Goal: Communication & Community: Answer question/provide support

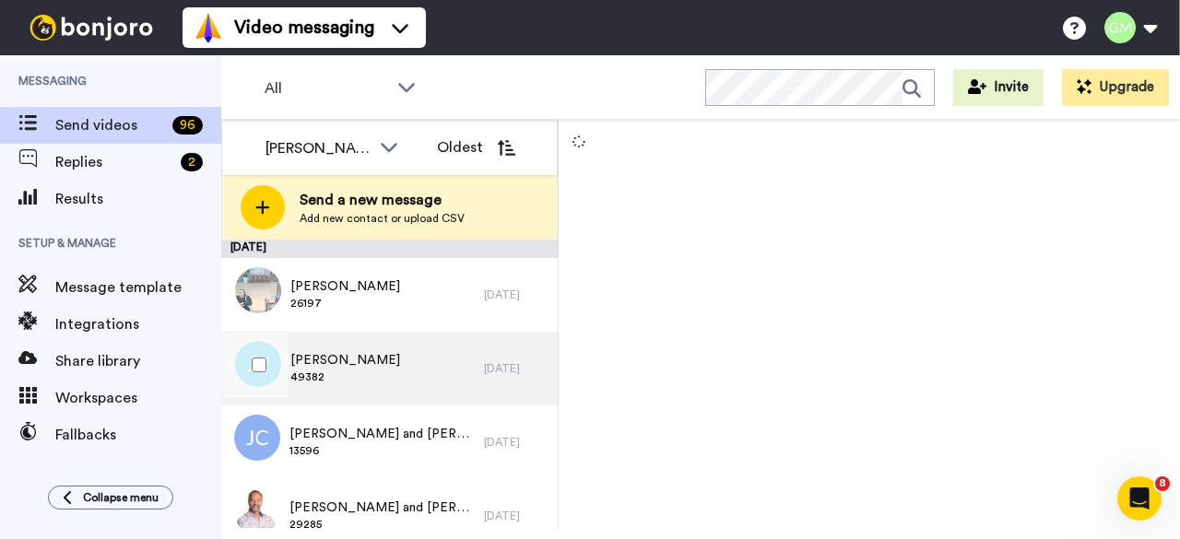
click at [349, 381] on span "49382" at bounding box center [345, 377] width 110 height 15
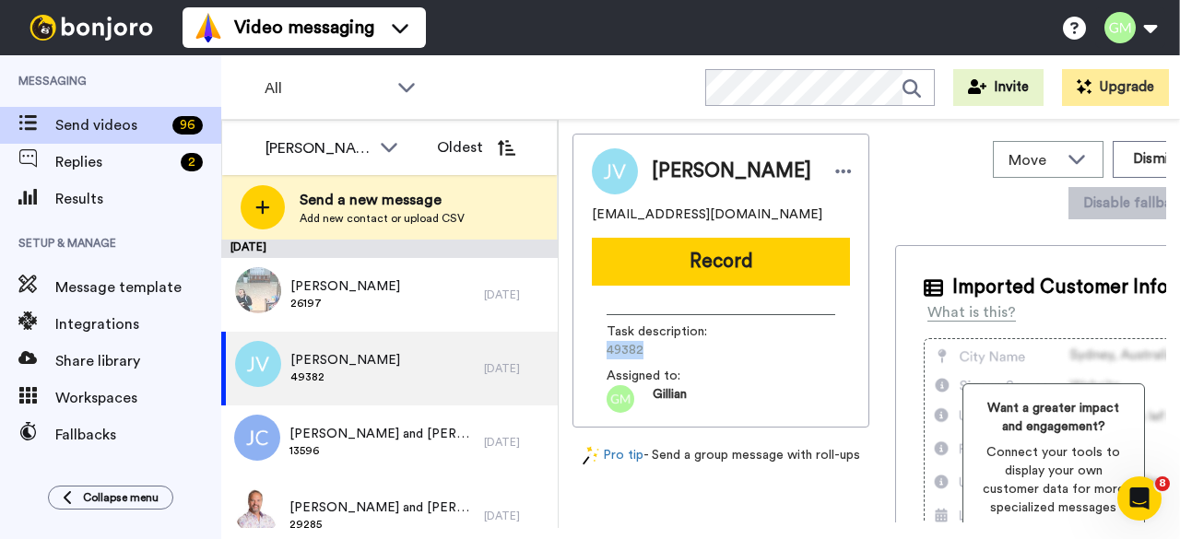
drag, startPoint x: 651, startPoint y: 360, endPoint x: 576, endPoint y: 360, distance: 74.7
click at [576, 360] on div "Jaco Van Tonder elrivt@gmail.com Record Task description : 49382 Assigned to: G…" at bounding box center [721, 281] width 297 height 294
copy span "49382"
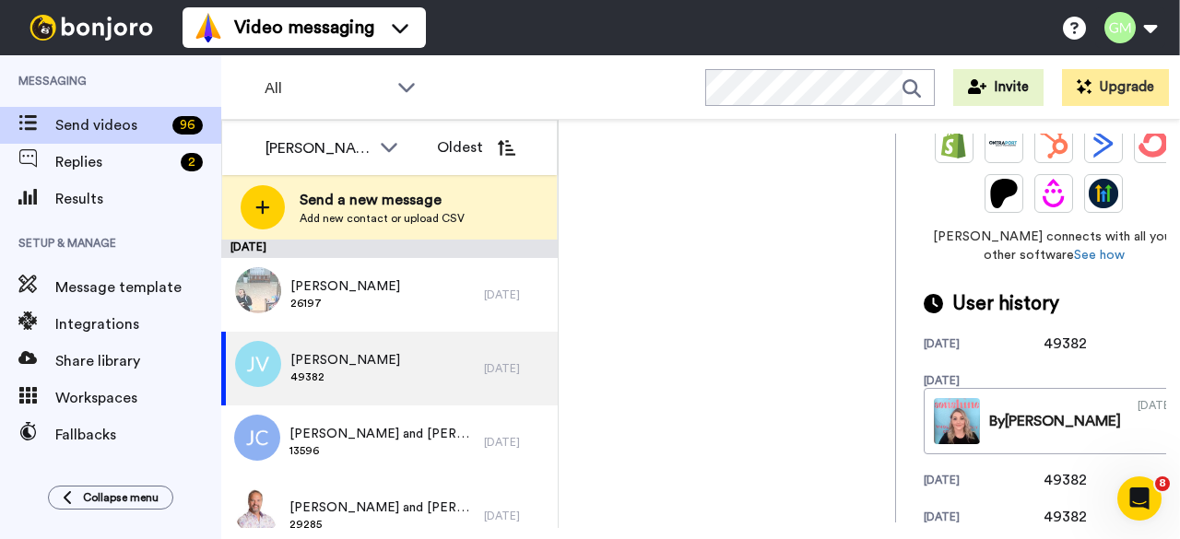
scroll to position [553, 0]
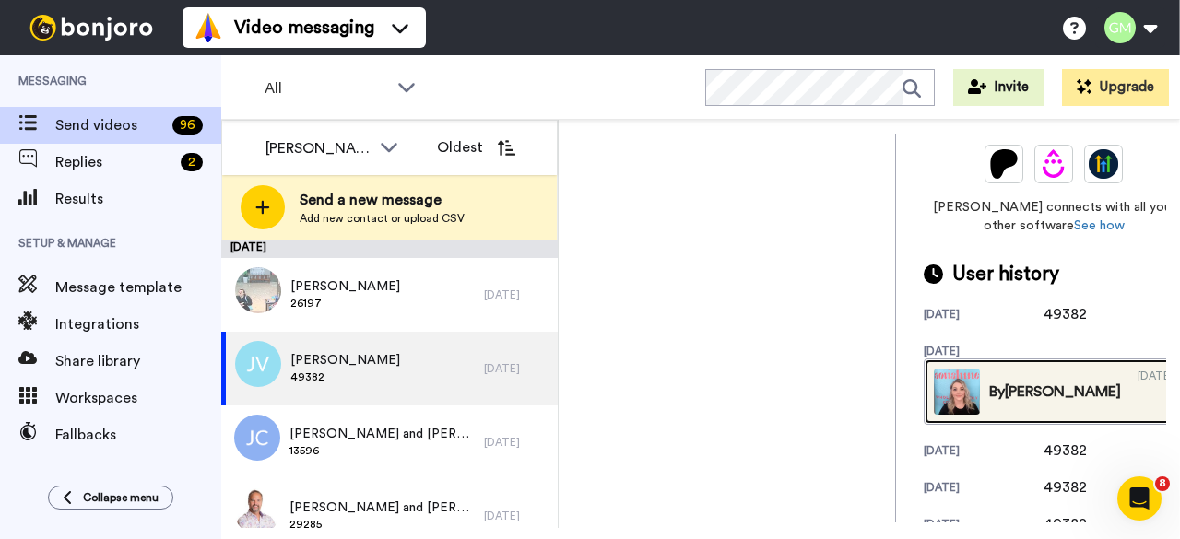
click at [934, 395] on img at bounding box center [957, 392] width 46 height 46
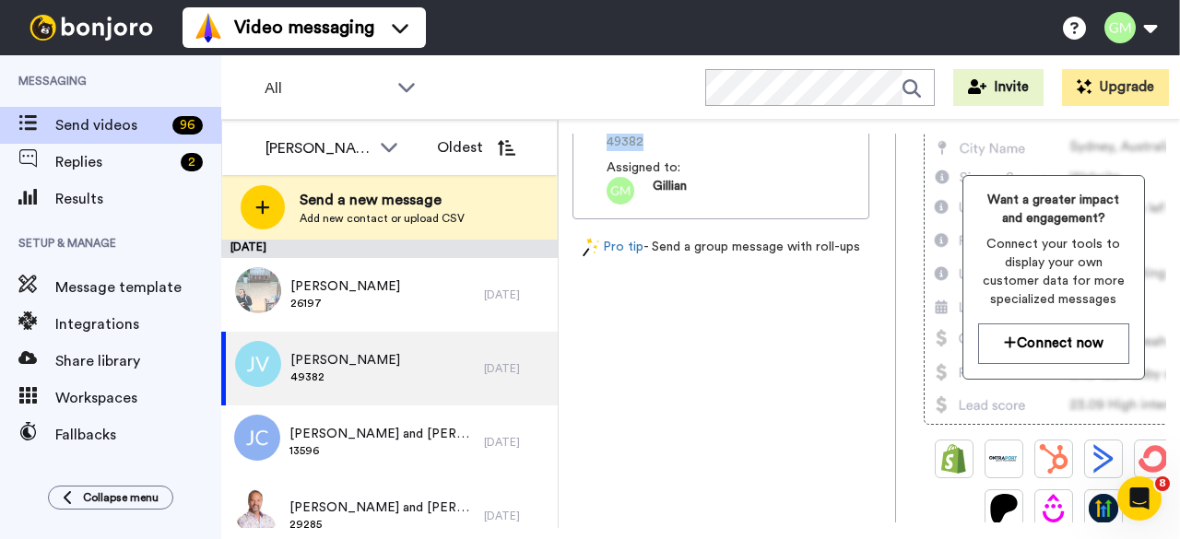
scroll to position [0, 0]
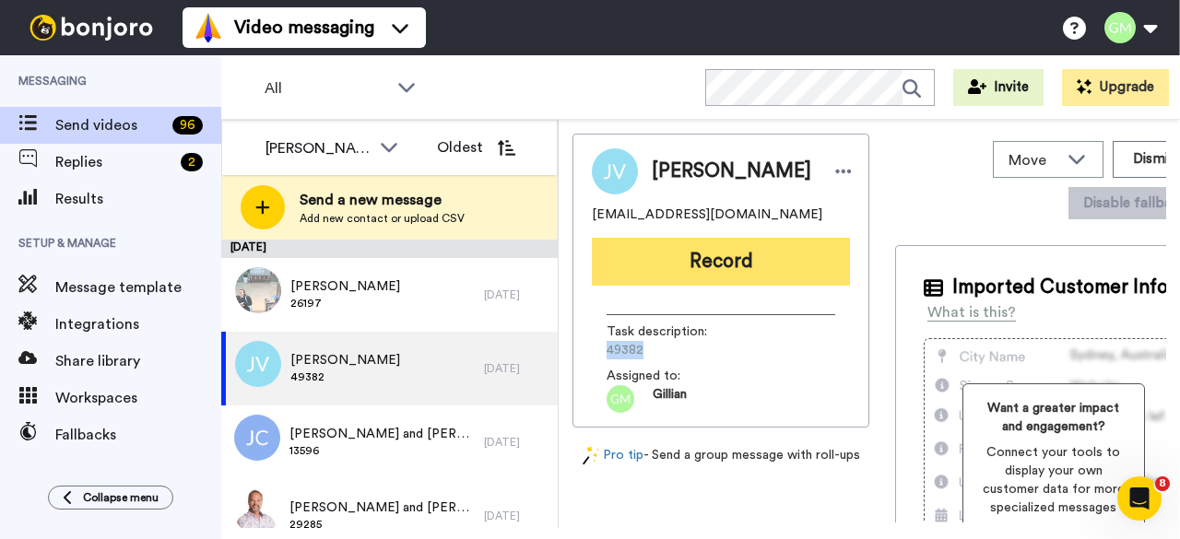
click at [708, 279] on button "Record" at bounding box center [721, 262] width 258 height 48
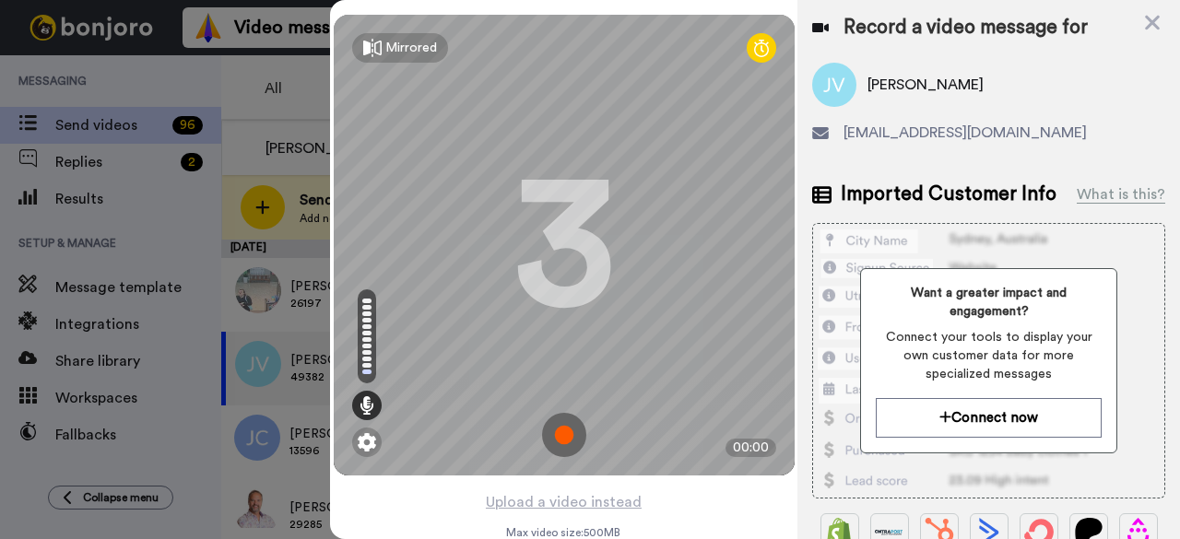
click at [564, 432] on img at bounding box center [564, 435] width 44 height 44
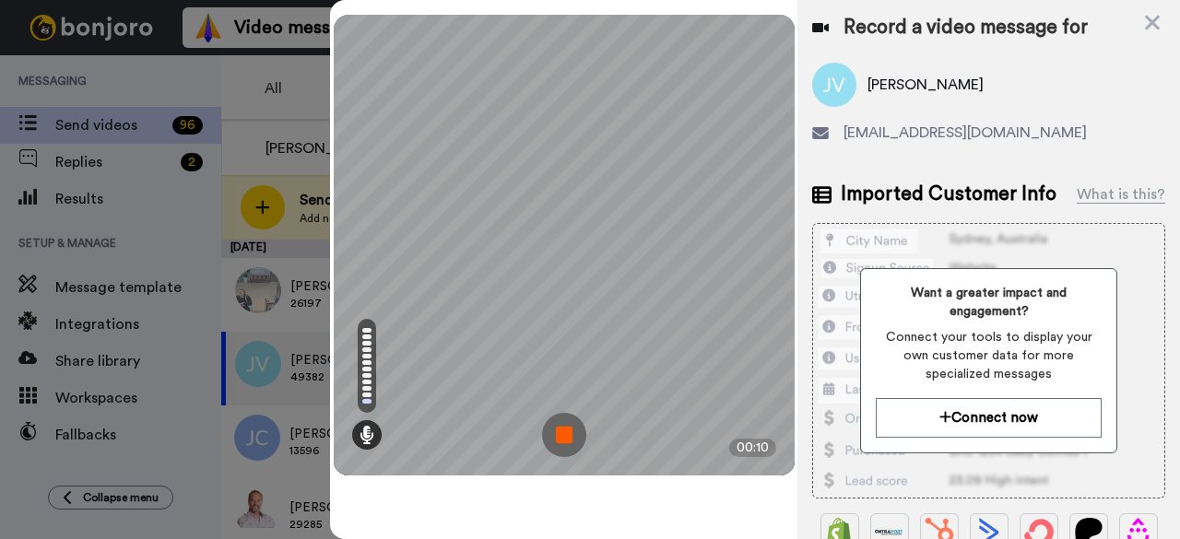
click at [564, 432] on img at bounding box center [564, 435] width 44 height 44
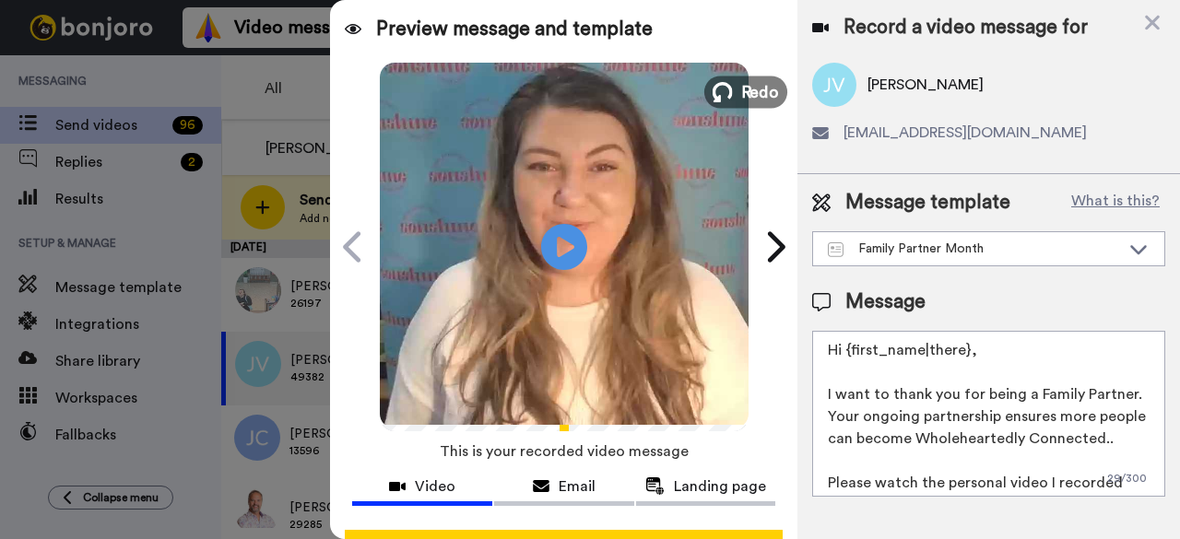
click at [732, 102] on button "Redo" at bounding box center [746, 92] width 83 height 32
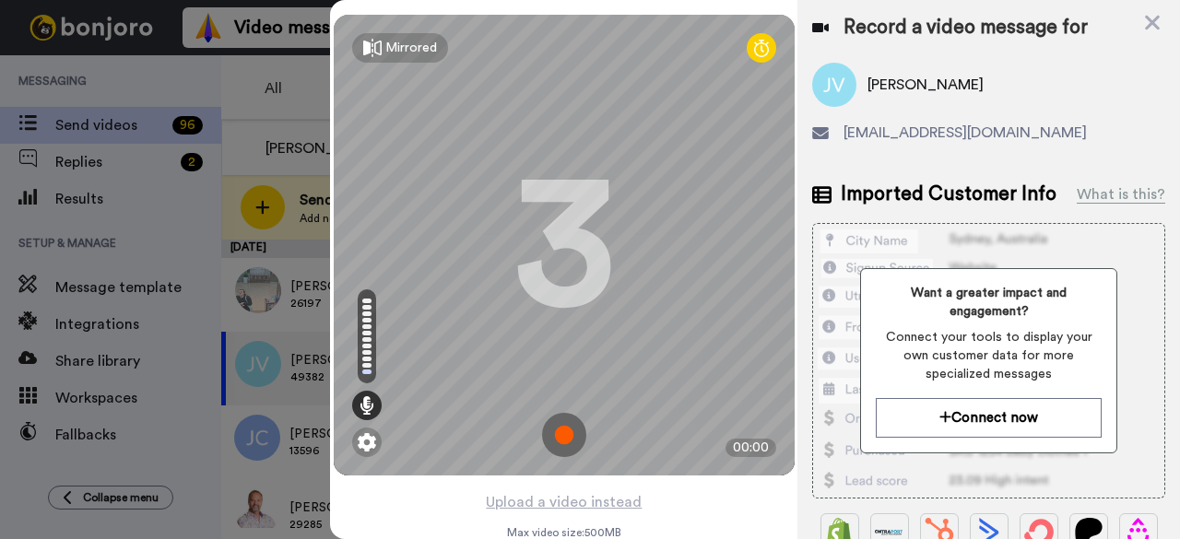
click at [548, 444] on img at bounding box center [564, 435] width 44 height 44
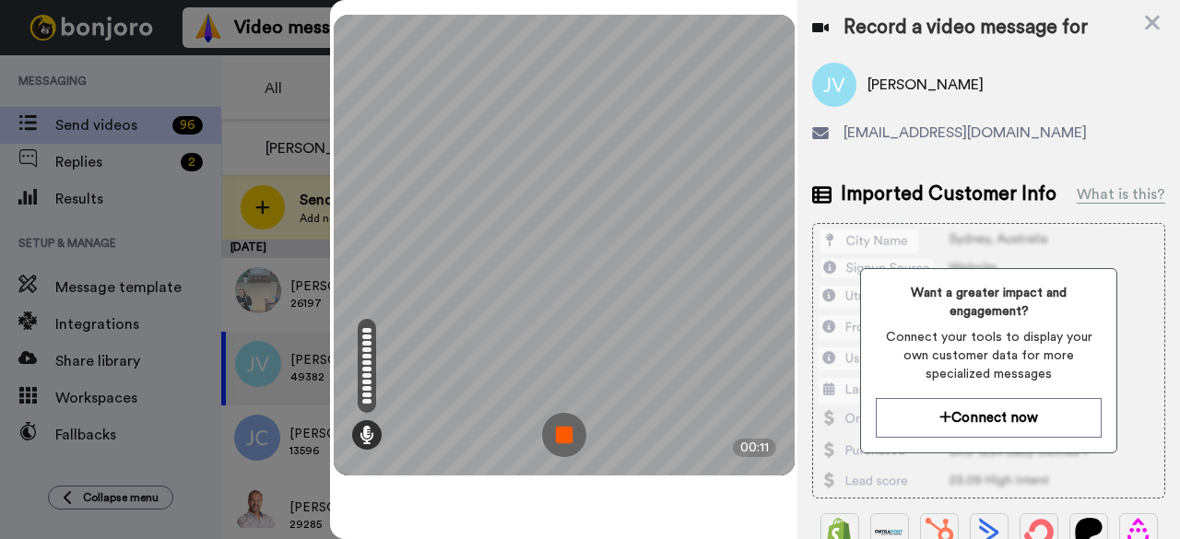
click at [556, 441] on img at bounding box center [564, 435] width 44 height 44
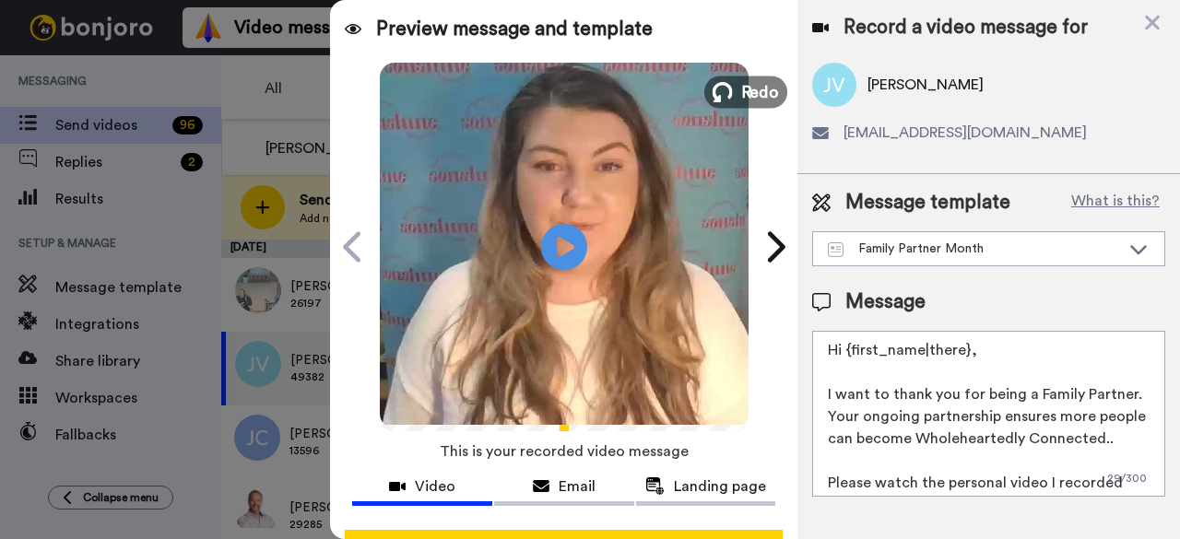
click at [740, 97] on span "Redo" at bounding box center [759, 91] width 39 height 24
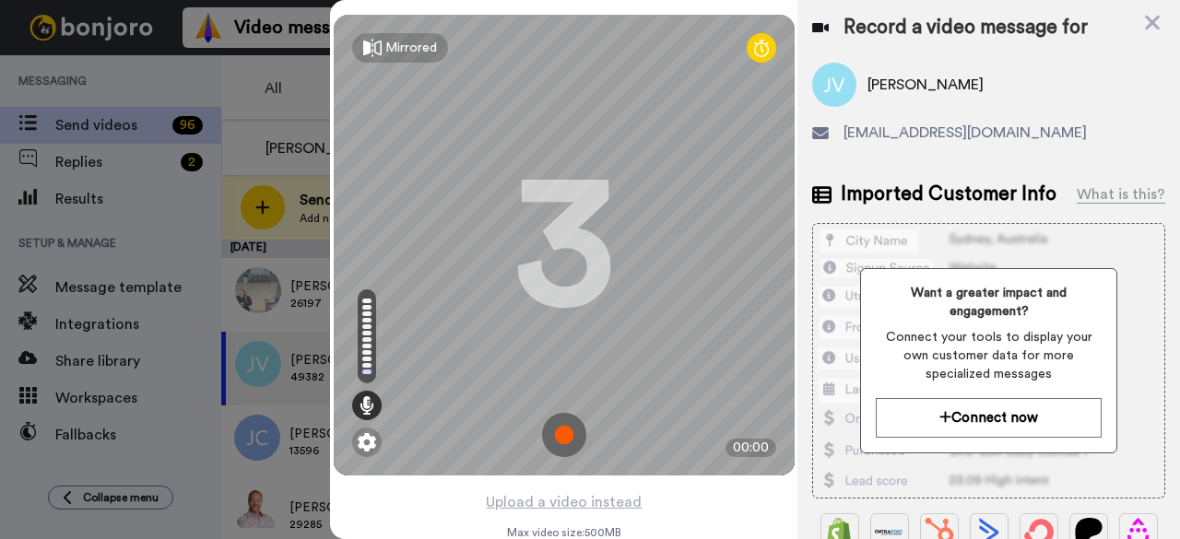
click at [566, 436] on img at bounding box center [564, 435] width 44 height 44
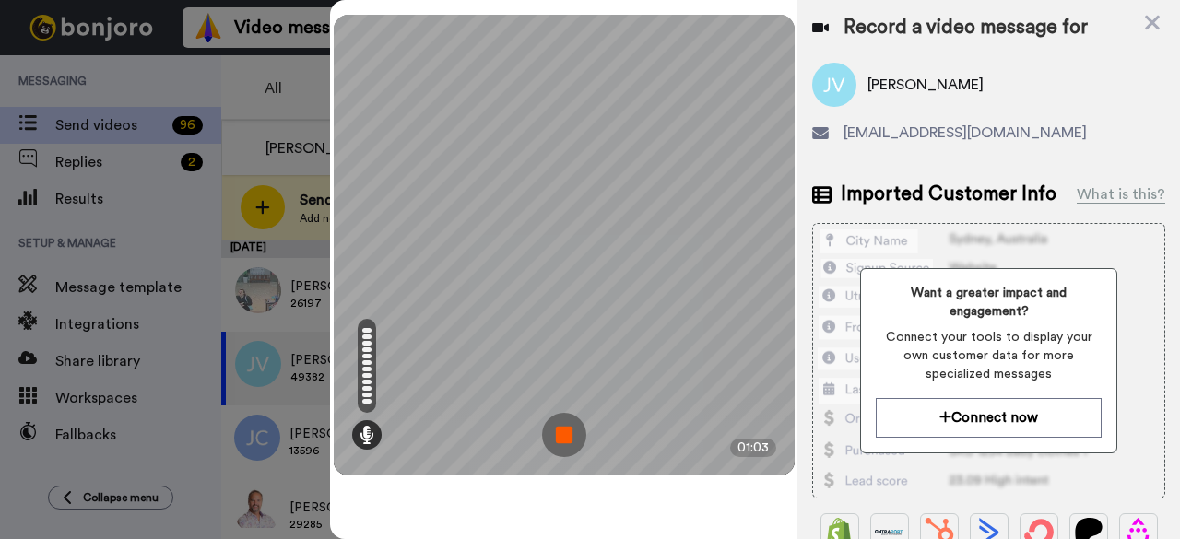
click at [579, 436] on img at bounding box center [564, 435] width 44 height 44
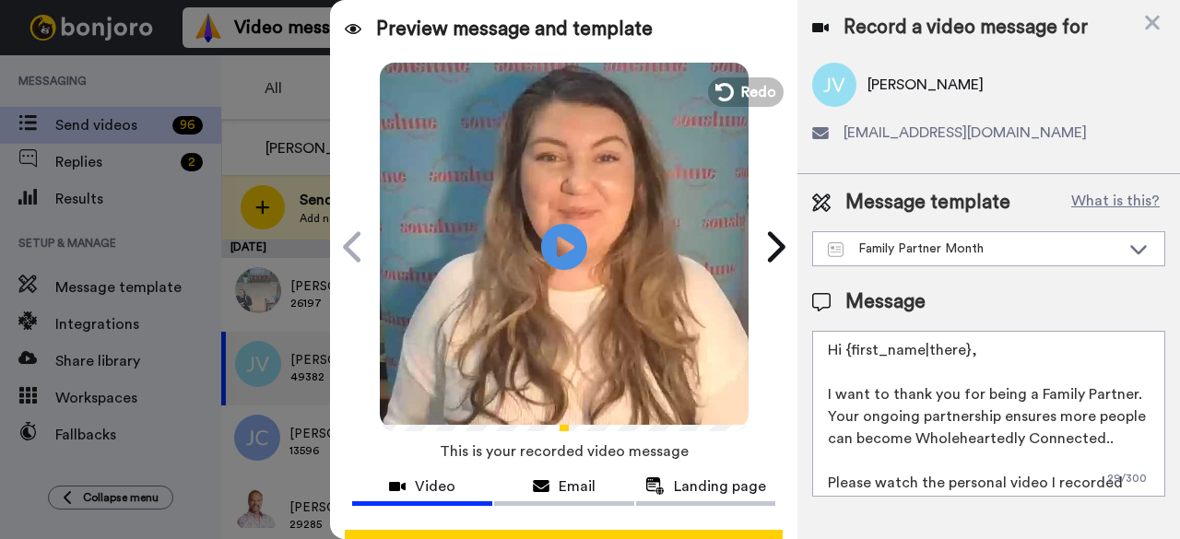
drag, startPoint x: 432, startPoint y: 29, endPoint x: 816, endPoint y: 97, distance: 390.5
click at [432, 29] on span "Preview message and template" at bounding box center [514, 30] width 277 height 30
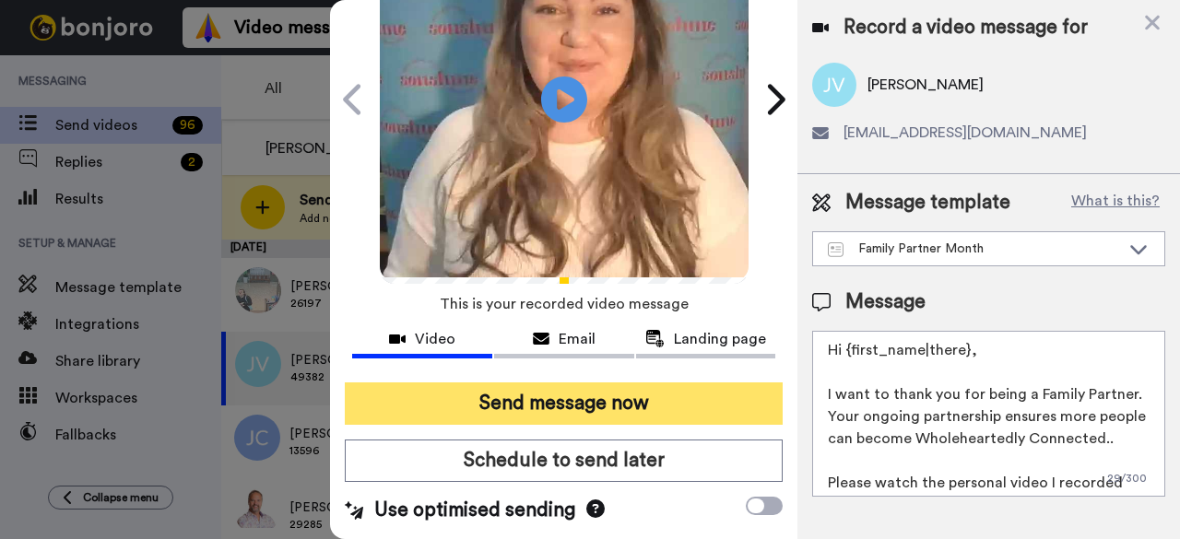
click at [627, 383] on button "Send message now" at bounding box center [564, 404] width 438 height 42
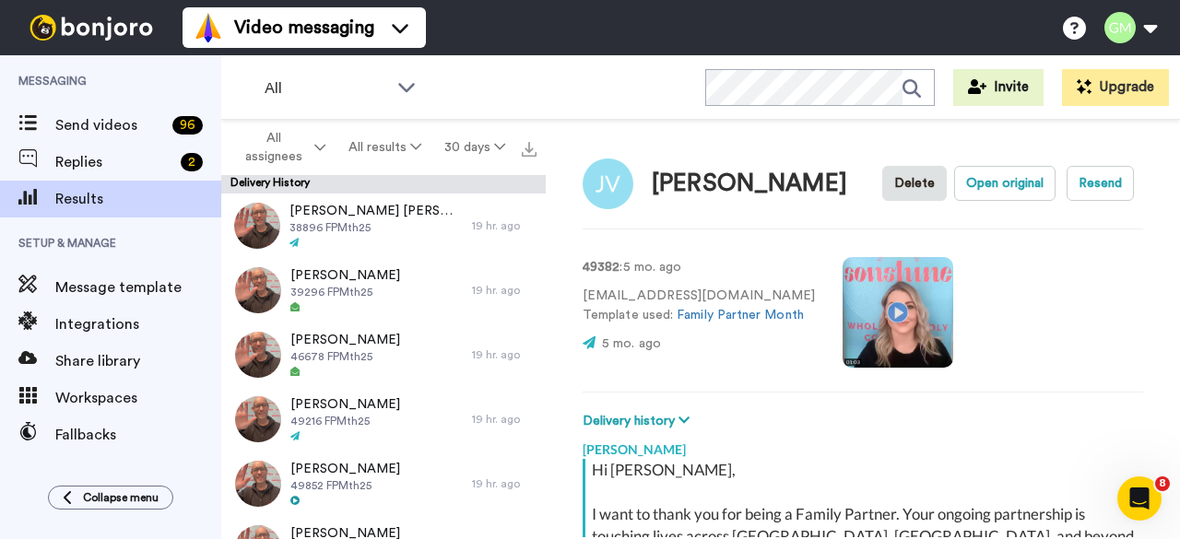
click at [883, 319] on video at bounding box center [898, 312] width 111 height 111
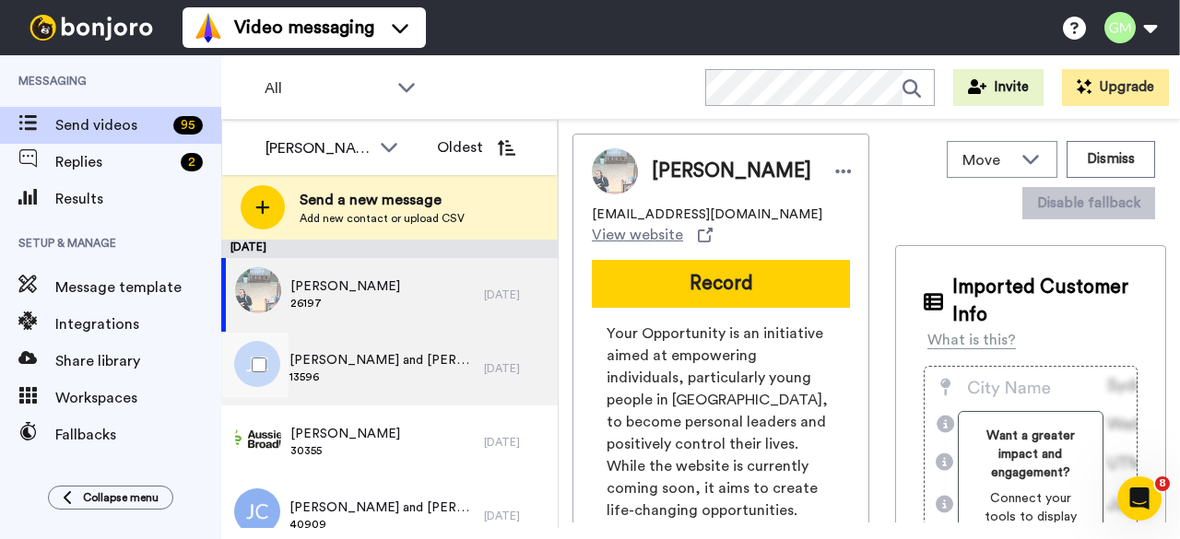
click at [345, 344] on div "John and Jill Carter 13596" at bounding box center [352, 369] width 263 height 74
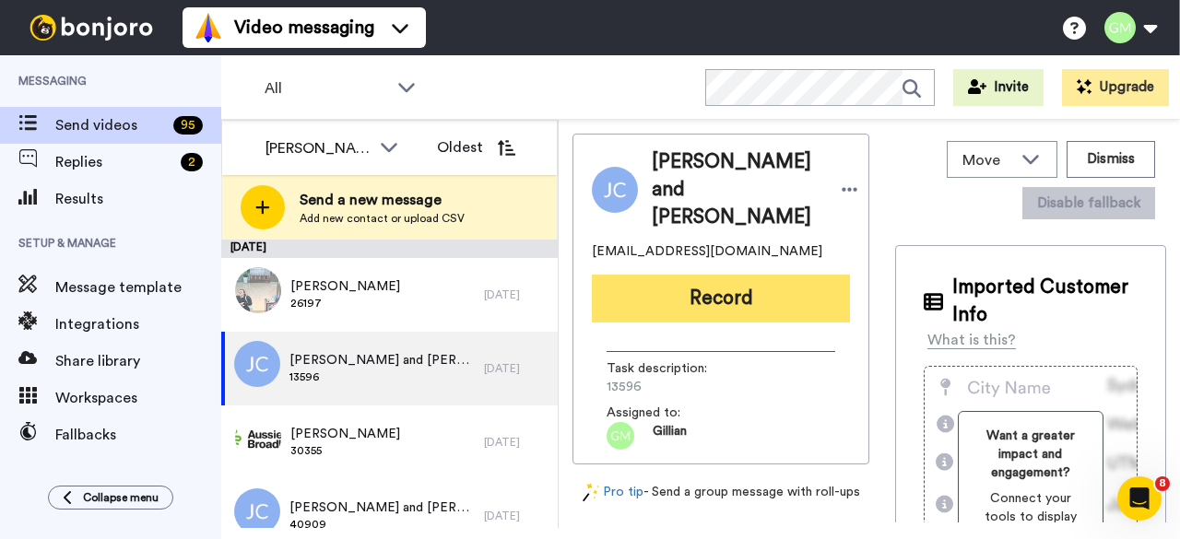
click at [740, 275] on button "Record" at bounding box center [721, 299] width 258 height 48
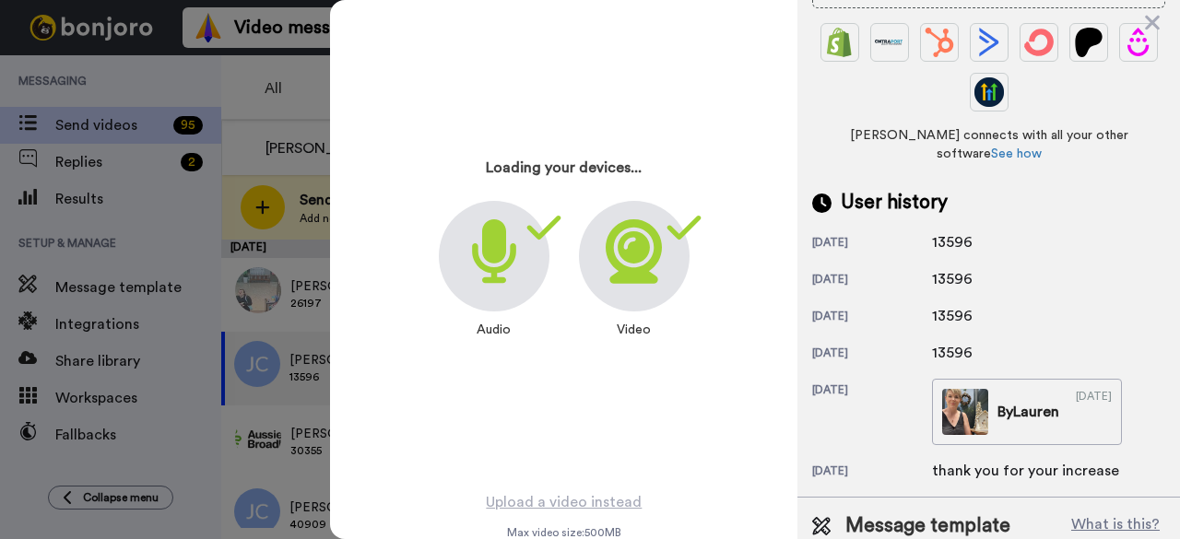
scroll to position [544, 0]
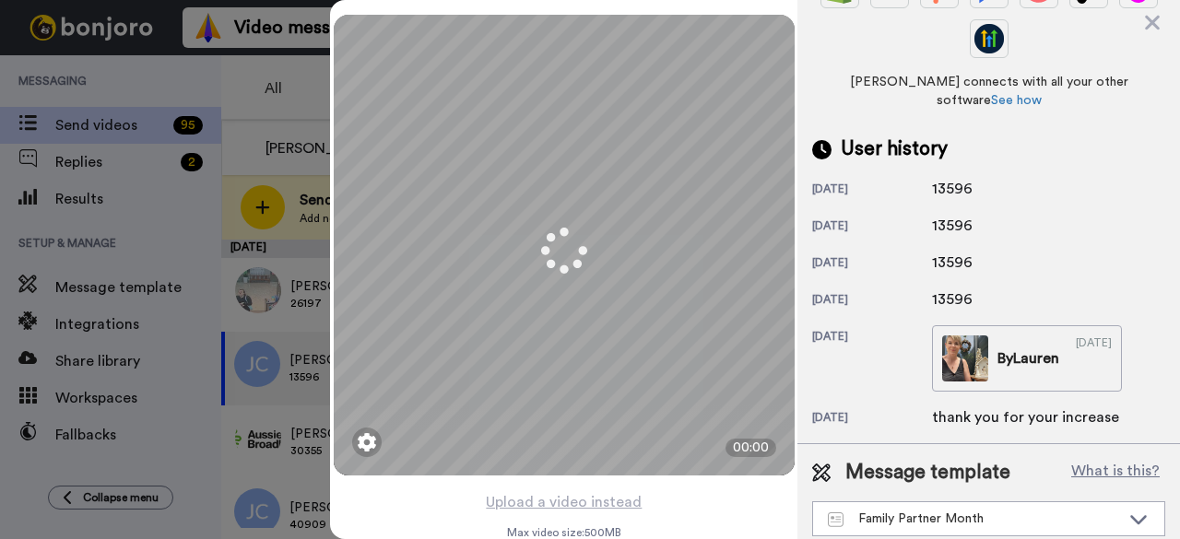
drag, startPoint x: 955, startPoint y: 171, endPoint x: 935, endPoint y: 165, distance: 21.0
click at [921, 178] on div "23 days ago 13596" at bounding box center [988, 189] width 353 height 22
copy div "13596"
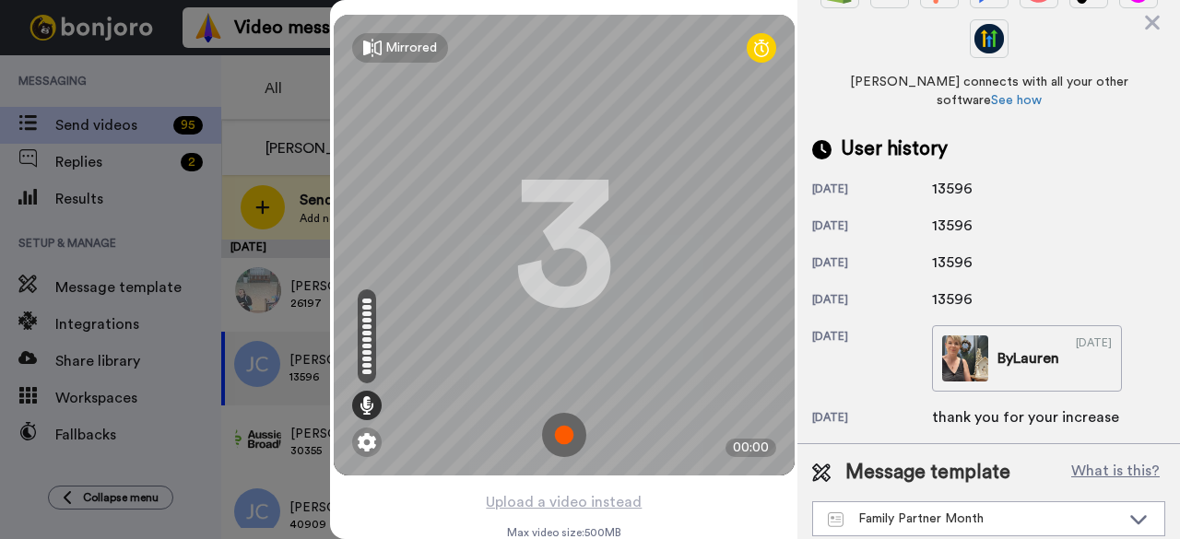
click at [562, 434] on img at bounding box center [564, 435] width 44 height 44
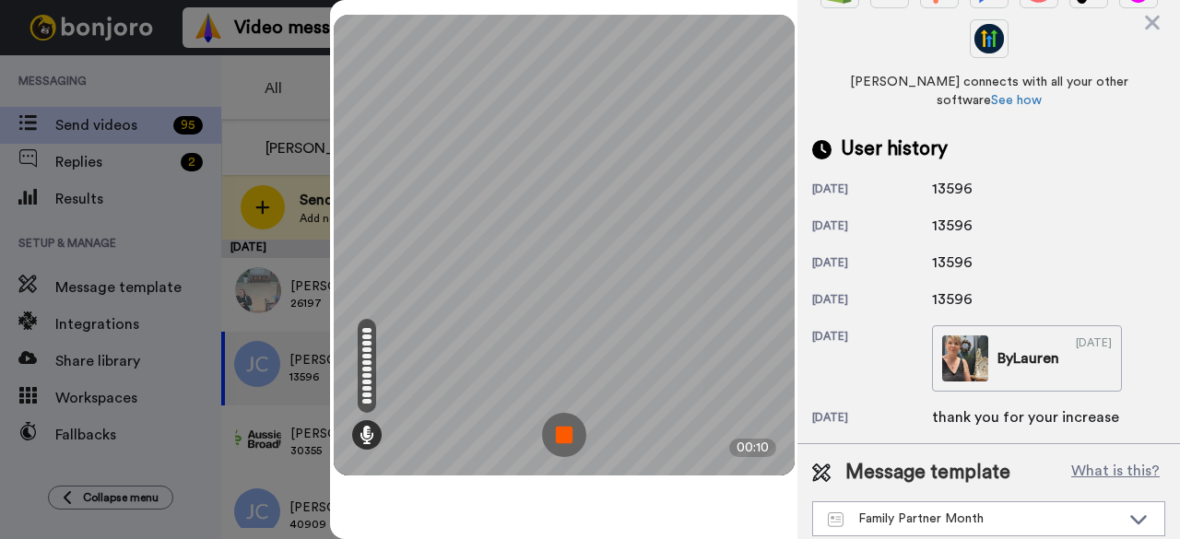
click at [572, 436] on img at bounding box center [564, 435] width 44 height 44
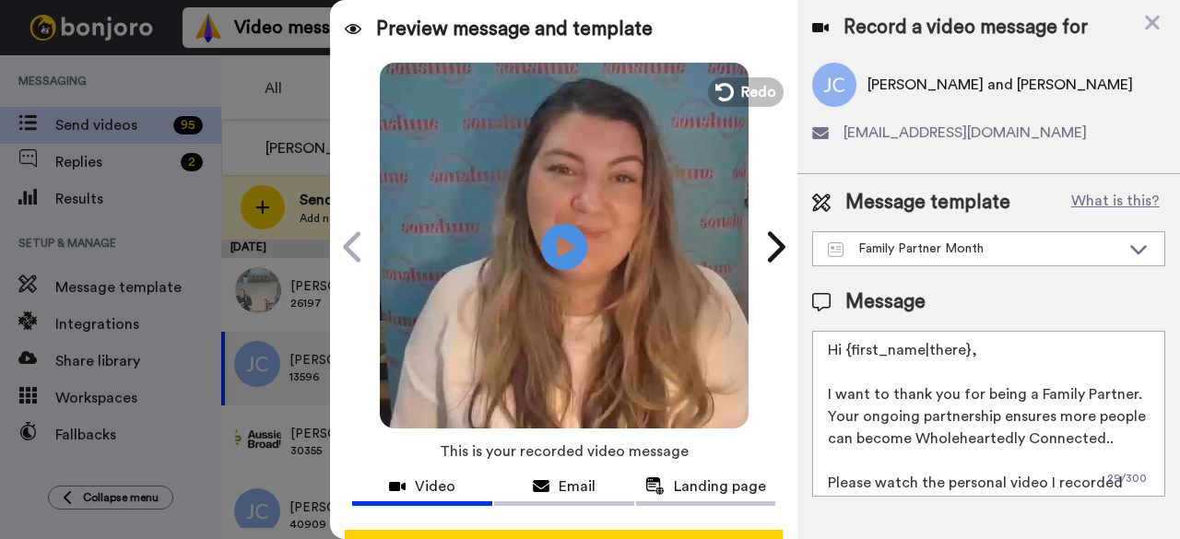
scroll to position [0, 0]
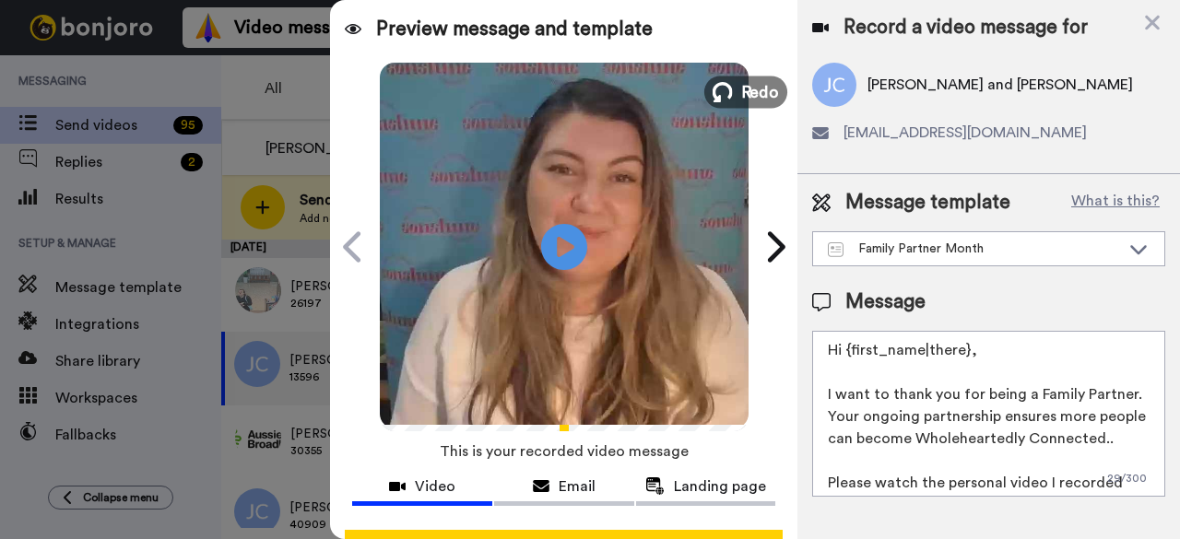
click at [753, 92] on span "Redo" at bounding box center [759, 91] width 39 height 24
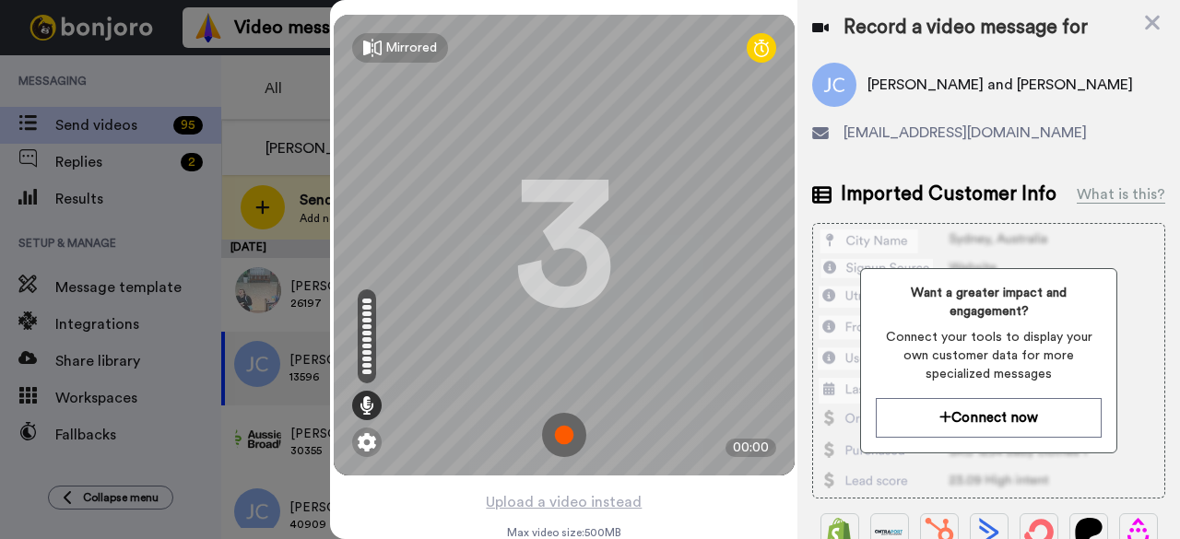
click at [542, 438] on img at bounding box center [564, 435] width 44 height 44
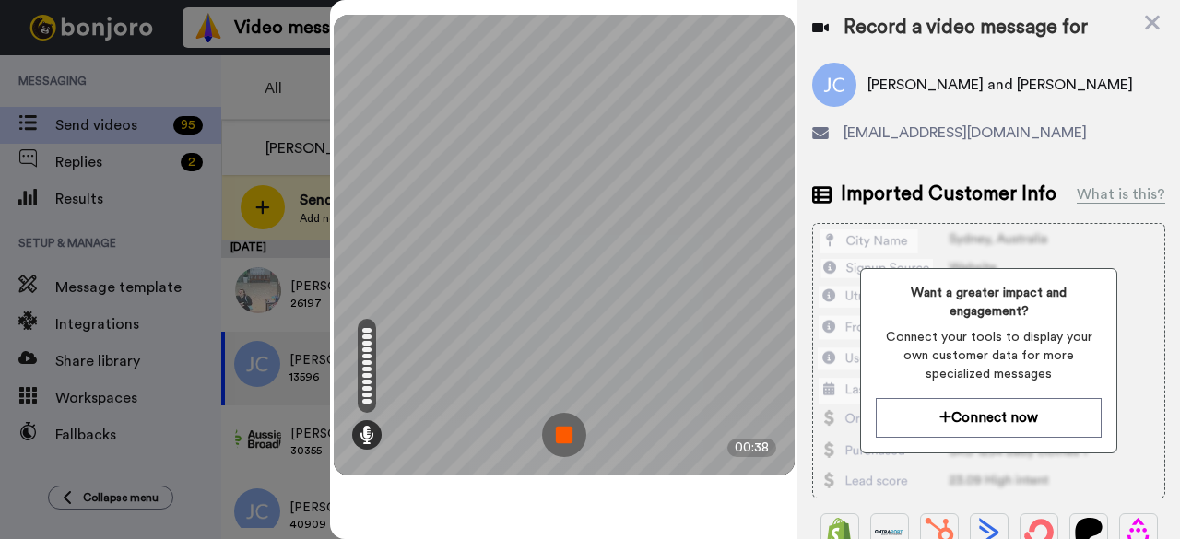
click at [580, 421] on img at bounding box center [564, 435] width 44 height 44
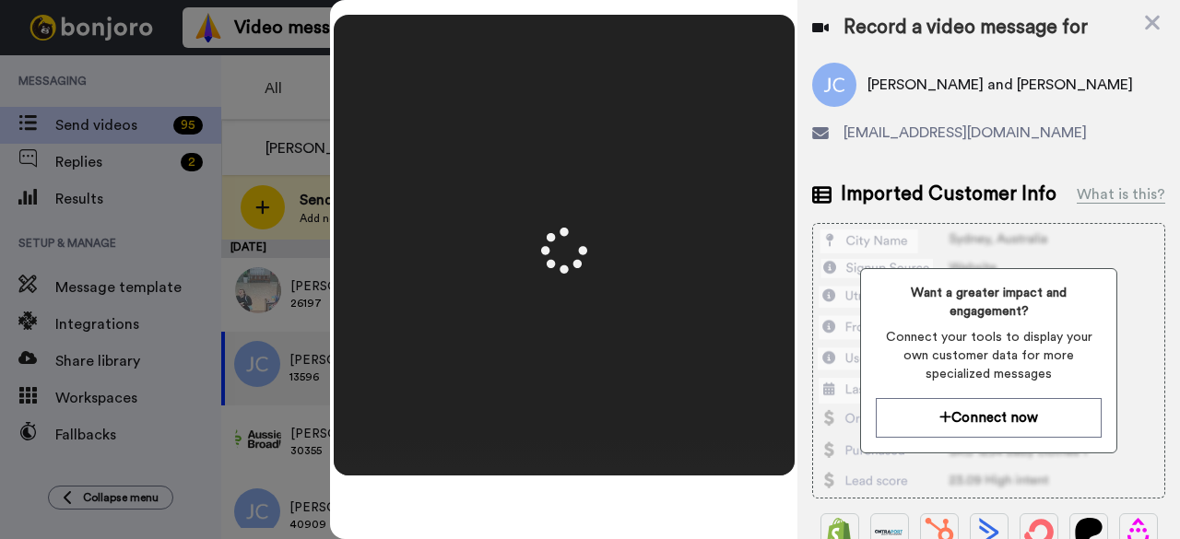
click at [574, 432] on video at bounding box center [564, 245] width 922 height 461
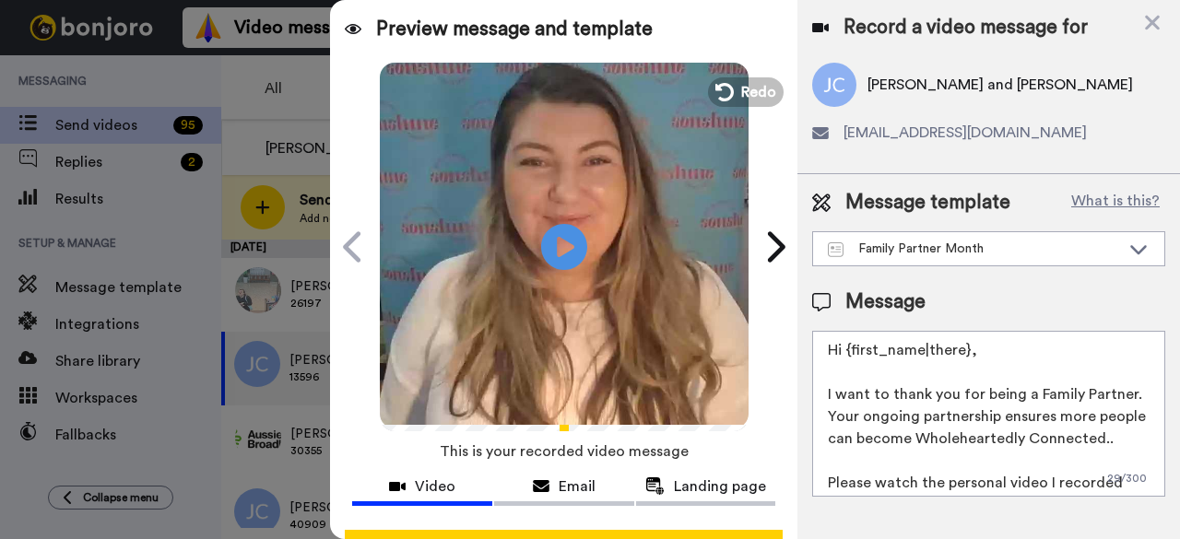
drag, startPoint x: 749, startPoint y: 97, endPoint x: 715, endPoint y: 135, distance: 50.9
click at [749, 98] on span "Redo" at bounding box center [758, 92] width 35 height 22
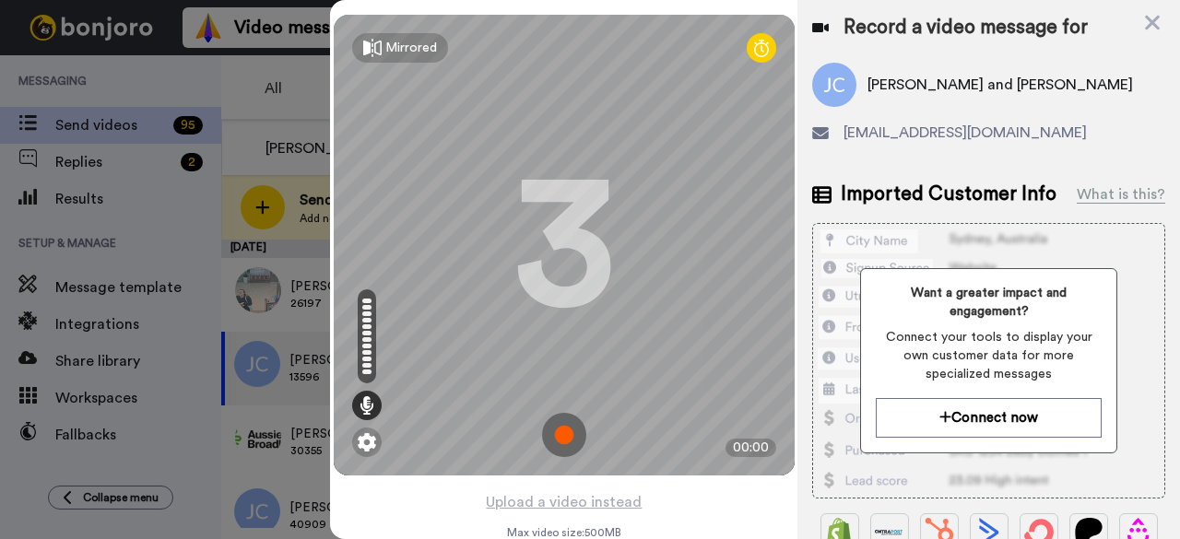
click at [562, 436] on img at bounding box center [564, 435] width 44 height 44
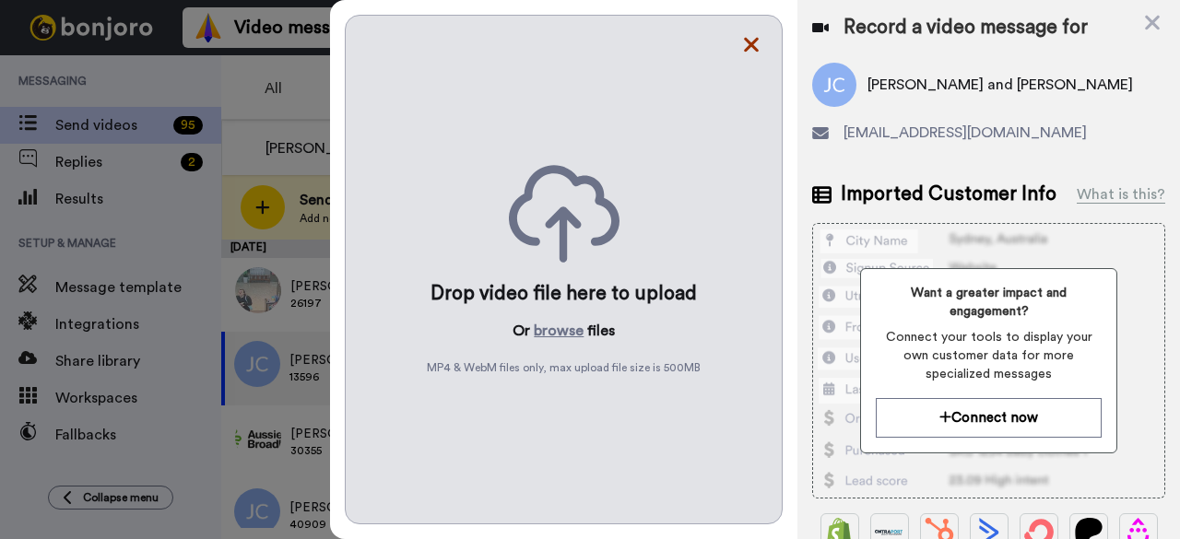
click at [754, 38] on icon at bounding box center [751, 44] width 18 height 23
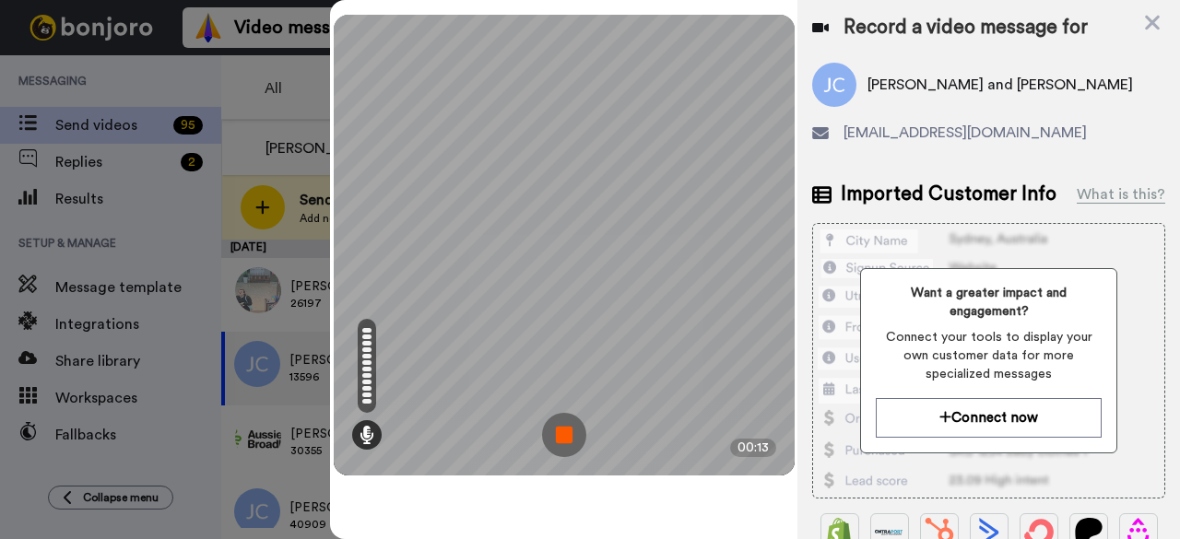
click at [569, 431] on img at bounding box center [564, 435] width 44 height 44
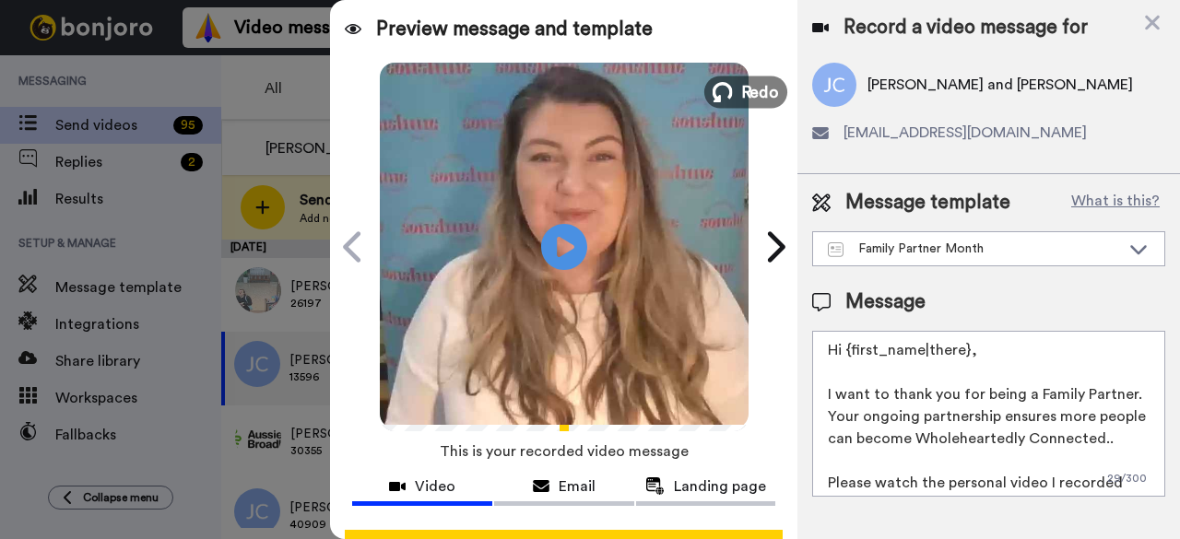
click at [743, 89] on span "Redo" at bounding box center [759, 91] width 39 height 24
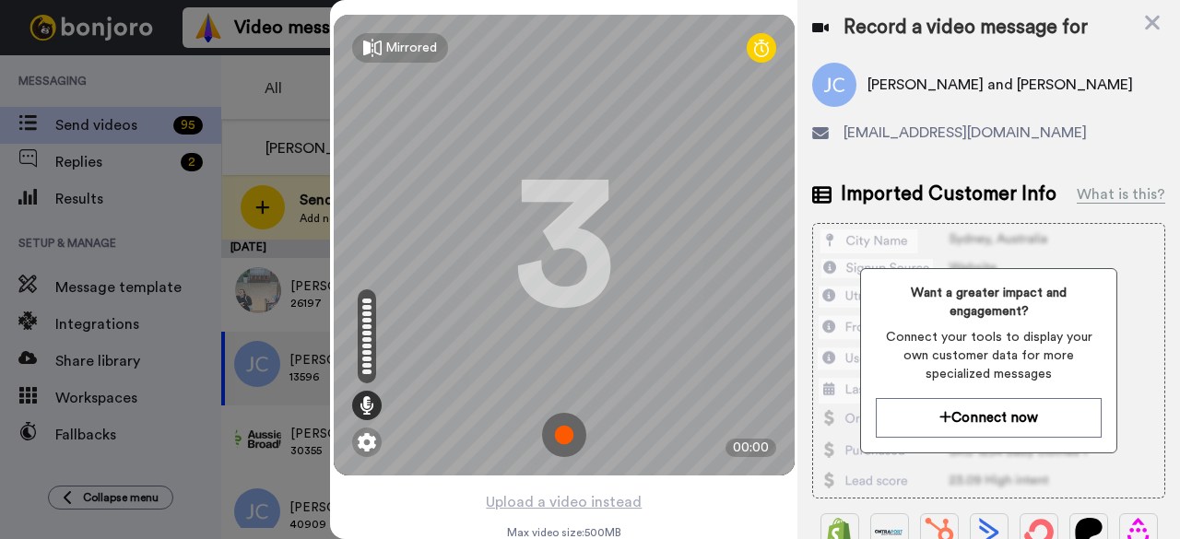
click at [560, 436] on img at bounding box center [564, 435] width 44 height 44
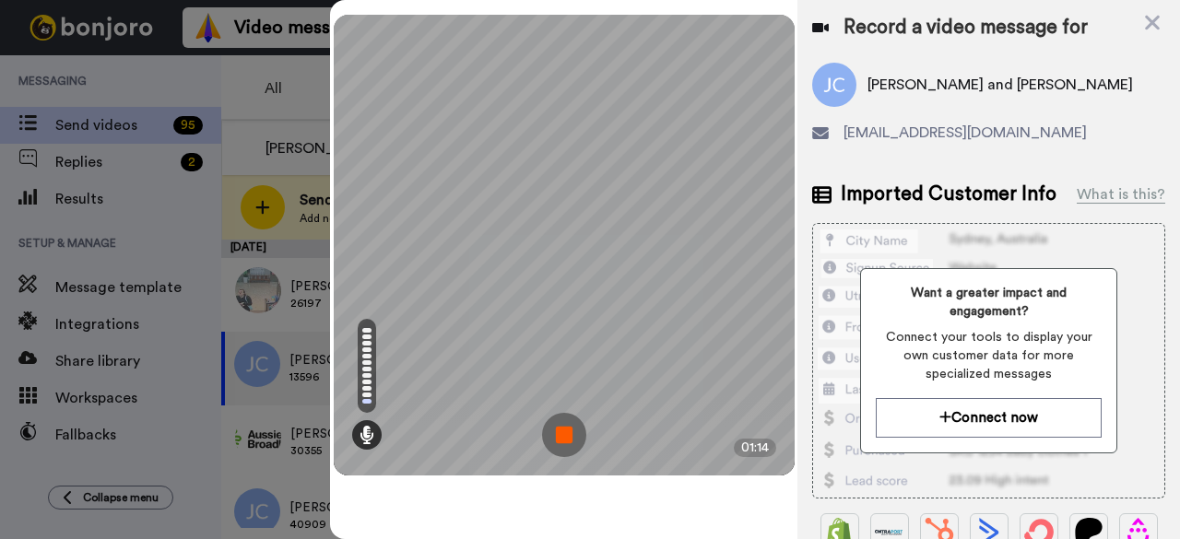
click at [575, 429] on img at bounding box center [564, 435] width 44 height 44
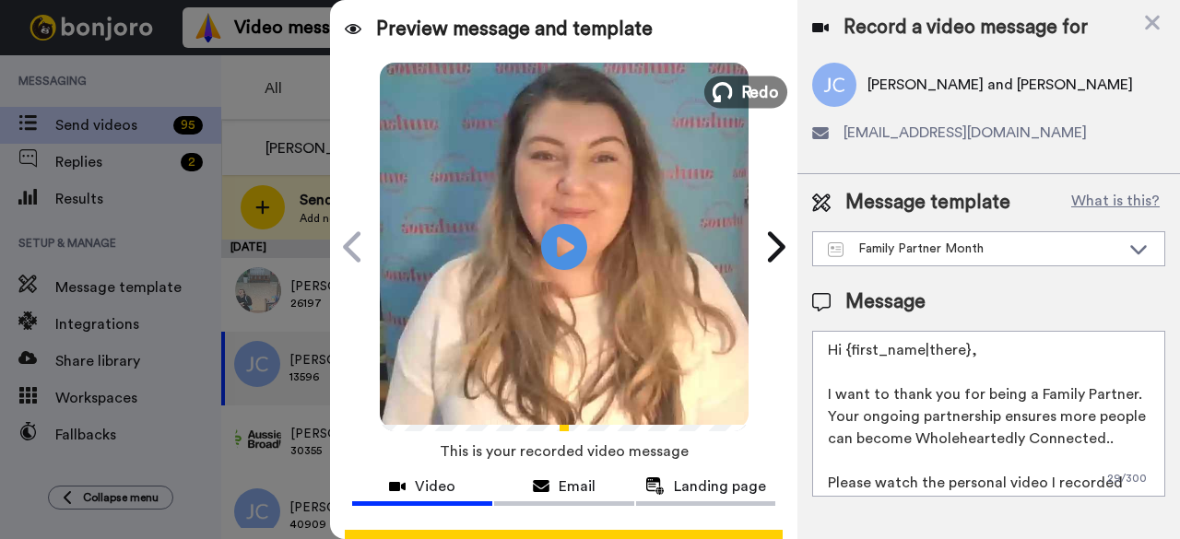
click at [740, 102] on span "Redo" at bounding box center [759, 91] width 39 height 24
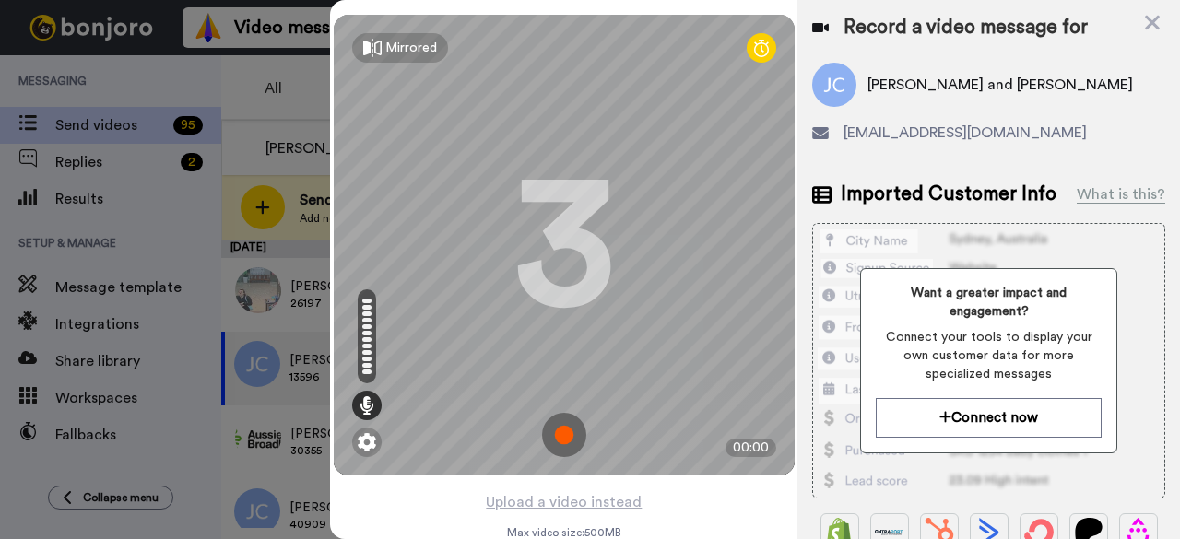
click at [562, 433] on img at bounding box center [564, 435] width 44 height 44
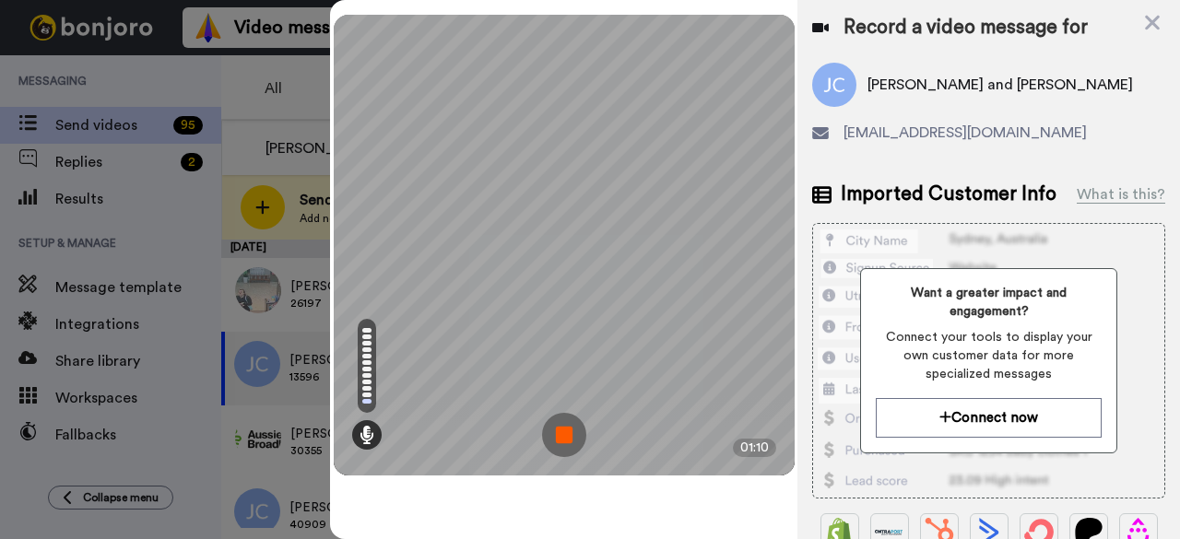
click at [564, 444] on img at bounding box center [564, 435] width 44 height 44
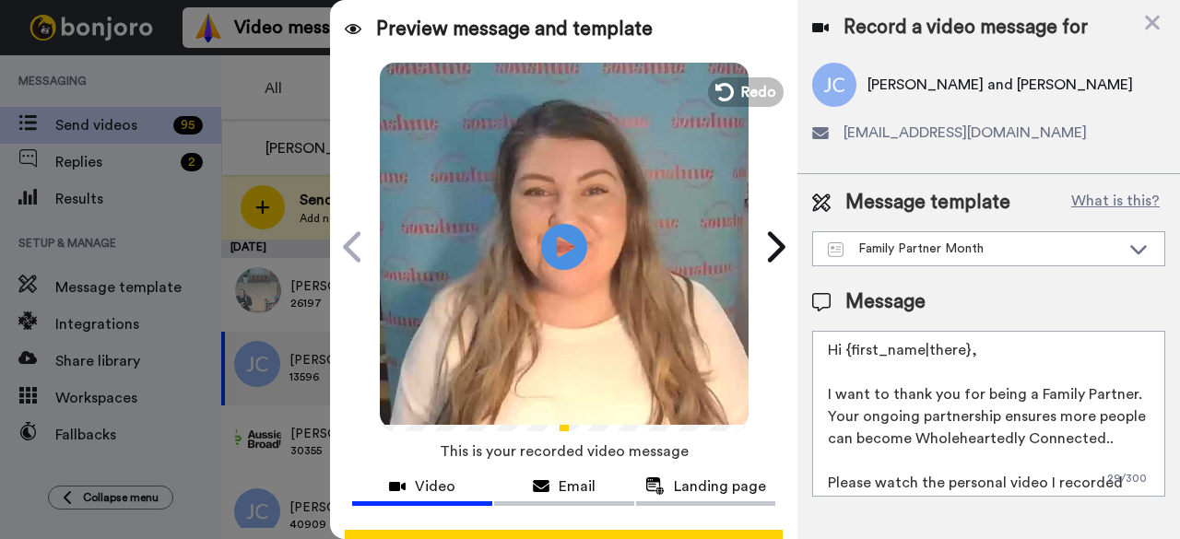
scroll to position [170, 0]
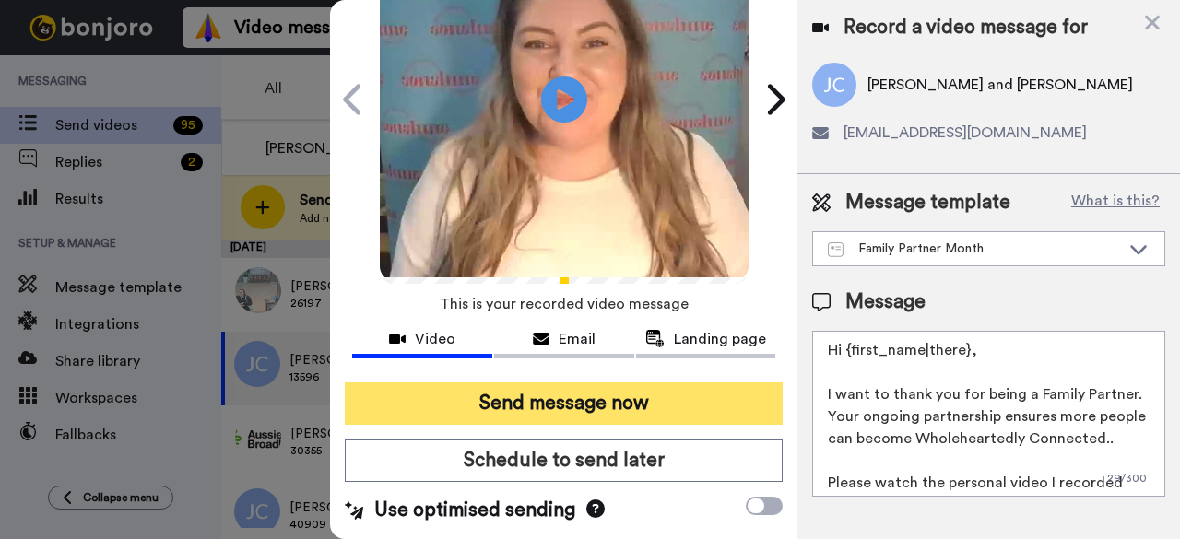
click at [585, 385] on button "Send message now" at bounding box center [564, 404] width 438 height 42
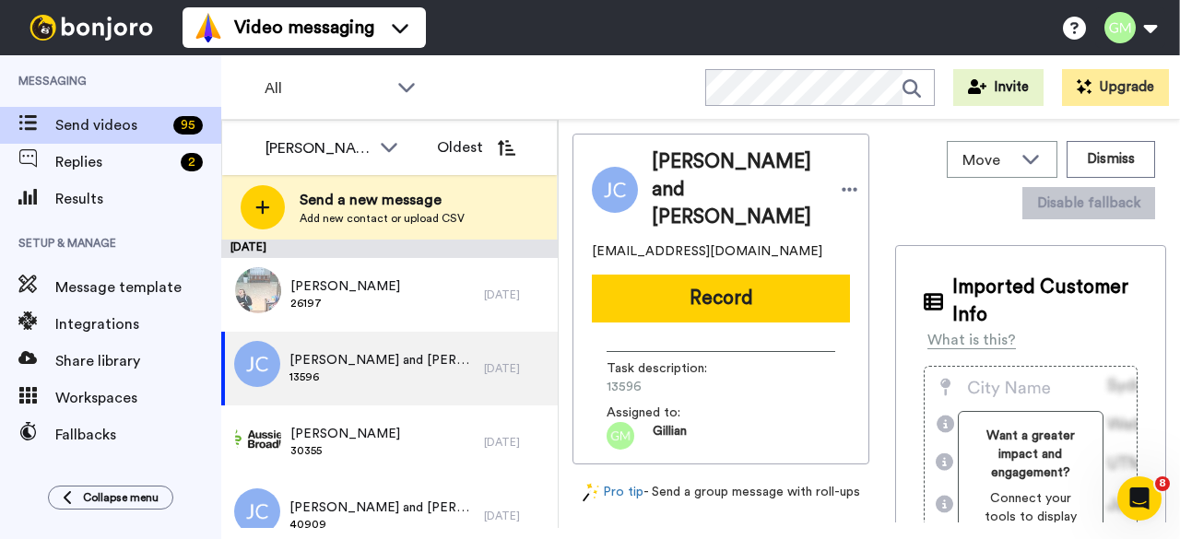
scroll to position [0, 0]
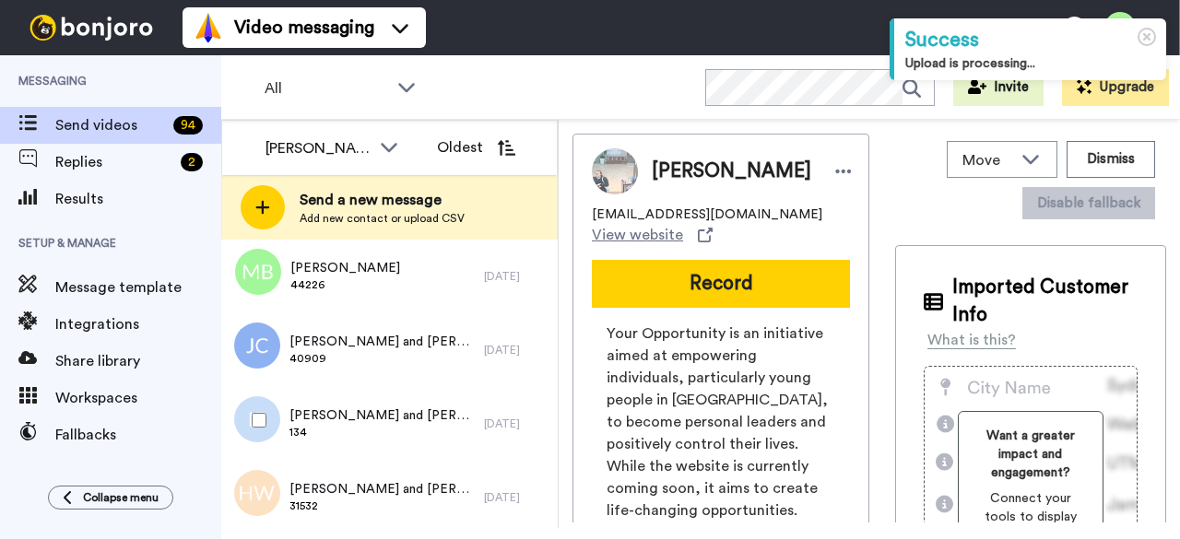
click at [391, 420] on span "[PERSON_NAME] and [PERSON_NAME]" at bounding box center [382, 416] width 185 height 18
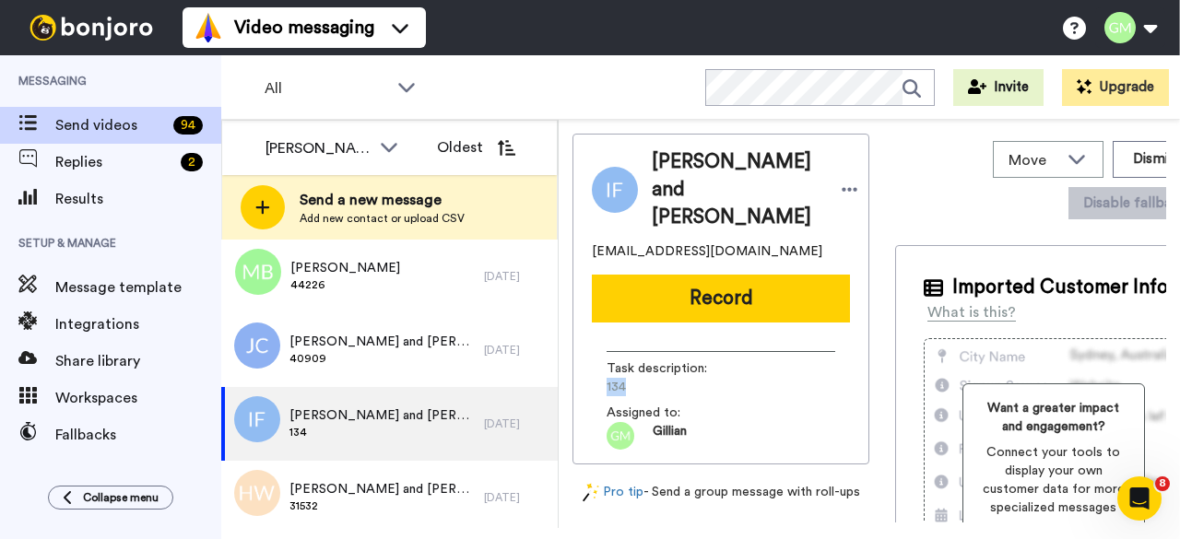
drag, startPoint x: 610, startPoint y: 356, endPoint x: 603, endPoint y: 364, distance: 10.5
click at [587, 362] on div "[PERSON_NAME] and [PERSON_NAME] [EMAIL_ADDRESS][DOMAIN_NAME] Record Task descri…" at bounding box center [721, 299] width 297 height 331
copy span "134"
click at [717, 275] on button "Record" at bounding box center [721, 299] width 258 height 48
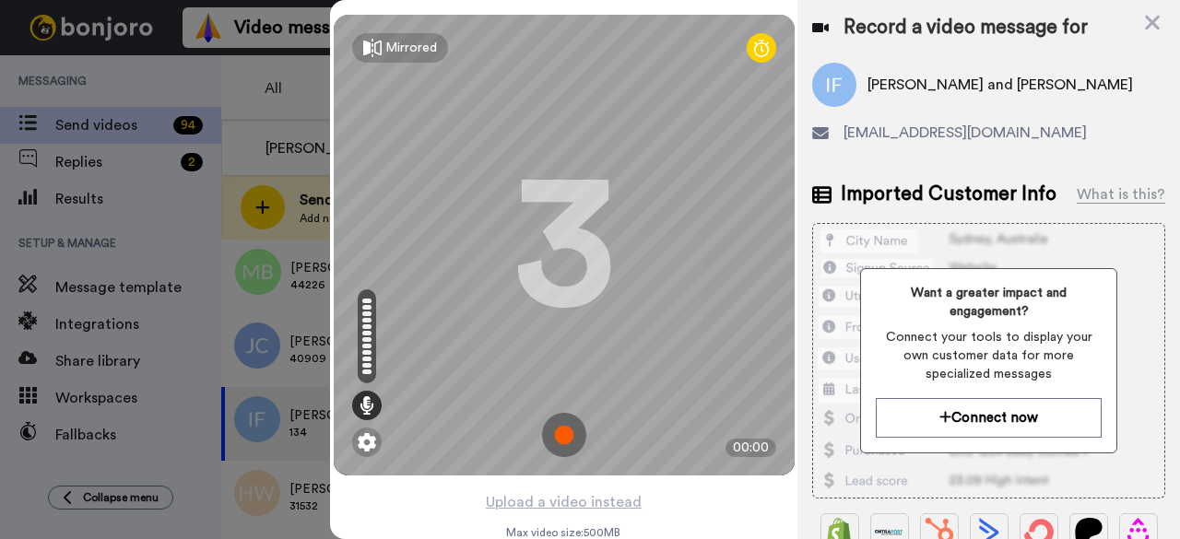
click at [560, 428] on img at bounding box center [564, 435] width 44 height 44
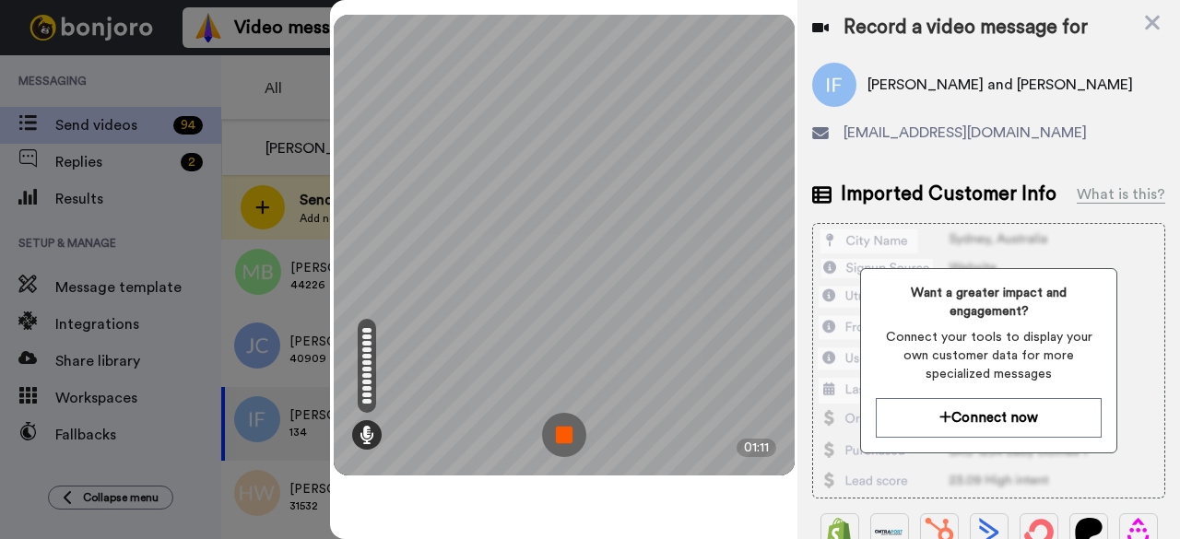
click at [567, 432] on img at bounding box center [564, 435] width 44 height 44
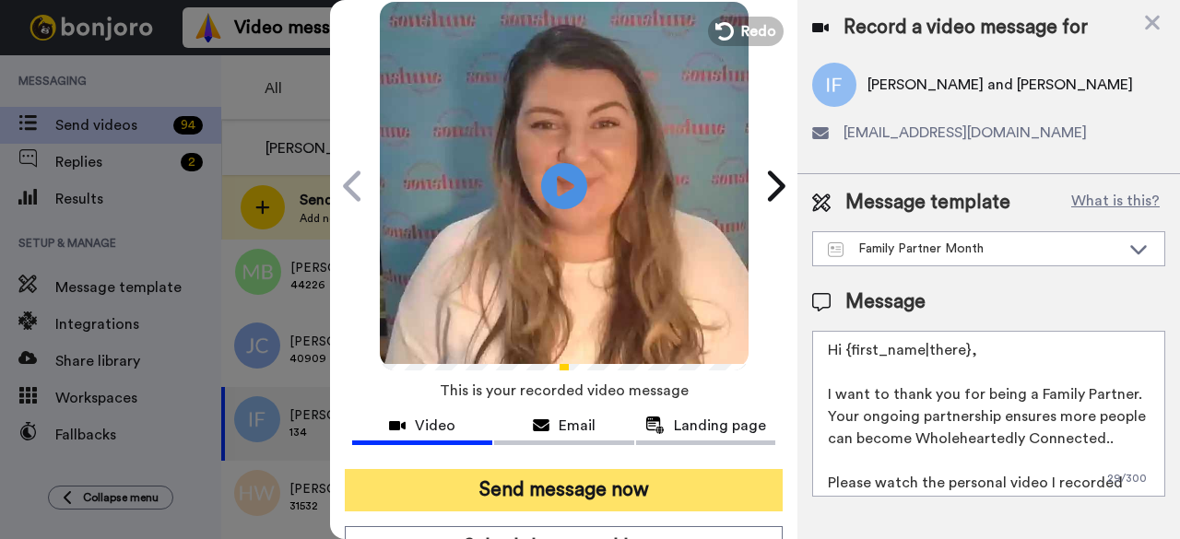
scroll to position [170, 0]
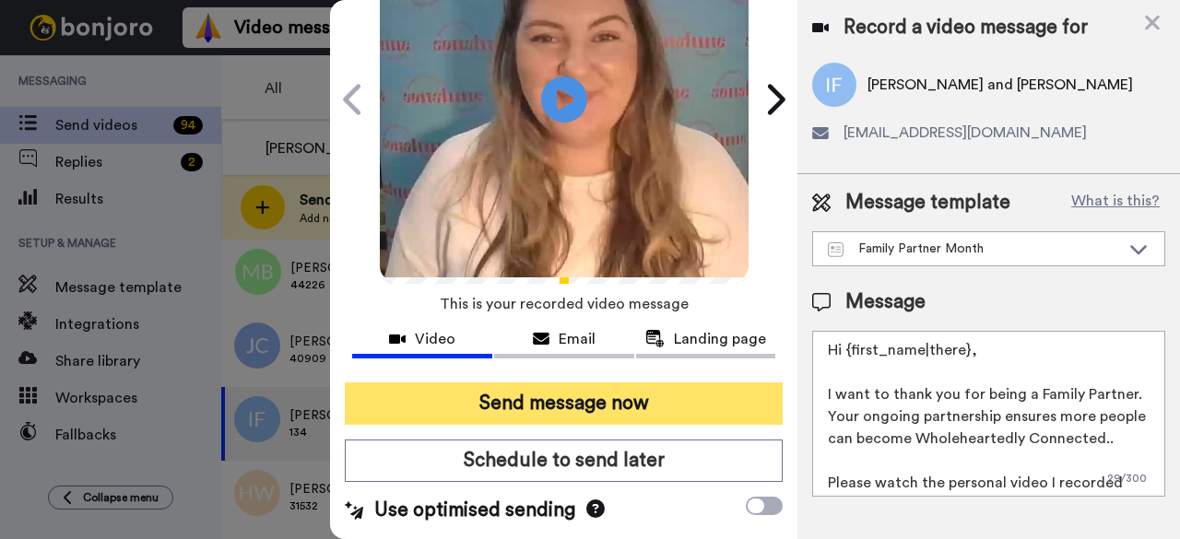
click at [565, 383] on button "Send message now" at bounding box center [564, 404] width 438 height 42
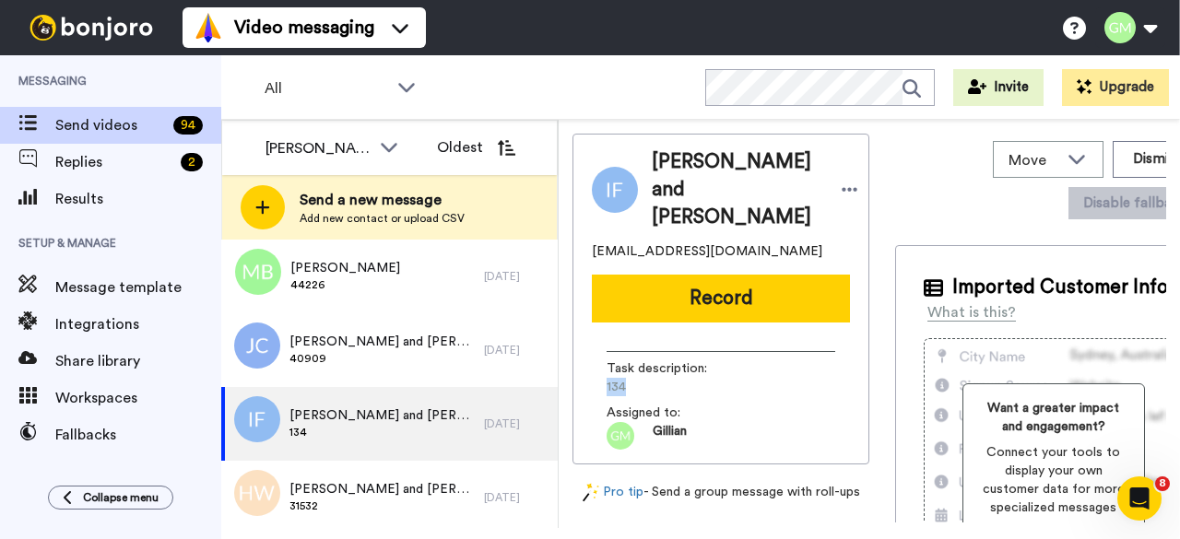
scroll to position [0, 0]
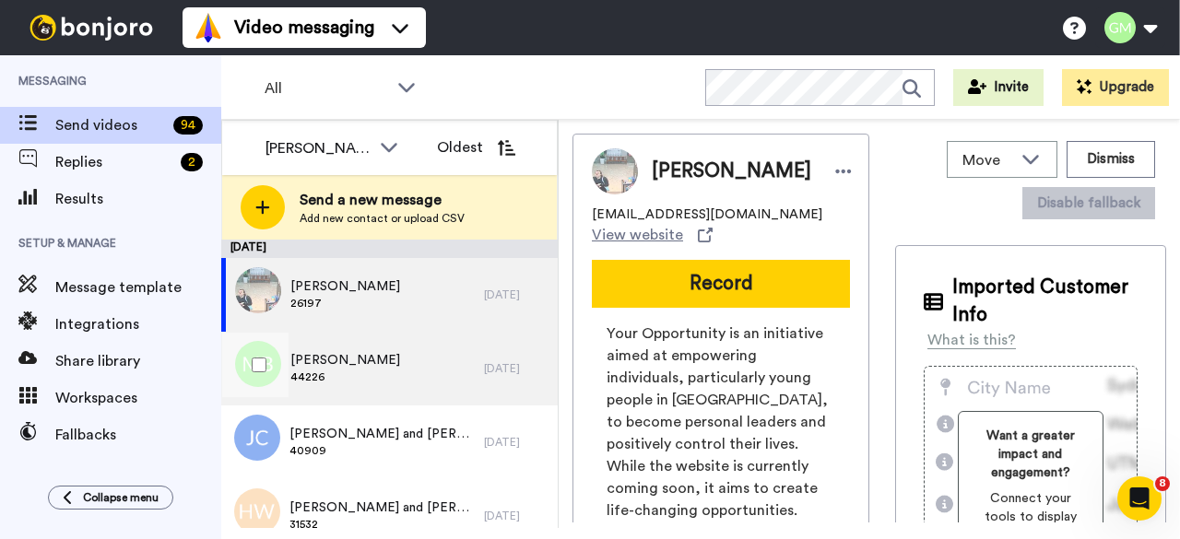
click at [368, 375] on span "44226" at bounding box center [345, 377] width 110 height 15
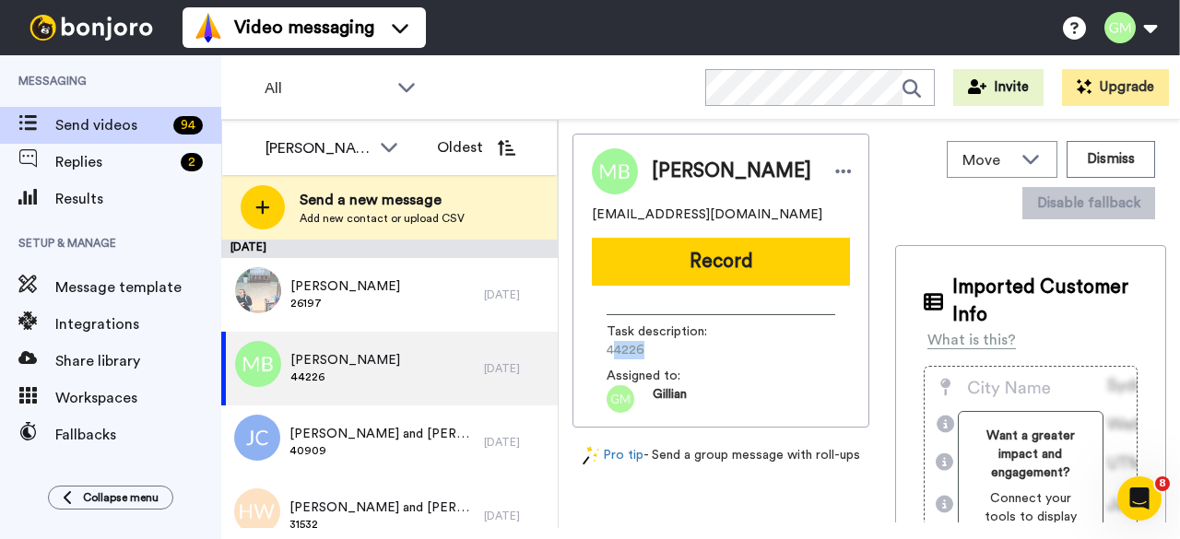
drag, startPoint x: 660, startPoint y: 361, endPoint x: 610, endPoint y: 361, distance: 49.8
click at [610, 360] on span "44226" at bounding box center [694, 350] width 175 height 18
click at [669, 360] on span "44226" at bounding box center [694, 350] width 175 height 18
click at [673, 355] on span "44226" at bounding box center [694, 350] width 175 height 18
drag, startPoint x: 647, startPoint y: 357, endPoint x: 618, endPoint y: 359, distance: 29.6
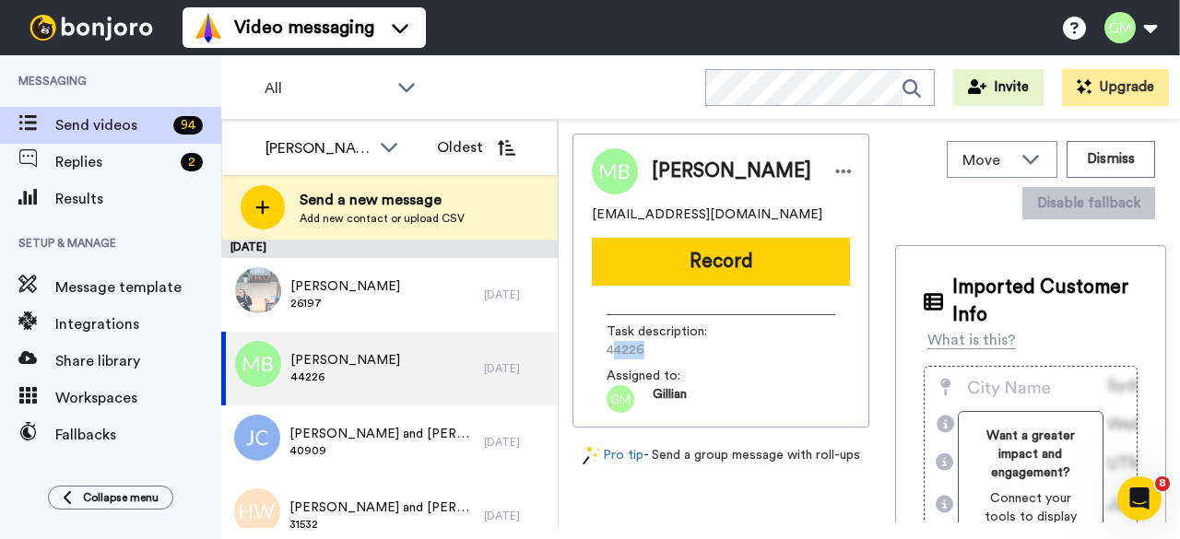
click at [610, 359] on span "44226" at bounding box center [694, 350] width 175 height 18
copy span "4226"
click at [690, 265] on button "Record" at bounding box center [721, 262] width 258 height 48
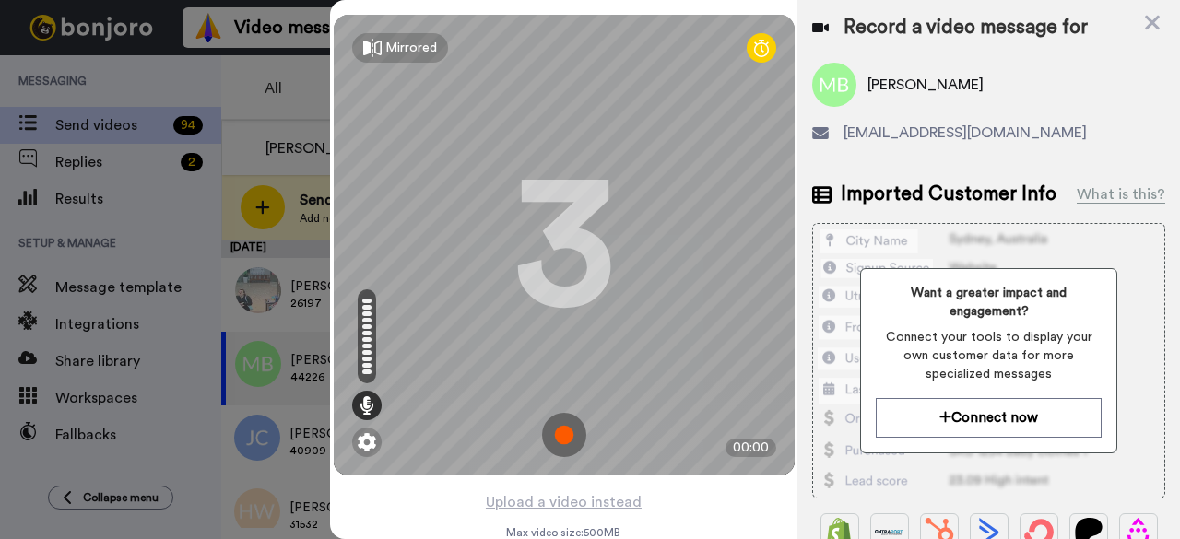
click at [561, 427] on img at bounding box center [564, 435] width 44 height 44
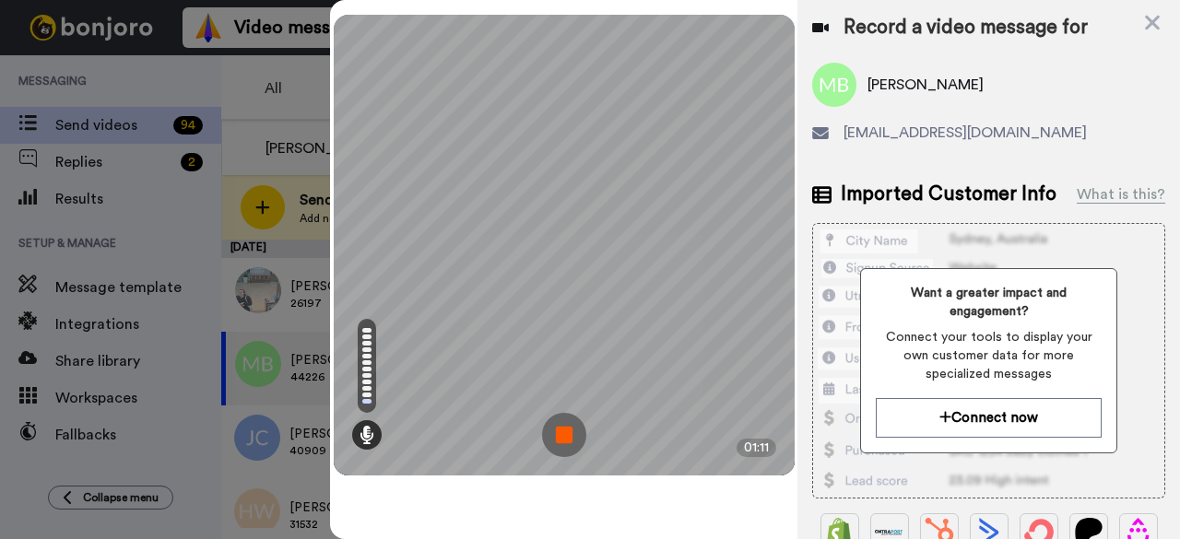
click at [559, 430] on img at bounding box center [564, 435] width 44 height 44
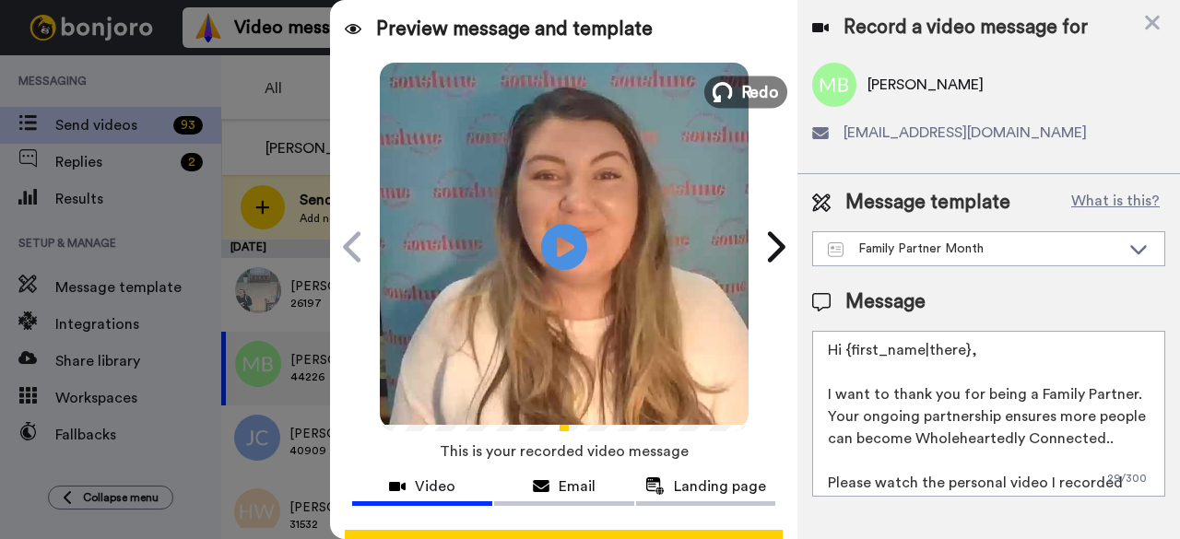
click at [744, 93] on span "Redo" at bounding box center [759, 91] width 39 height 24
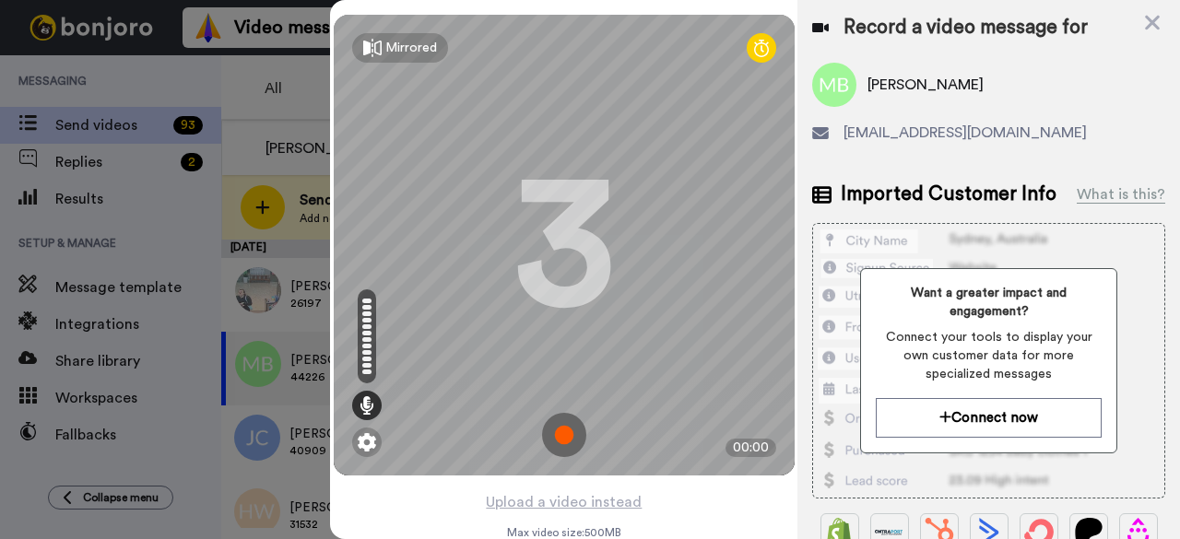
click at [553, 427] on img at bounding box center [564, 435] width 44 height 44
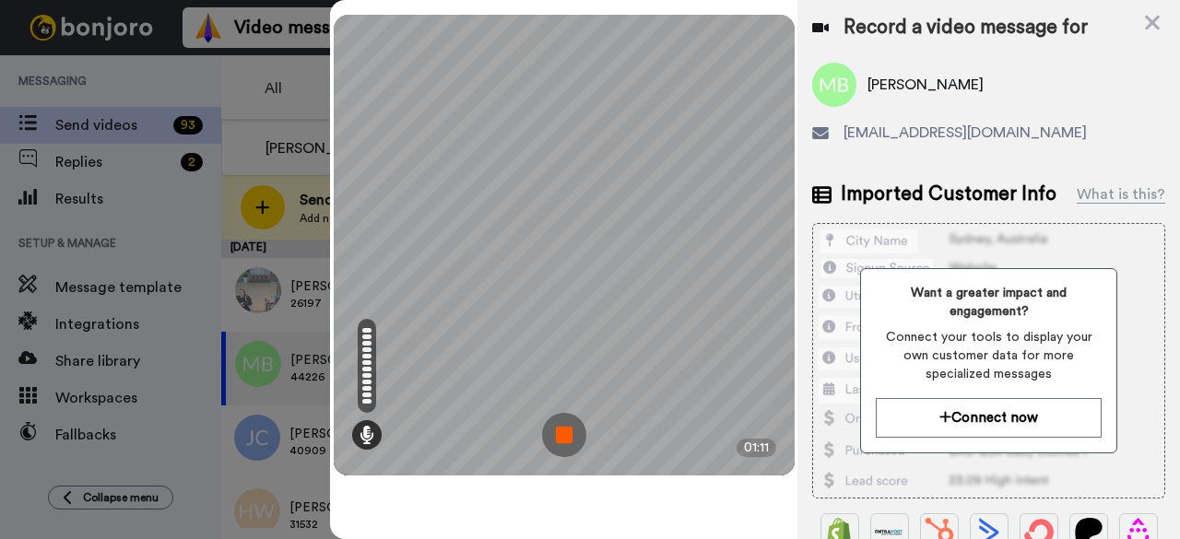
click at [564, 429] on img at bounding box center [564, 435] width 44 height 44
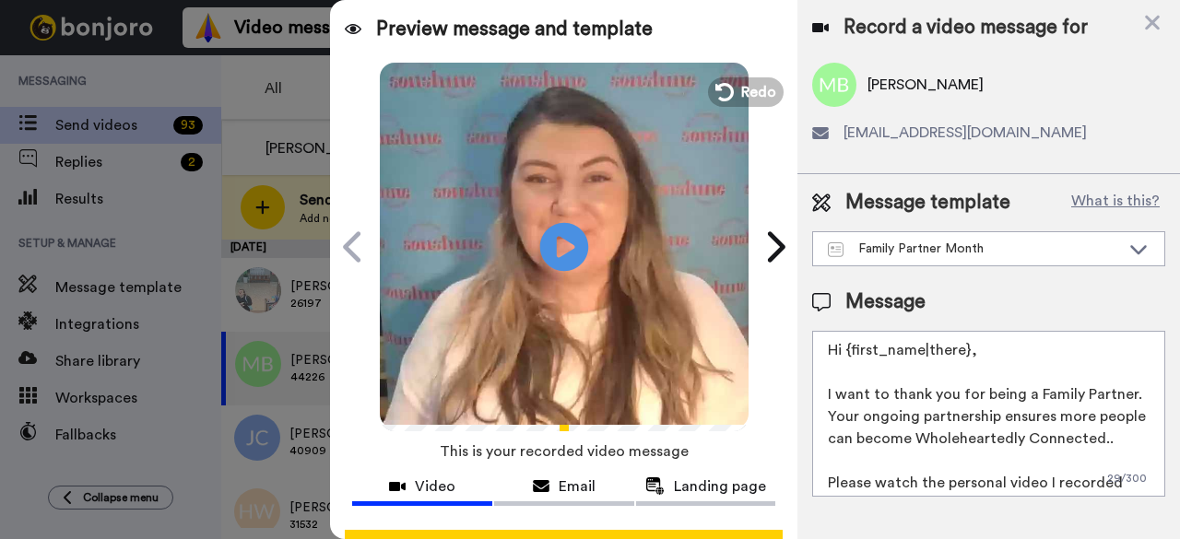
click at [550, 259] on icon at bounding box center [564, 246] width 49 height 49
click at [550, 260] on icon at bounding box center [564, 246] width 49 height 49
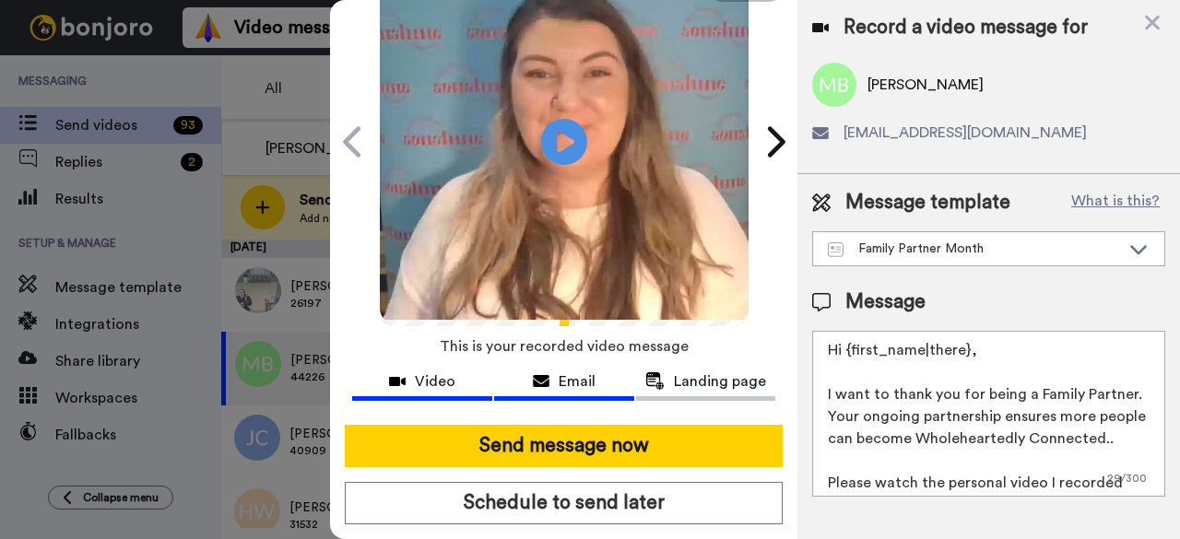
scroll to position [170, 0]
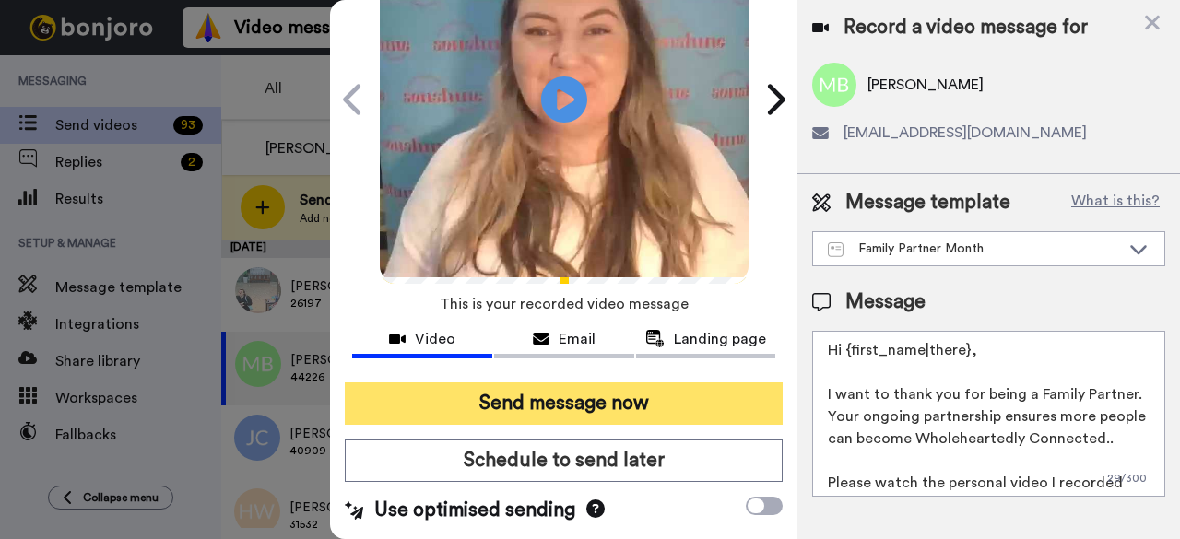
click at [603, 383] on button "Send message now" at bounding box center [564, 404] width 438 height 42
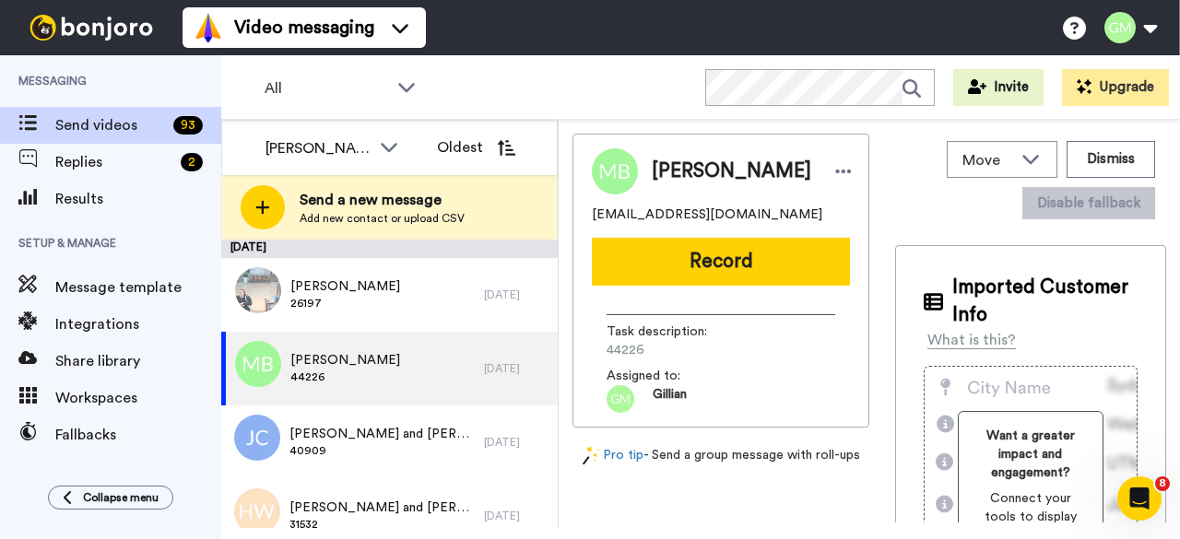
scroll to position [0, 0]
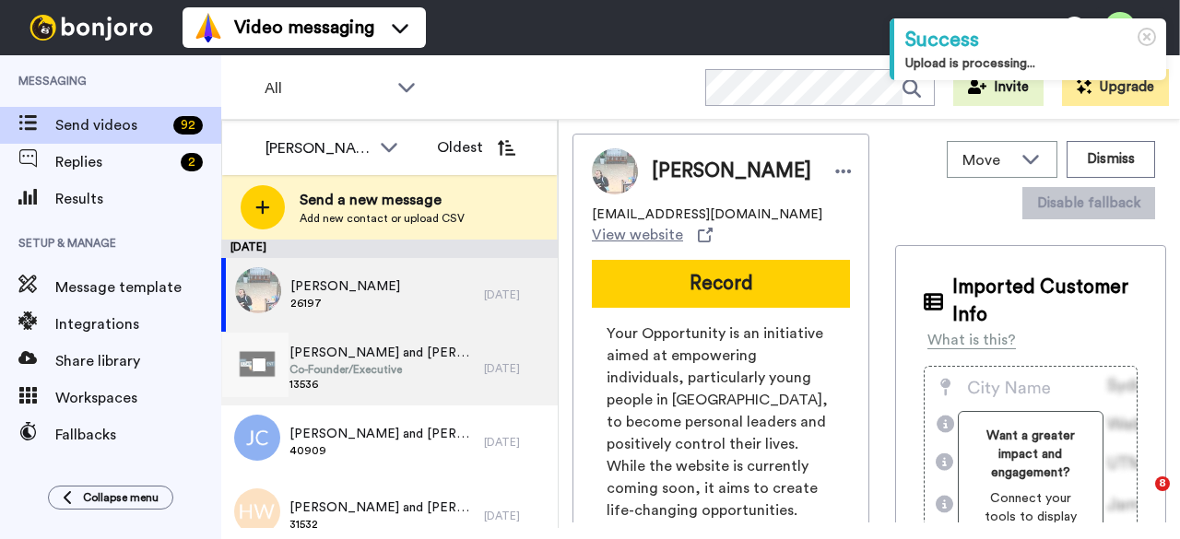
click at [429, 383] on span "13536" at bounding box center [382, 384] width 185 height 15
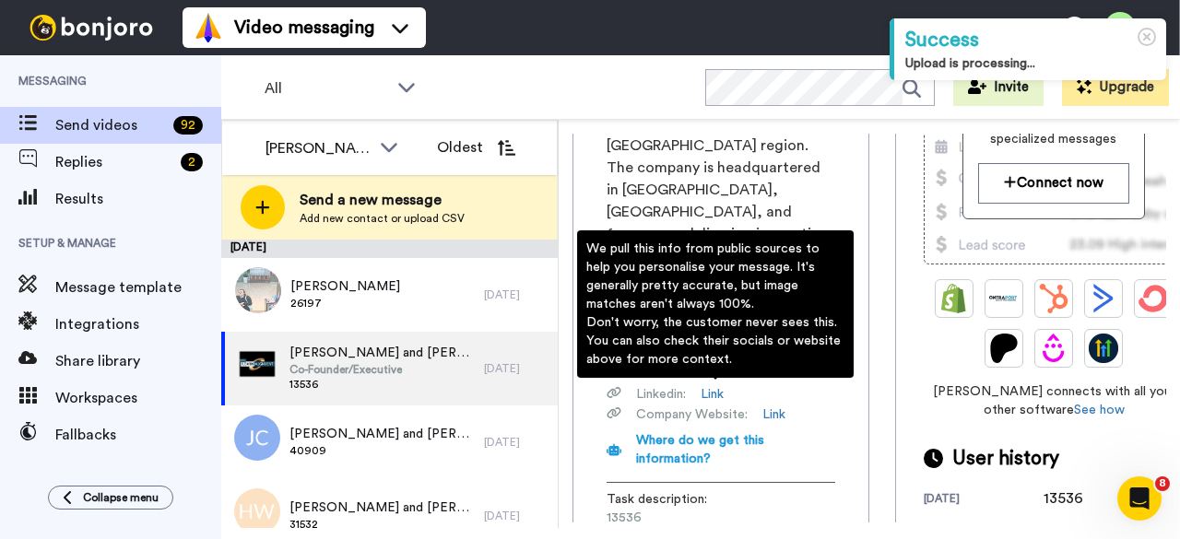
scroll to position [553, 0]
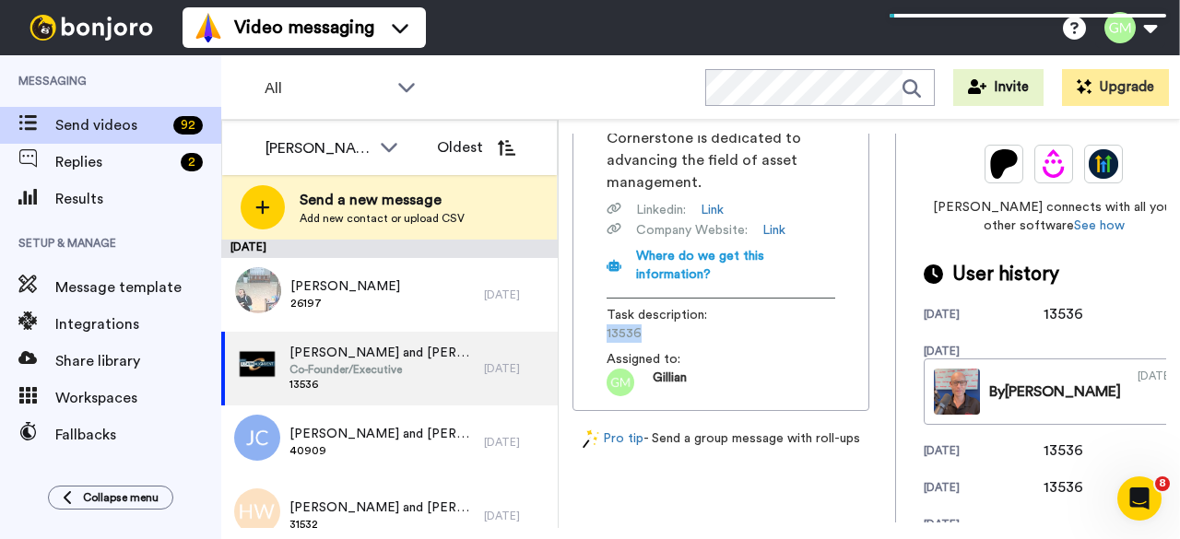
click at [597, 288] on div "[PERSON_NAME] is one of the key figures at Cornerstone Asset Technologies, whic…" at bounding box center [721, 118] width 258 height 557
copy span "13536"
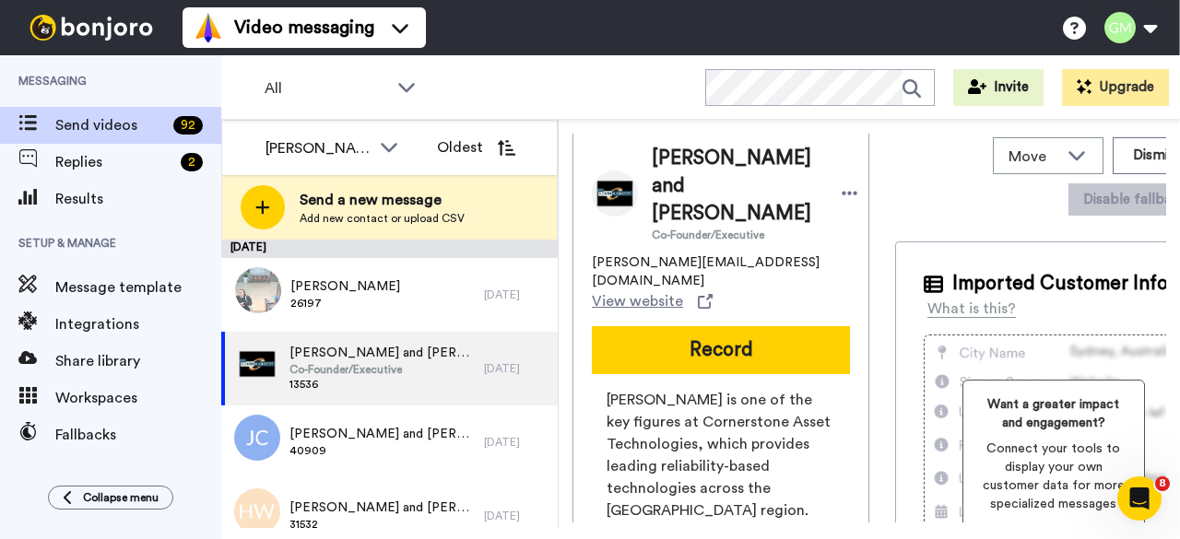
scroll to position [0, 0]
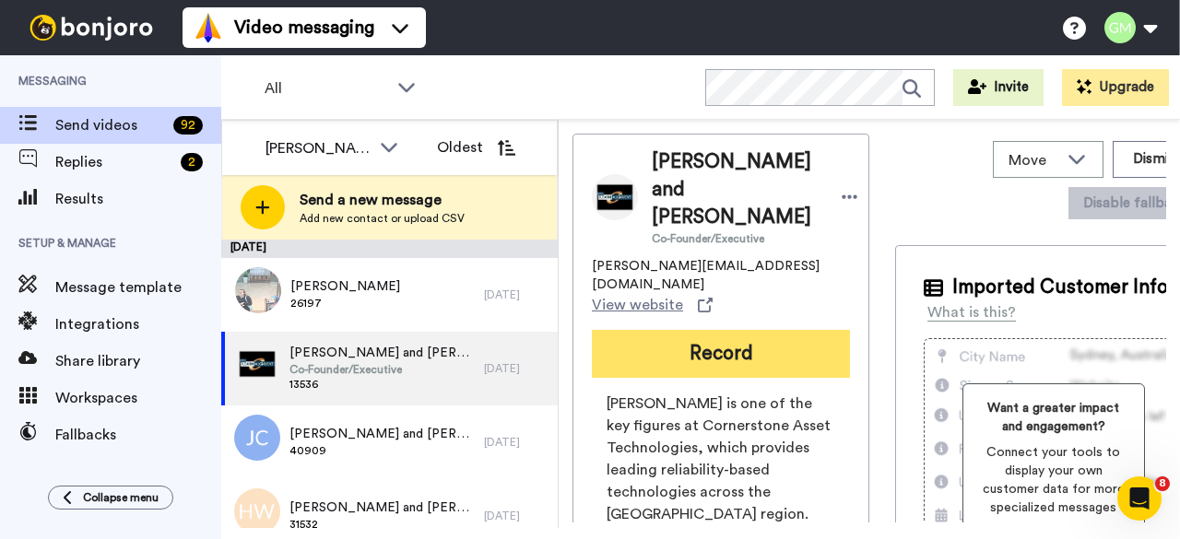
click at [752, 330] on button "Record" at bounding box center [721, 354] width 258 height 48
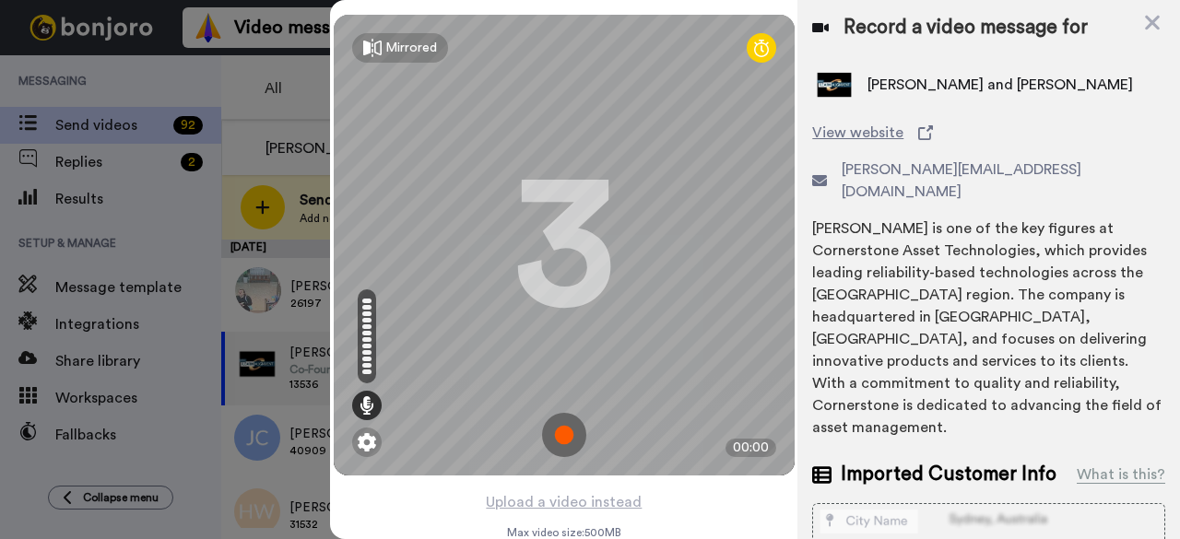
click at [546, 420] on img at bounding box center [564, 435] width 44 height 44
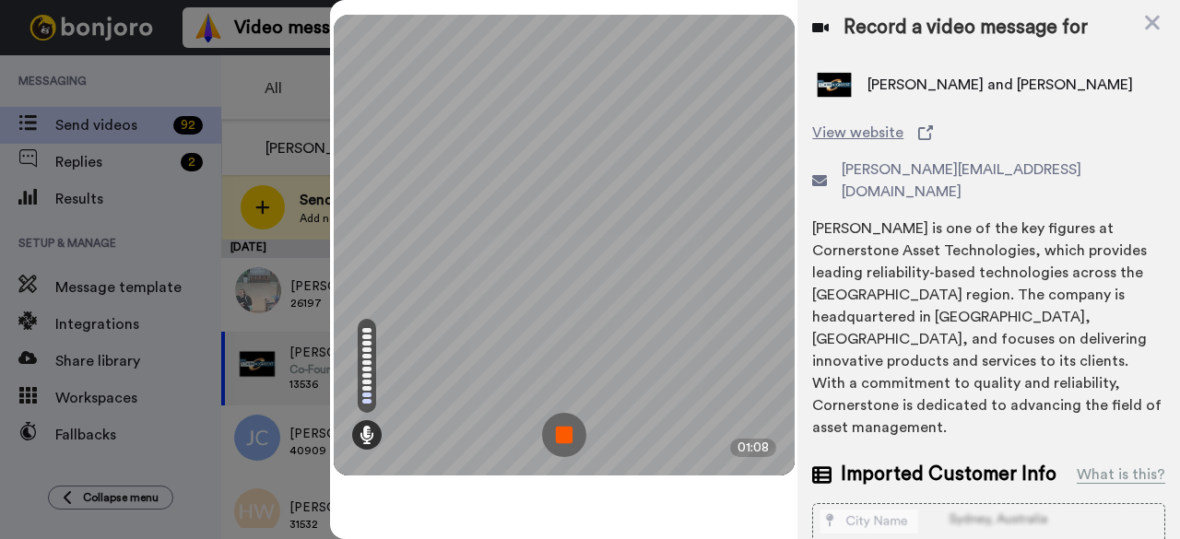
click at [581, 428] on img at bounding box center [564, 435] width 44 height 44
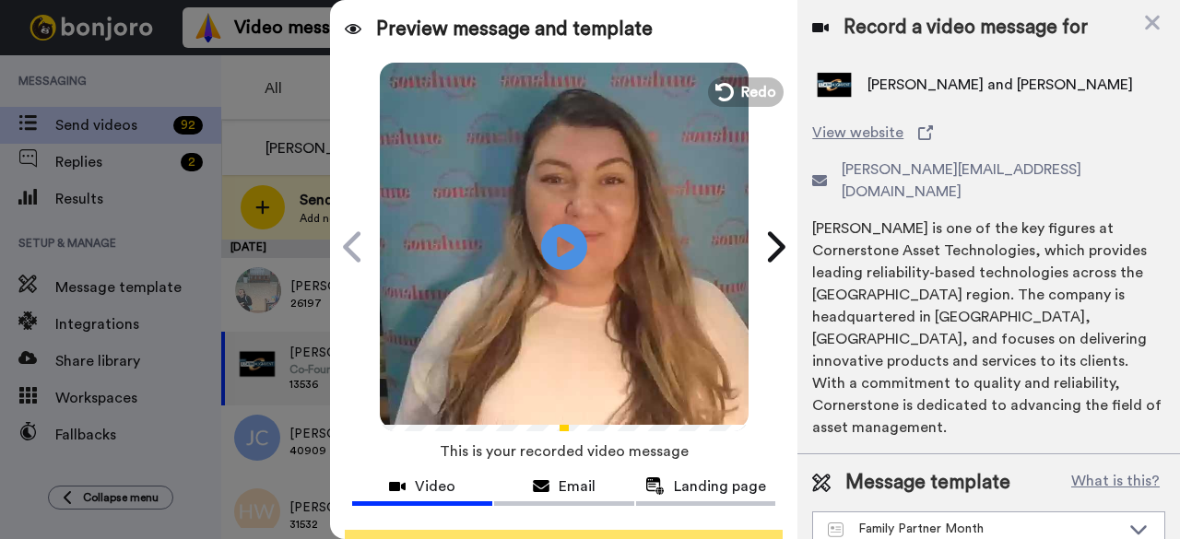
scroll to position [170, 0]
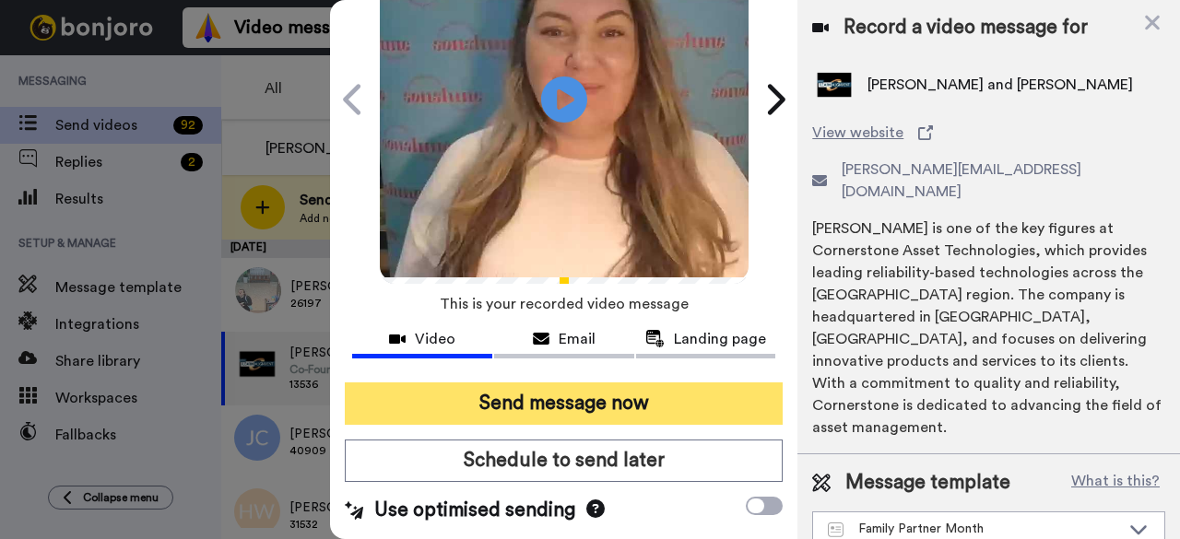
click at [664, 386] on button "Send message now" at bounding box center [564, 404] width 438 height 42
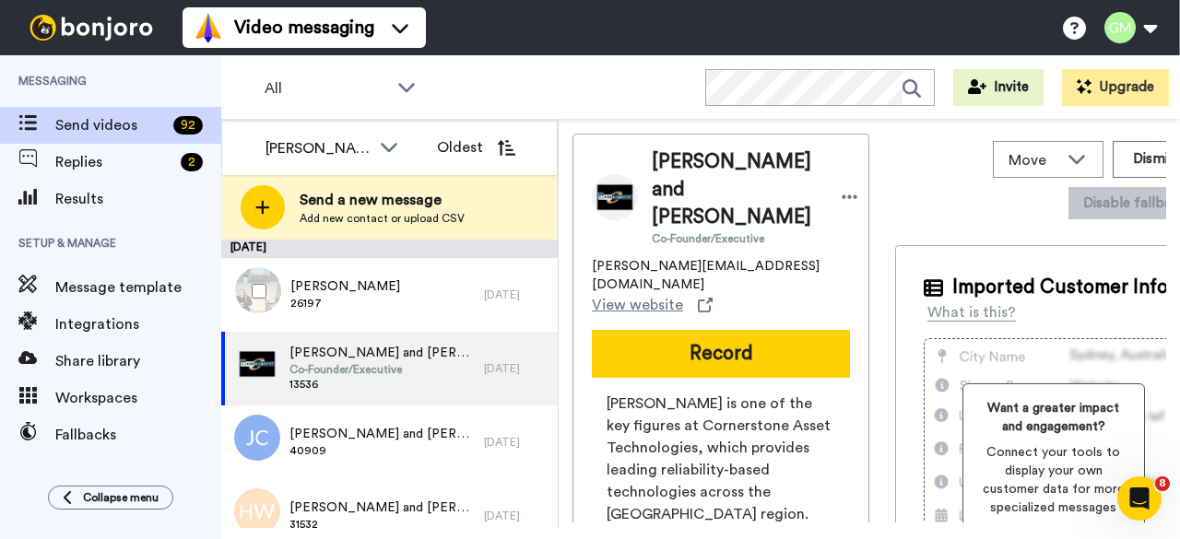
scroll to position [0, 0]
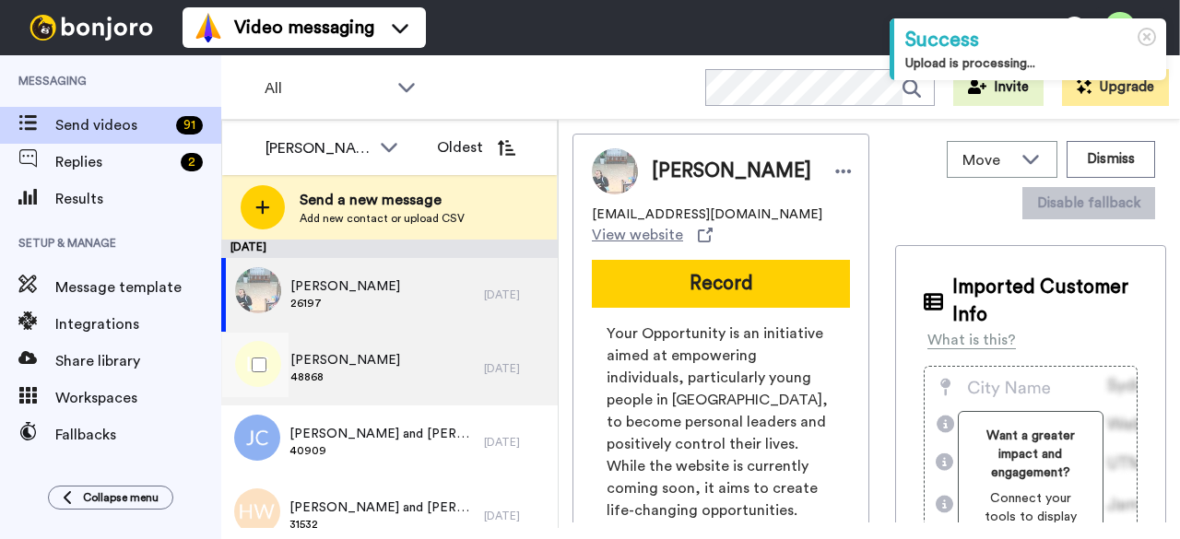
click at [393, 371] on div "Linda Cheng 48868" at bounding box center [352, 369] width 263 height 74
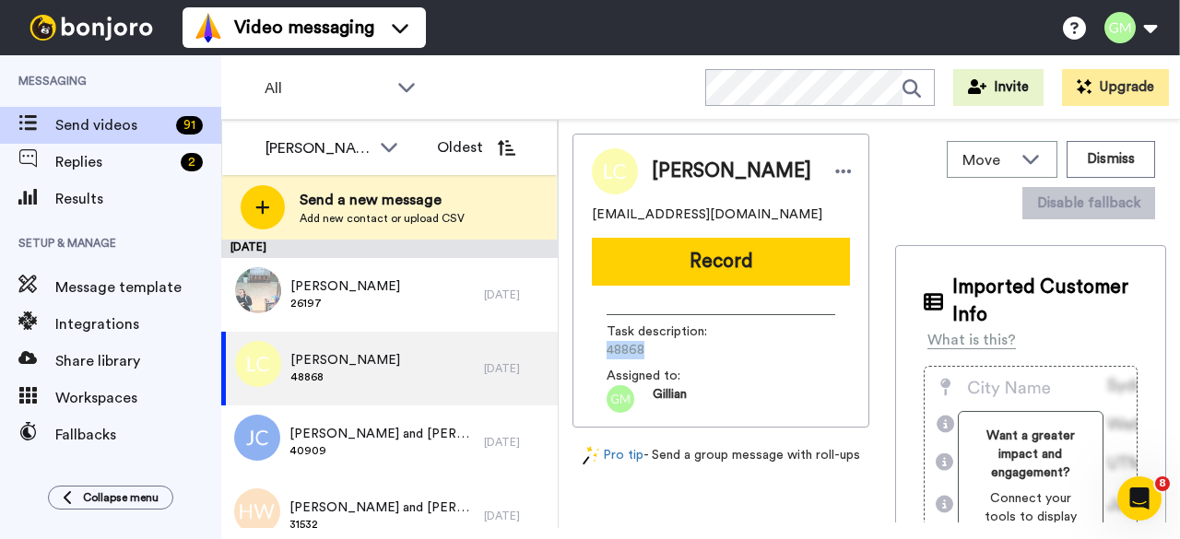
drag, startPoint x: 645, startPoint y: 353, endPoint x: 605, endPoint y: 357, distance: 40.7
click at [605, 357] on div "Task description : 48868 Assigned to: Gillian" at bounding box center [721, 357] width 258 height 112
copy span "48868"
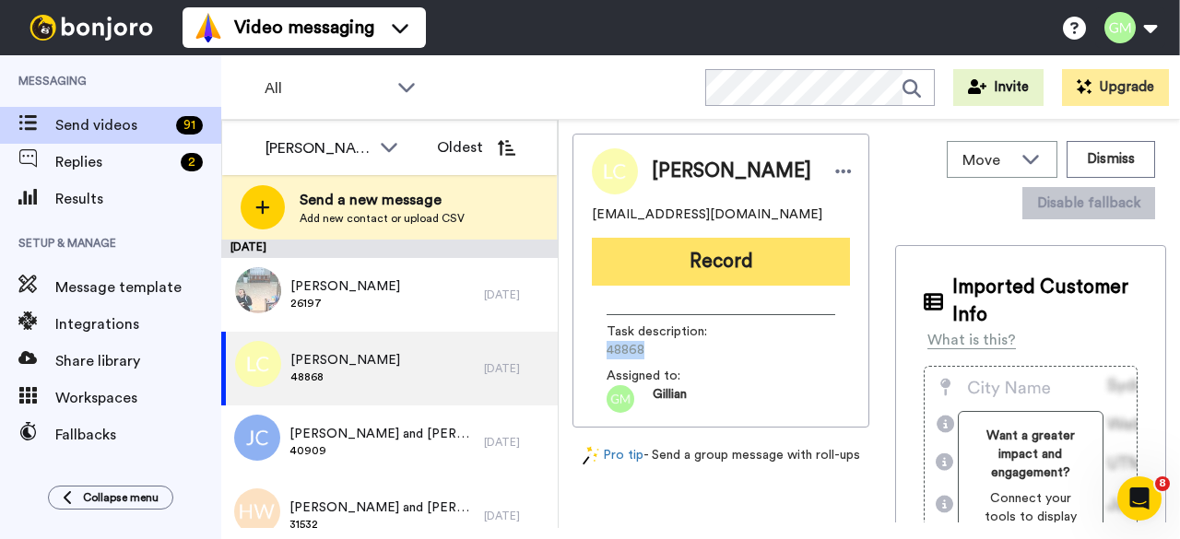
click at [683, 265] on button "Record" at bounding box center [721, 262] width 258 height 48
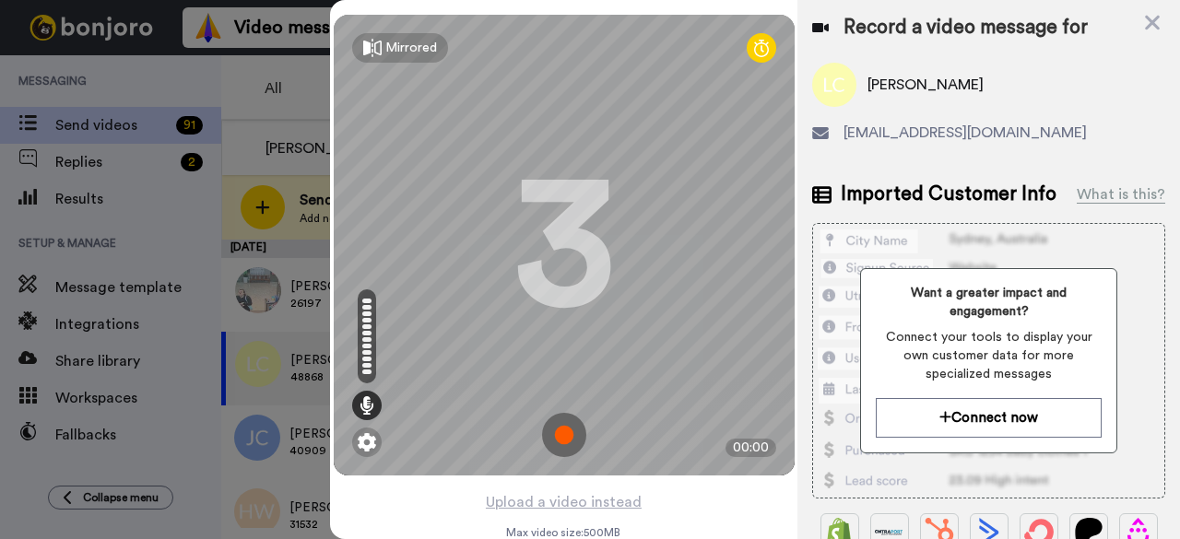
click at [559, 437] on img at bounding box center [564, 435] width 44 height 44
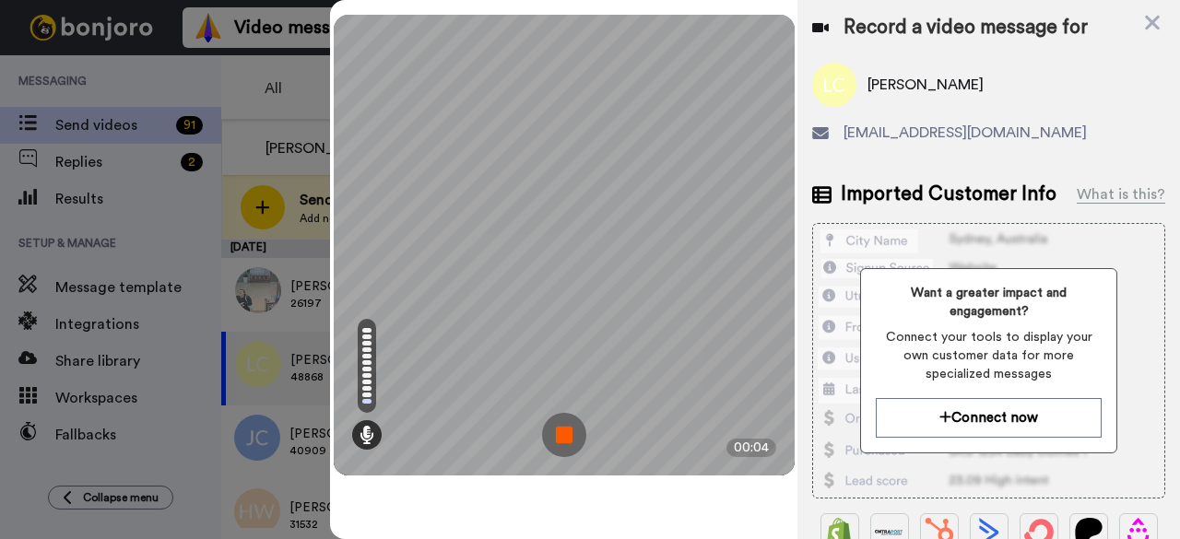
click at [555, 414] on img at bounding box center [564, 435] width 44 height 44
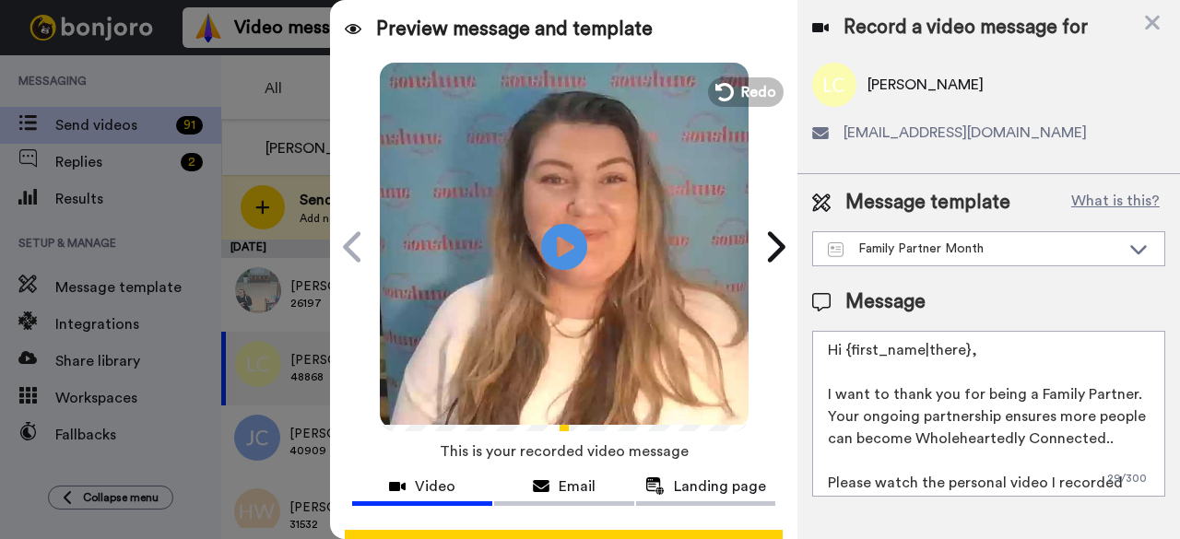
drag, startPoint x: 716, startPoint y: 18, endPoint x: 712, endPoint y: 28, distance: 10.3
click at [716, 18] on div "Preview message and template" at bounding box center [564, 22] width 468 height 44
click at [741, 85] on span "Redo" at bounding box center [759, 91] width 39 height 24
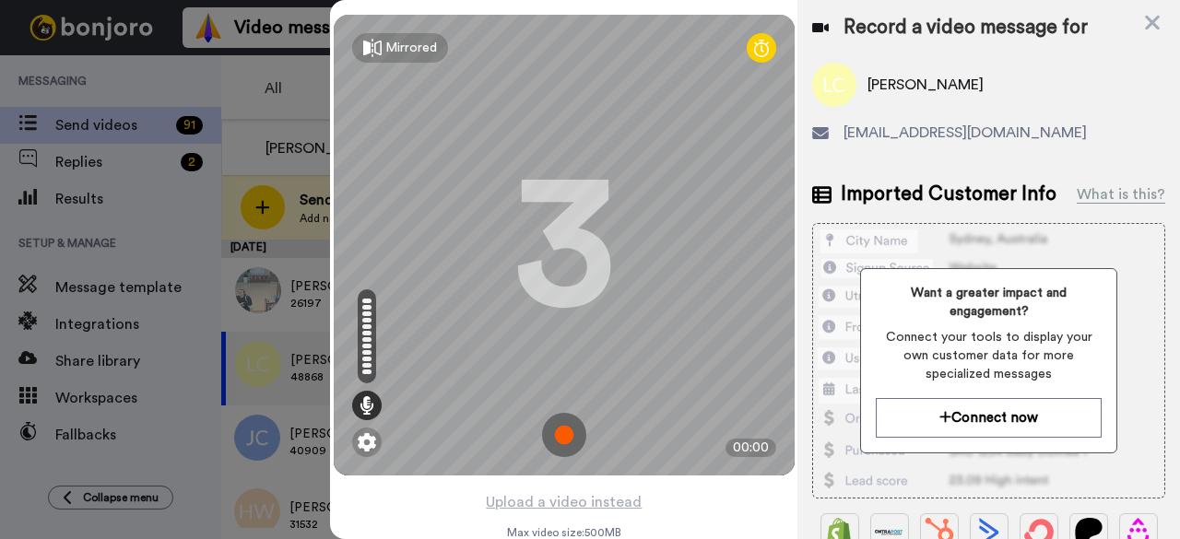
click at [561, 435] on img at bounding box center [564, 435] width 44 height 44
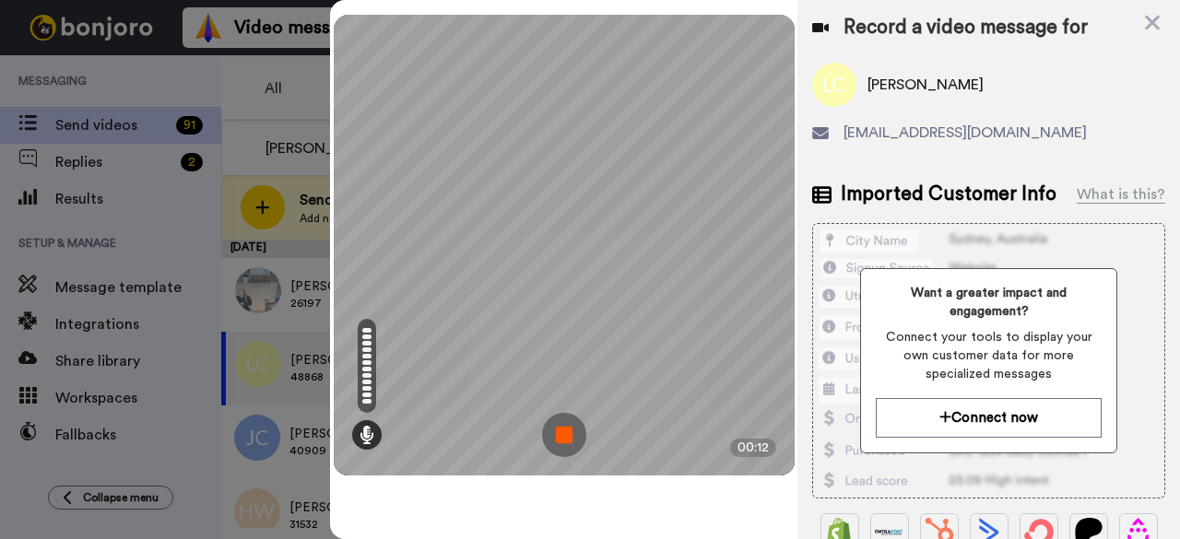
click at [561, 438] on img at bounding box center [564, 435] width 44 height 44
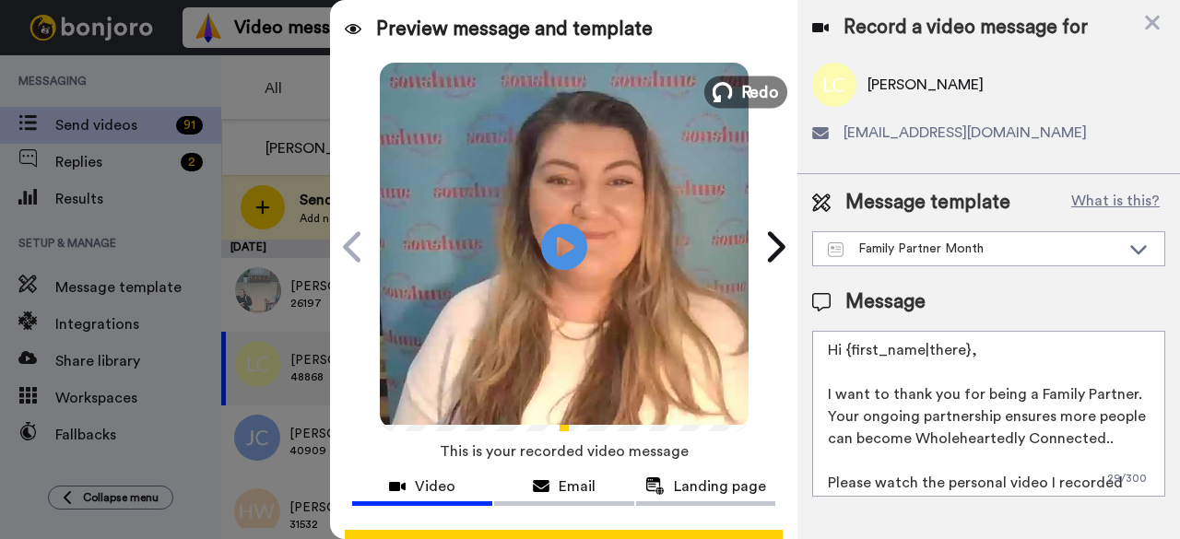
click at [740, 82] on span "Redo" at bounding box center [759, 91] width 39 height 24
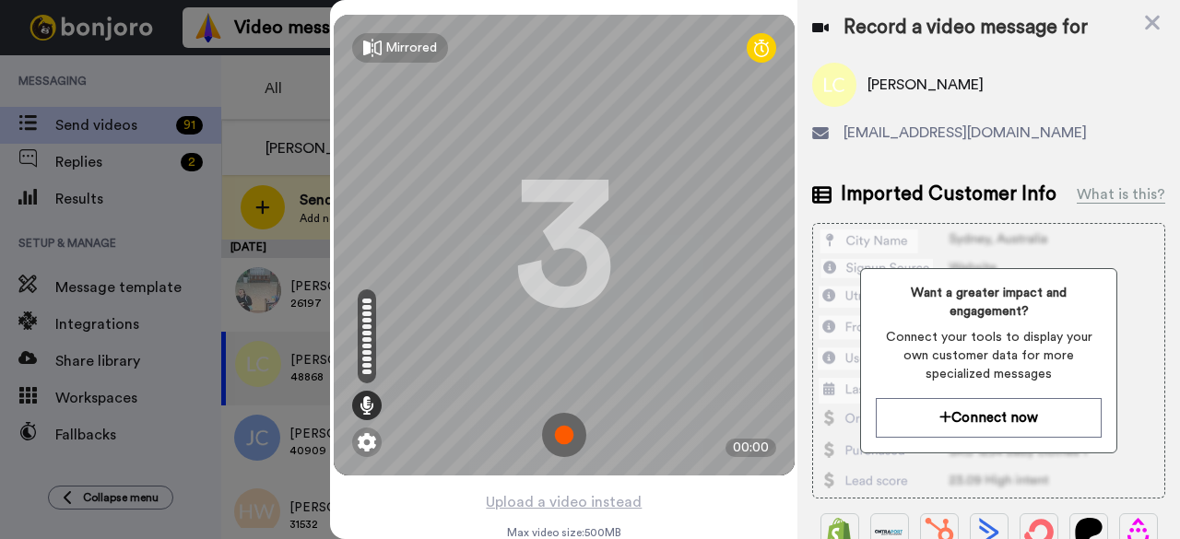
drag, startPoint x: 555, startPoint y: 444, endPoint x: 554, endPoint y: 432, distance: 12.0
click at [555, 444] on img at bounding box center [564, 435] width 44 height 44
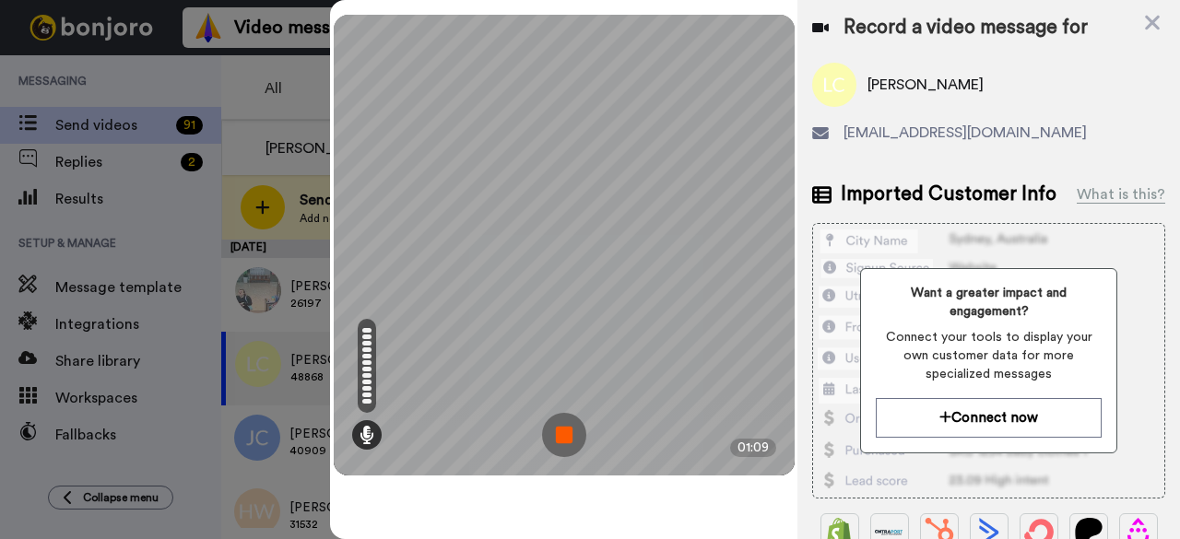
click at [581, 441] on img at bounding box center [564, 435] width 44 height 44
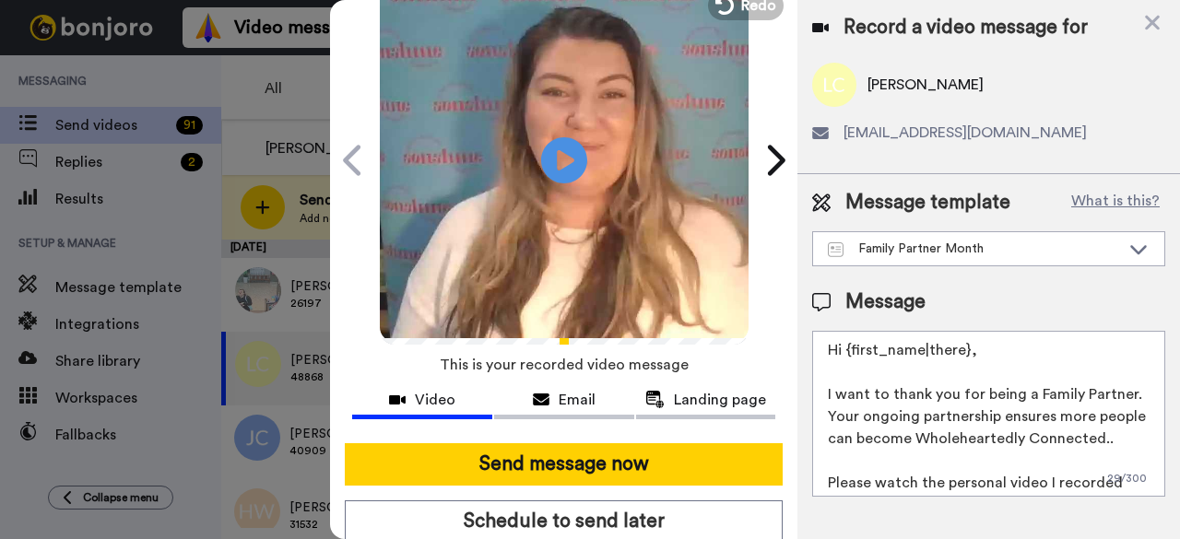
scroll to position [170, 0]
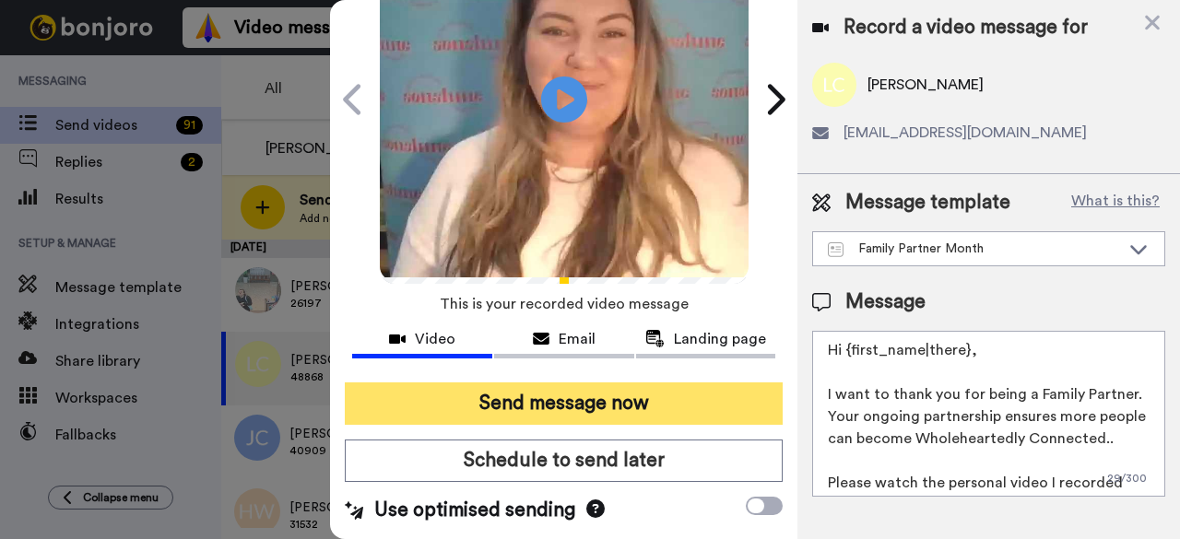
click at [579, 385] on button "Send message now" at bounding box center [564, 404] width 438 height 42
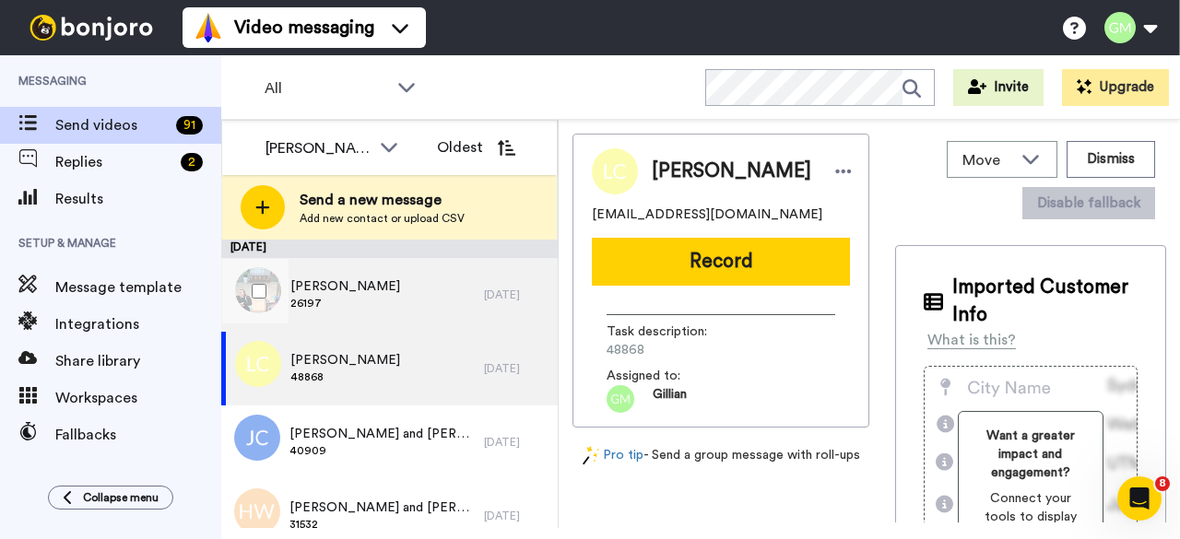
scroll to position [0, 0]
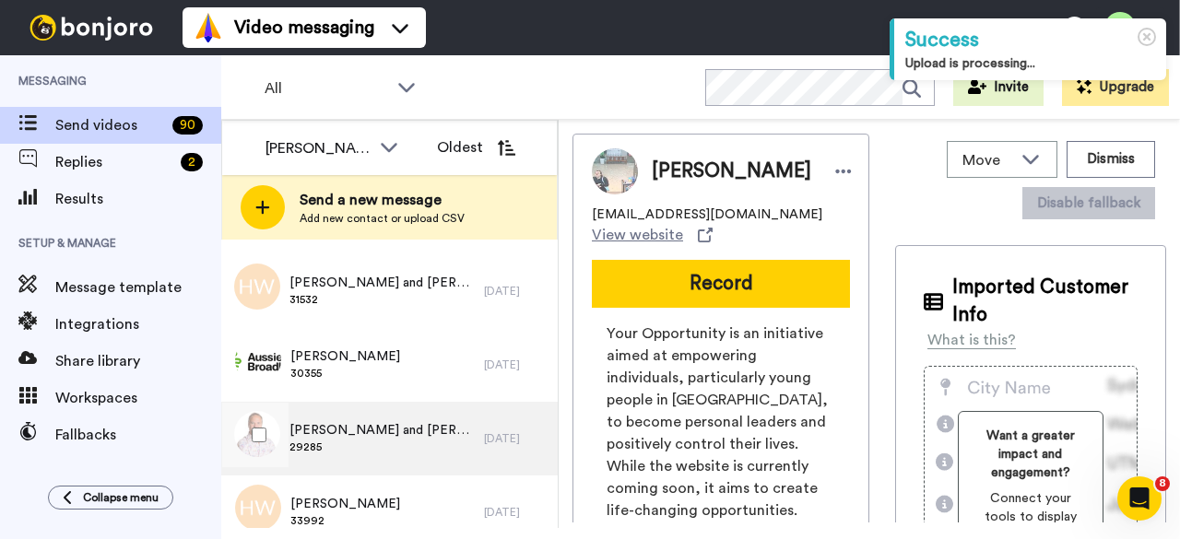
scroll to position [184, 0]
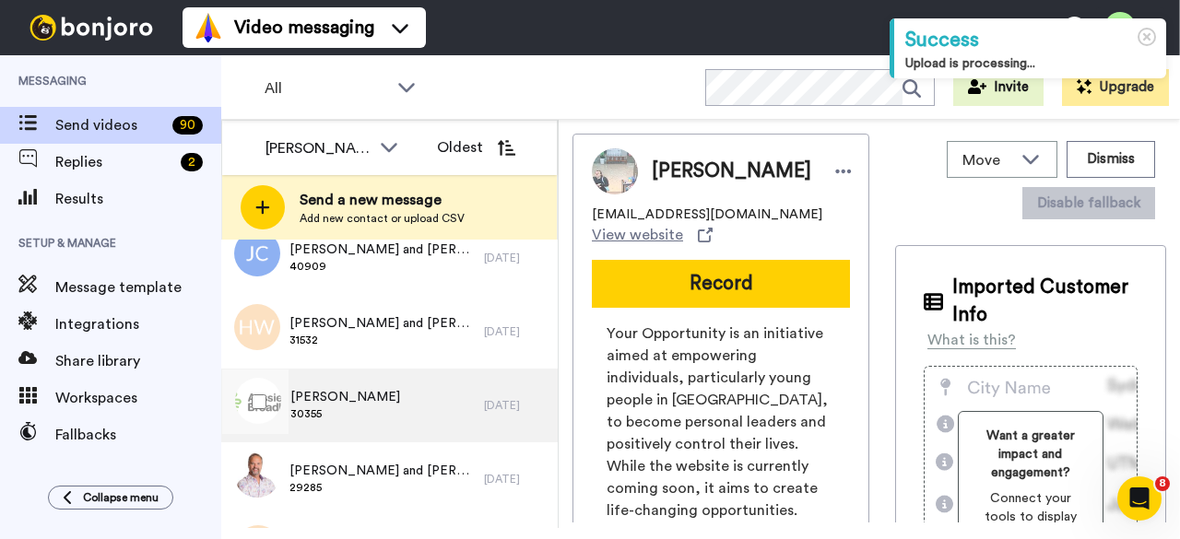
click at [390, 389] on div "[PERSON_NAME] 30355" at bounding box center [352, 406] width 263 height 74
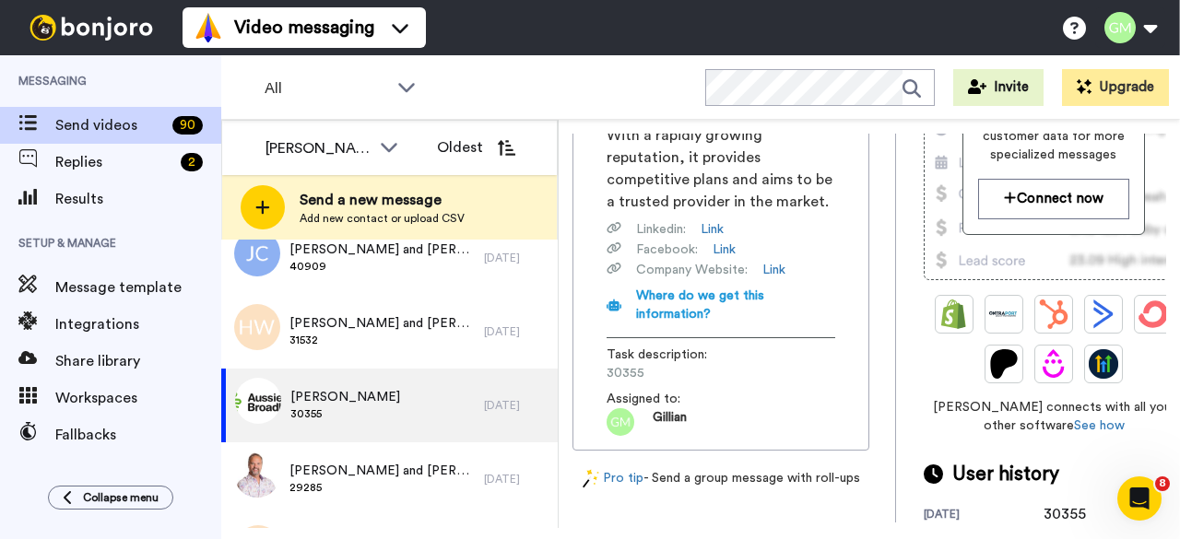
scroll to position [369, 0]
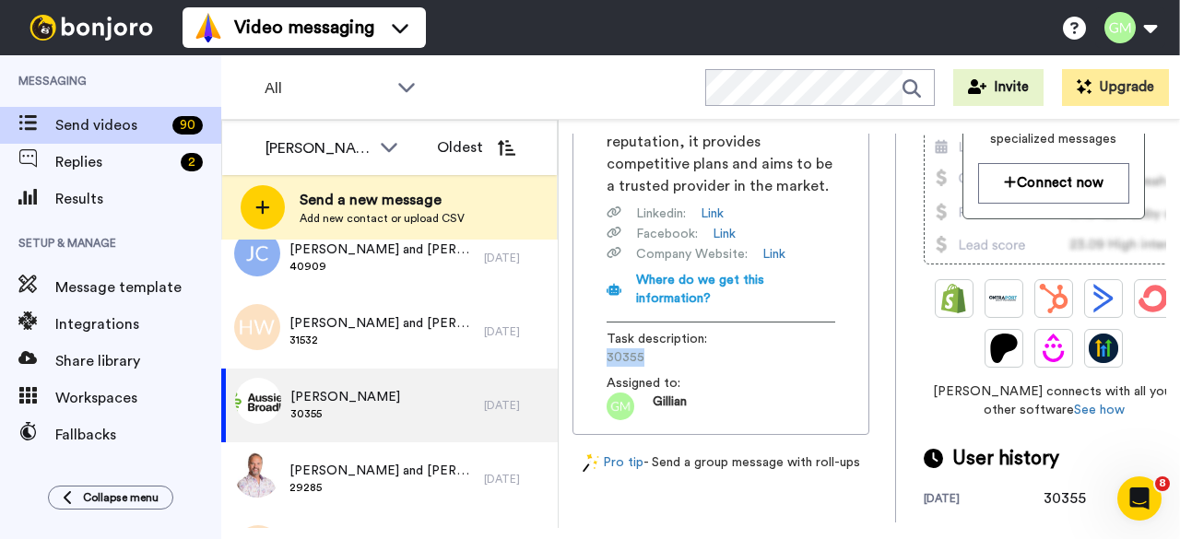
drag, startPoint x: 649, startPoint y: 430, endPoint x: 598, endPoint y: 434, distance: 50.9
click at [598, 420] on div "Aussie Broadband is an Australian telecommunications and internet service provi…" at bounding box center [721, 187] width 258 height 467
copy span "30355"
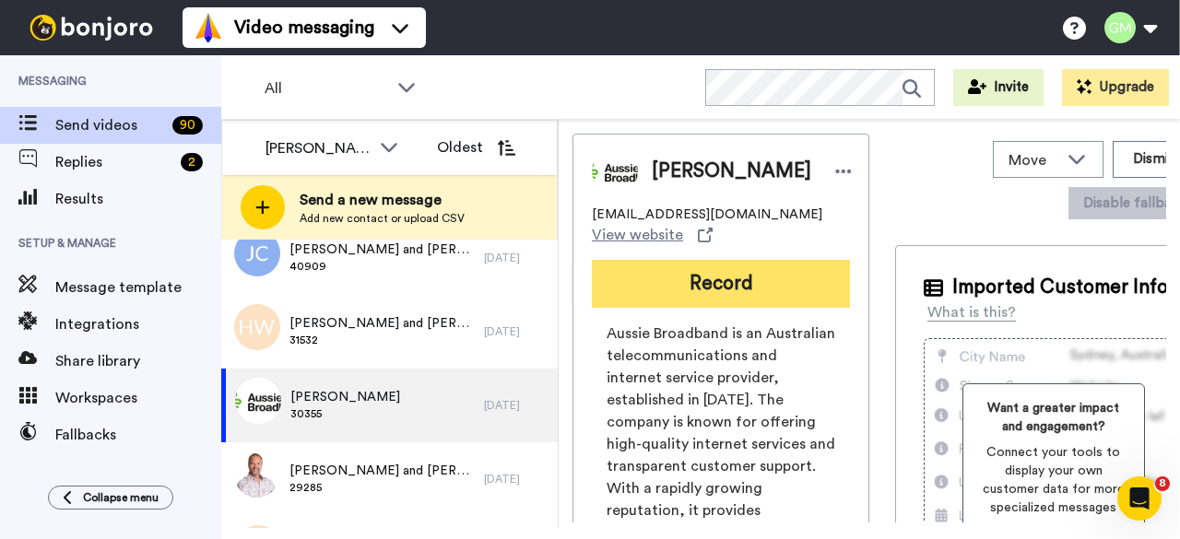
scroll to position [0, 0]
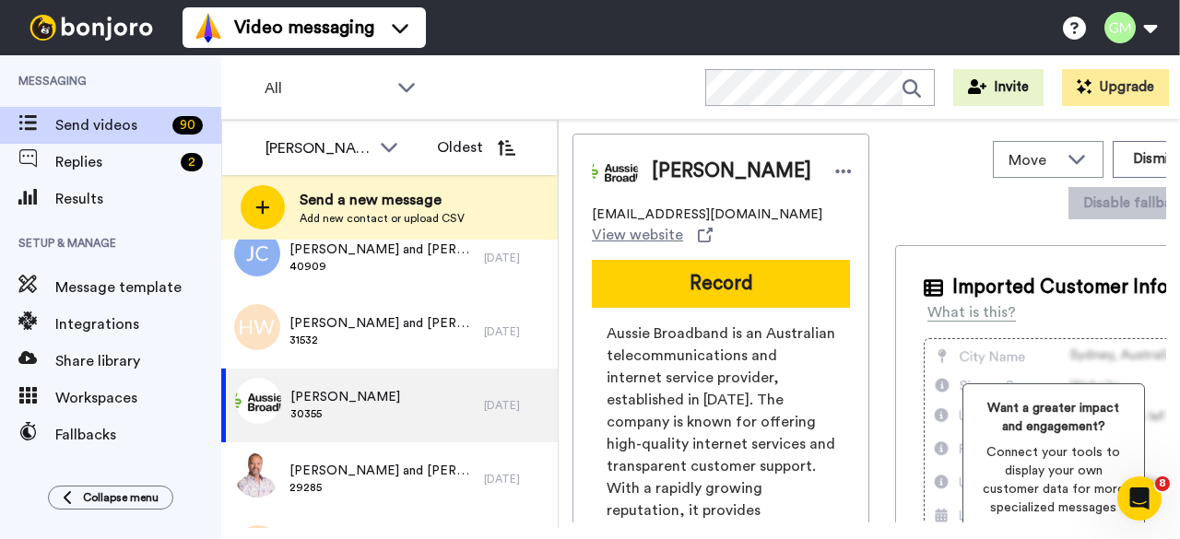
click at [673, 304] on button "Record" at bounding box center [721, 284] width 258 height 48
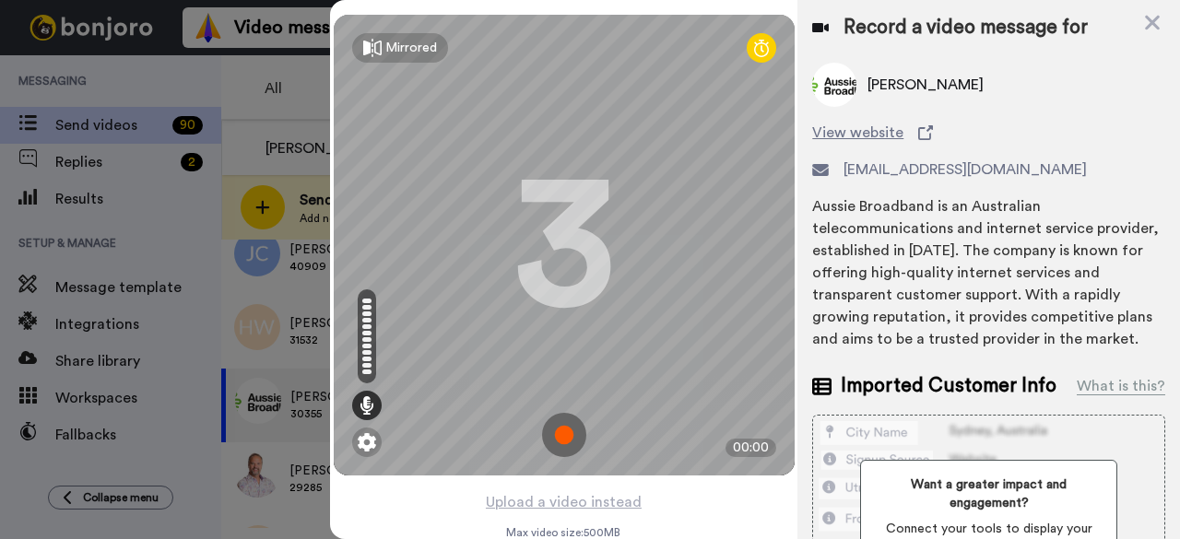
click at [570, 432] on img at bounding box center [564, 435] width 44 height 44
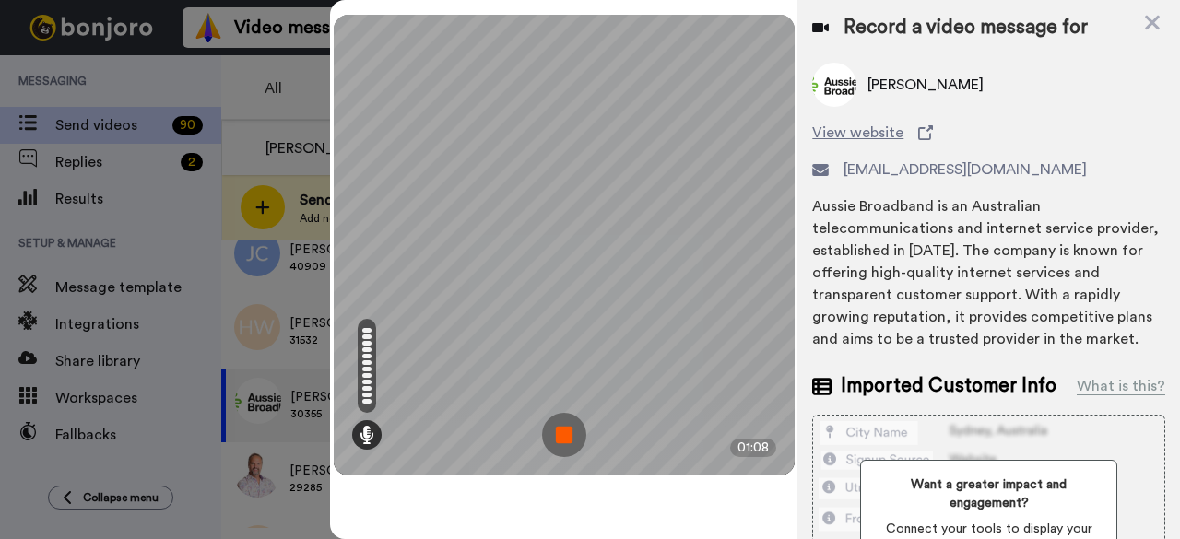
click at [560, 429] on img at bounding box center [564, 435] width 44 height 44
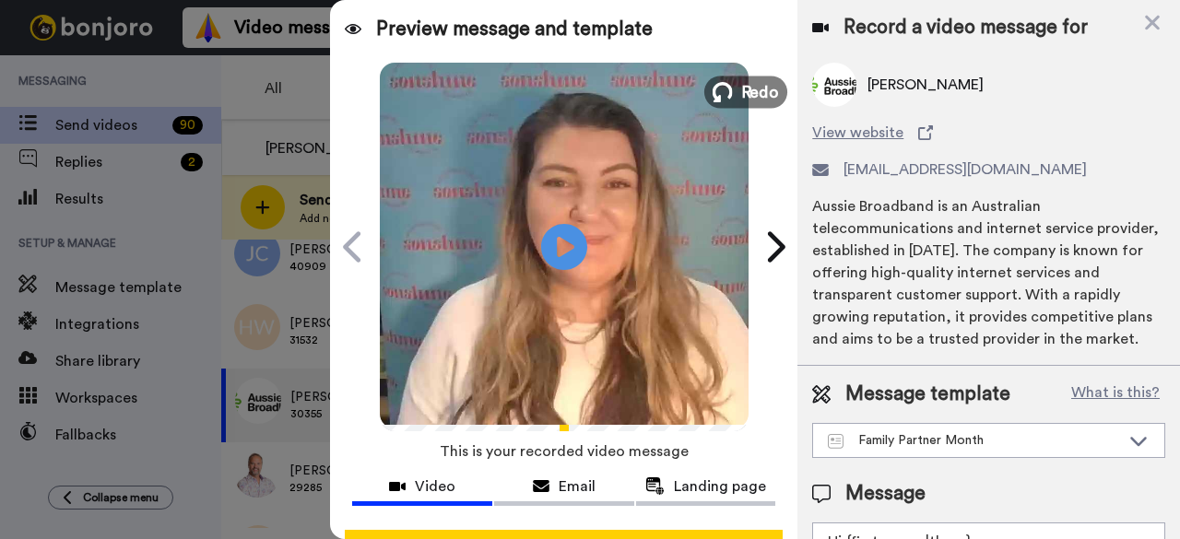
click at [730, 98] on button "Redo" at bounding box center [746, 92] width 83 height 32
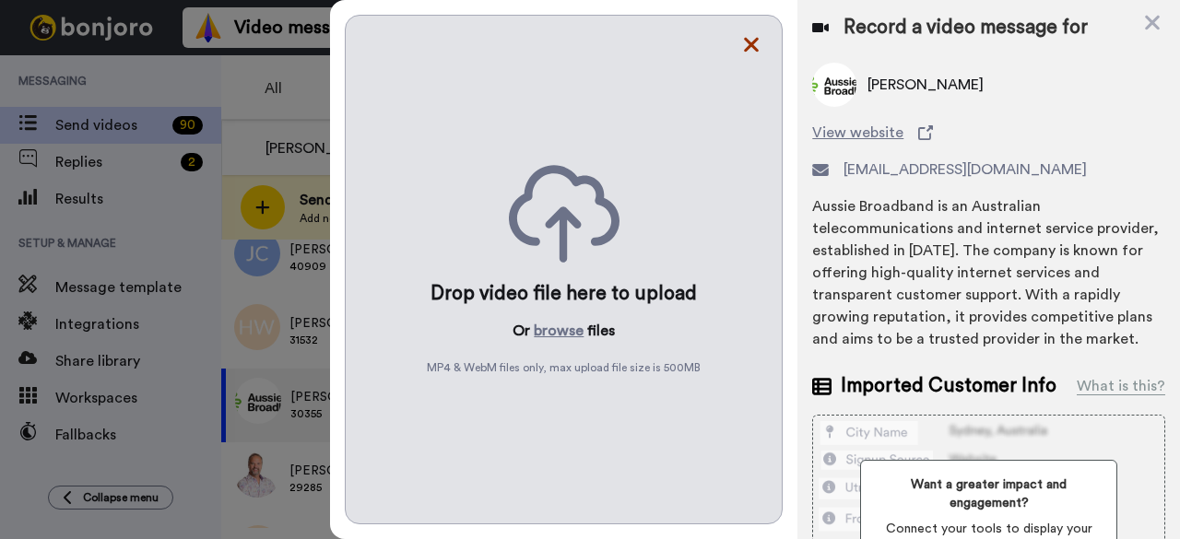
click at [754, 41] on icon at bounding box center [751, 45] width 15 height 15
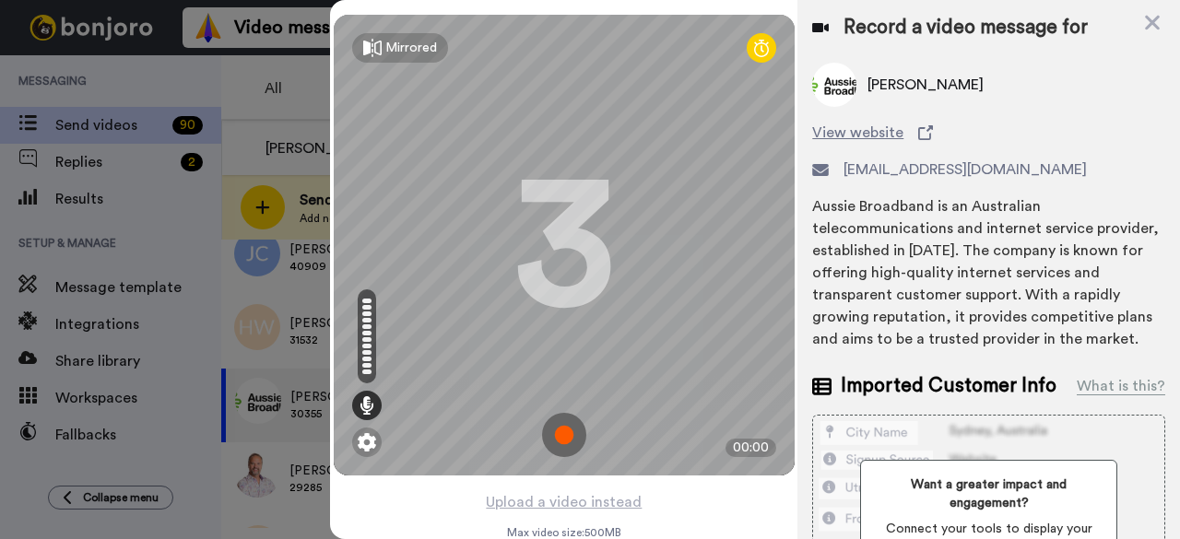
click at [565, 433] on img at bounding box center [564, 435] width 44 height 44
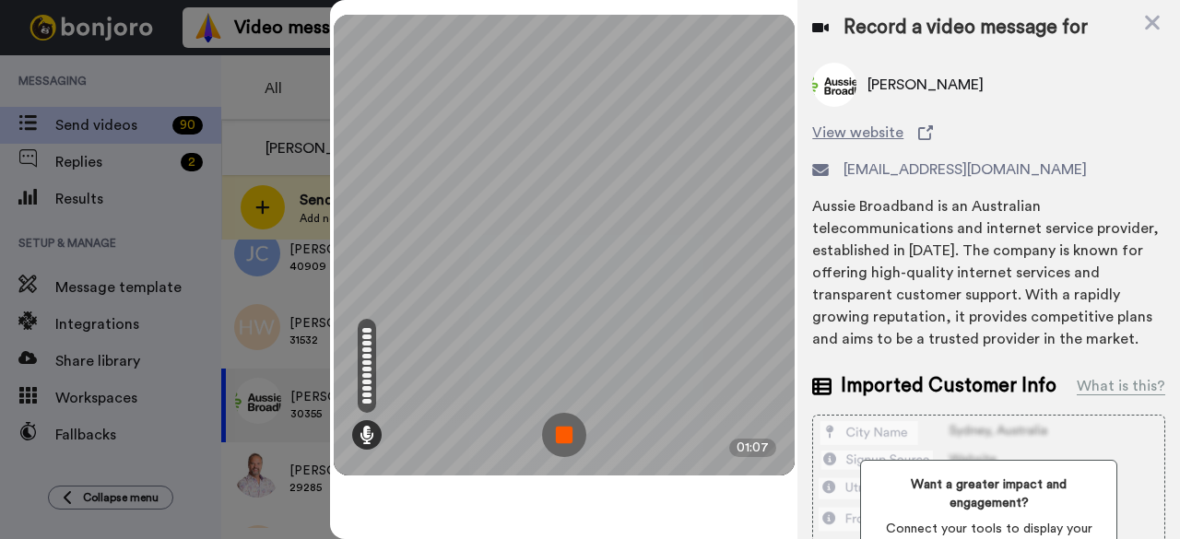
click at [574, 431] on img at bounding box center [564, 435] width 44 height 44
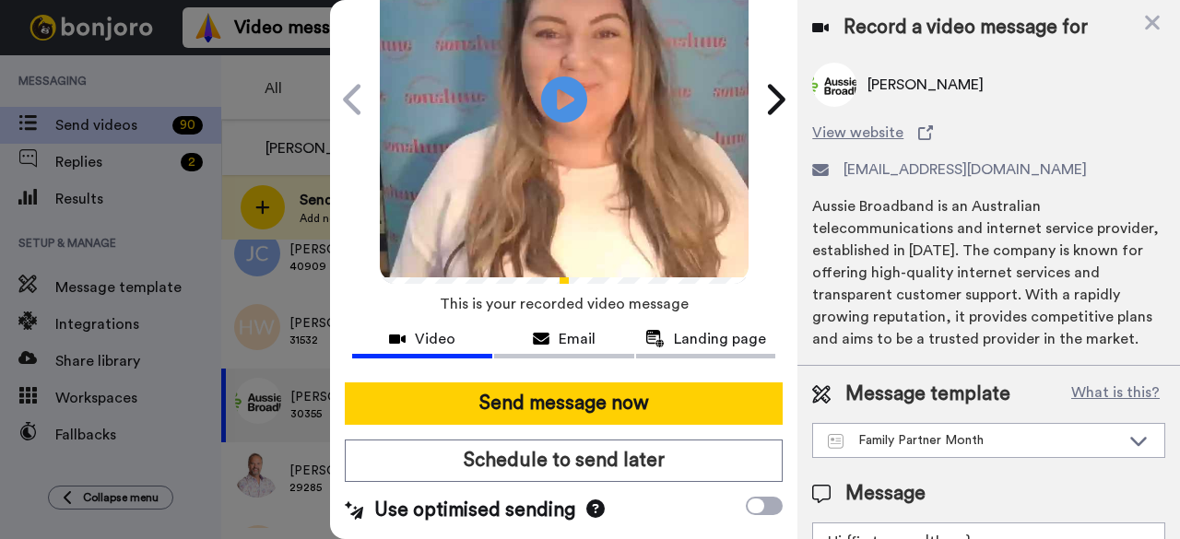
scroll to position [170, 0]
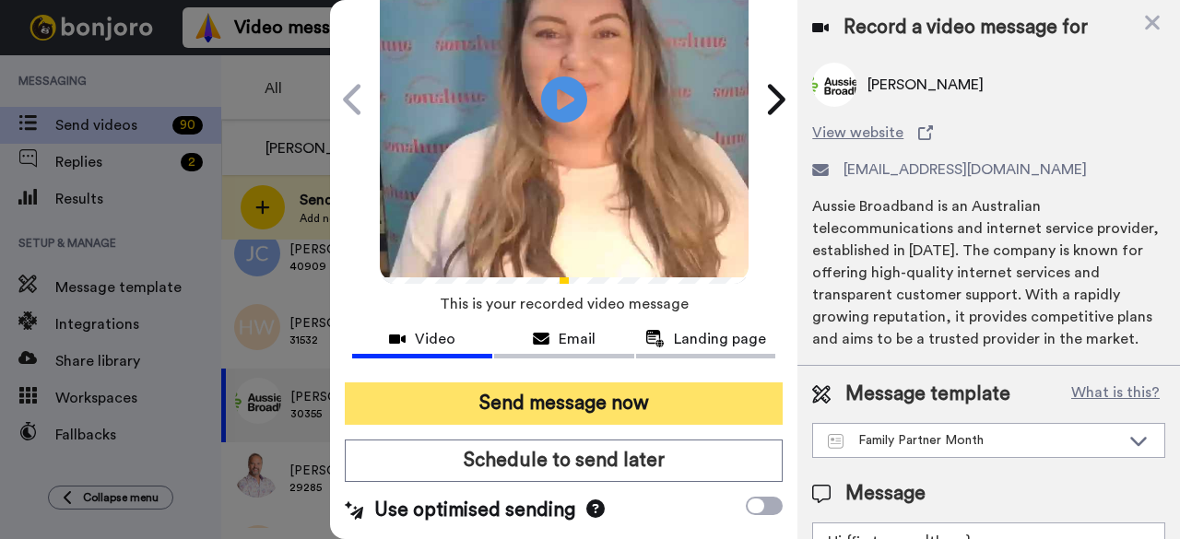
click at [592, 383] on button "Send message now" at bounding box center [564, 404] width 438 height 42
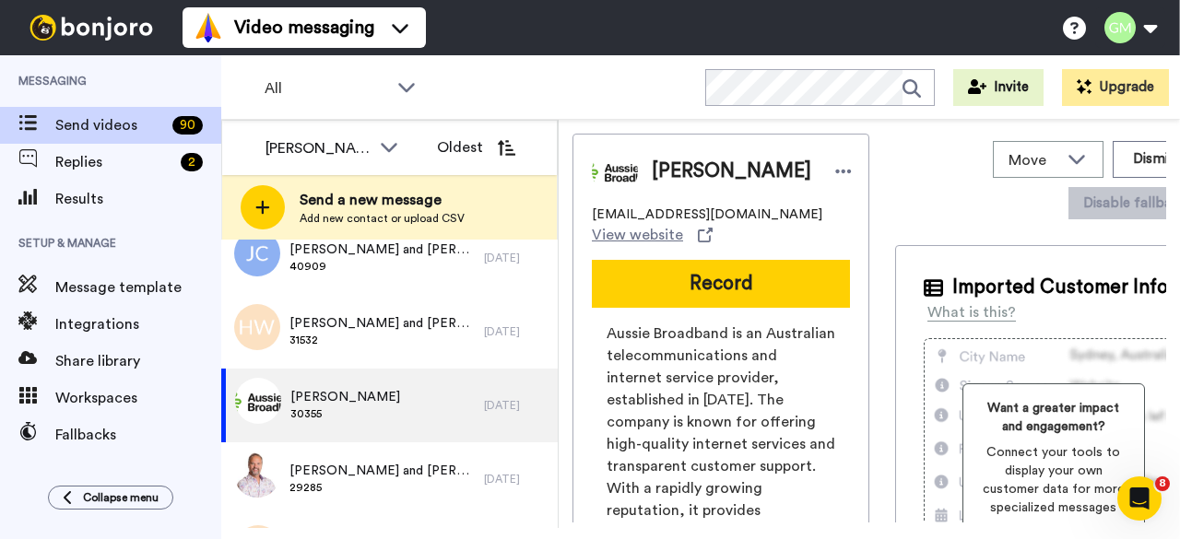
scroll to position [0, 0]
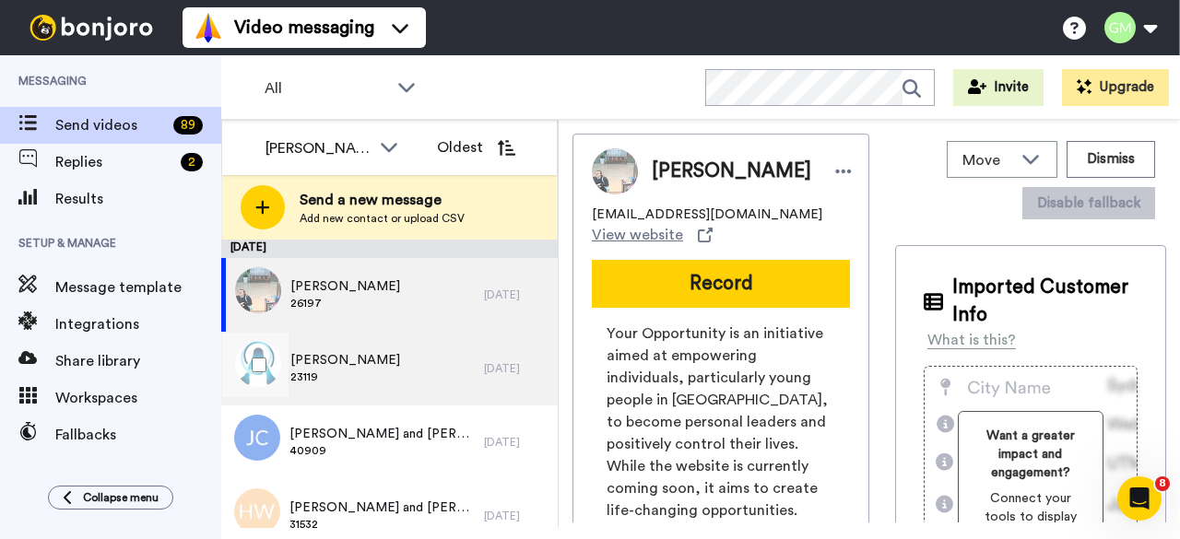
click at [400, 372] on span "23119" at bounding box center [345, 377] width 110 height 15
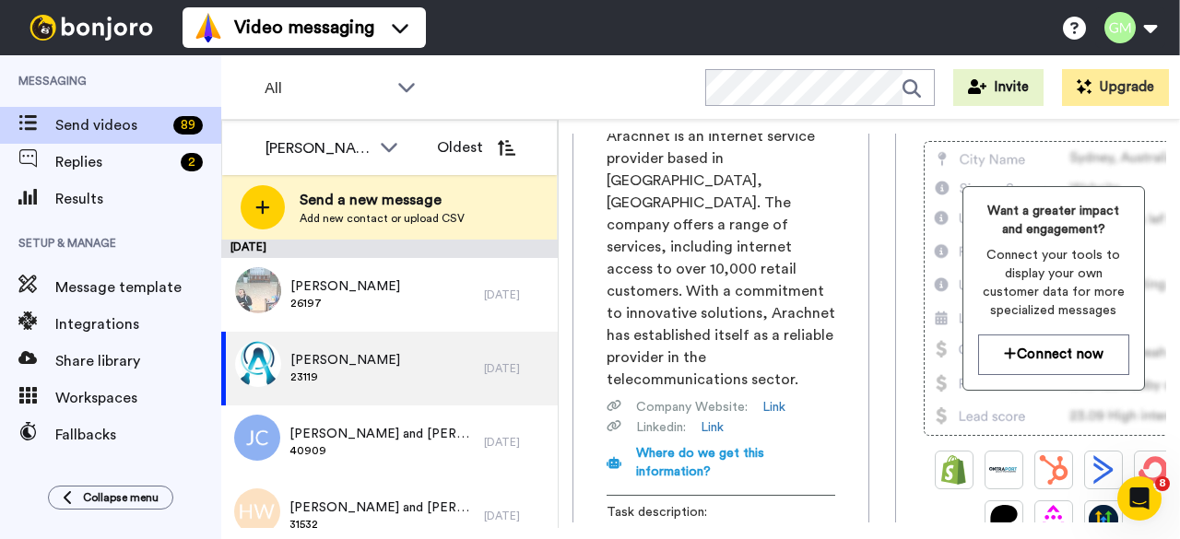
scroll to position [461, 0]
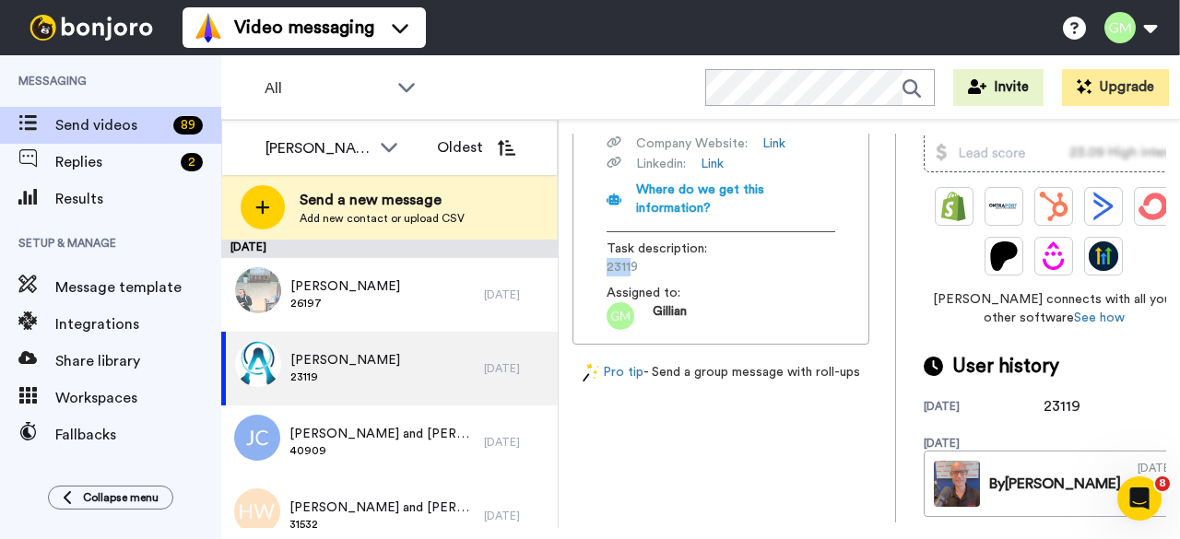
drag, startPoint x: 619, startPoint y: 297, endPoint x: 594, endPoint y: 300, distance: 25.1
click at [594, 300] on div "Arachnet is an internet service provider based in [GEOGRAPHIC_DATA], [GEOGRAPHI…" at bounding box center [721, 96] width 258 height 468
click at [645, 277] on span "23119" at bounding box center [694, 267] width 175 height 18
drag, startPoint x: 644, startPoint y: 295, endPoint x: 611, endPoint y: 296, distance: 32.3
click at [610, 277] on span "23119" at bounding box center [694, 267] width 175 height 18
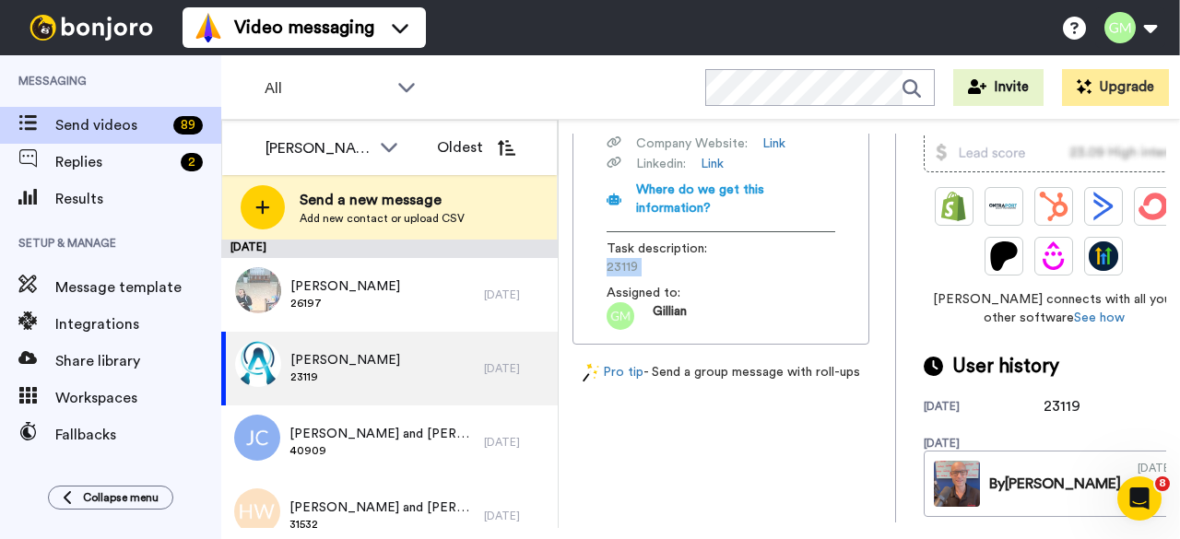
copy span "23119"
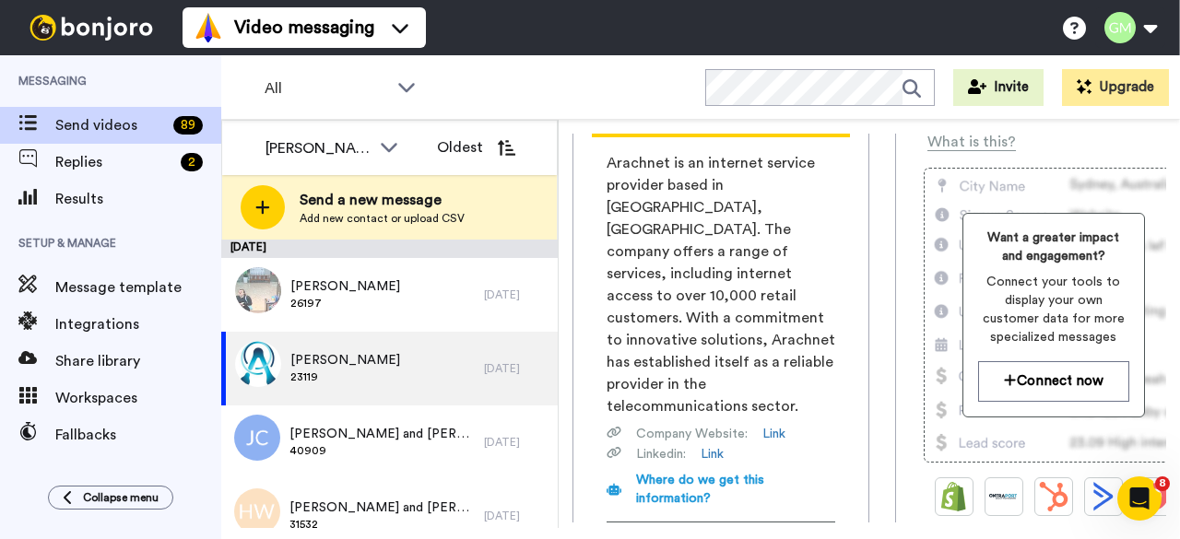
scroll to position [0, 0]
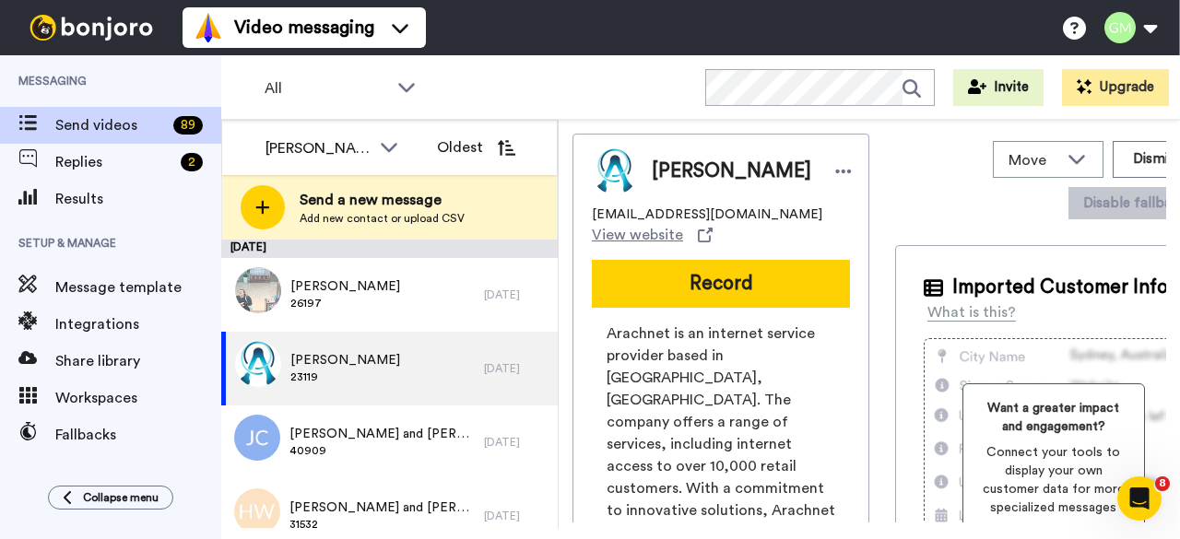
drag, startPoint x: 741, startPoint y: 291, endPoint x: 818, endPoint y: 278, distance: 77.6
click at [740, 289] on button "Record" at bounding box center [721, 284] width 258 height 48
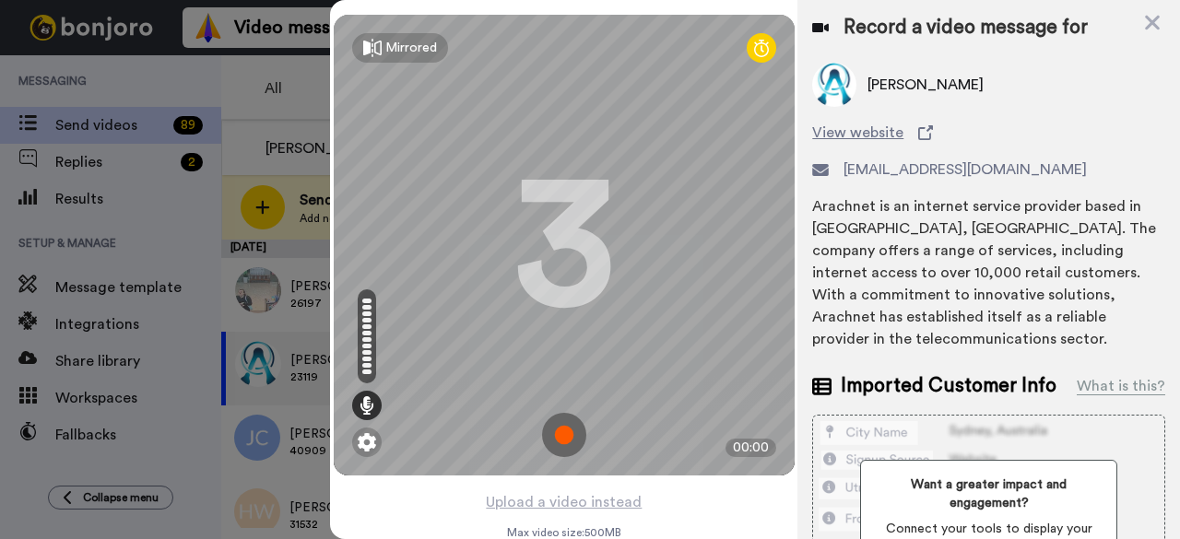
click at [550, 431] on img at bounding box center [564, 435] width 44 height 44
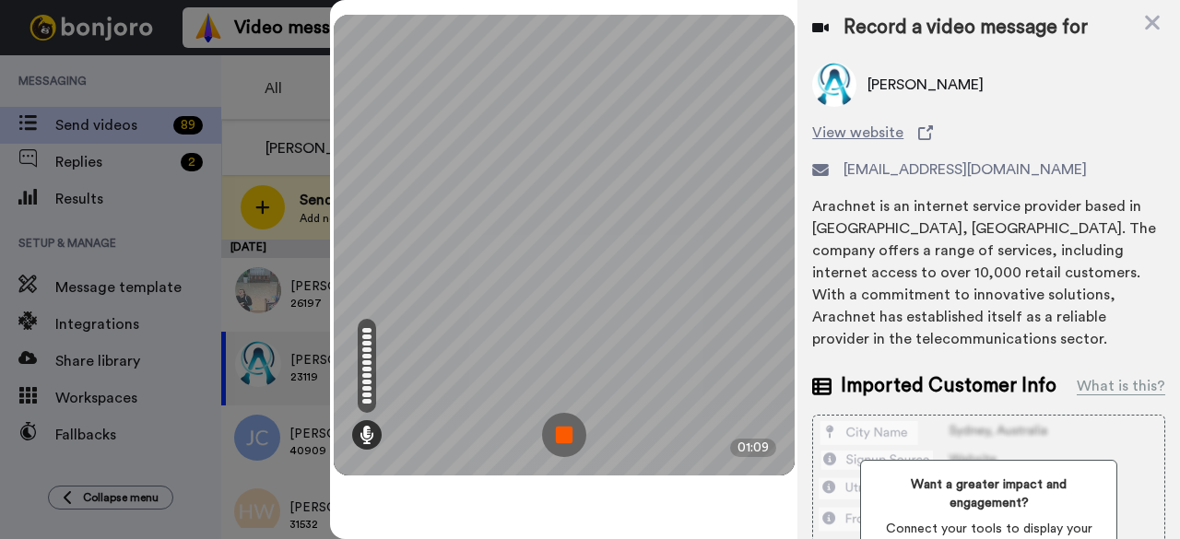
click at [552, 444] on img at bounding box center [564, 435] width 44 height 44
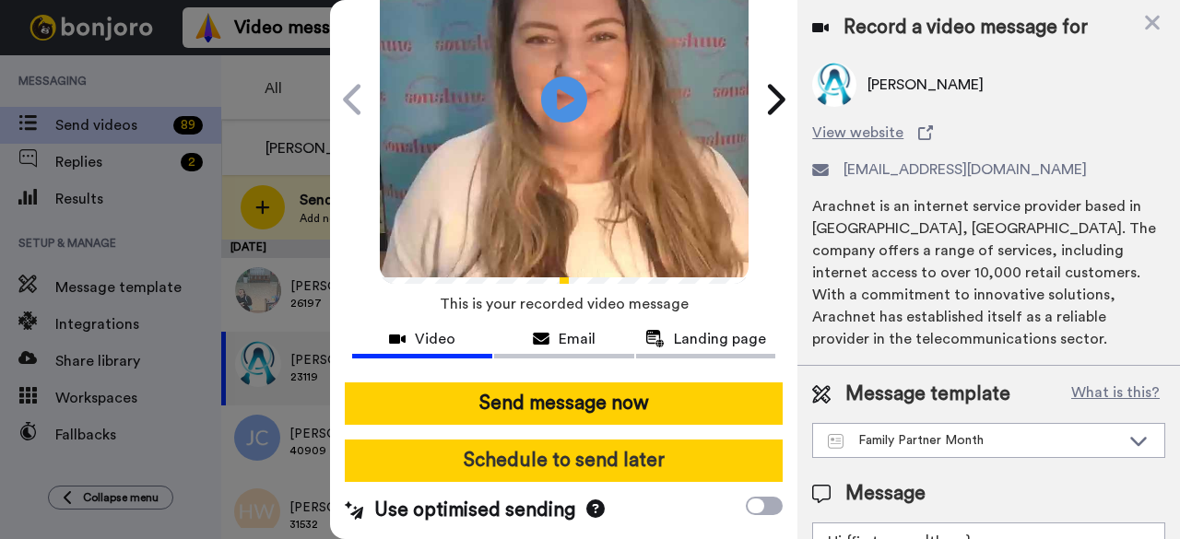
scroll to position [170, 0]
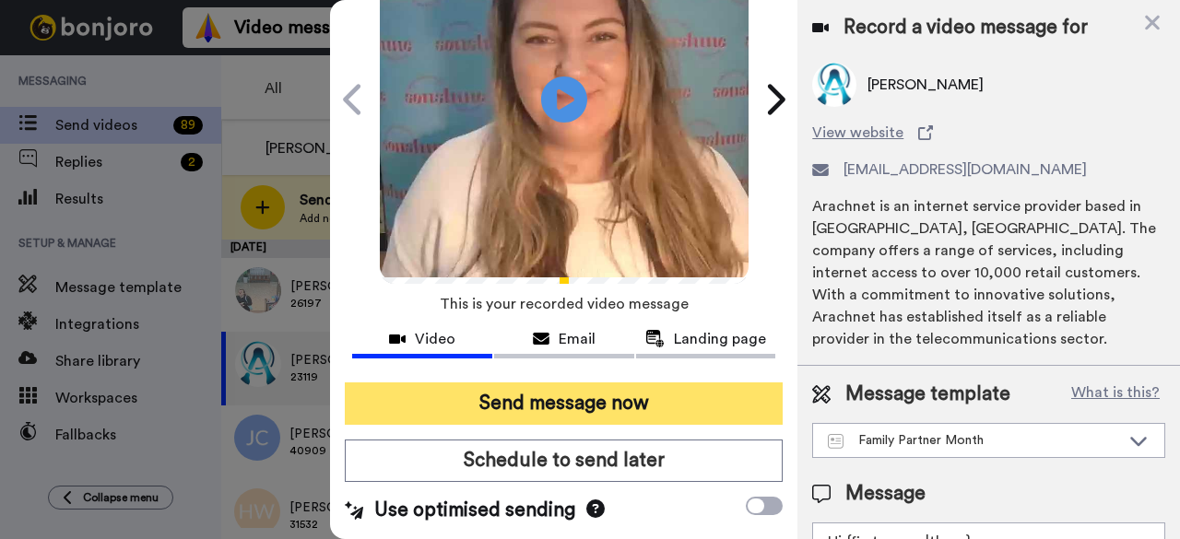
click at [570, 383] on button "Send message now" at bounding box center [564, 404] width 438 height 42
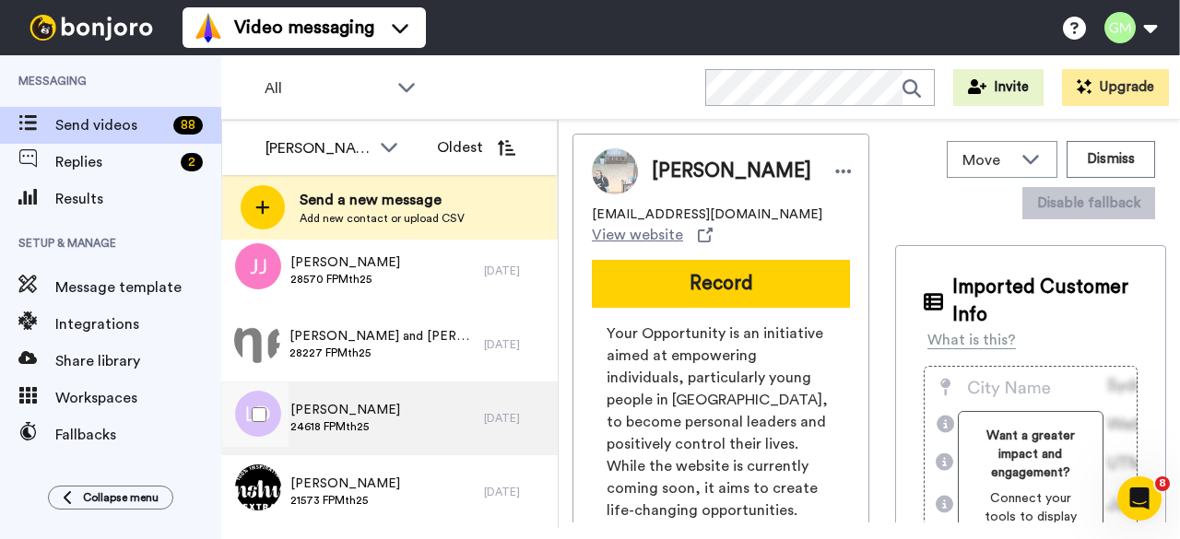
scroll to position [5003, 0]
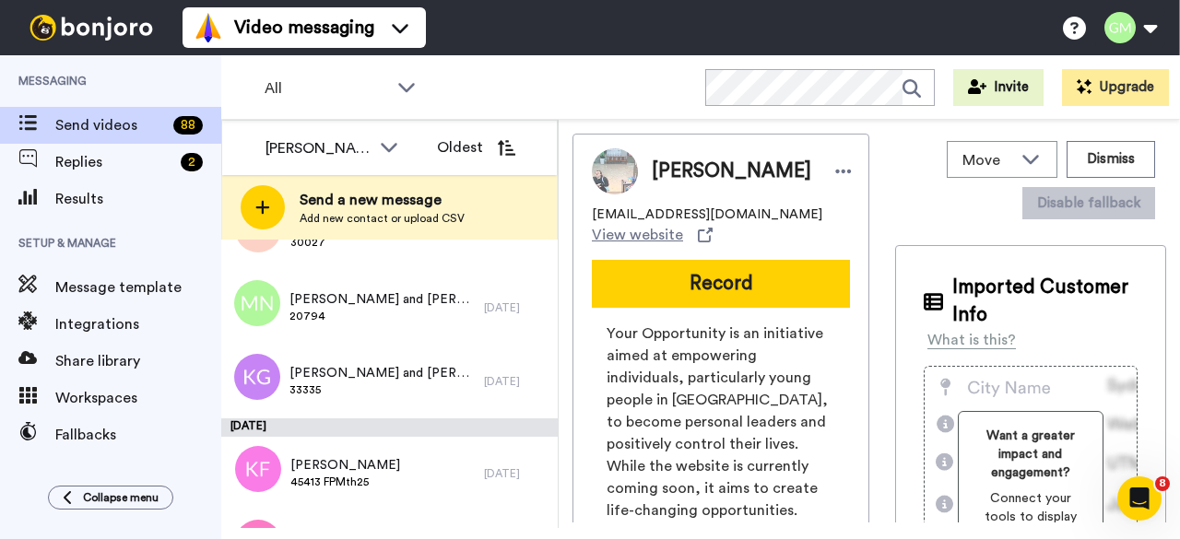
click at [268, 431] on div "[DATE]" at bounding box center [389, 428] width 337 height 18
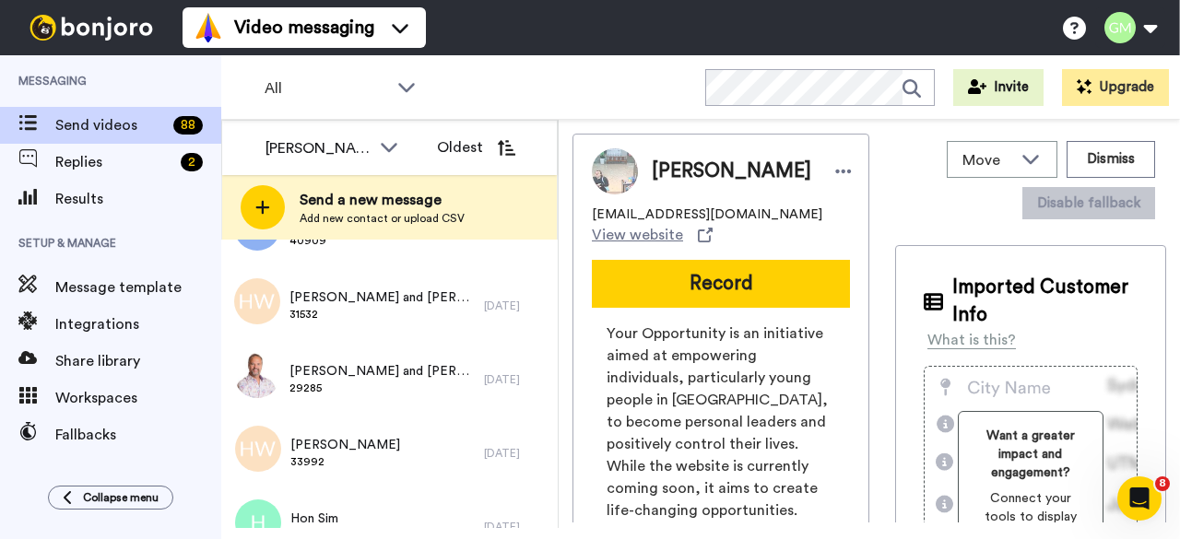
scroll to position [0, 0]
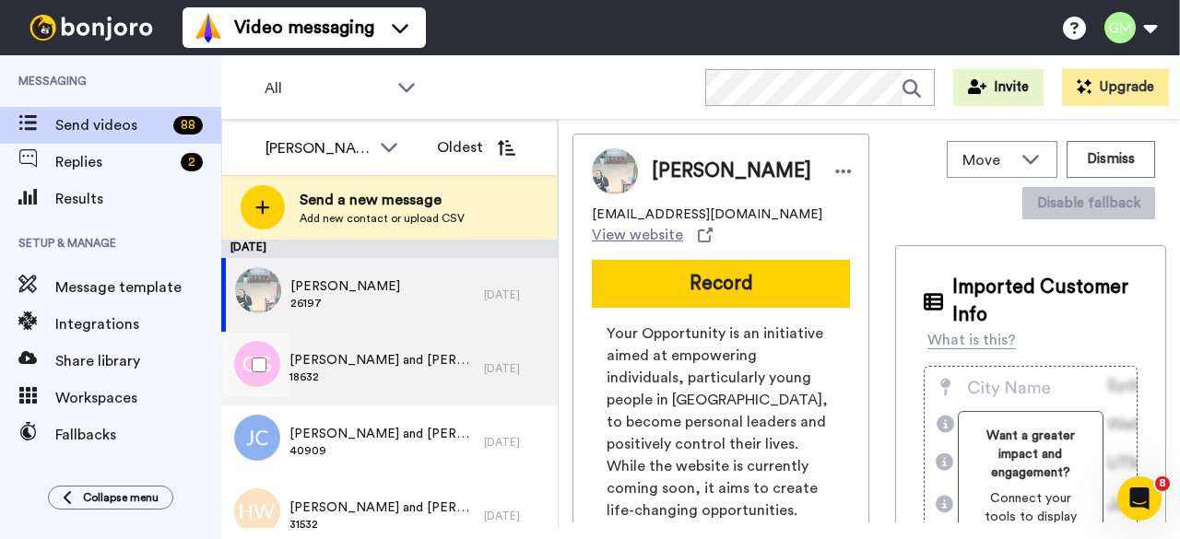
click at [332, 358] on span "[PERSON_NAME] and [PERSON_NAME]" at bounding box center [382, 360] width 185 height 18
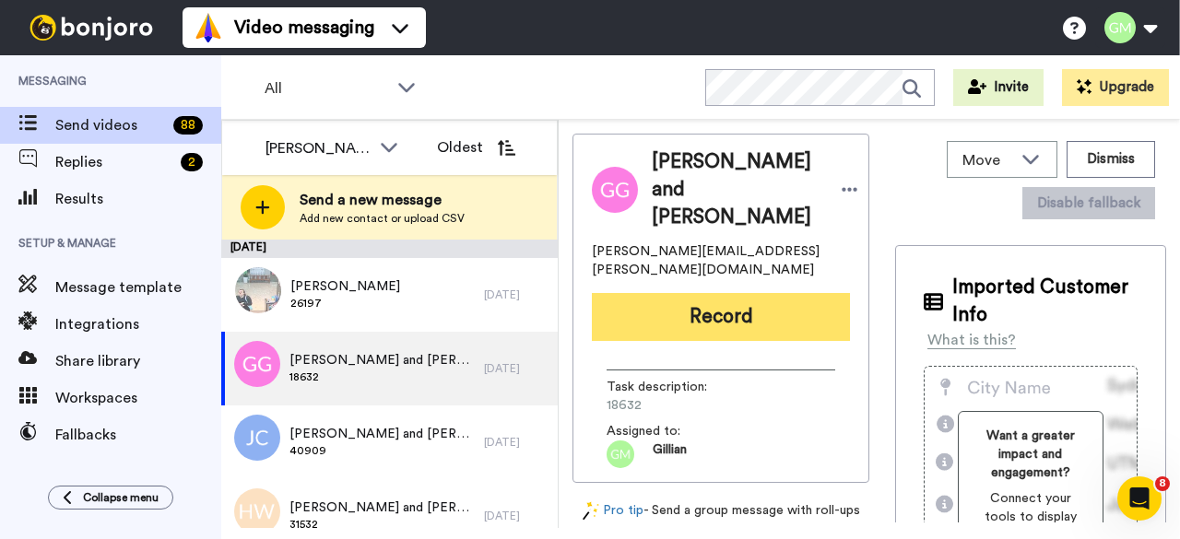
click at [623, 310] on button "Record" at bounding box center [721, 317] width 258 height 48
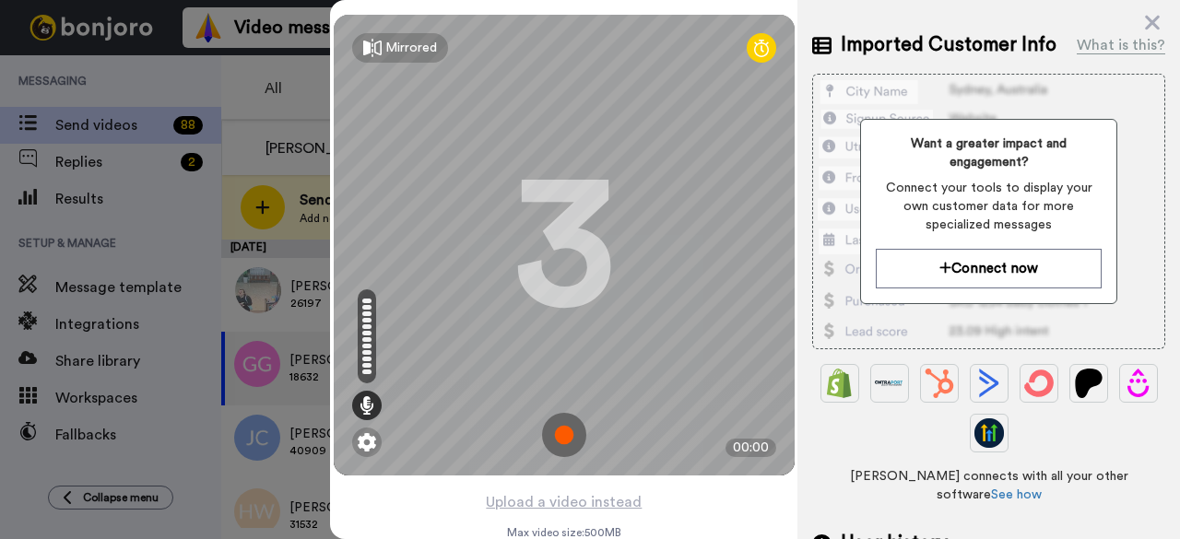
scroll to position [277, 0]
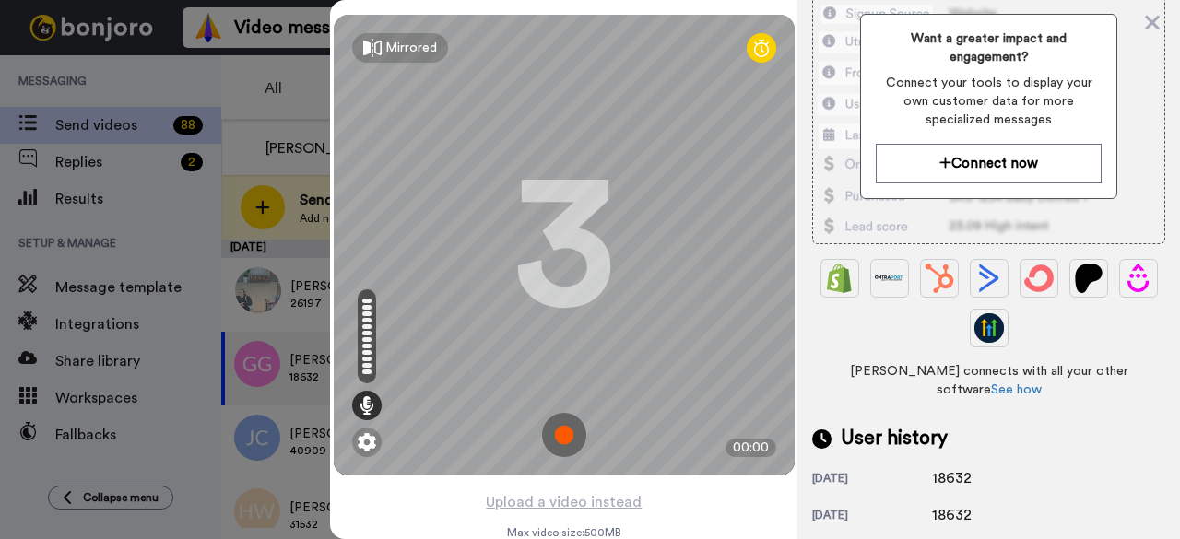
drag, startPoint x: 957, startPoint y: 425, endPoint x: 924, endPoint y: 425, distance: 33.2
click at [924, 468] on div "23 days ago 18632" at bounding box center [988, 479] width 353 height 22
copy div "18632"
click at [557, 440] on img at bounding box center [564, 435] width 44 height 44
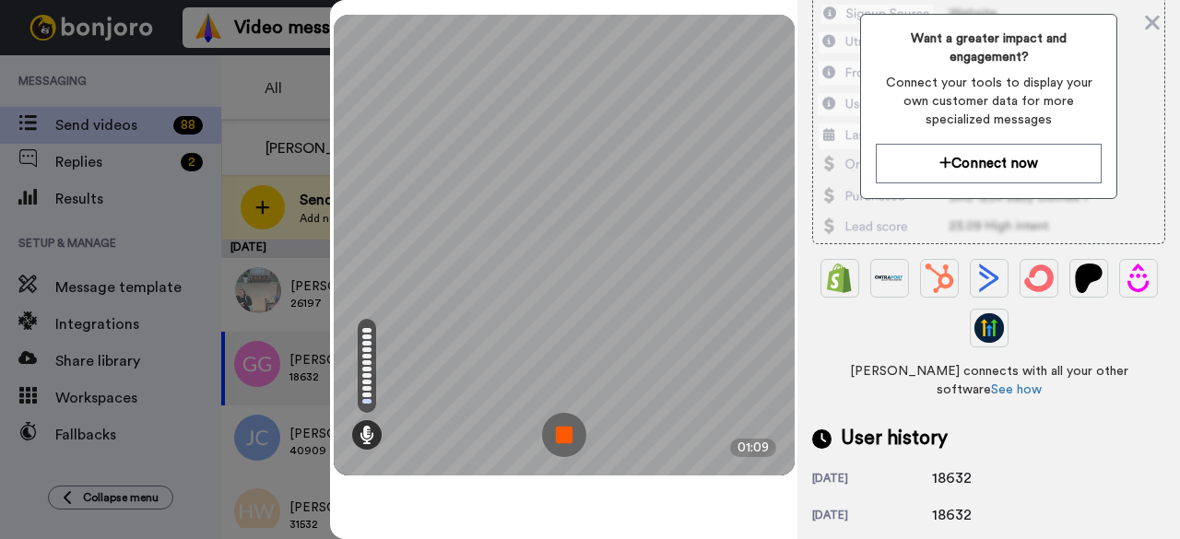
click at [557, 440] on img at bounding box center [564, 435] width 44 height 44
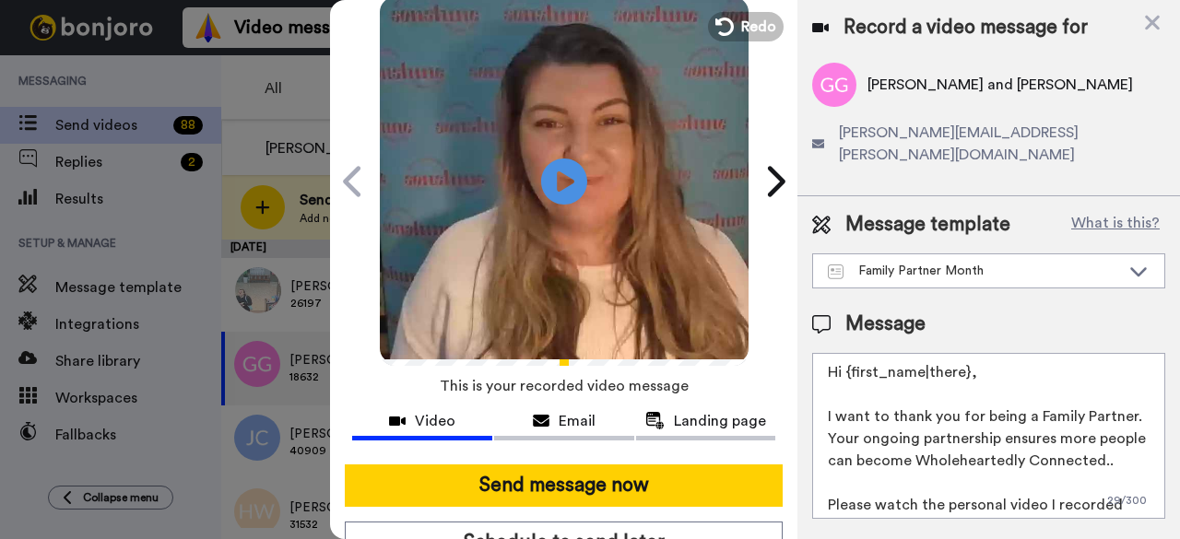
scroll to position [0, 0]
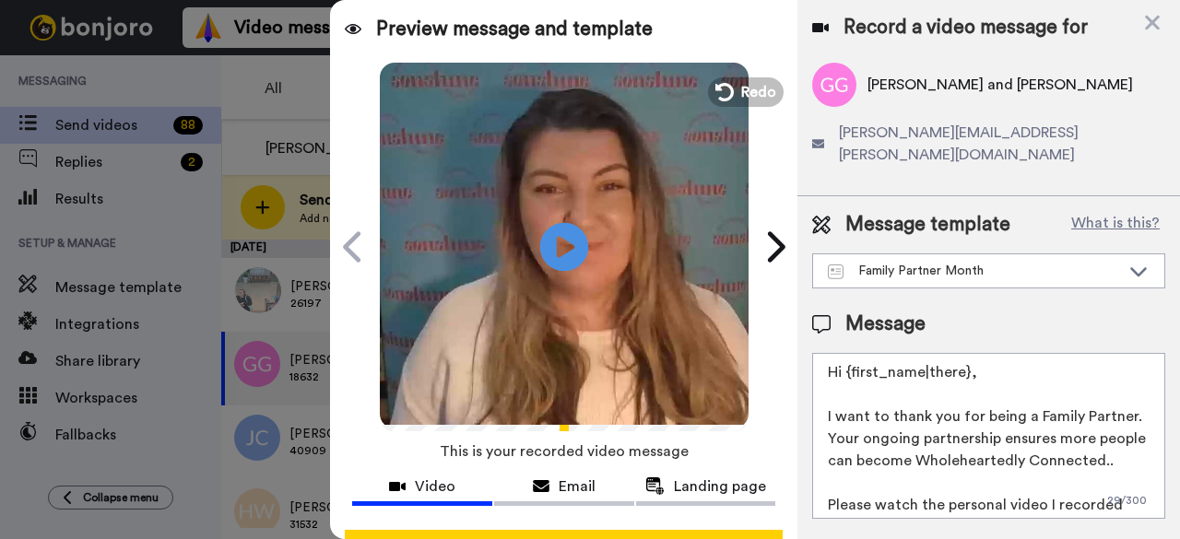
click at [567, 254] on icon at bounding box center [564, 246] width 49 height 49
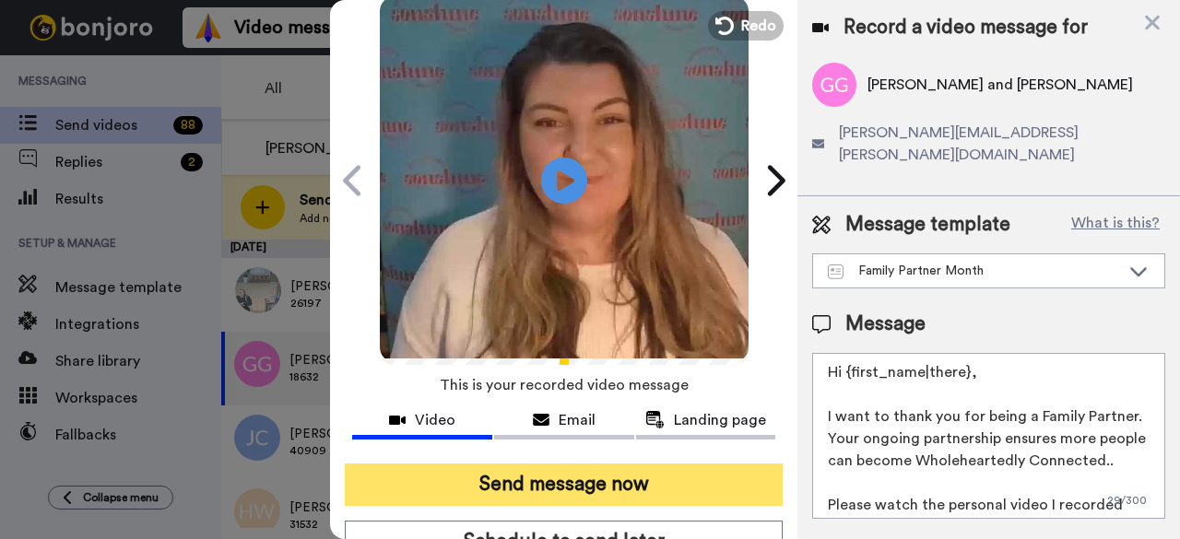
scroll to position [92, 0]
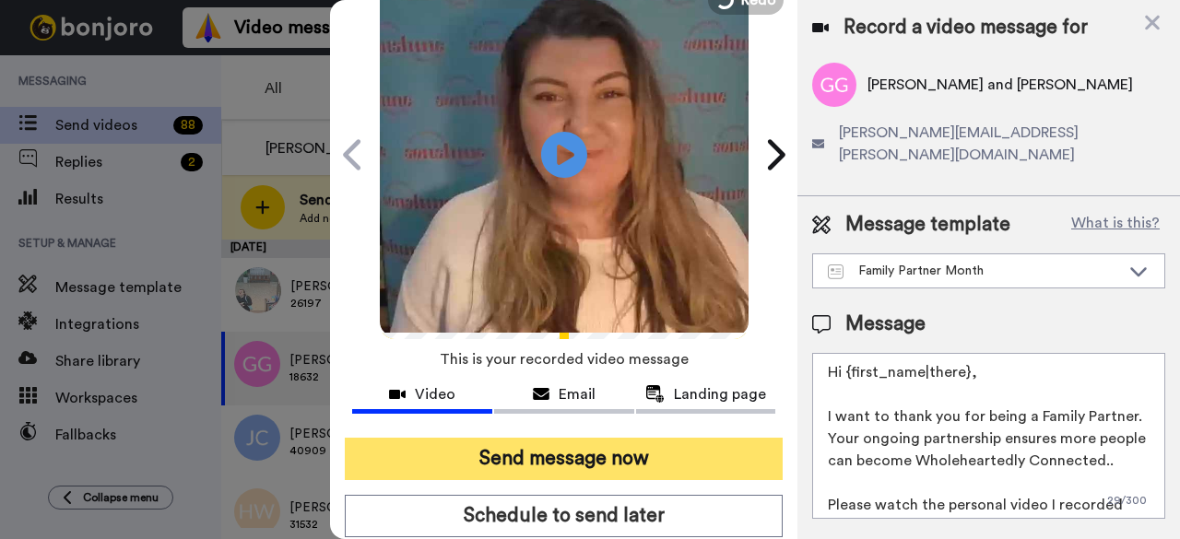
click at [587, 439] on button "Send message now" at bounding box center [564, 459] width 438 height 42
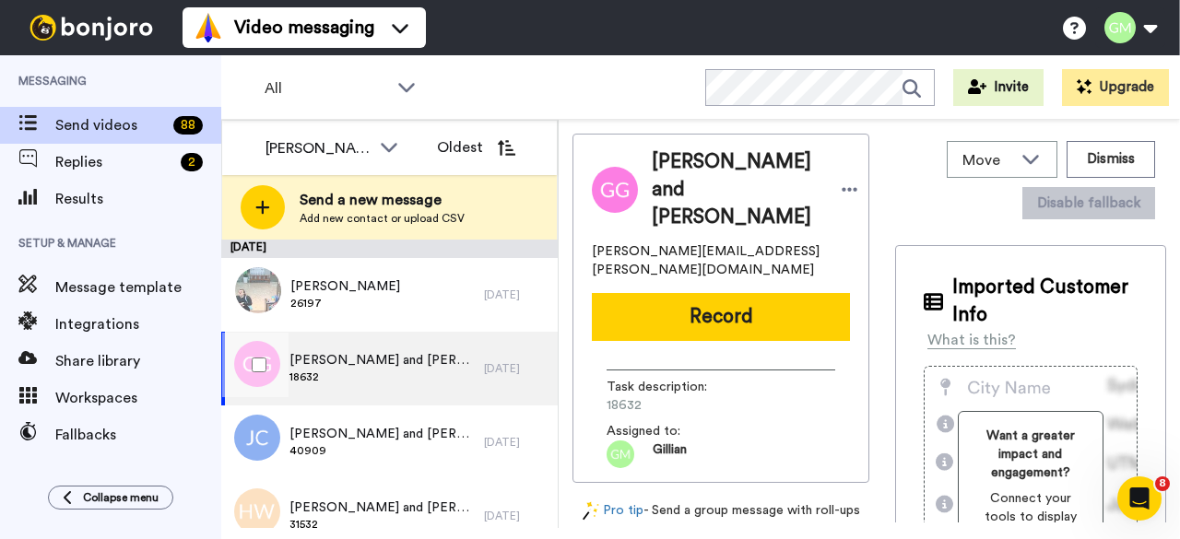
scroll to position [0, 0]
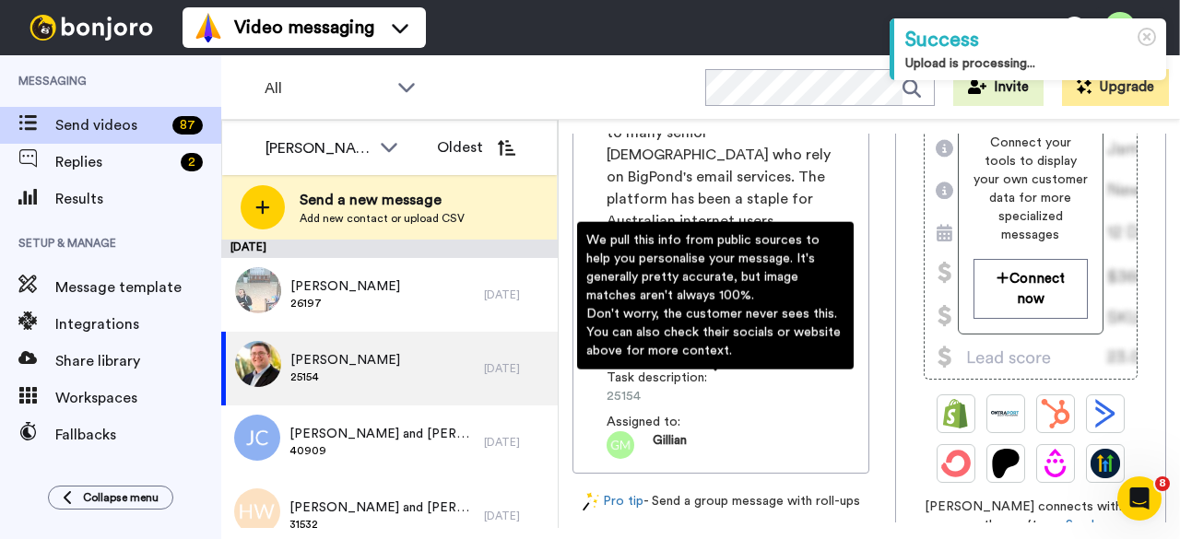
scroll to position [461, 0]
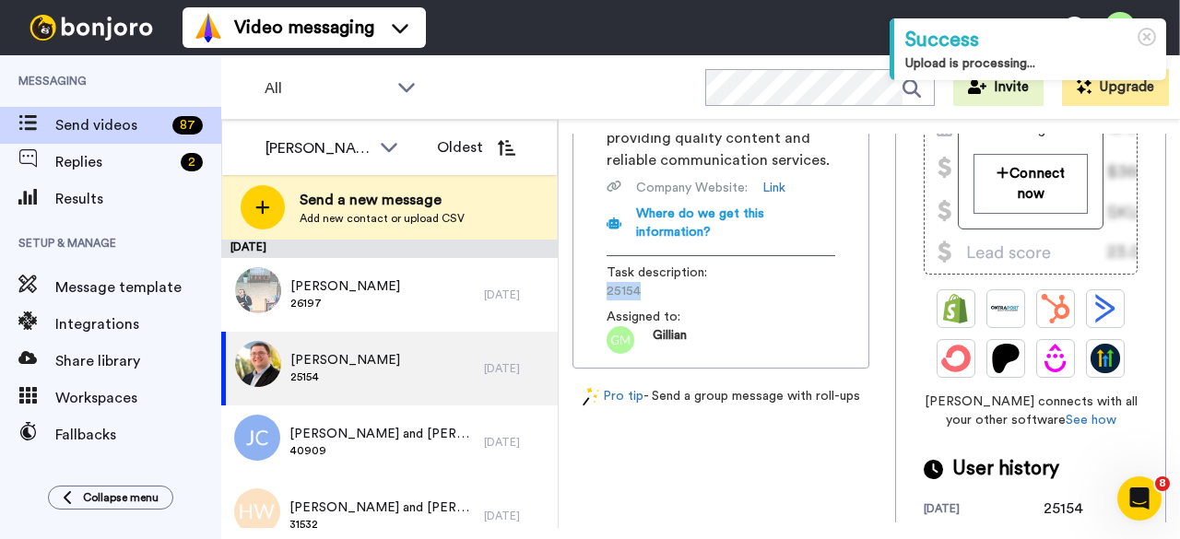
drag, startPoint x: 649, startPoint y: 337, endPoint x: 607, endPoint y: 337, distance: 42.4
click at [607, 301] on span "25154" at bounding box center [694, 291] width 175 height 18
copy span "25154"
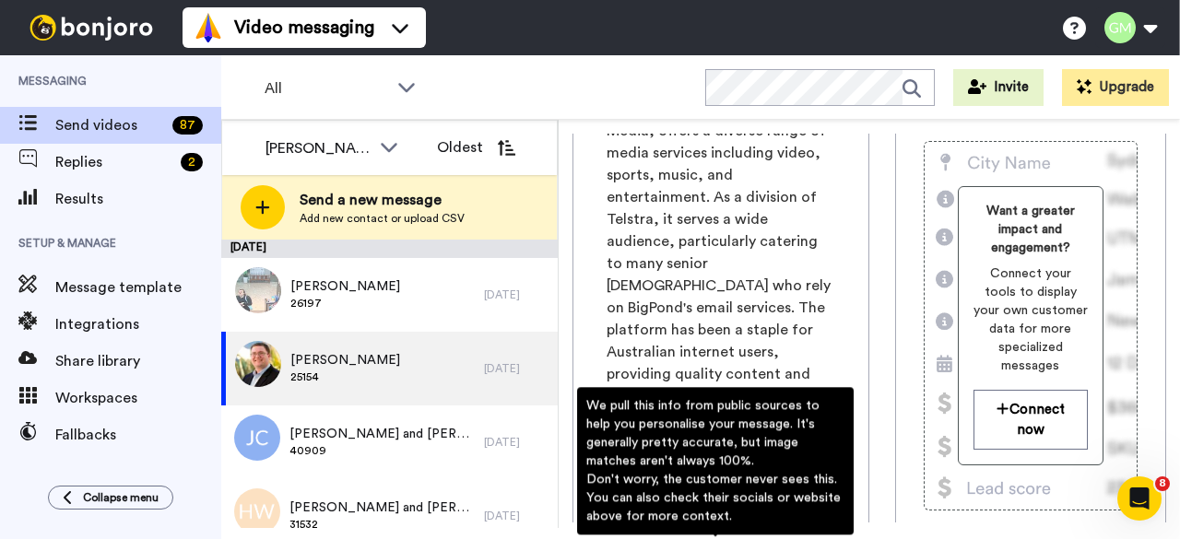
scroll to position [0, 0]
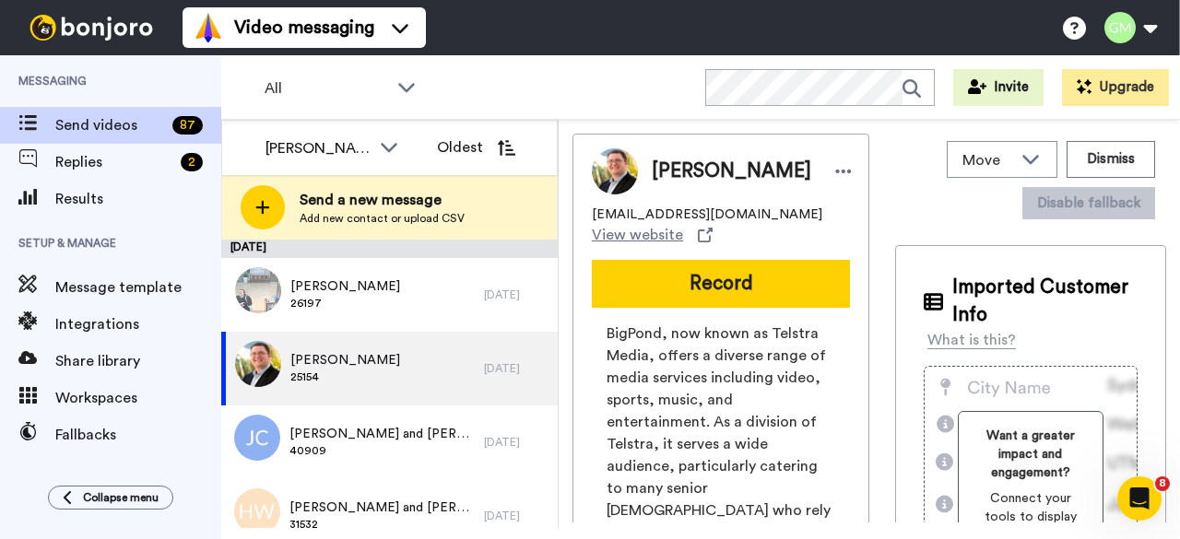
drag, startPoint x: 727, startPoint y: 278, endPoint x: 769, endPoint y: 278, distance: 42.4
click at [727, 278] on button "Record" at bounding box center [721, 284] width 258 height 48
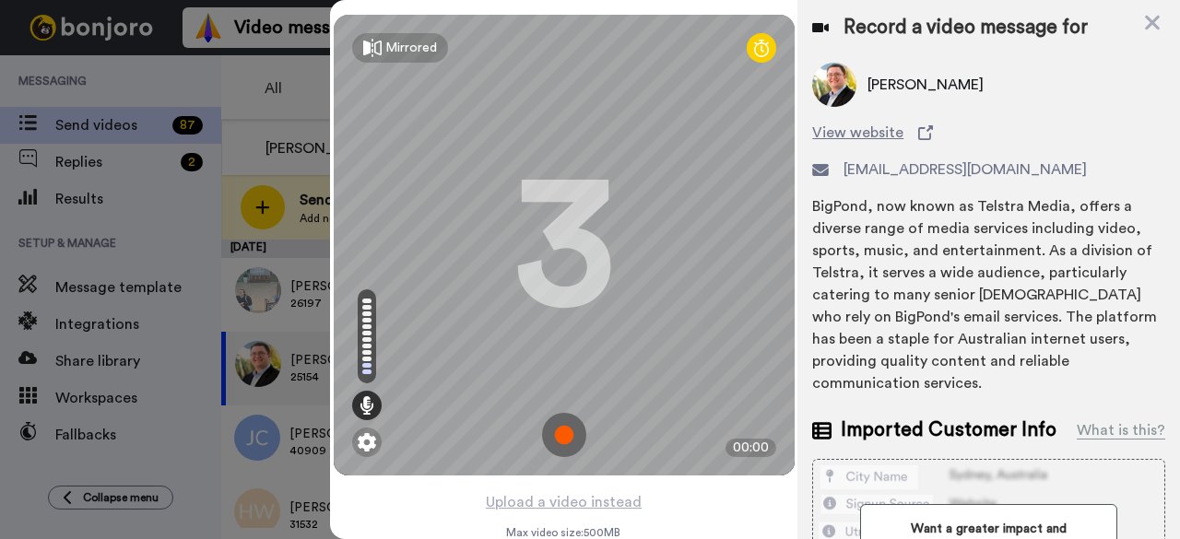
click at [562, 441] on img at bounding box center [564, 435] width 44 height 44
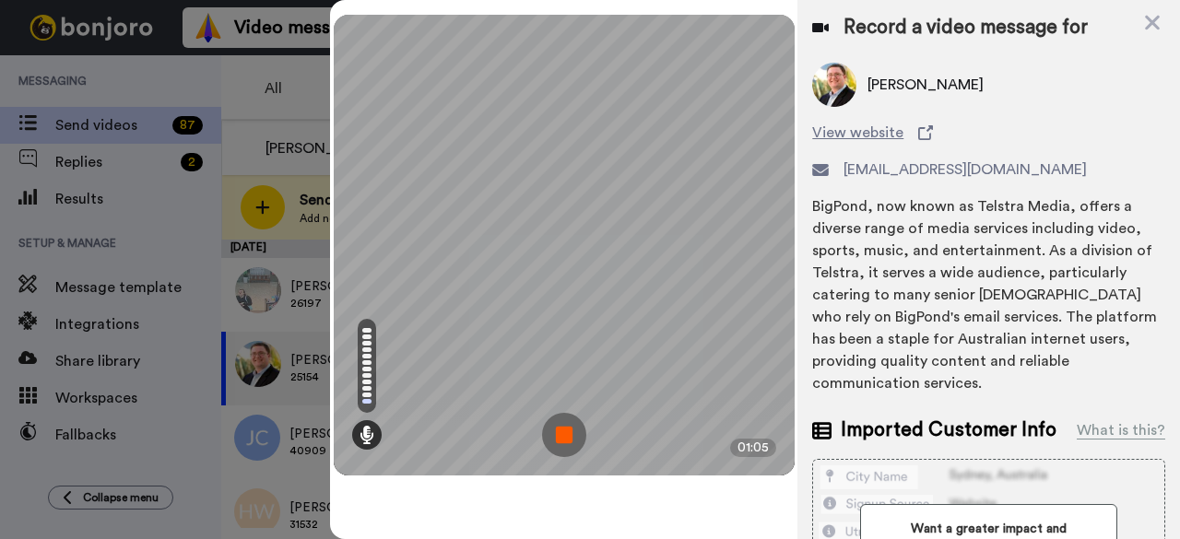
click at [559, 429] on img at bounding box center [564, 435] width 44 height 44
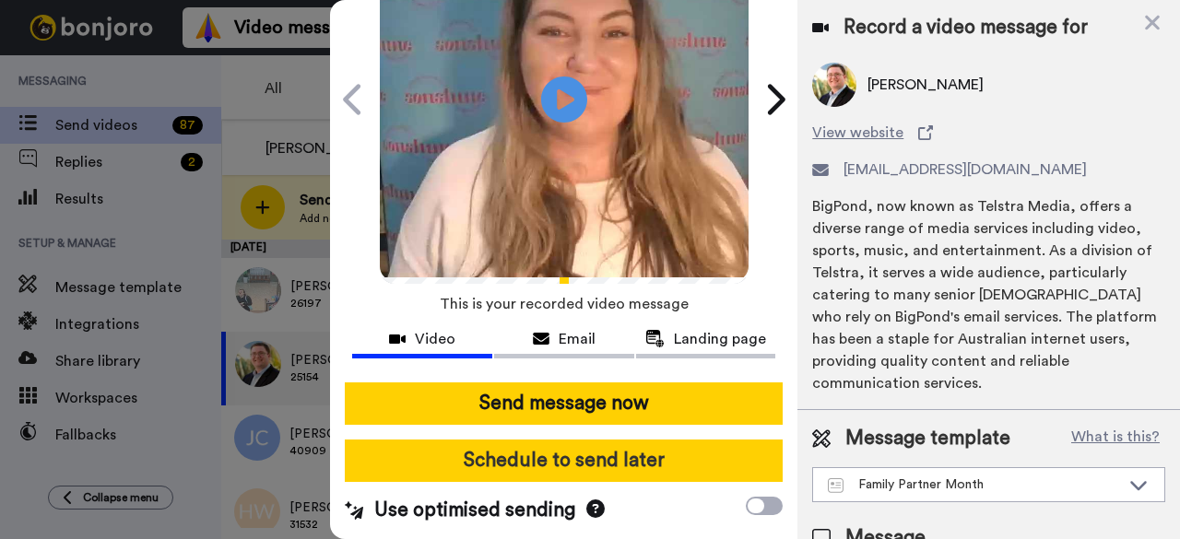
scroll to position [170, 0]
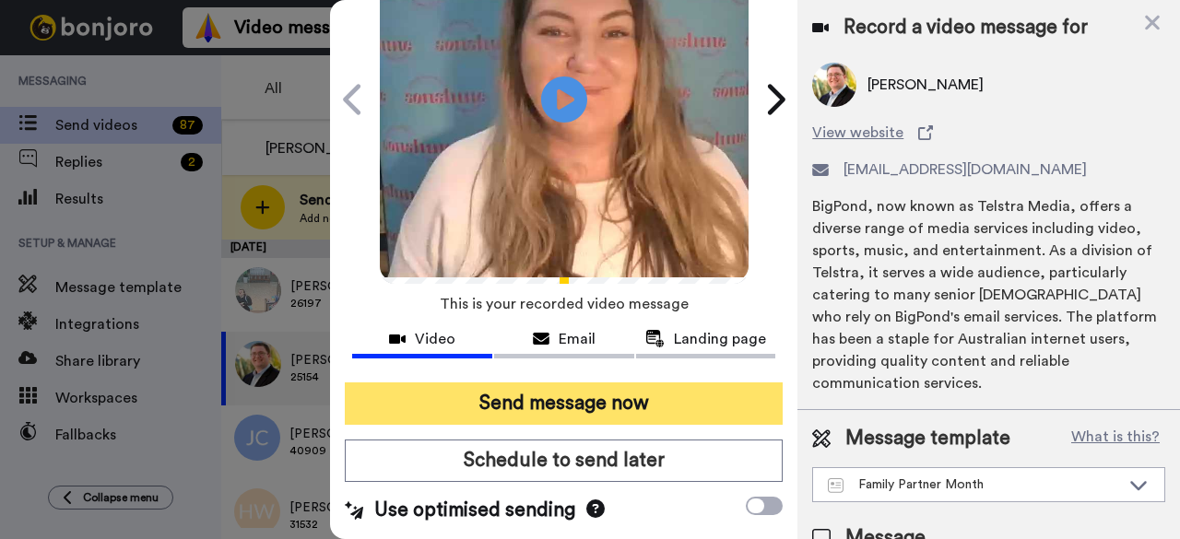
click at [612, 388] on button "Send message now" at bounding box center [564, 404] width 438 height 42
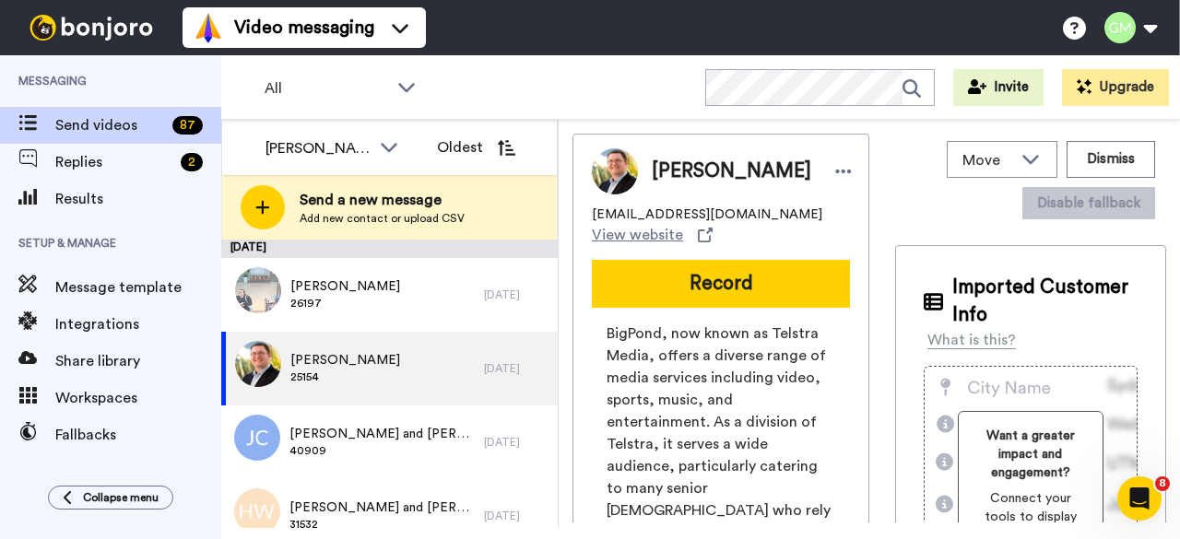
scroll to position [0, 0]
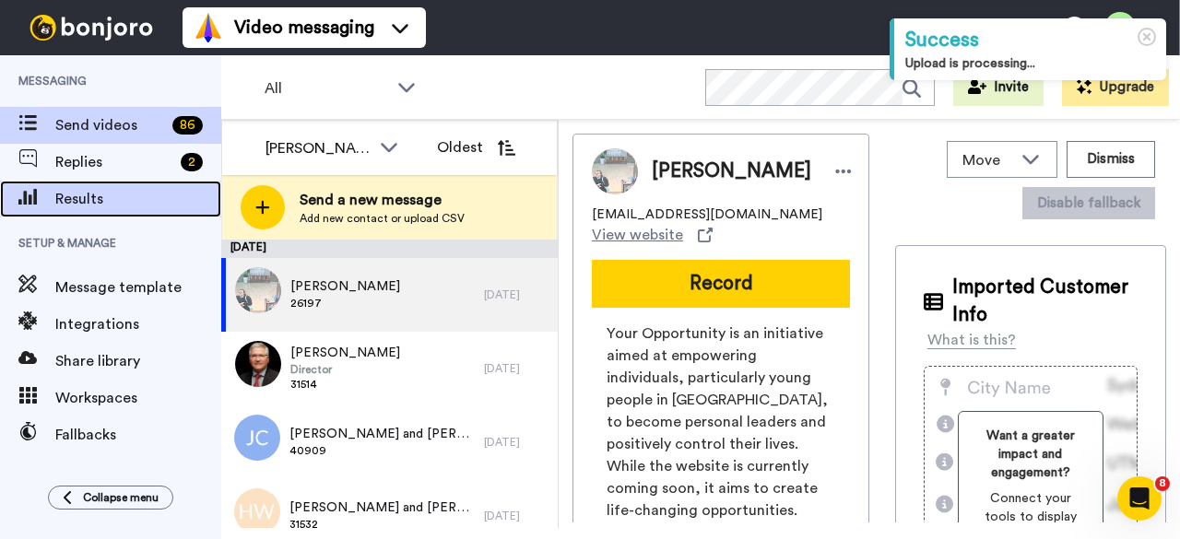
click at [90, 192] on span "Results" at bounding box center [138, 199] width 166 height 22
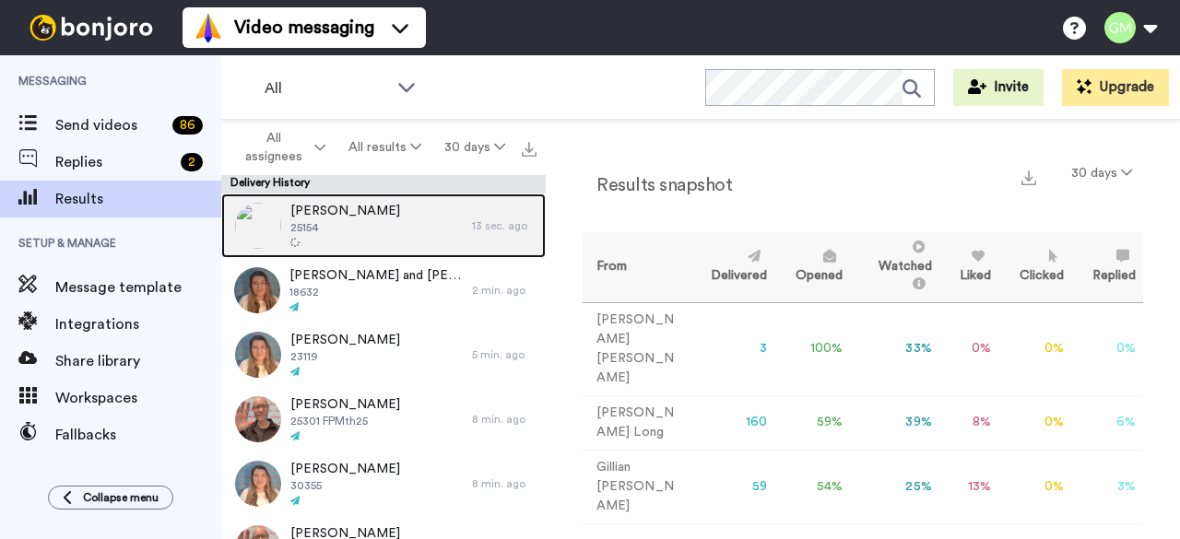
click at [422, 213] on div "[PERSON_NAME] 25154" at bounding box center [346, 226] width 251 height 65
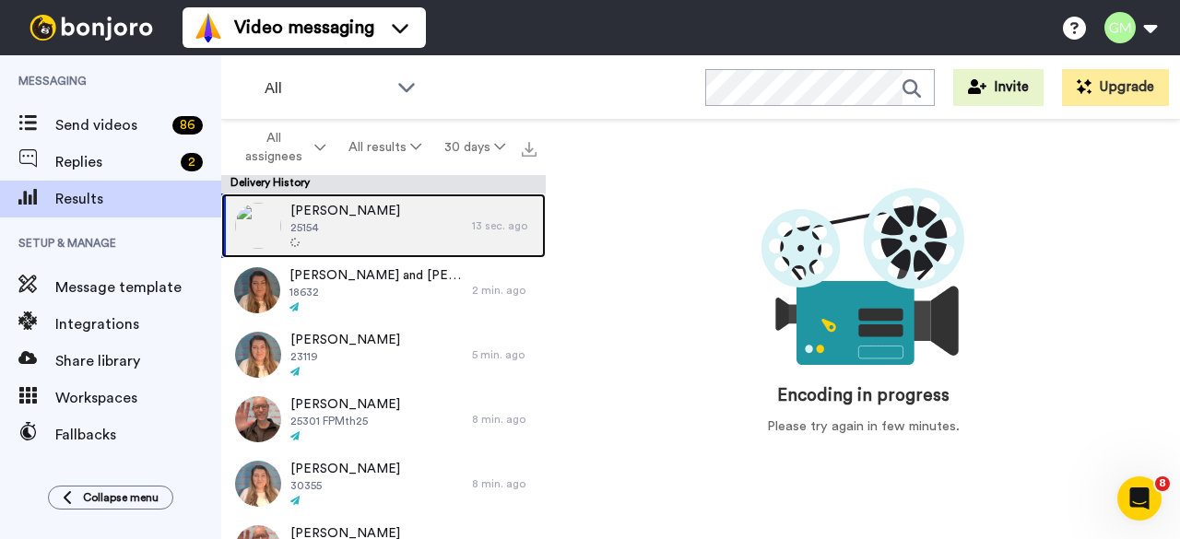
drag, startPoint x: 285, startPoint y: 219, endPoint x: 511, endPoint y: 203, distance: 226.5
click at [511, 203] on div "Greg Short 25154 13 sec. ago" at bounding box center [383, 226] width 325 height 65
drag, startPoint x: 381, startPoint y: 224, endPoint x: 541, endPoint y: 231, distance: 160.6
click at [381, 226] on div "[PERSON_NAME] 25154" at bounding box center [346, 226] width 251 height 65
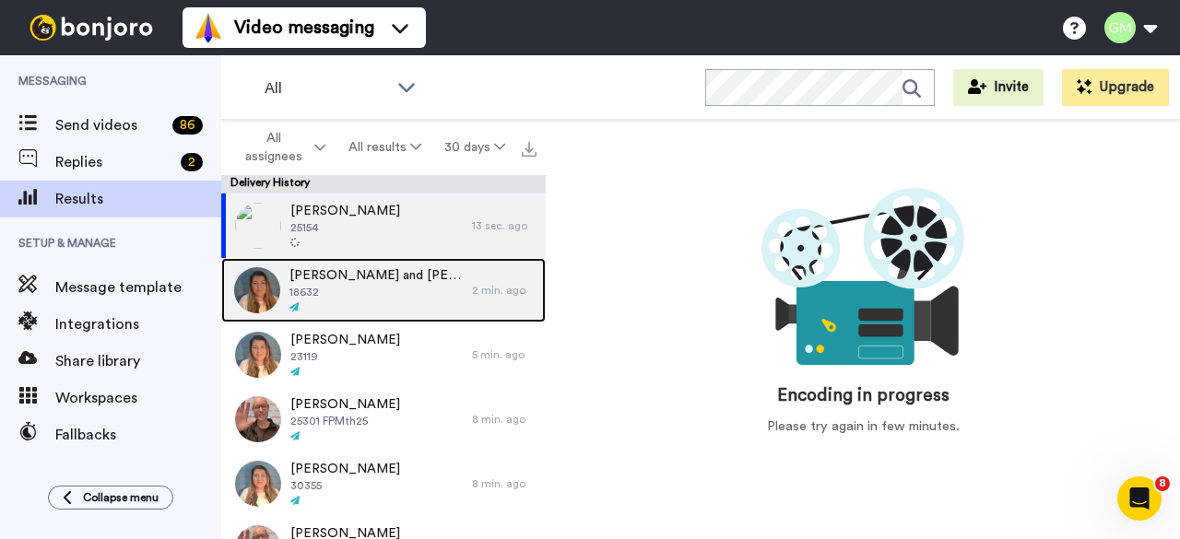
click at [331, 302] on div at bounding box center [376, 308] width 173 height 13
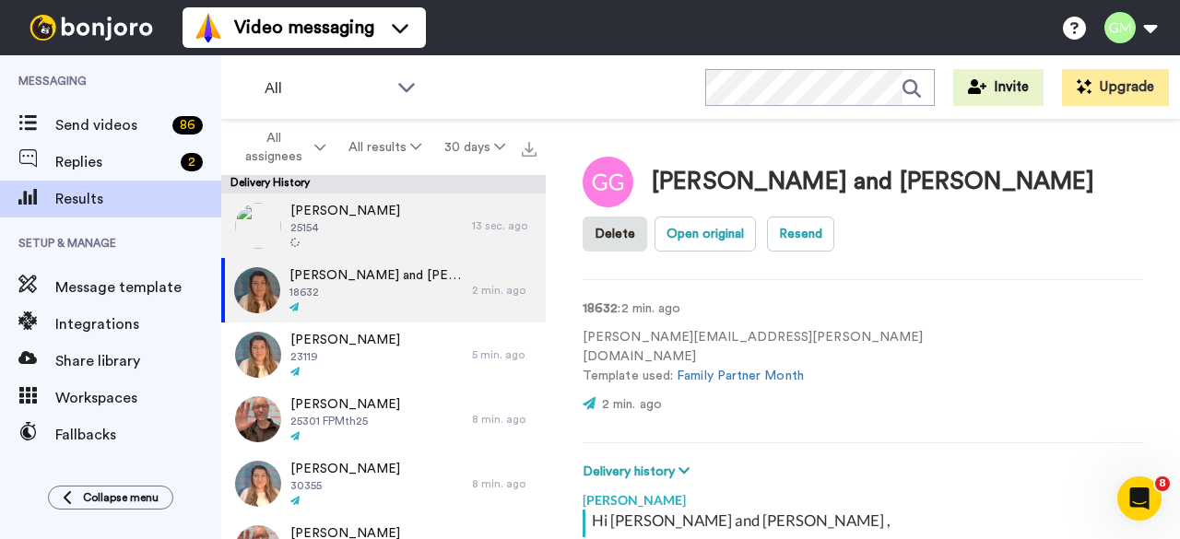
scroll to position [385, 0]
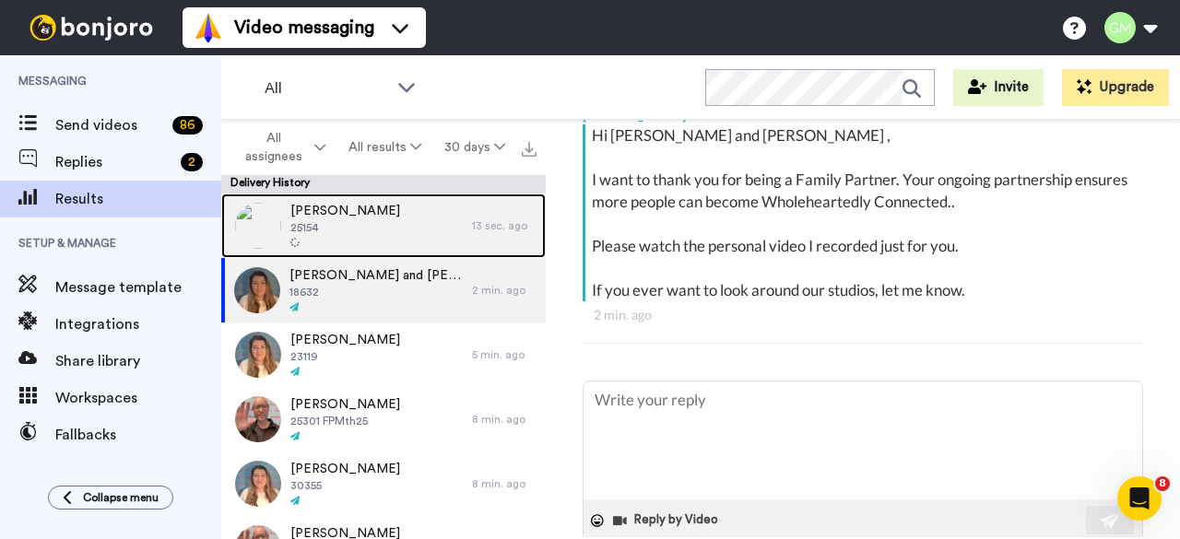
click at [361, 229] on div "[PERSON_NAME] 25154" at bounding box center [346, 226] width 251 height 65
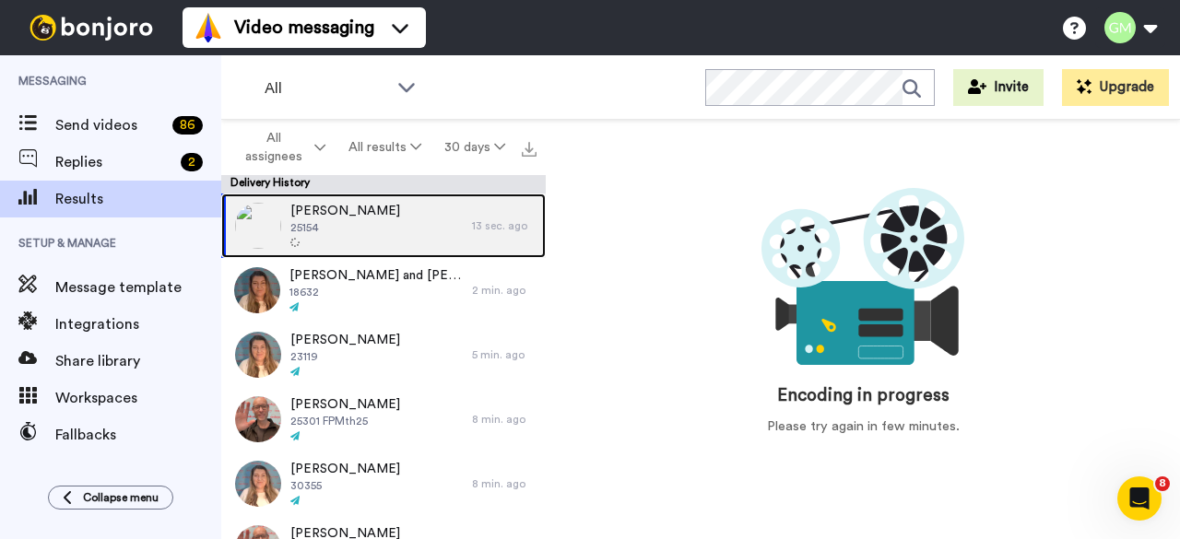
drag, startPoint x: 342, startPoint y: 210, endPoint x: 380, endPoint y: 200, distance: 39.1
click at [404, 200] on div "[PERSON_NAME] 25154" at bounding box center [346, 226] width 251 height 65
click at [336, 204] on span "[PERSON_NAME]" at bounding box center [345, 211] width 110 height 18
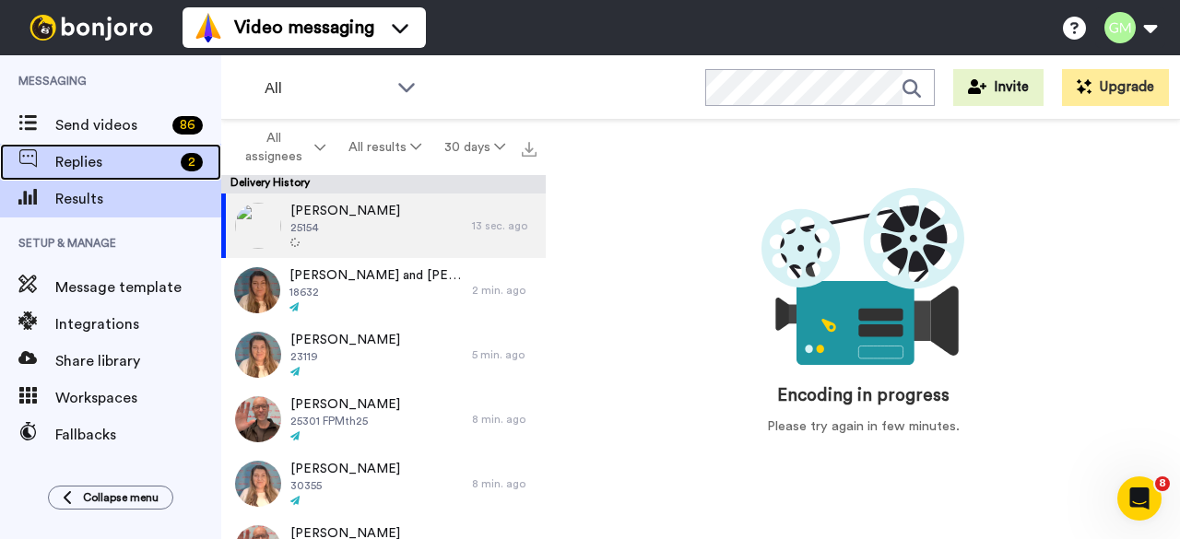
click at [72, 160] on span "Replies" at bounding box center [114, 162] width 118 height 22
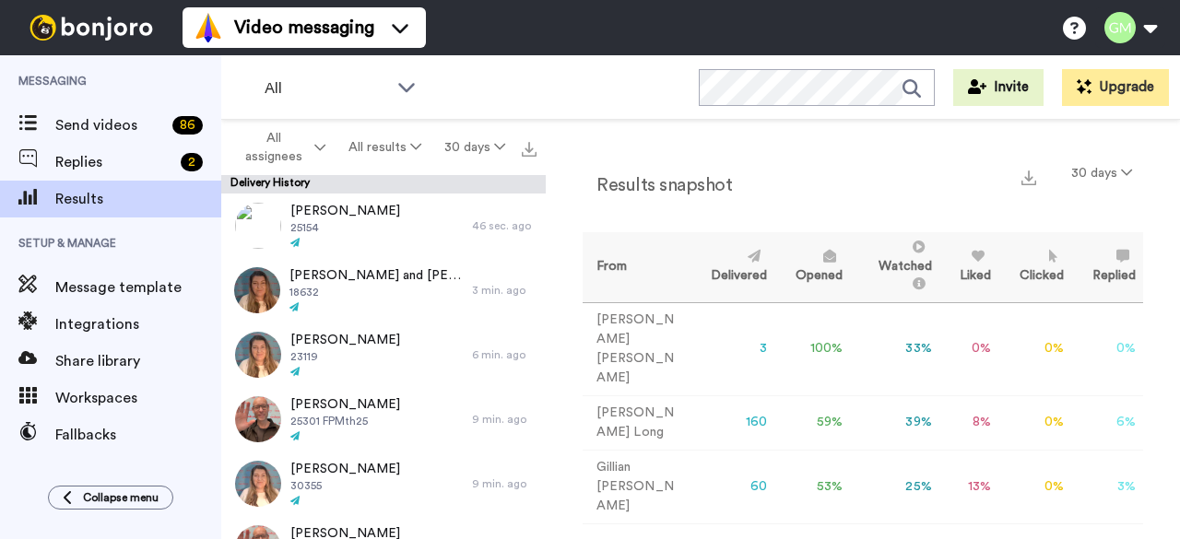
click at [448, 226] on div "[PERSON_NAME] 25154" at bounding box center [346, 226] width 251 height 65
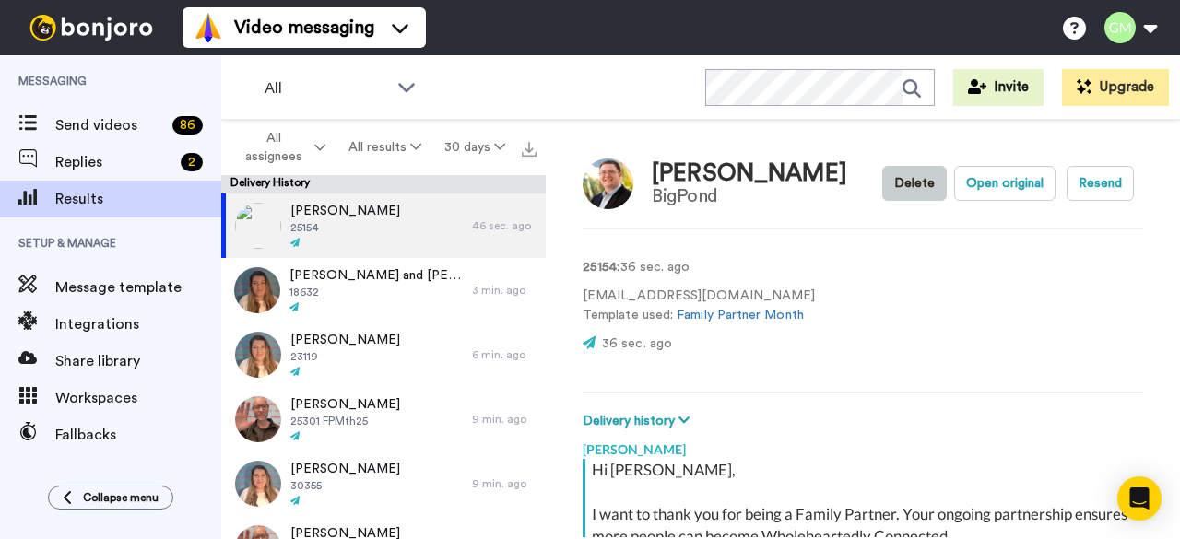
click at [921, 179] on button "Delete" at bounding box center [914, 183] width 65 height 35
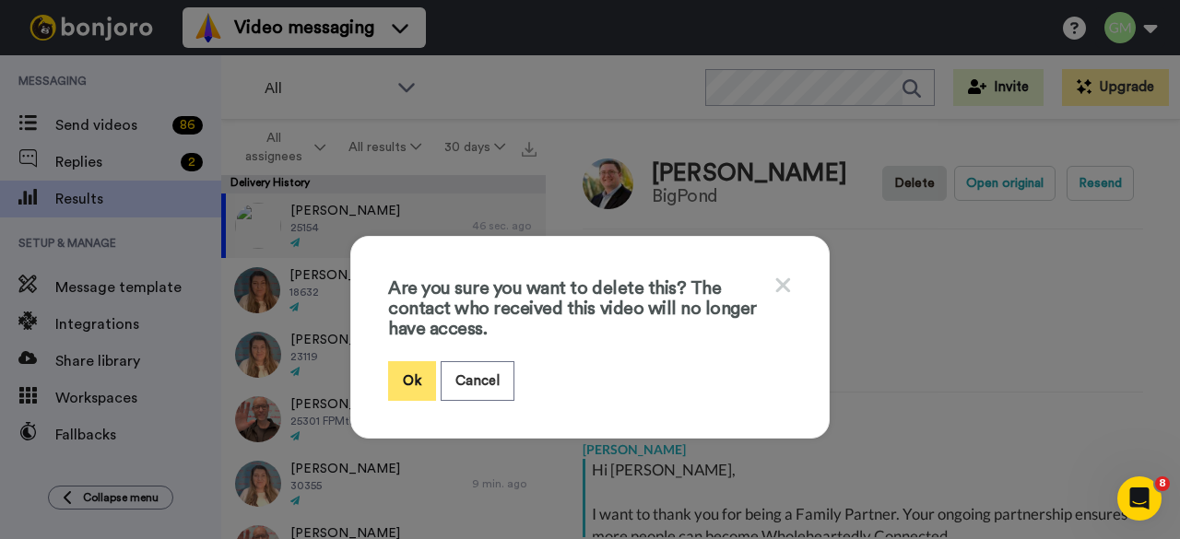
click at [403, 379] on button "Ok" at bounding box center [412, 381] width 48 height 40
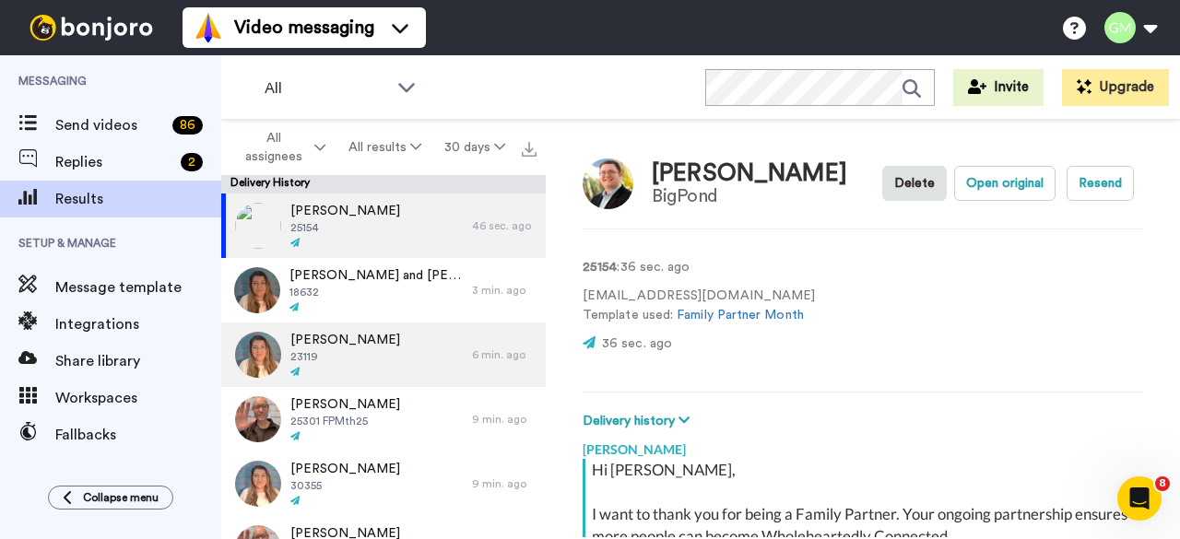
type textarea "x"
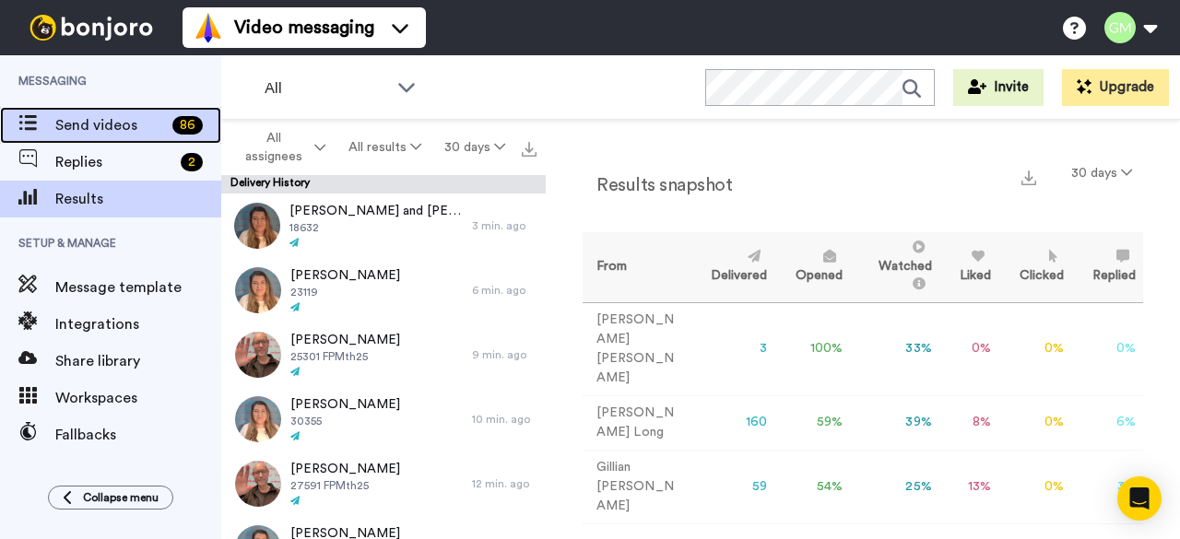
drag, startPoint x: 116, startPoint y: 133, endPoint x: 142, endPoint y: 143, distance: 27.7
click at [114, 131] on span "Send videos" at bounding box center [110, 125] width 110 height 22
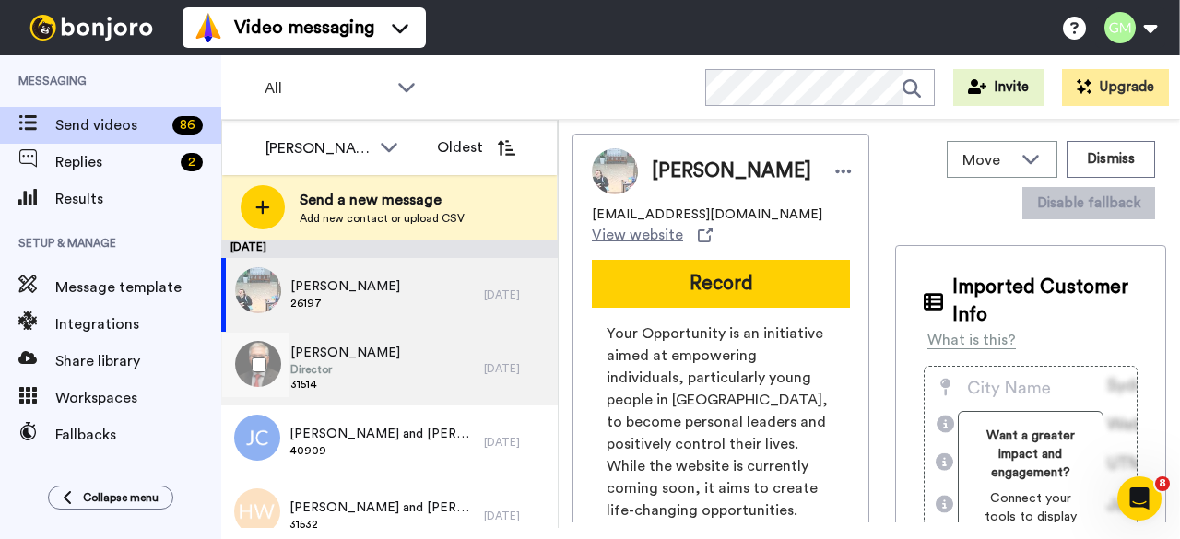
click at [340, 384] on span "31514" at bounding box center [345, 384] width 110 height 15
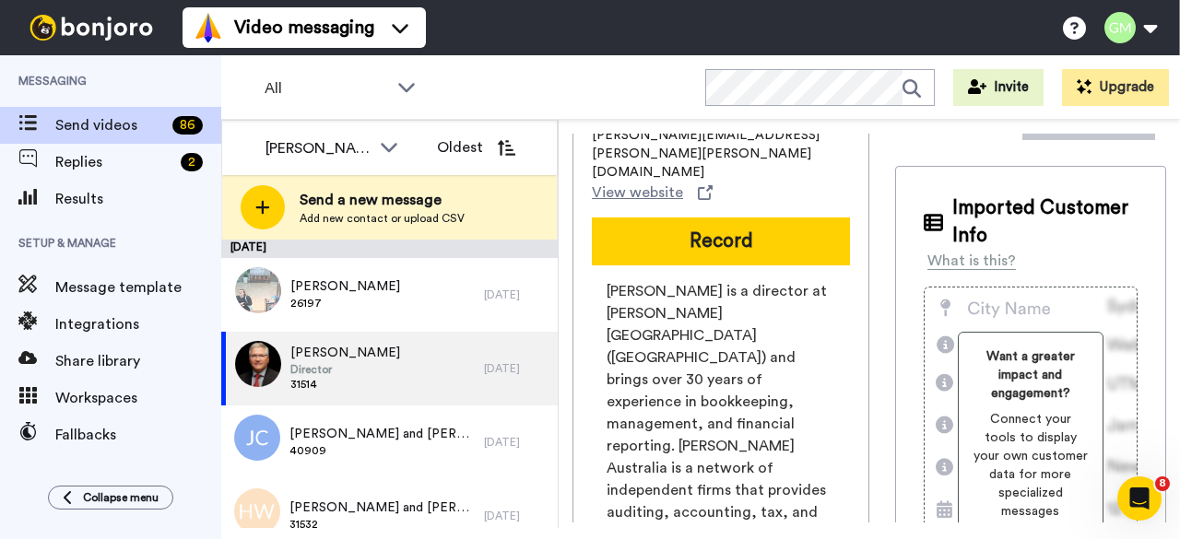
scroll to position [444, 0]
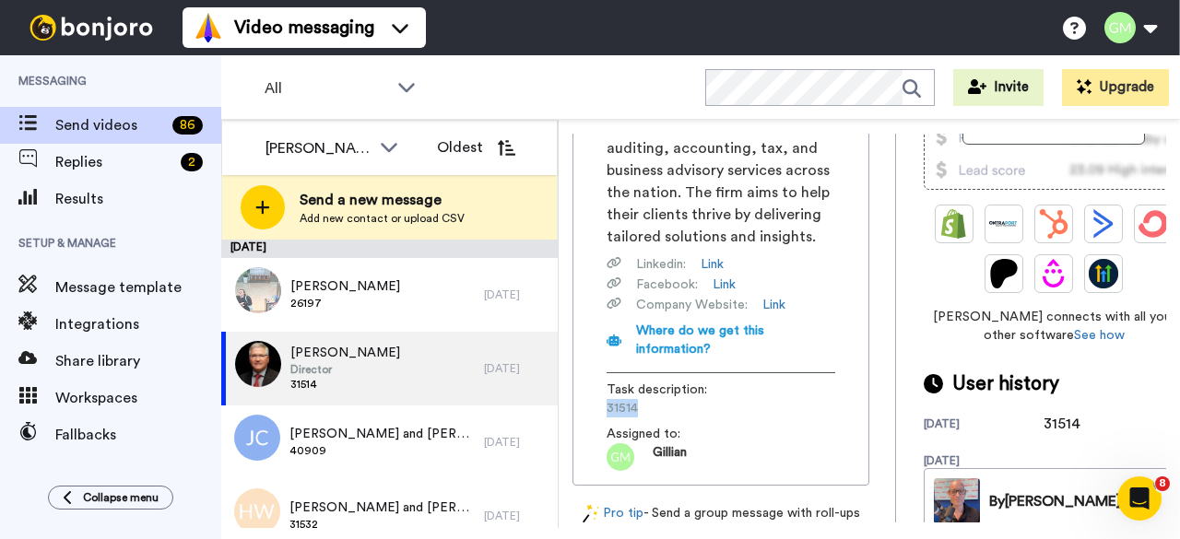
drag, startPoint x: 650, startPoint y: 391, endPoint x: 598, endPoint y: 391, distance: 52.6
click at [599, 392] on div "[PERSON_NAME] is a director at [PERSON_NAME][GEOGRAPHIC_DATA] ([GEOGRAPHIC_DATA…" at bounding box center [721, 193] width 258 height 555
copy span "31514"
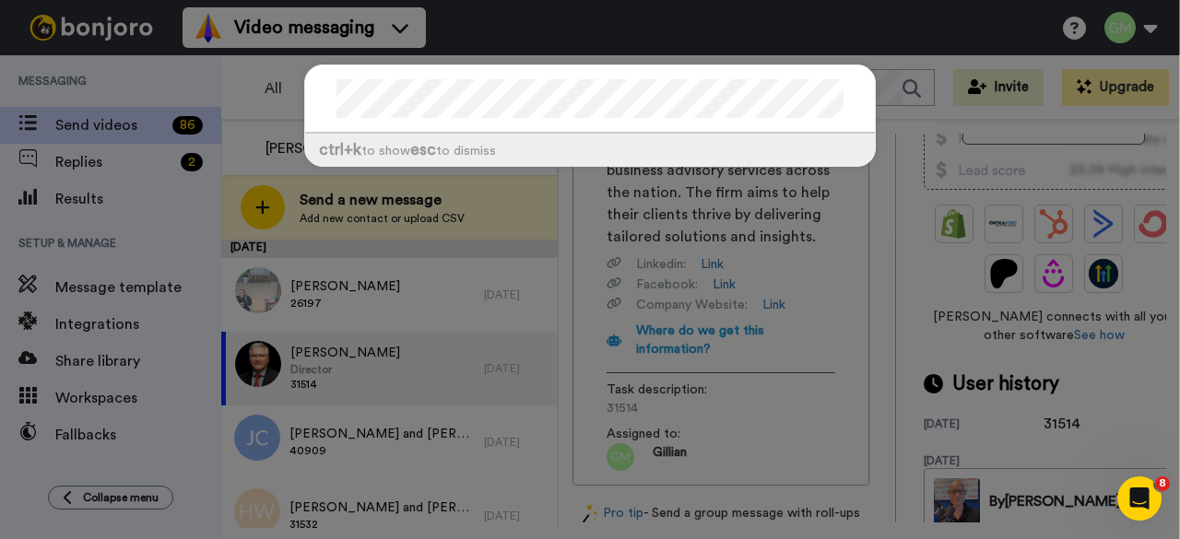
click at [401, 366] on div "ctrl +k to show esc to dismiss" at bounding box center [590, 269] width 1180 height 539
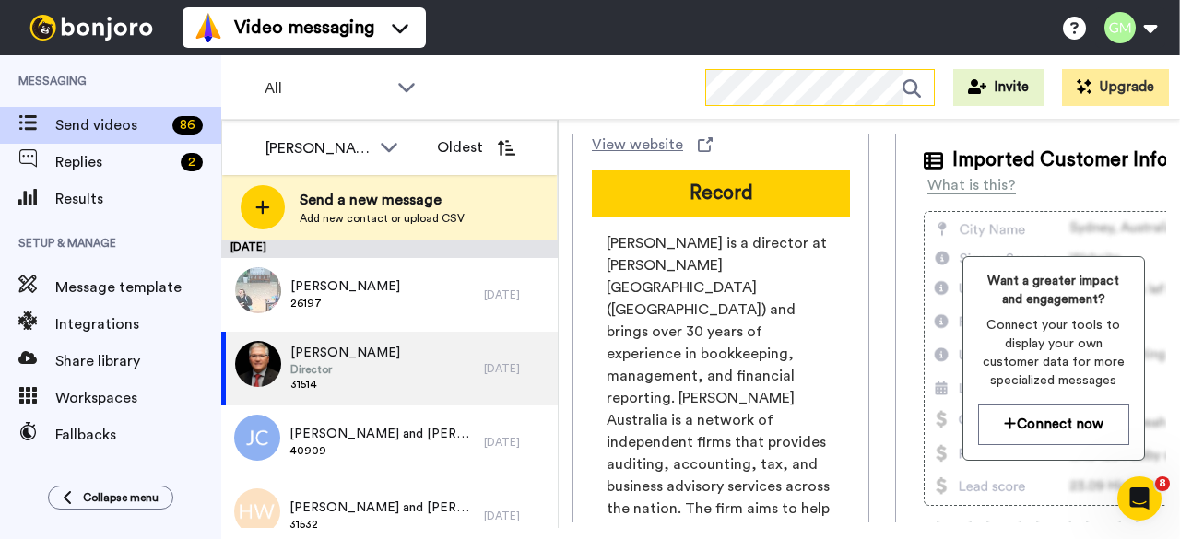
scroll to position [75, 0]
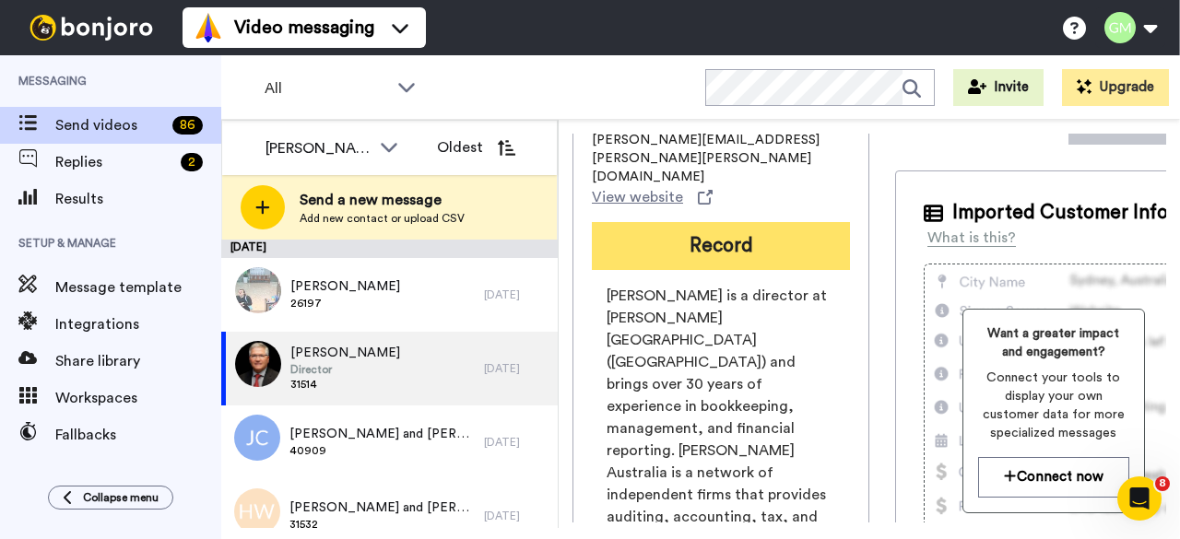
click at [705, 263] on button "Record" at bounding box center [721, 246] width 258 height 48
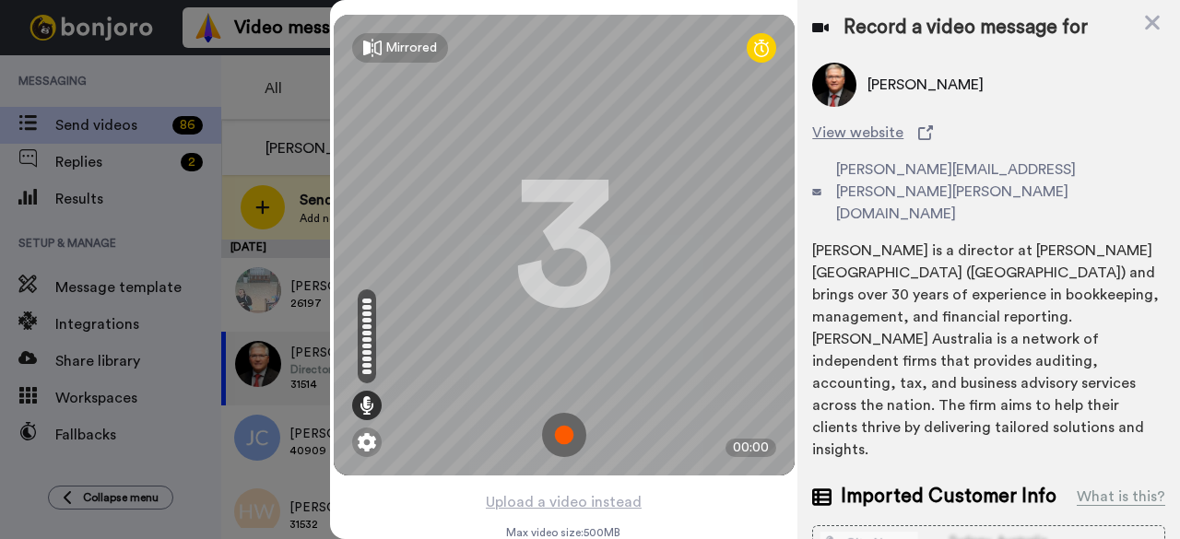
click at [551, 438] on img at bounding box center [564, 435] width 44 height 44
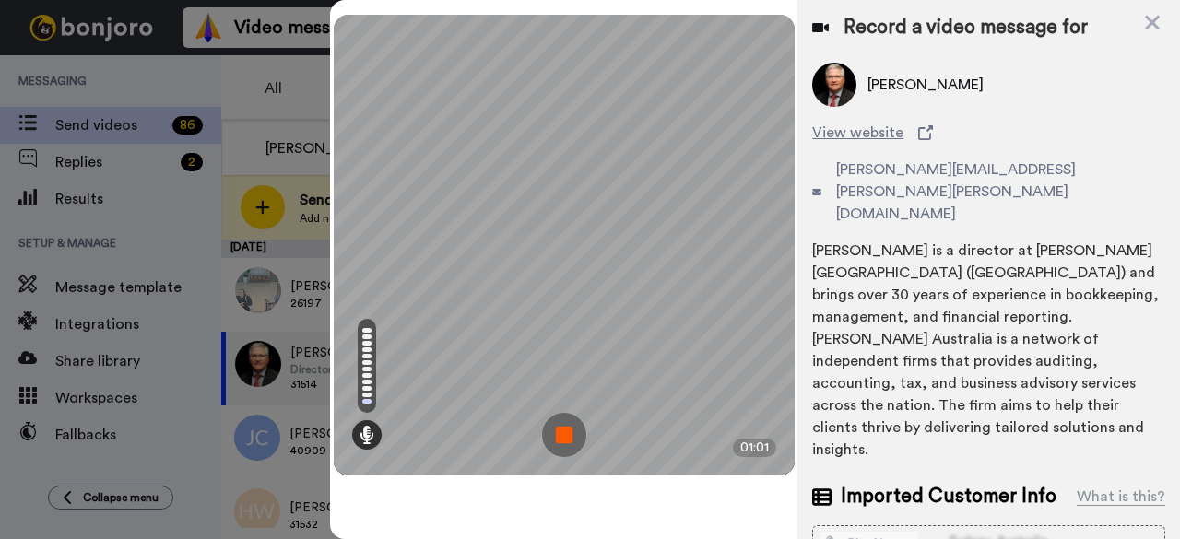
click at [557, 429] on img at bounding box center [564, 435] width 44 height 44
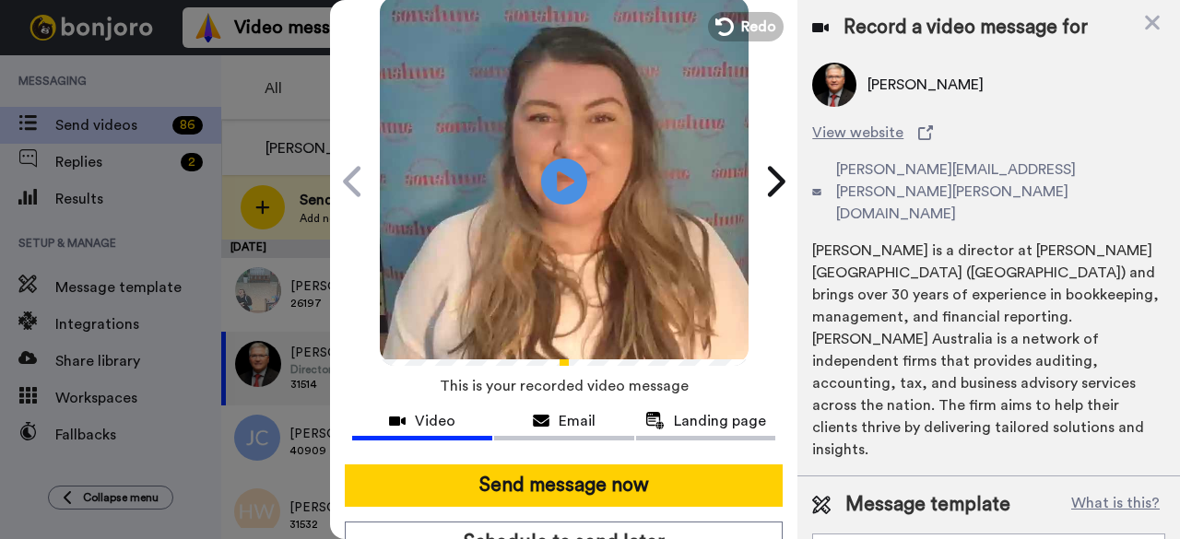
scroll to position [170, 0]
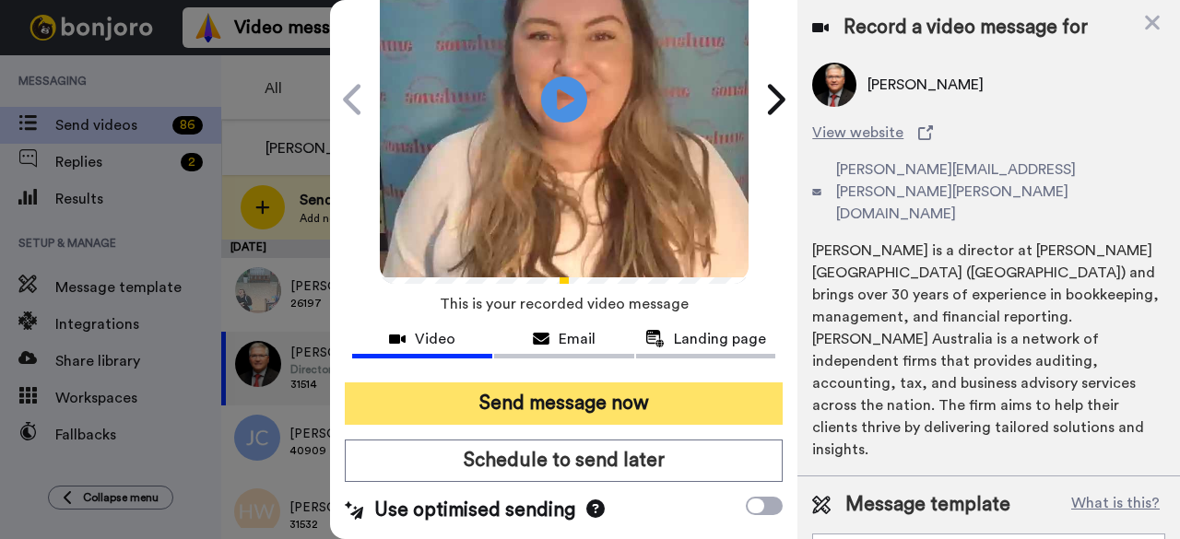
click at [527, 390] on button "Send message now" at bounding box center [564, 404] width 438 height 42
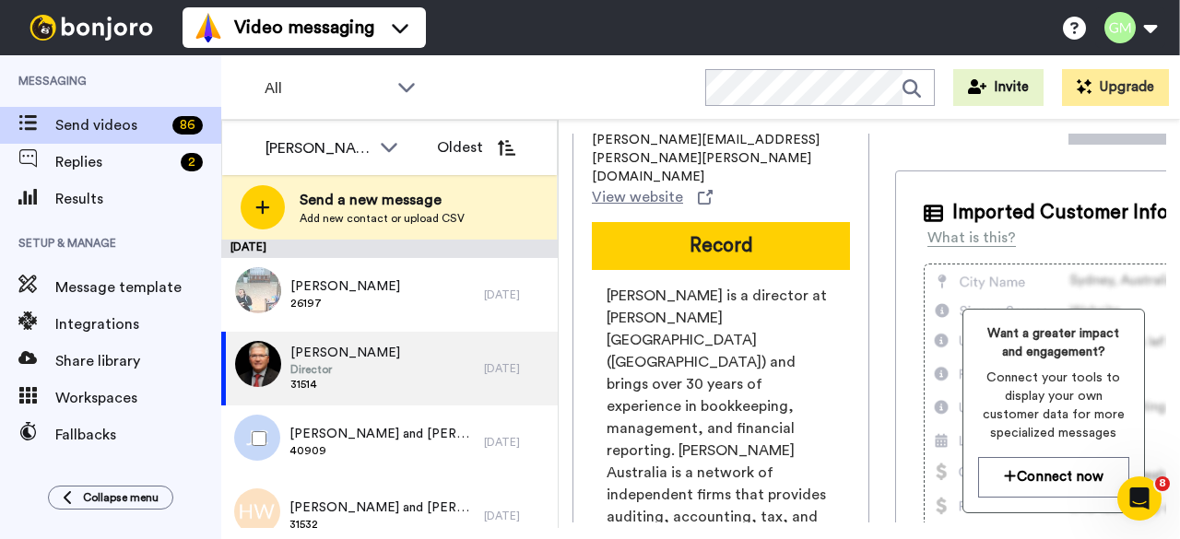
scroll to position [0, 0]
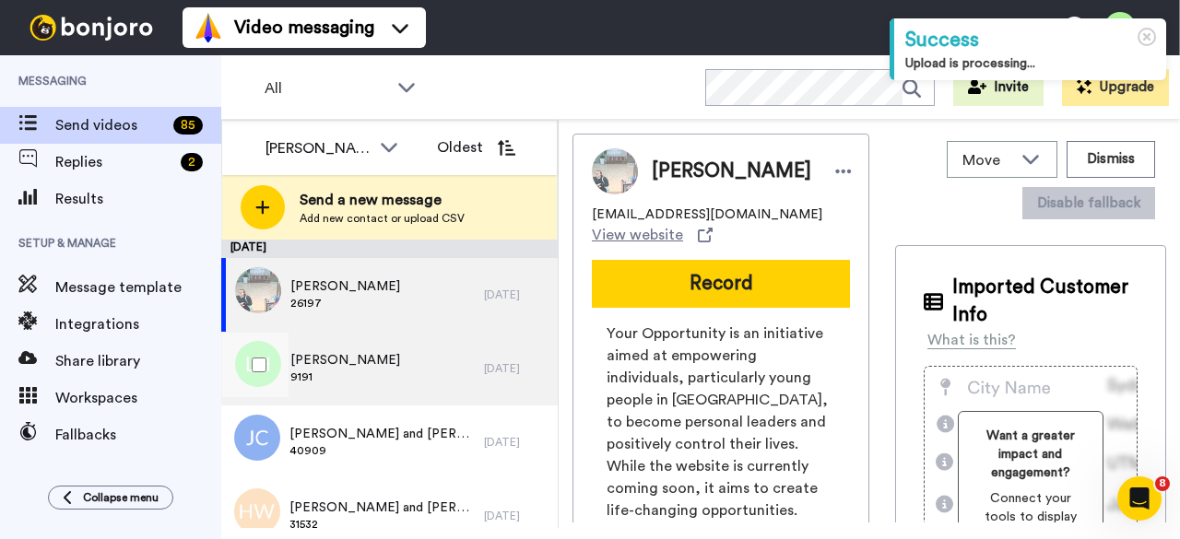
click at [392, 364] on div "Lori Hearn 9191" at bounding box center [352, 369] width 263 height 74
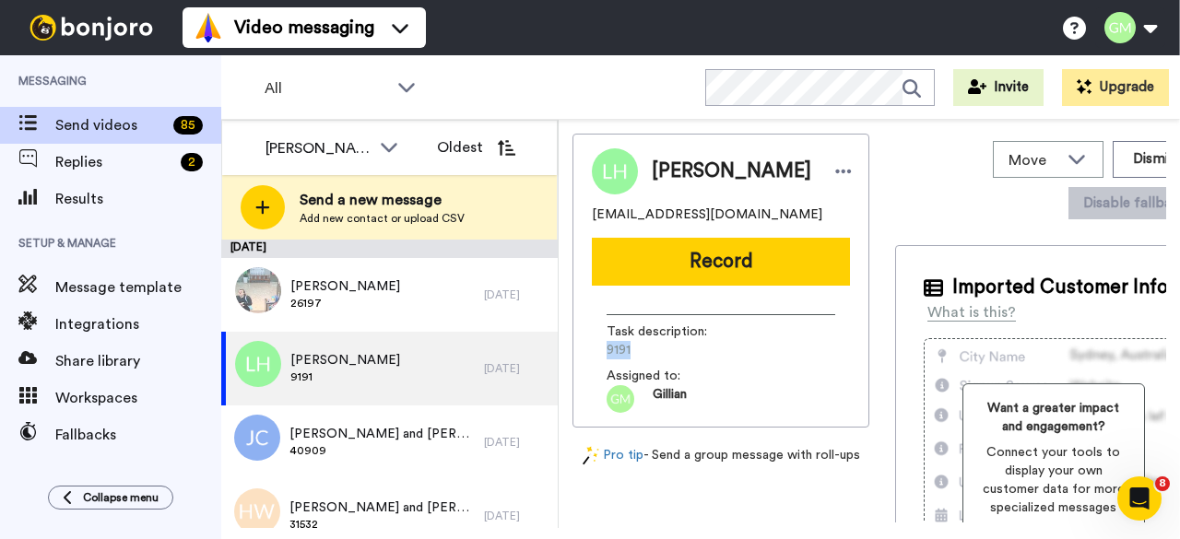
drag, startPoint x: 640, startPoint y: 344, endPoint x: 585, endPoint y: 351, distance: 55.8
click at [585, 355] on div "Lori Hearn dragonladylori@gmail.com Record Task description : 9191 Assigned to:…" at bounding box center [721, 281] width 297 height 294
copy span "9191"
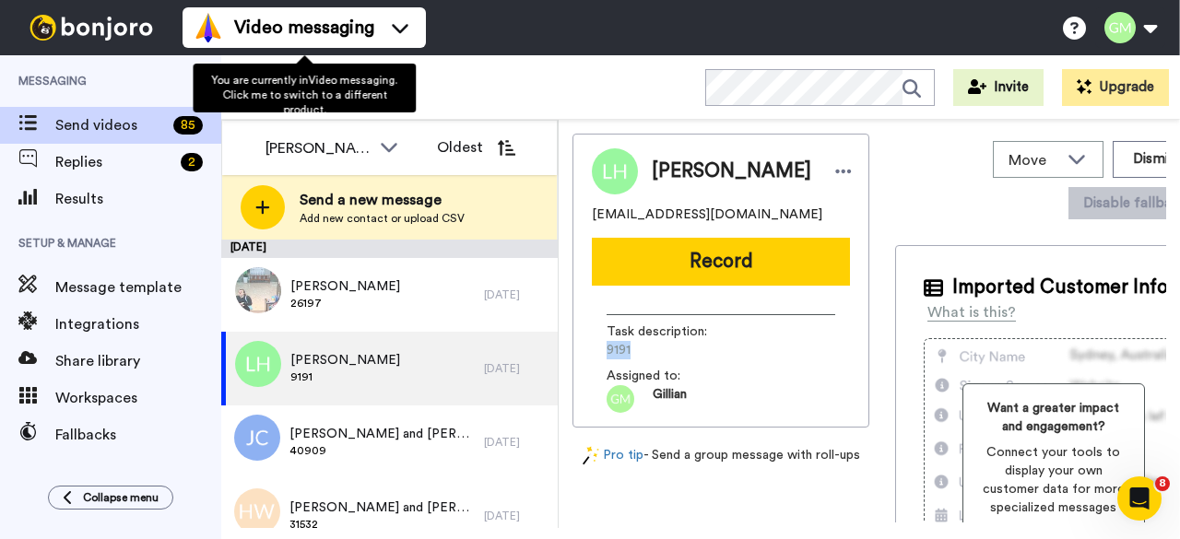
click at [669, 278] on button "Record" at bounding box center [721, 262] width 258 height 48
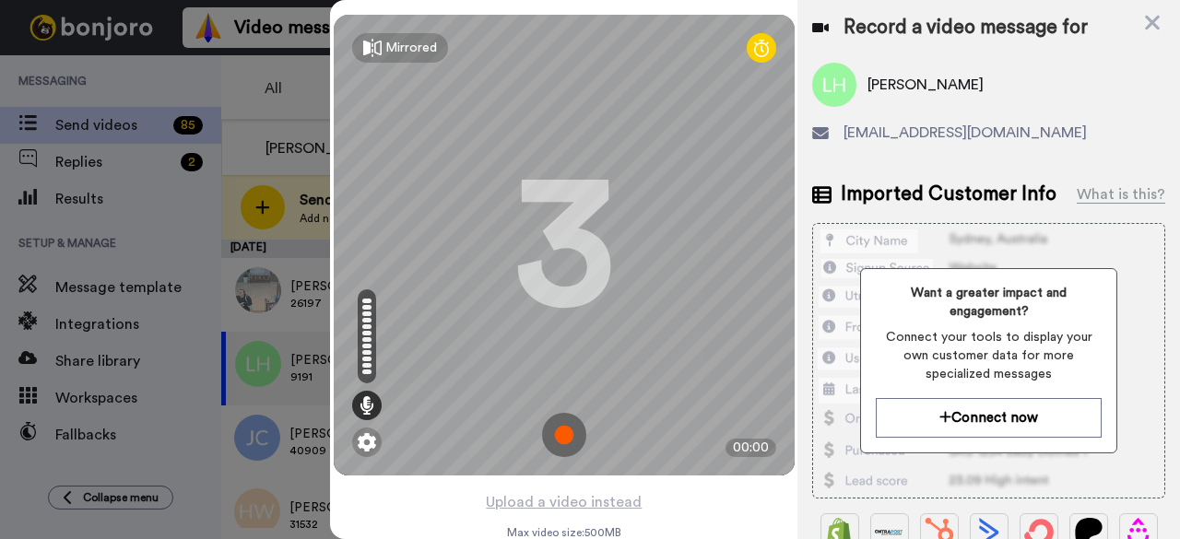
click at [556, 434] on img at bounding box center [564, 435] width 44 height 44
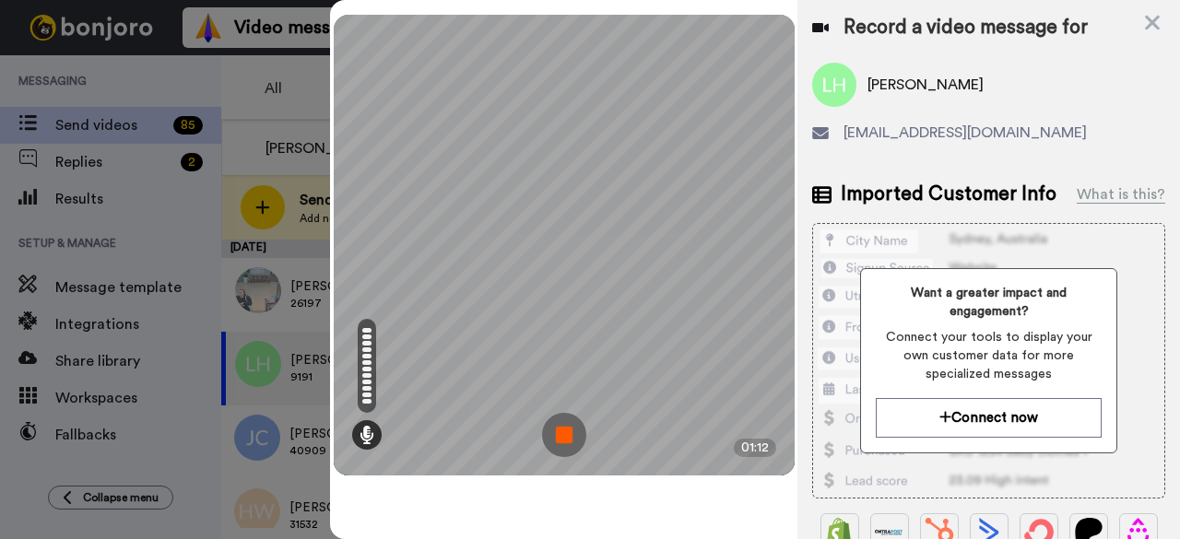
click at [565, 432] on img at bounding box center [564, 435] width 44 height 44
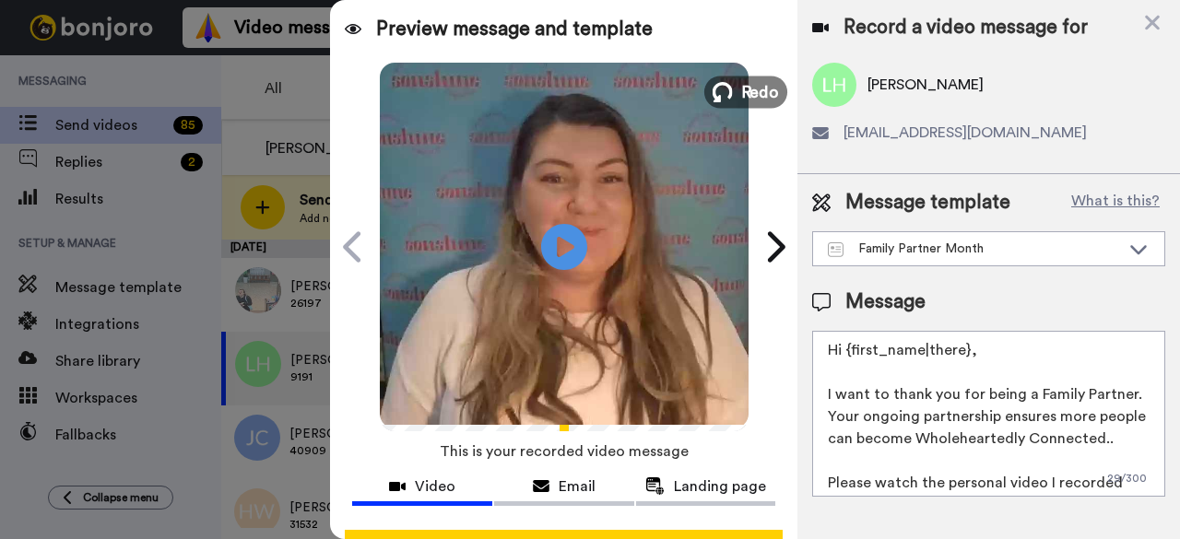
click at [720, 88] on icon at bounding box center [723, 92] width 20 height 20
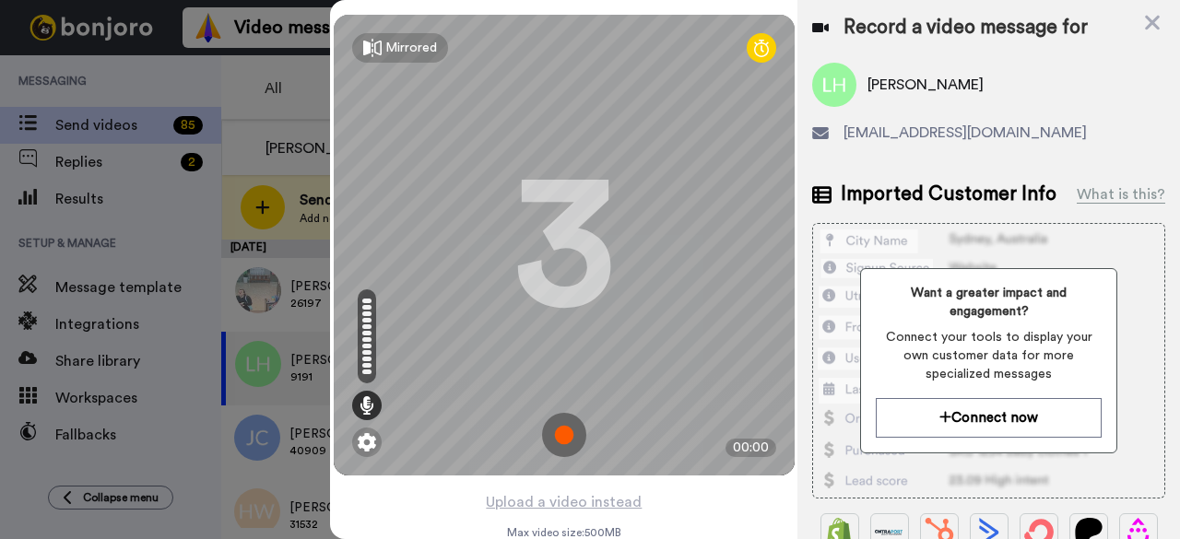
click at [559, 441] on img at bounding box center [564, 435] width 44 height 44
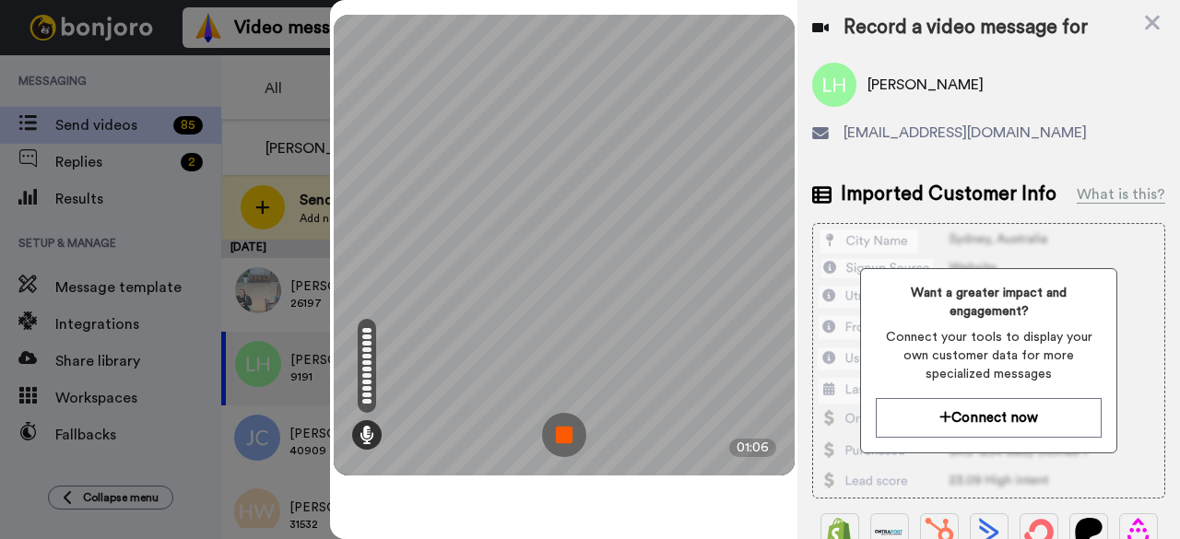
drag, startPoint x: 577, startPoint y: 432, endPoint x: 546, endPoint y: 466, distance: 45.7
click at [575, 432] on img at bounding box center [564, 435] width 44 height 44
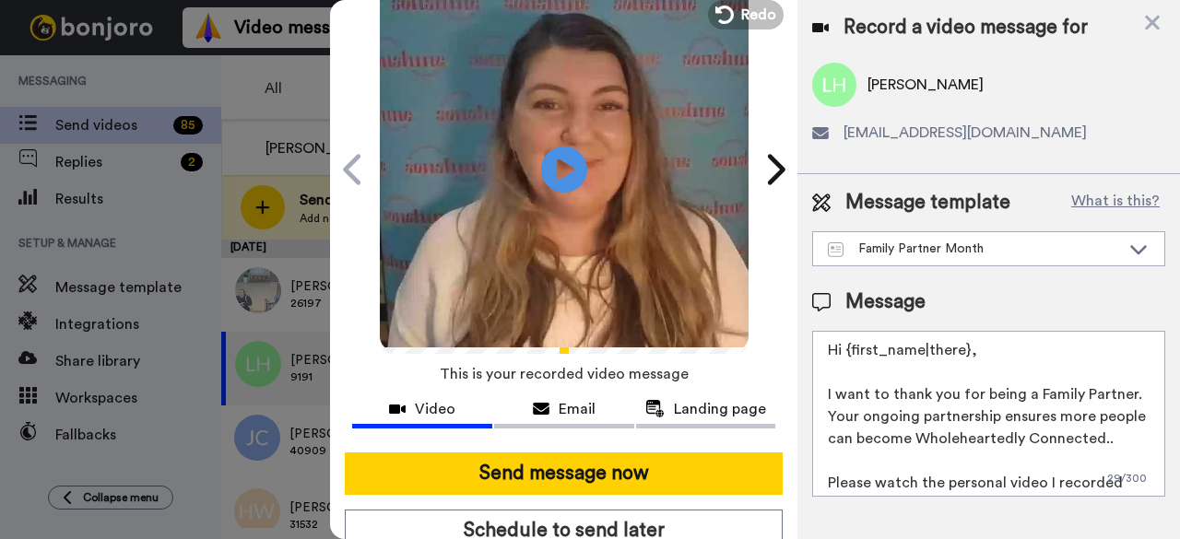
scroll to position [170, 0]
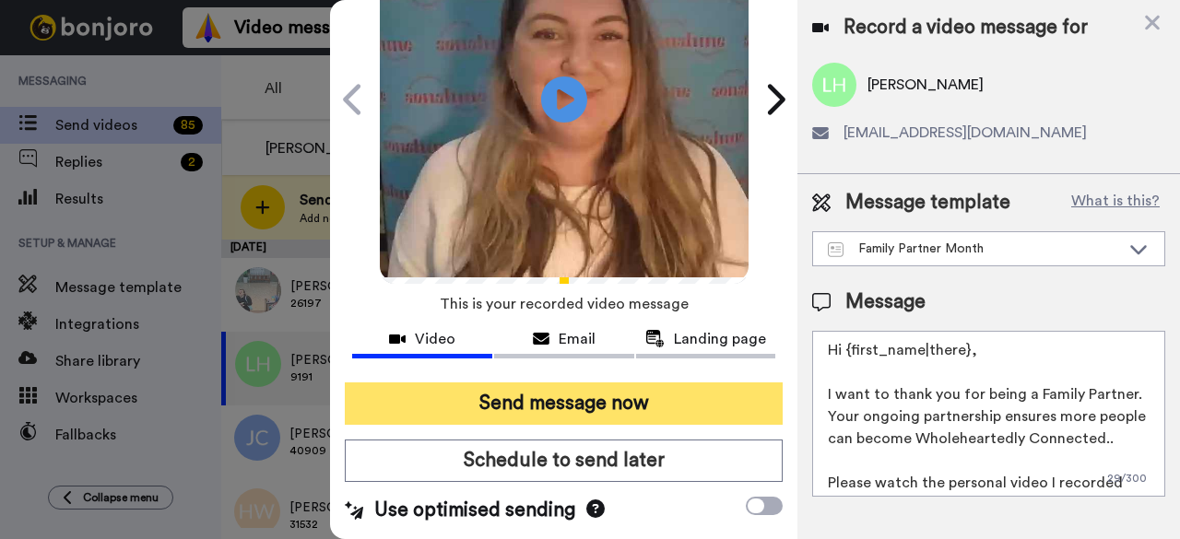
click at [610, 386] on button "Send message now" at bounding box center [564, 404] width 438 height 42
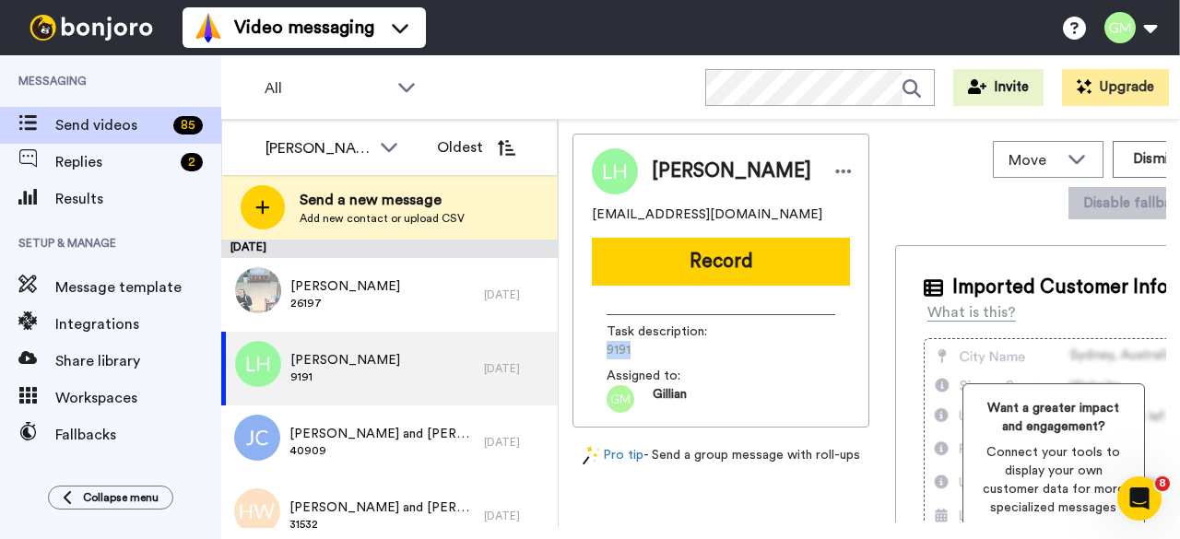
scroll to position [0, 0]
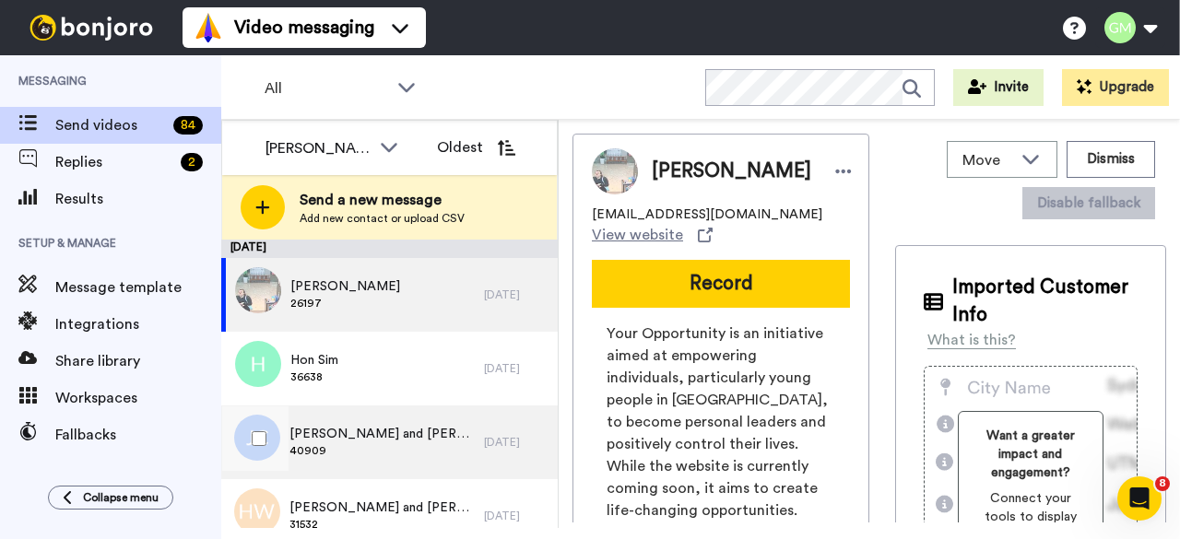
click at [363, 435] on span "[PERSON_NAME] and [PERSON_NAME]" at bounding box center [382, 434] width 185 height 18
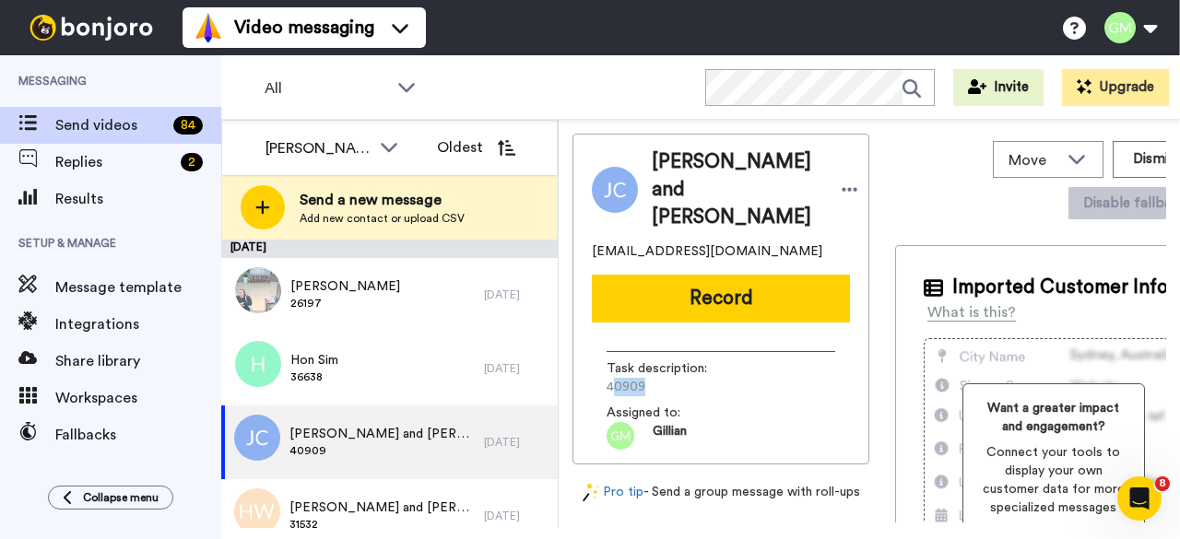
drag, startPoint x: 655, startPoint y: 362, endPoint x: 616, endPoint y: 359, distance: 38.9
click at [612, 378] on span "40909" at bounding box center [694, 387] width 175 height 18
click at [651, 378] on span "40909" at bounding box center [694, 387] width 175 height 18
drag, startPoint x: 651, startPoint y: 358, endPoint x: 596, endPoint y: 359, distance: 55.3
click at [596, 359] on div "Task description : 40909 Assigned to: [PERSON_NAME]" at bounding box center [721, 393] width 258 height 112
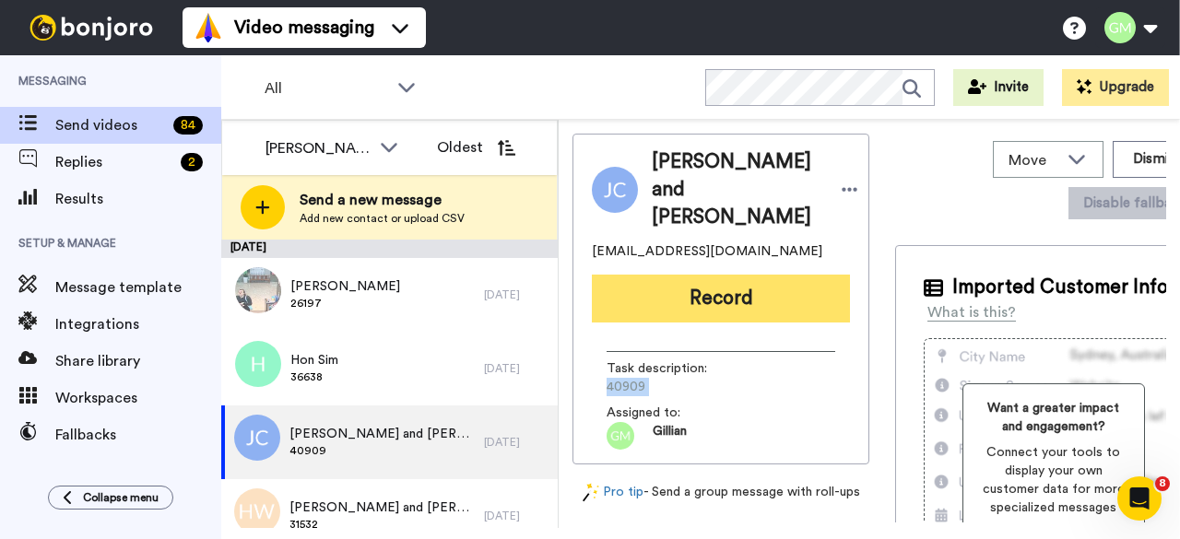
click at [740, 283] on button "Record" at bounding box center [721, 299] width 258 height 48
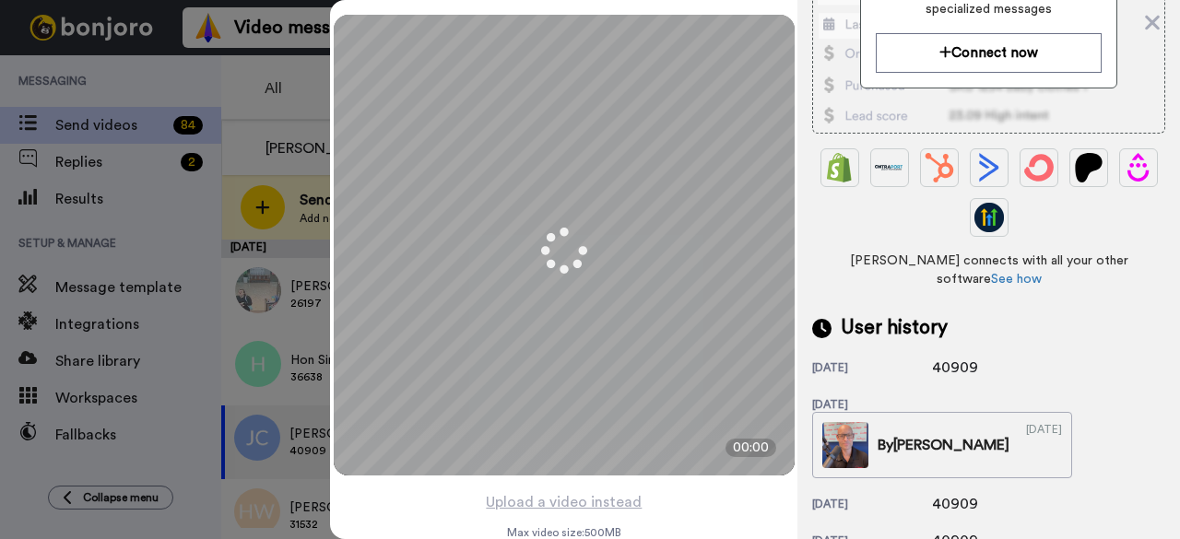
scroll to position [369, 0]
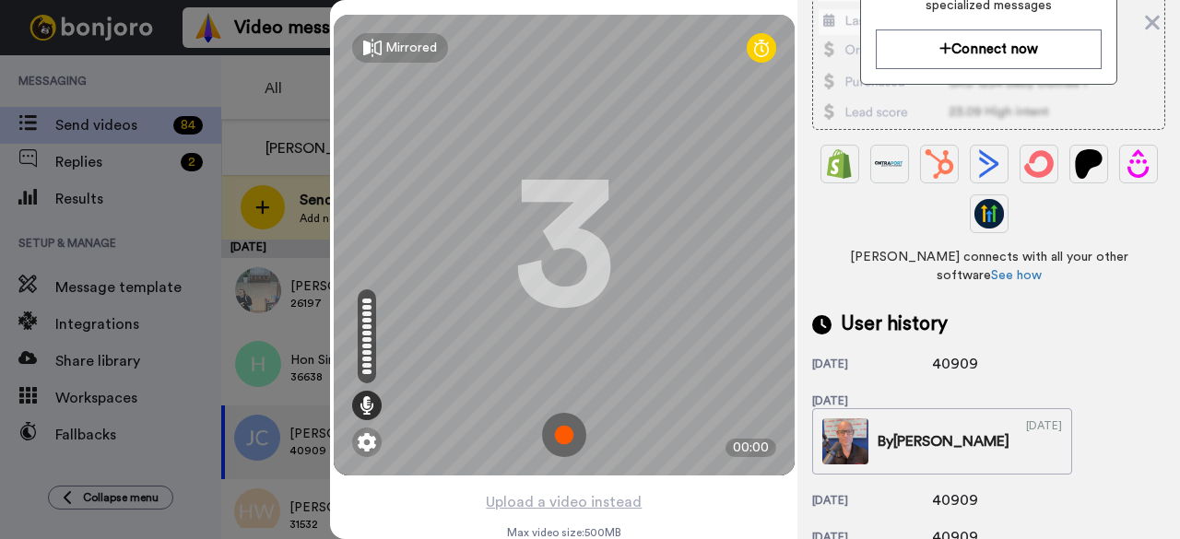
click at [551, 436] on img at bounding box center [564, 435] width 44 height 44
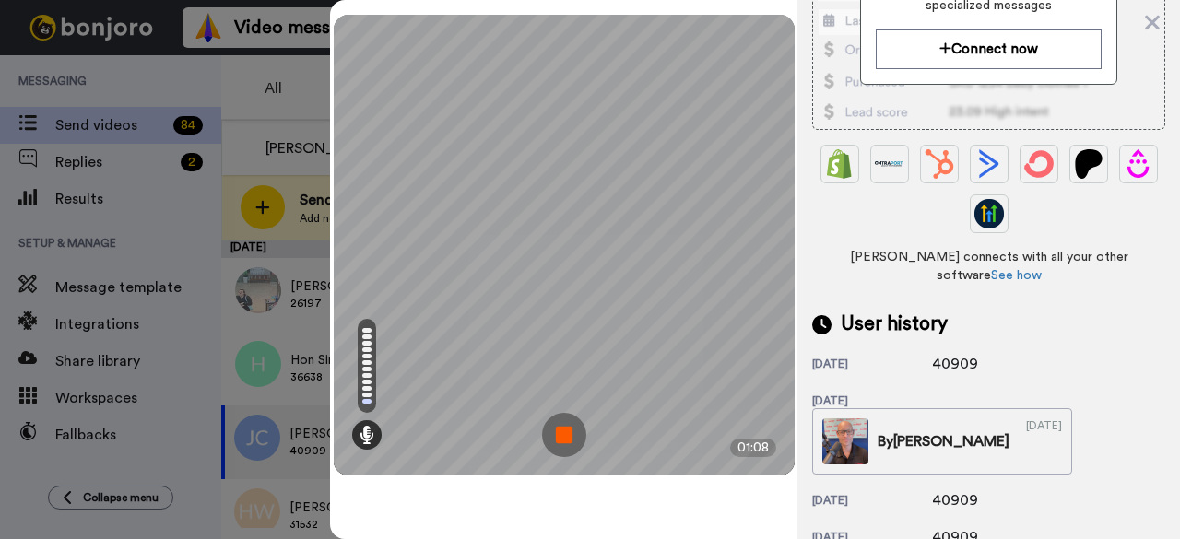
click at [572, 413] on img at bounding box center [564, 435] width 44 height 44
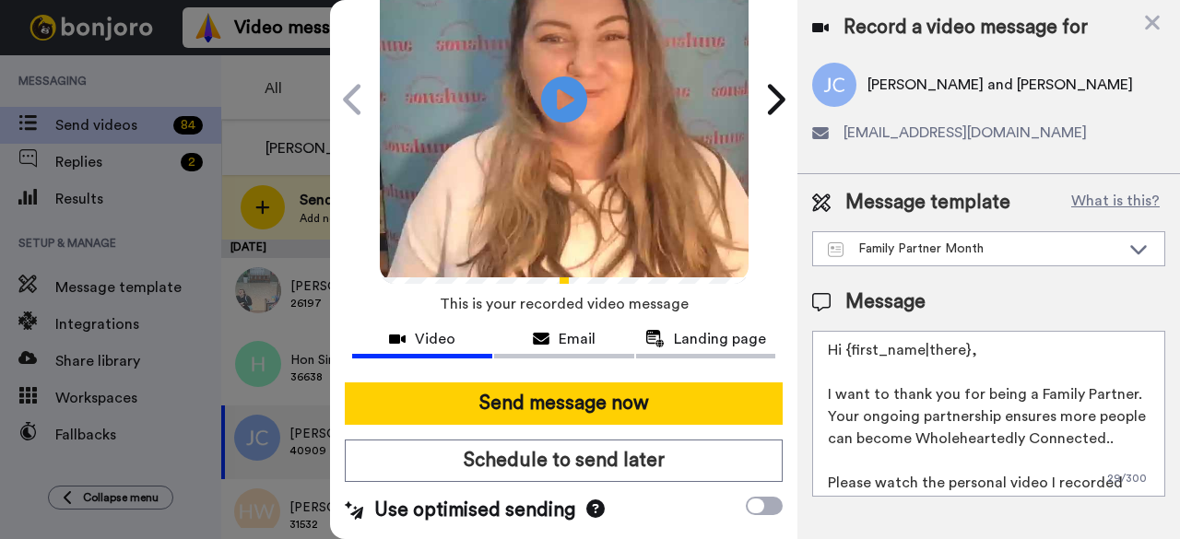
scroll to position [170, 0]
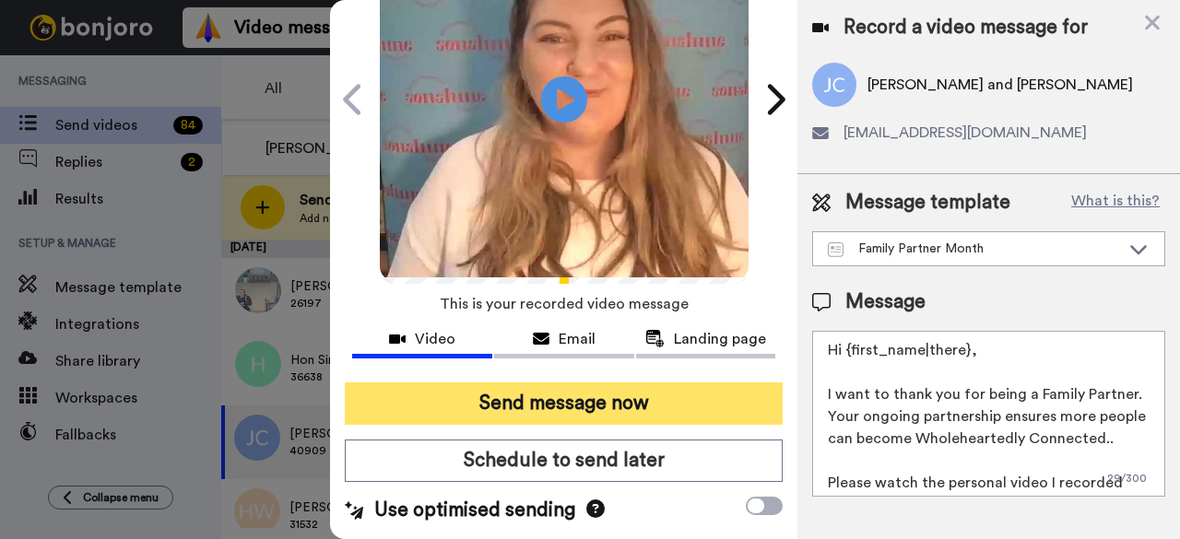
click at [566, 383] on button "Send message now" at bounding box center [564, 404] width 438 height 42
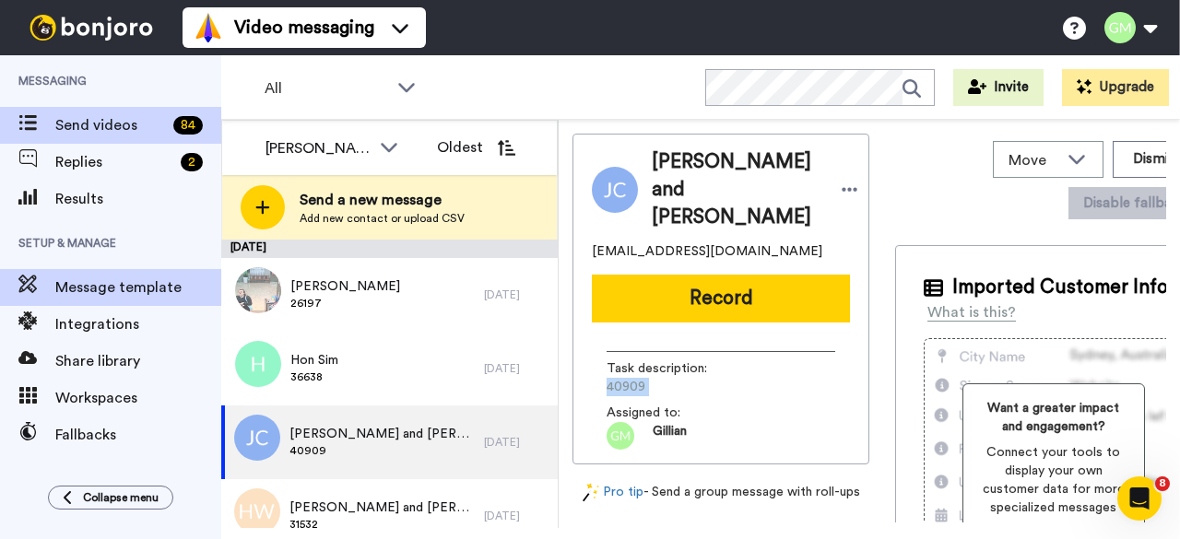
scroll to position [0, 0]
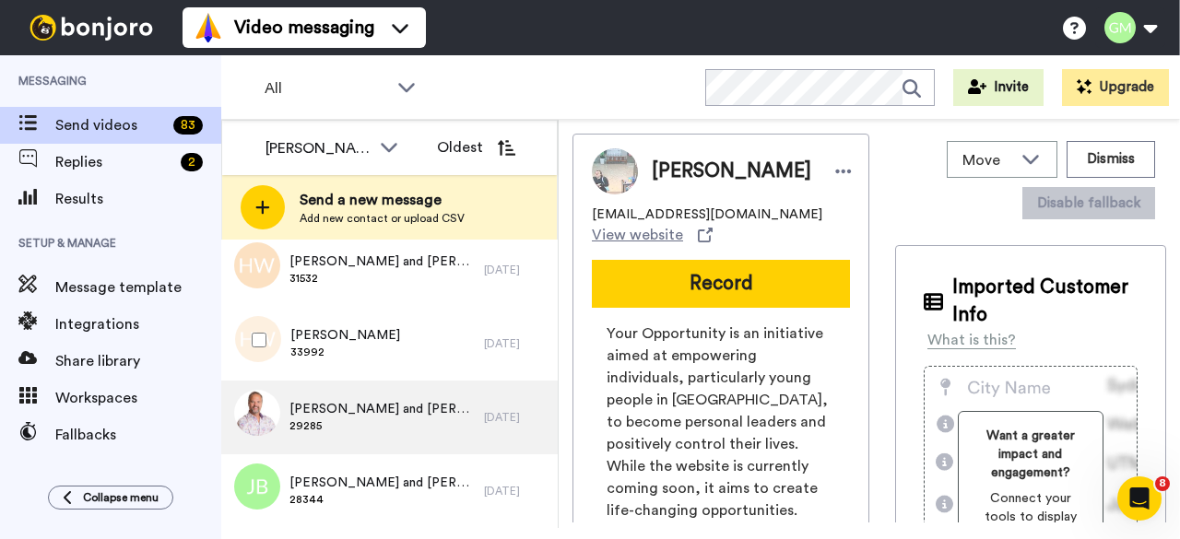
scroll to position [277, 0]
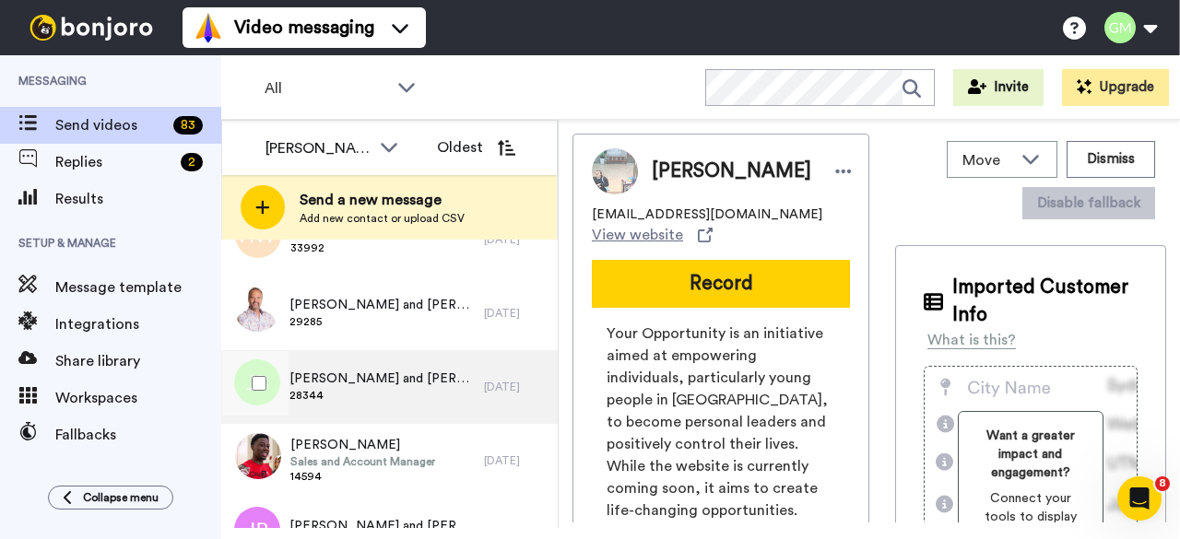
click at [378, 380] on span "[PERSON_NAME] and [PERSON_NAME]" at bounding box center [382, 379] width 185 height 18
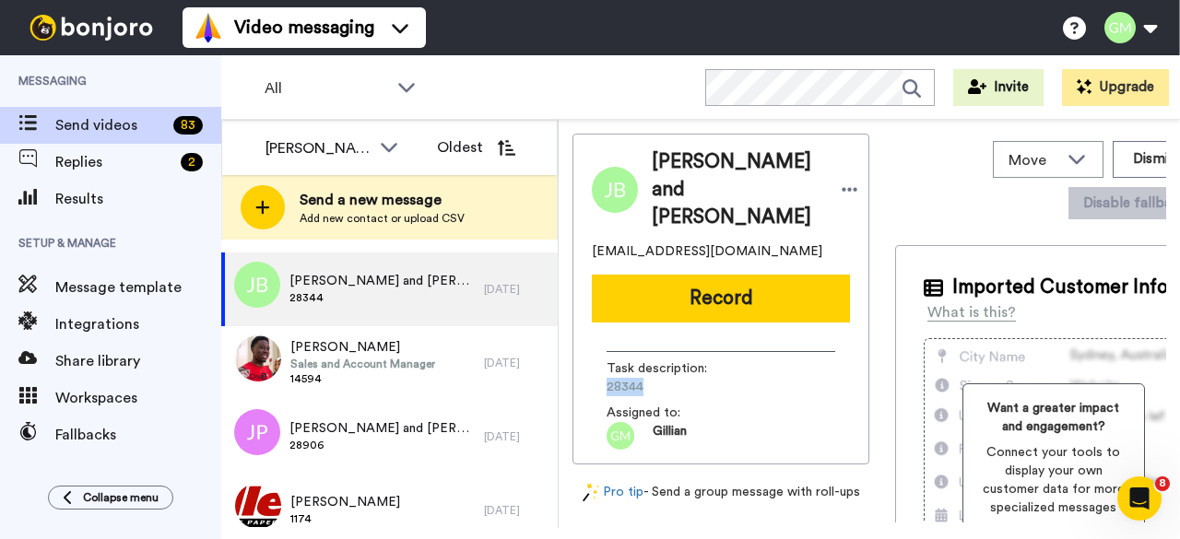
drag, startPoint x: 646, startPoint y: 377, endPoint x: 603, endPoint y: 386, distance: 44.3
click at [603, 386] on div "Task description : 28344 Assigned to: [PERSON_NAME]" at bounding box center [721, 393] width 258 height 112
copy span "28344"
drag, startPoint x: 669, startPoint y: 306, endPoint x: 974, endPoint y: 194, distance: 324.4
click at [669, 306] on button "Record" at bounding box center [721, 299] width 258 height 48
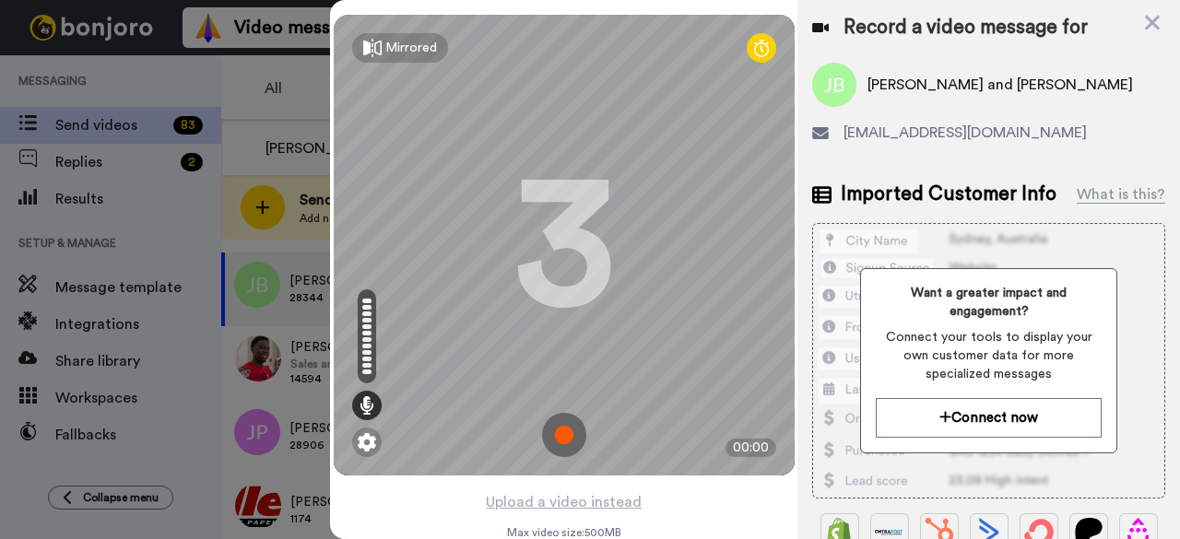
click at [553, 431] on img at bounding box center [564, 435] width 44 height 44
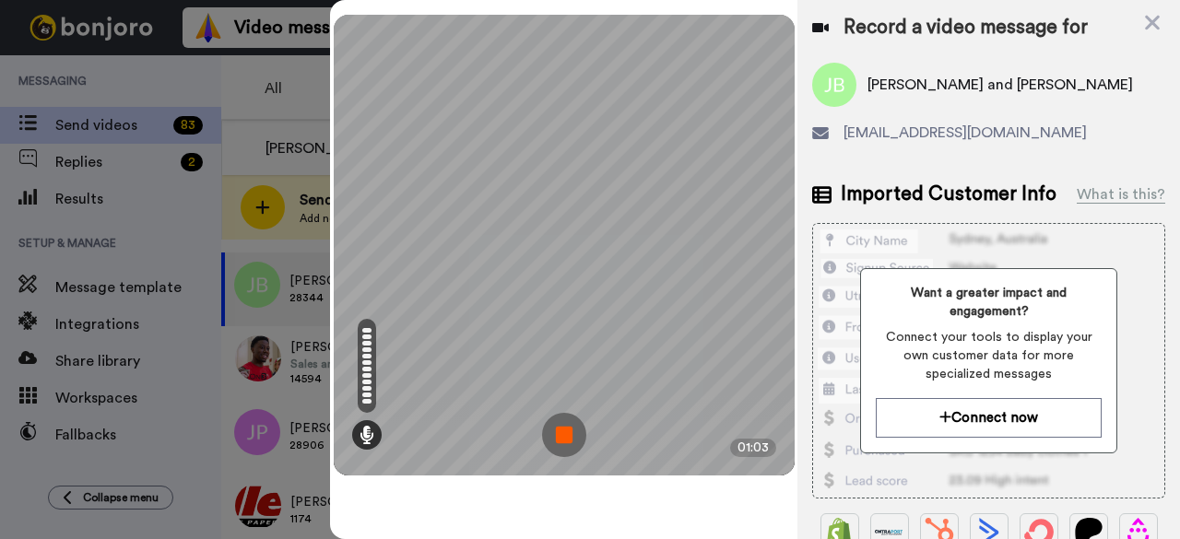
click at [567, 454] on img at bounding box center [564, 435] width 44 height 44
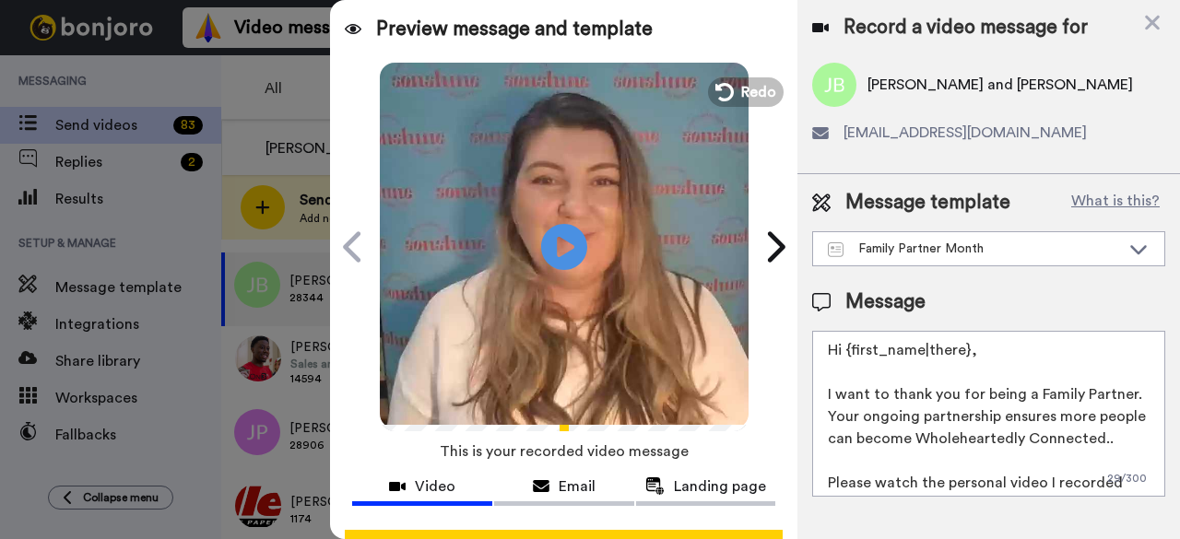
scroll to position [170, 0]
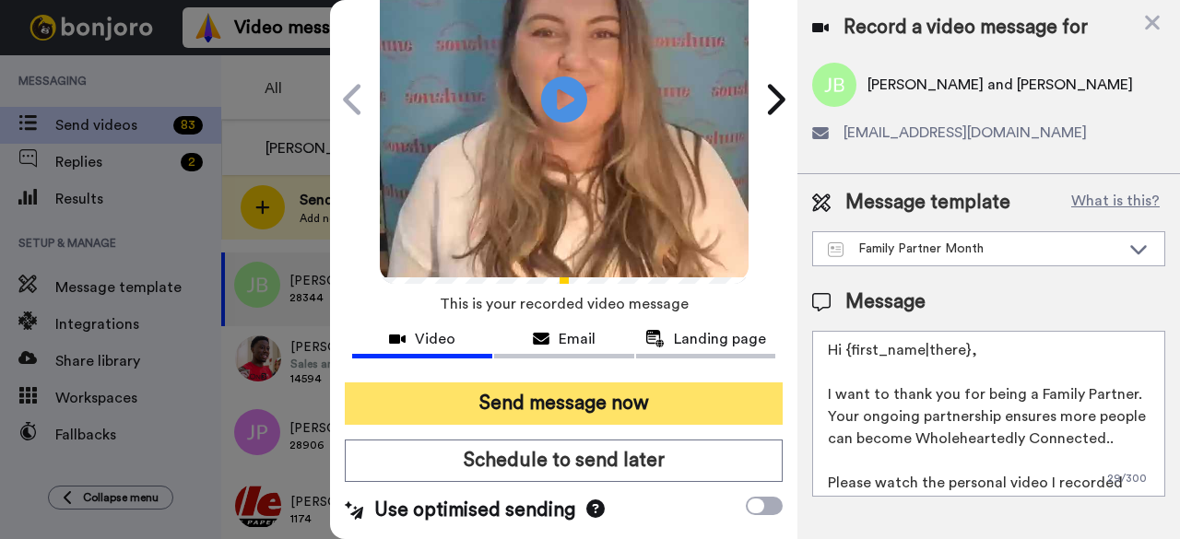
click at [564, 392] on button "Send message now" at bounding box center [564, 404] width 438 height 42
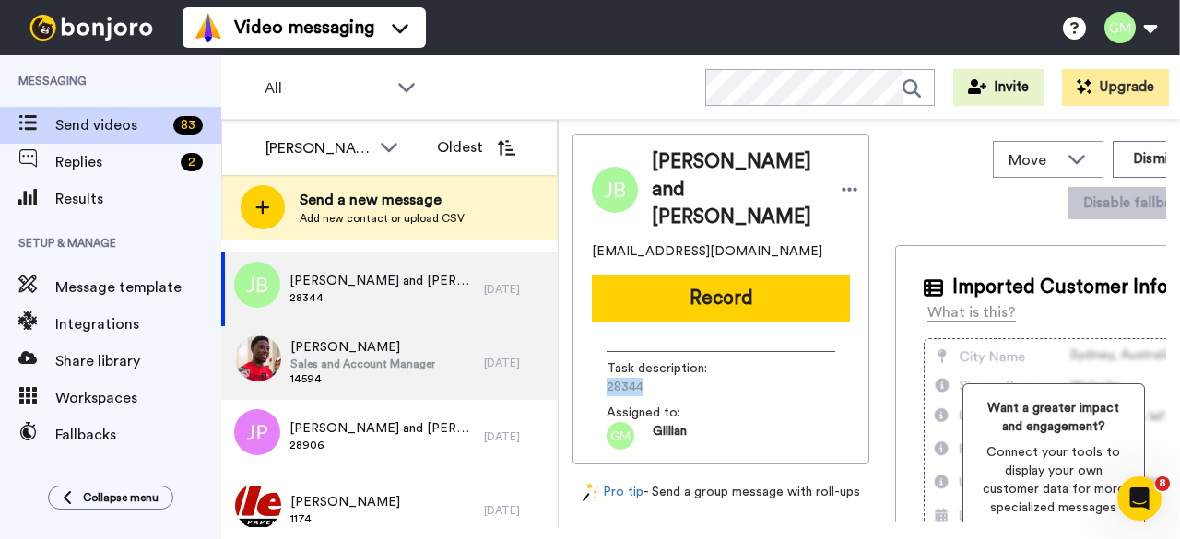
scroll to position [0, 0]
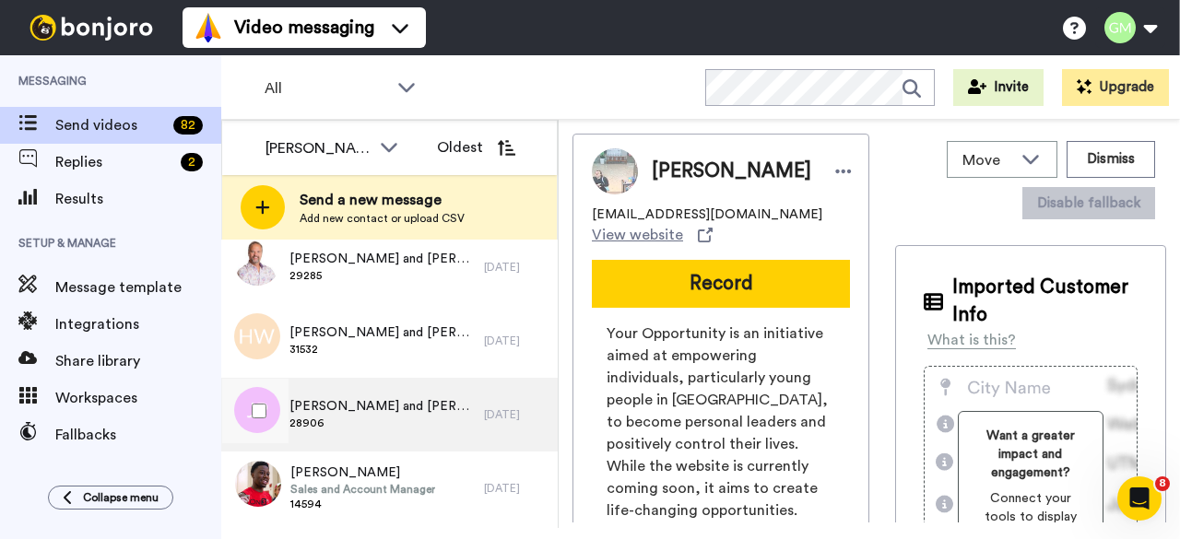
scroll to position [277, 0]
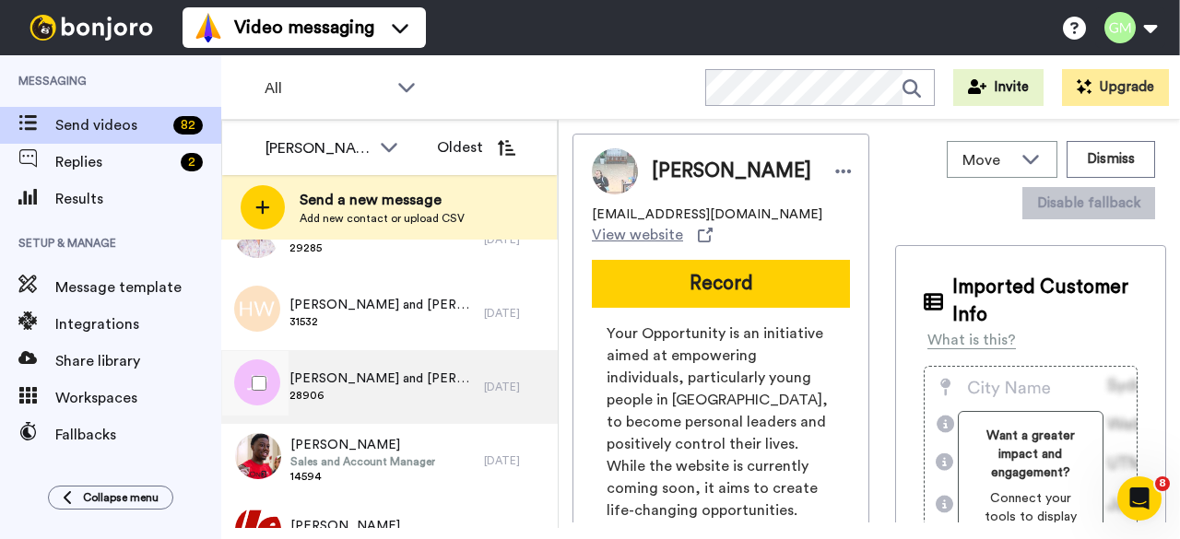
click at [412, 377] on span "[PERSON_NAME] and [PERSON_NAME]" at bounding box center [382, 379] width 185 height 18
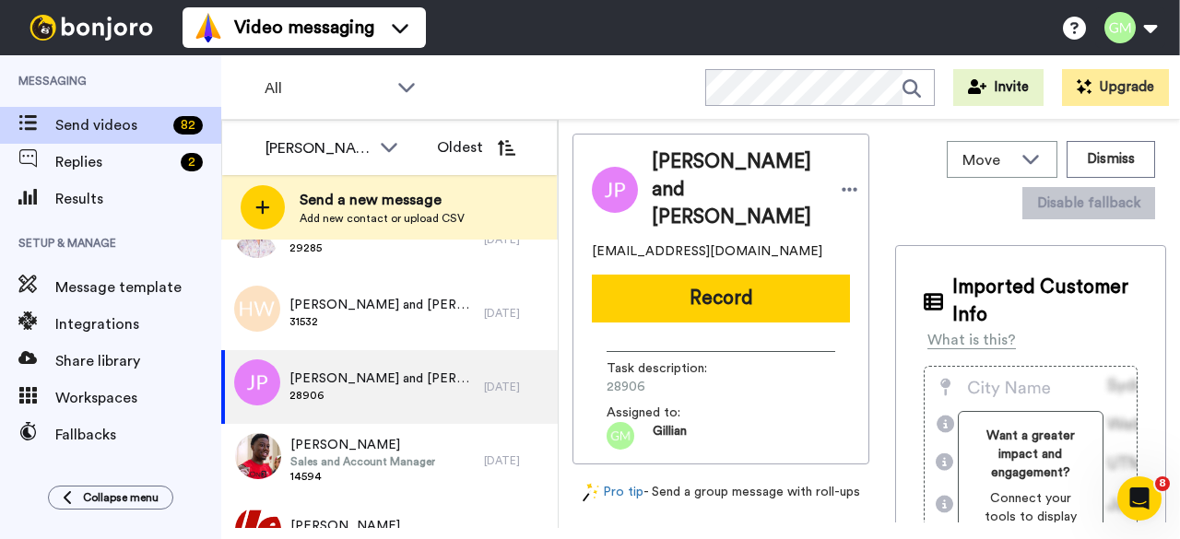
drag, startPoint x: 649, startPoint y: 356, endPoint x: 561, endPoint y: 349, distance: 88.8
click at [546, 351] on div "[PERSON_NAME] Oldest Send a new message Add new contact or upload CSV [DATE] [P…" at bounding box center [700, 324] width 959 height 409
click at [642, 378] on span "28906" at bounding box center [694, 387] width 175 height 18
drag, startPoint x: 633, startPoint y: 361, endPoint x: 616, endPoint y: 355, distance: 17.5
click at [607, 378] on span "28906" at bounding box center [694, 387] width 175 height 18
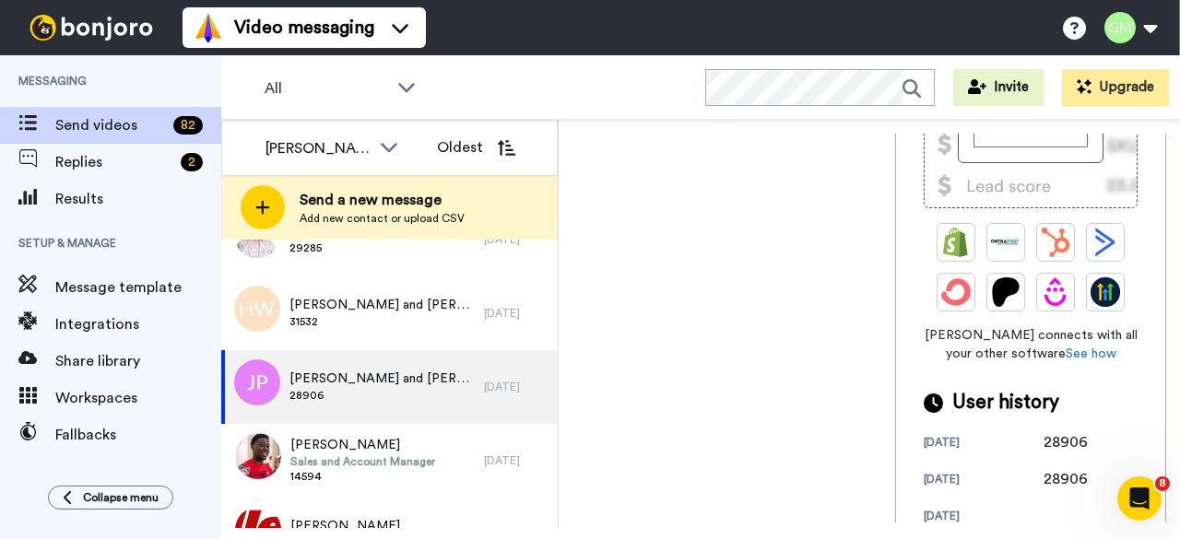
scroll to position [552, 0]
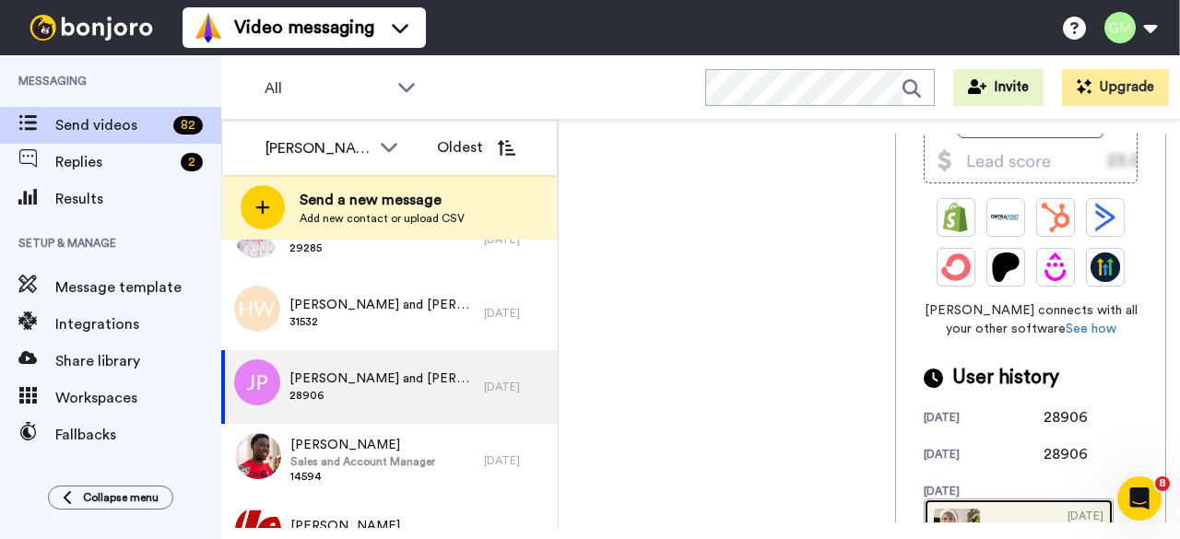
click at [934, 509] on img at bounding box center [957, 532] width 46 height 46
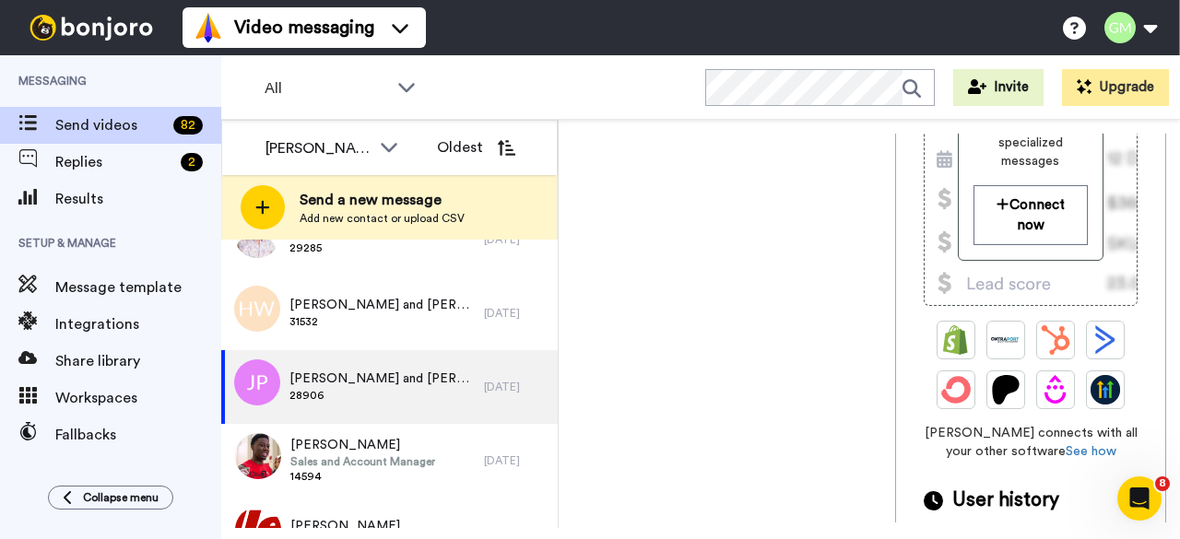
scroll to position [0, 0]
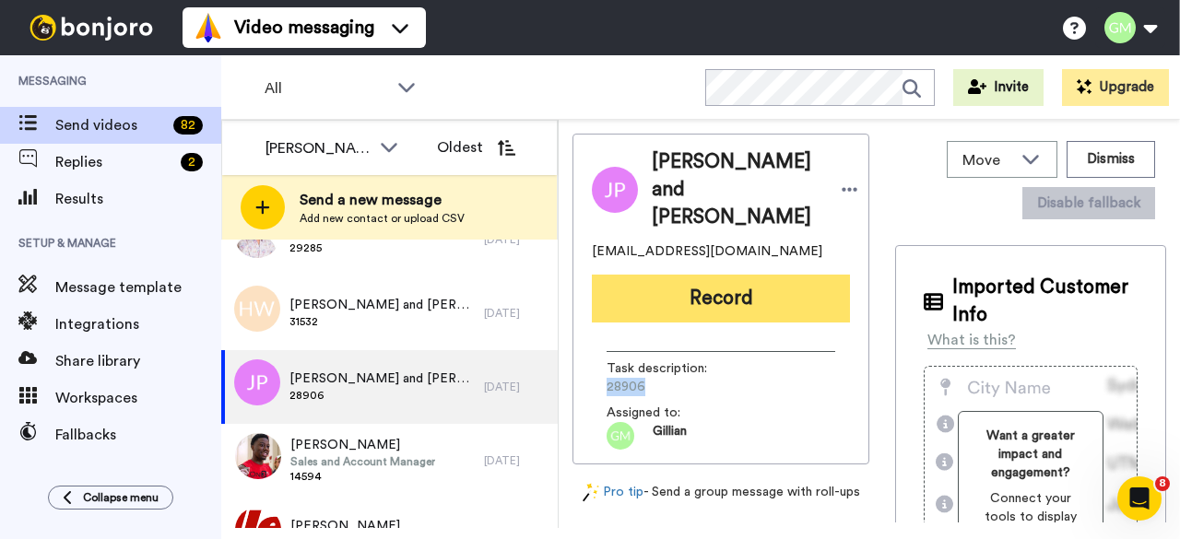
click at [760, 275] on button "Record" at bounding box center [721, 299] width 258 height 48
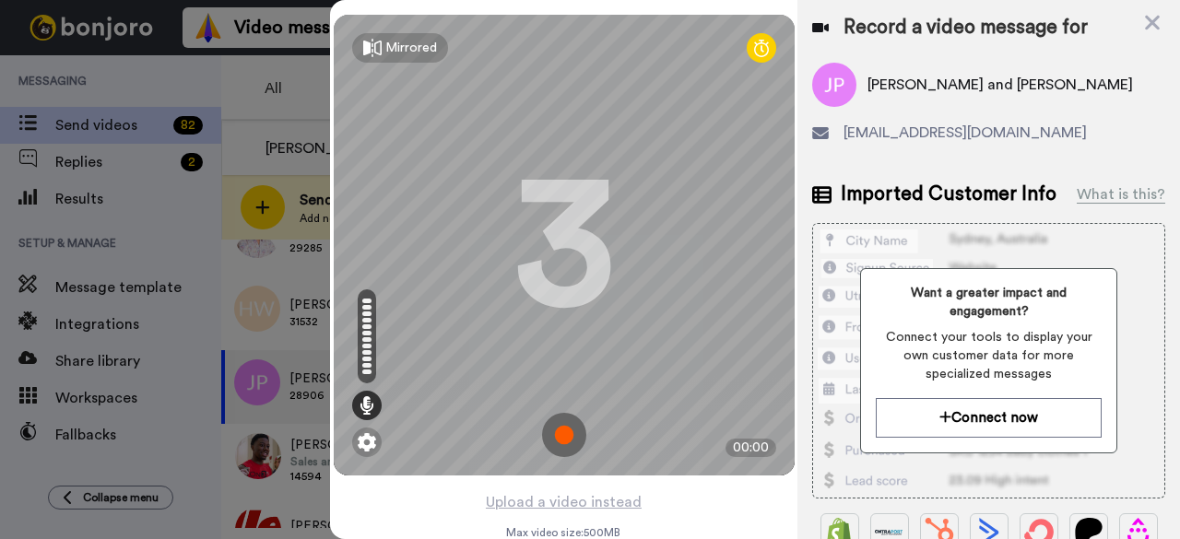
click at [567, 423] on img at bounding box center [564, 435] width 44 height 44
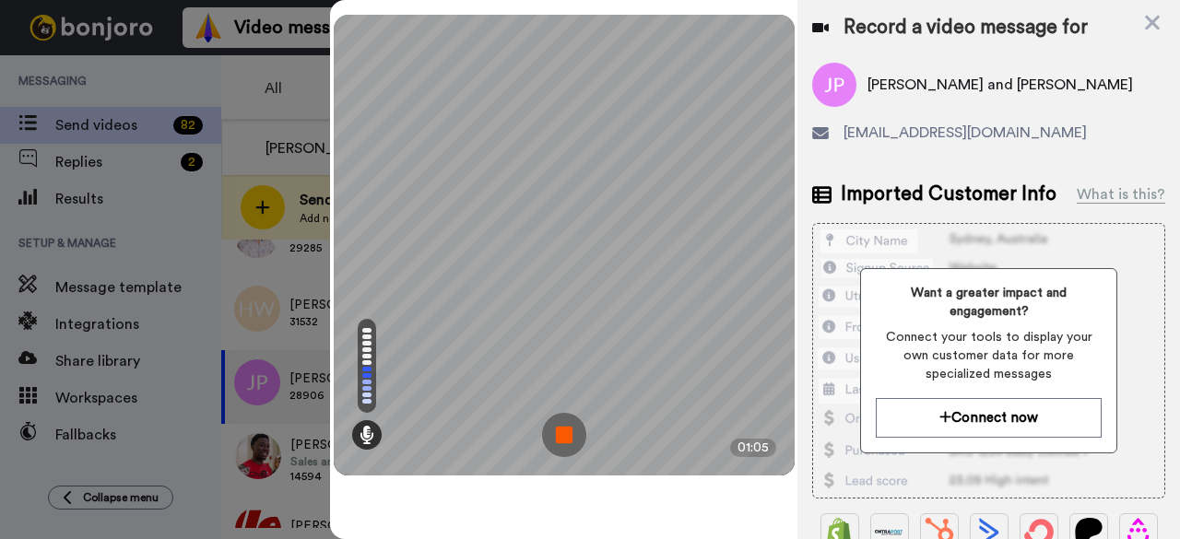
click at [565, 423] on img at bounding box center [564, 435] width 44 height 44
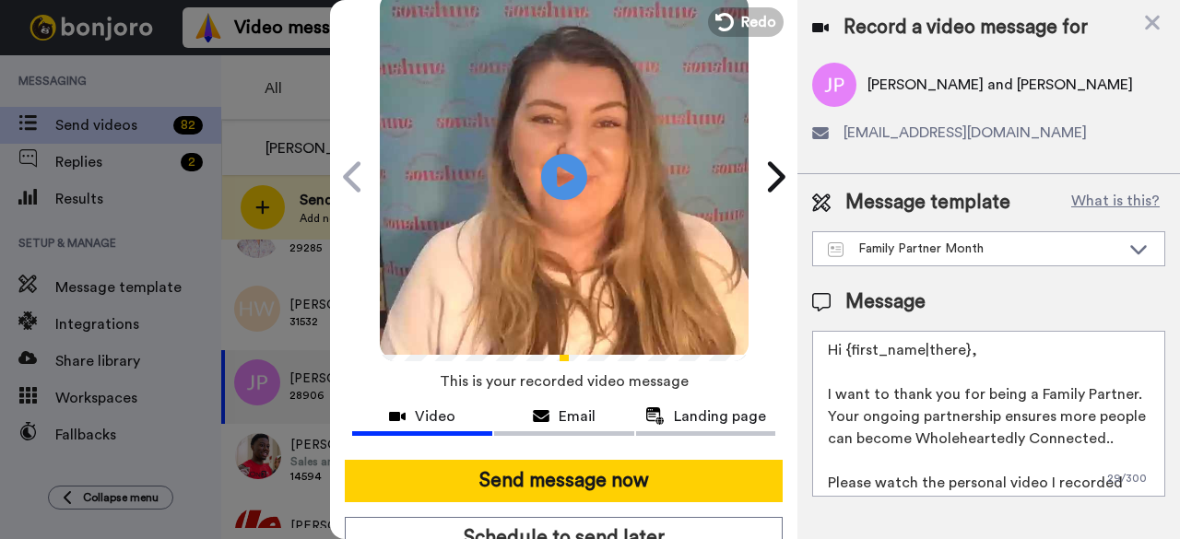
scroll to position [170, 0]
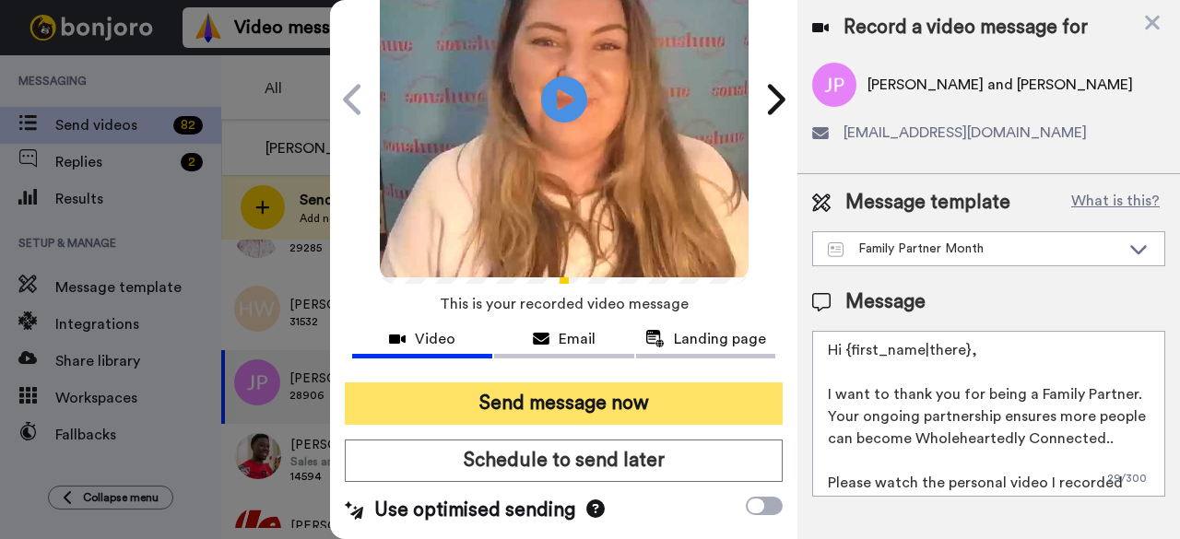
click at [592, 383] on button "Send message now" at bounding box center [564, 404] width 438 height 42
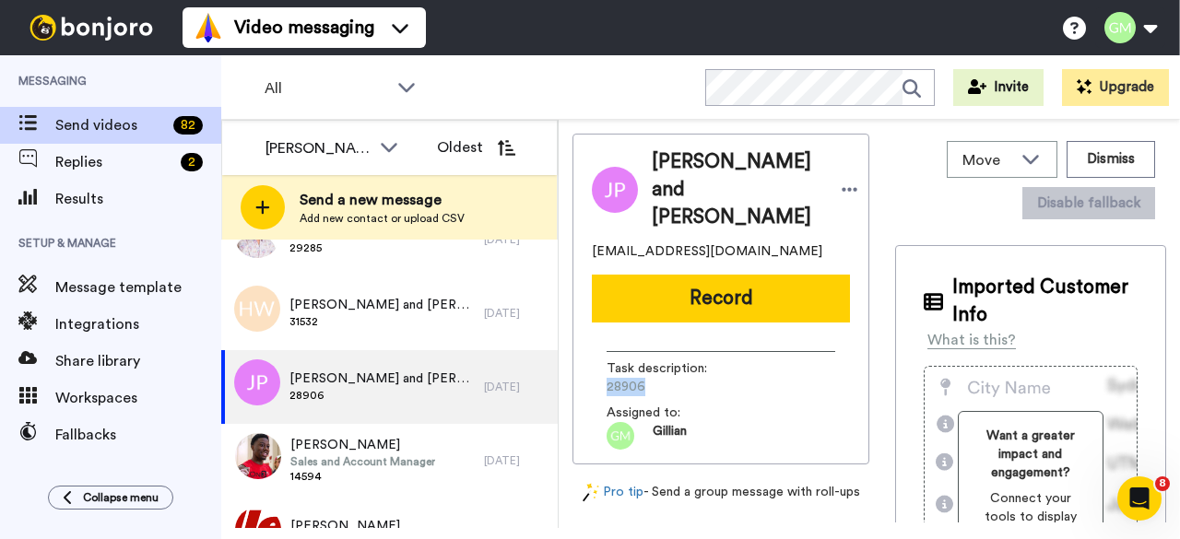
scroll to position [0, 0]
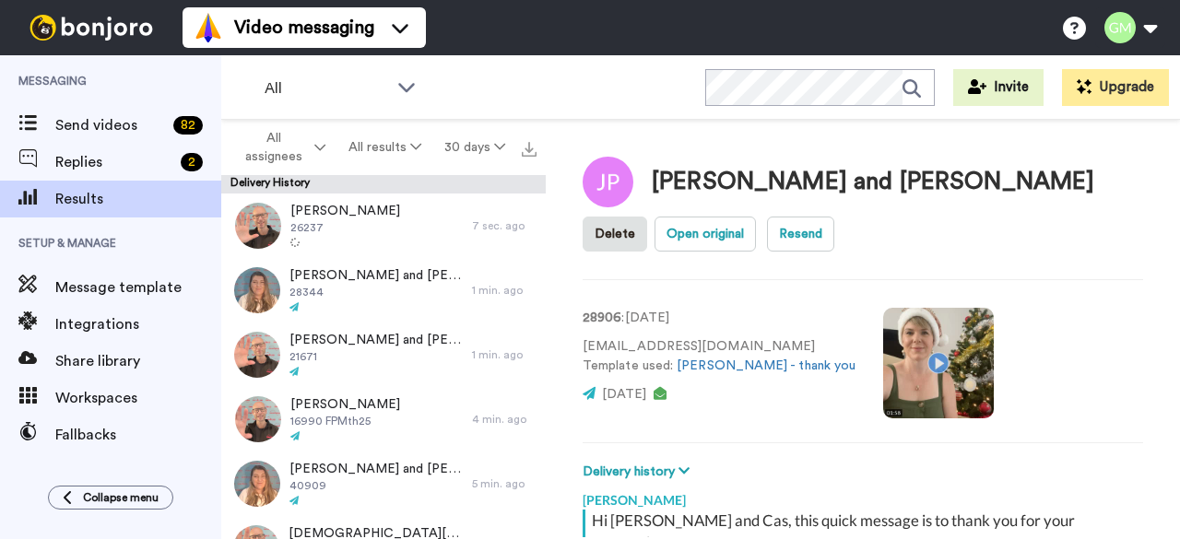
click at [883, 366] on video at bounding box center [938, 363] width 111 height 111
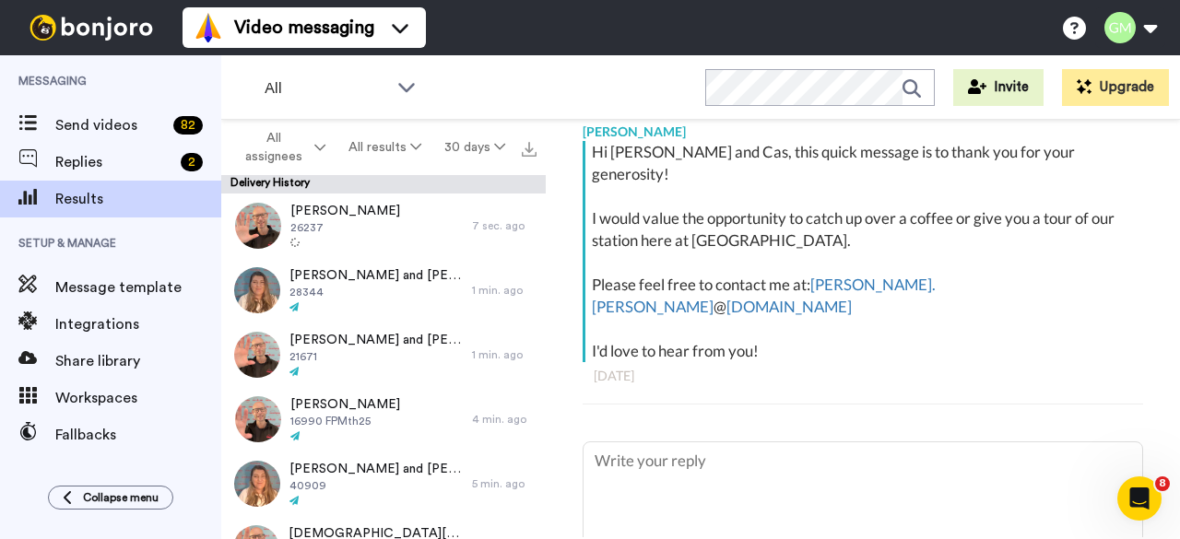
scroll to position [277, 0]
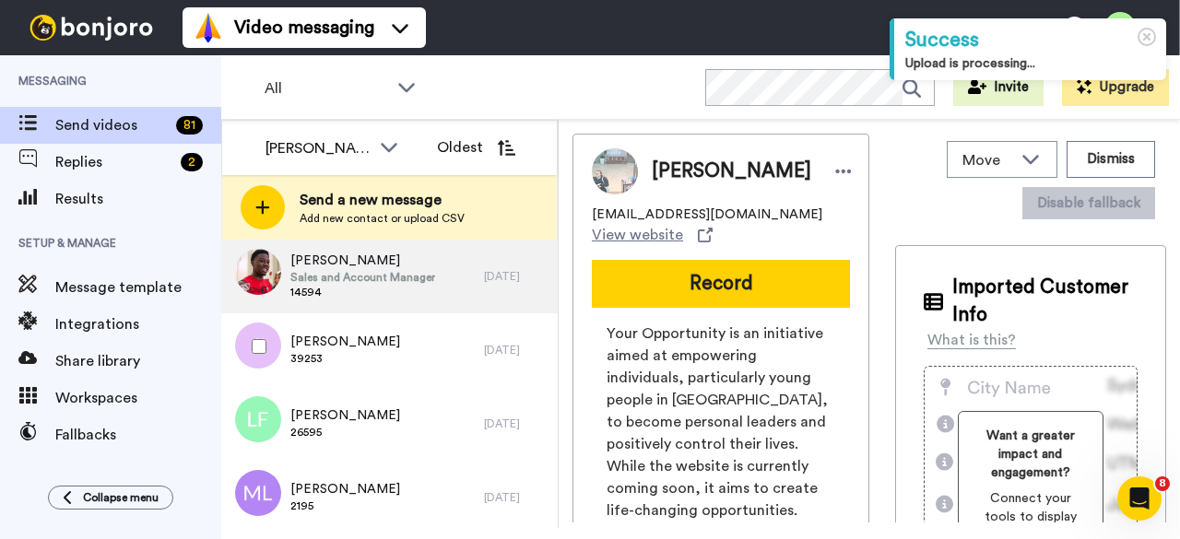
scroll to position [553, 0]
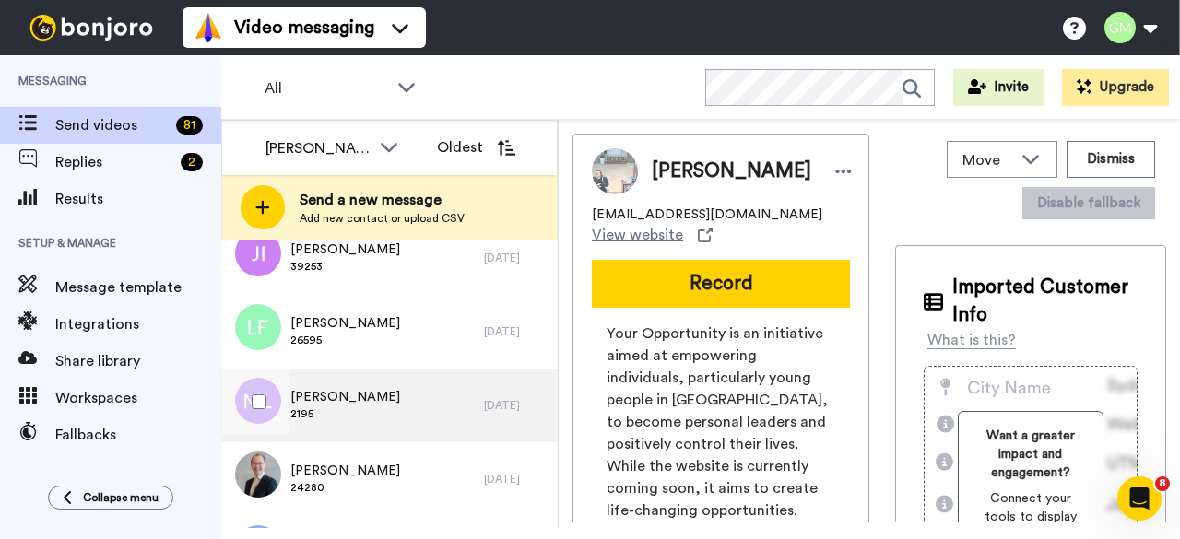
click at [328, 398] on span "Mark Limmer" at bounding box center [345, 397] width 110 height 18
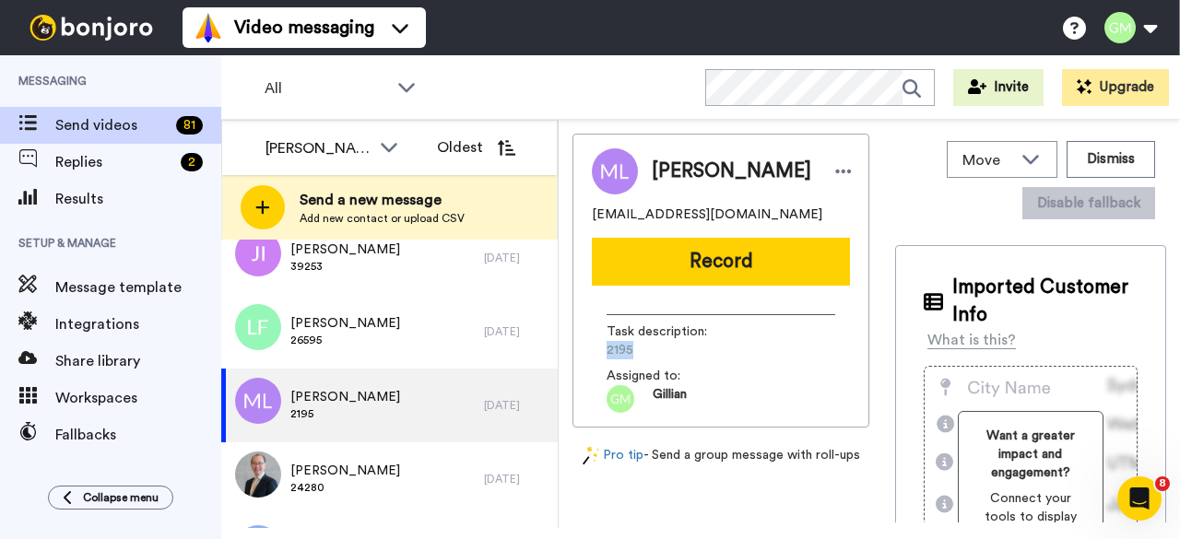
drag, startPoint x: 662, startPoint y: 360, endPoint x: 592, endPoint y: 353, distance: 70.4
click at [592, 353] on div "Task description : 2195 Assigned to: Gillian" at bounding box center [721, 357] width 258 height 112
copy span "2195"
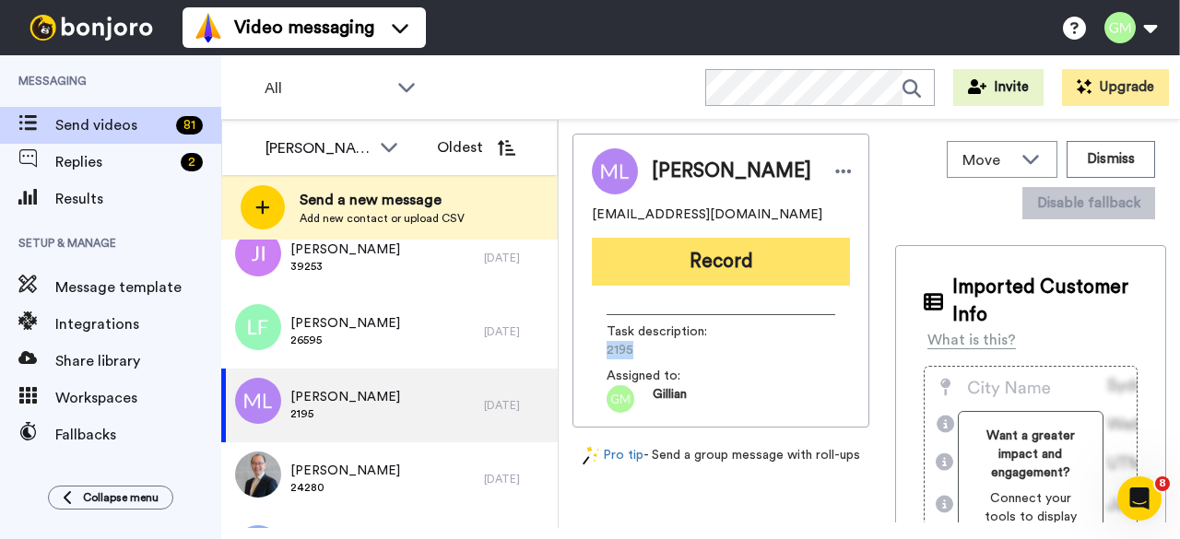
click at [723, 285] on button "Record" at bounding box center [721, 262] width 258 height 48
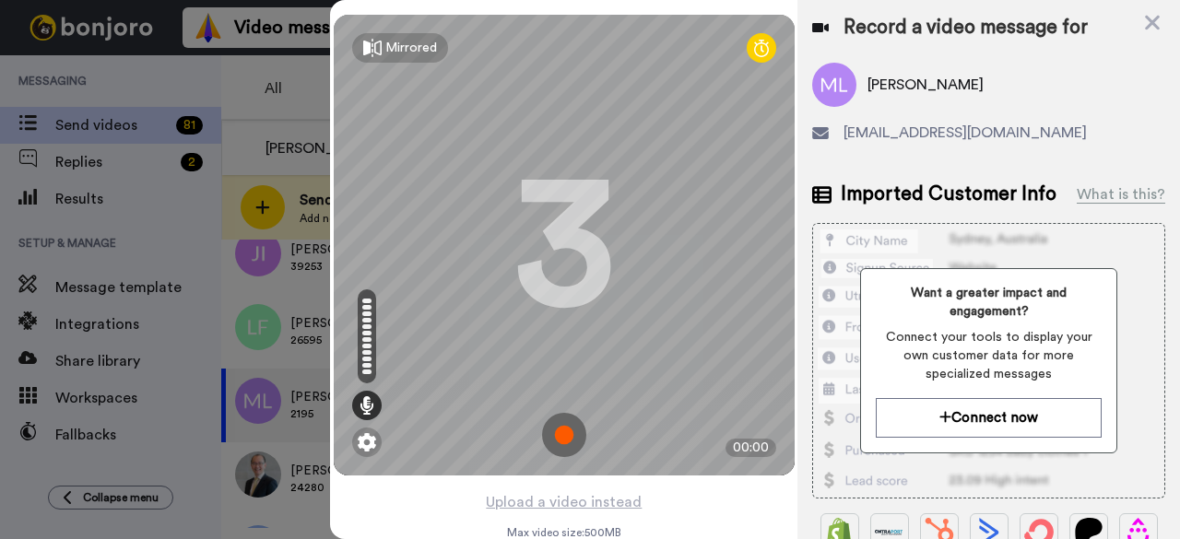
click at [559, 435] on img at bounding box center [564, 435] width 44 height 44
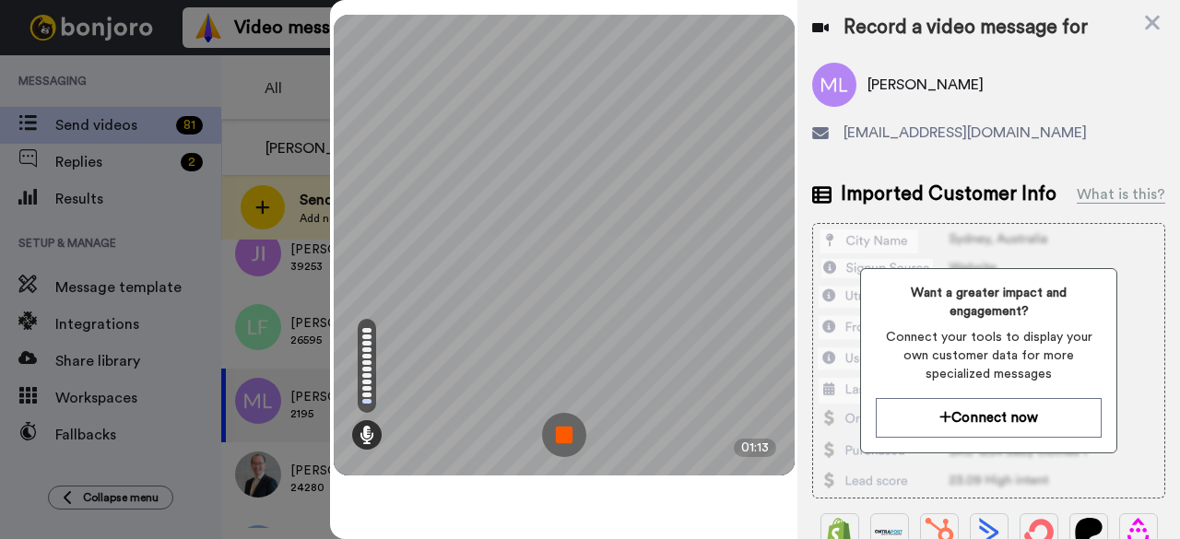
click at [552, 434] on img at bounding box center [564, 435] width 44 height 44
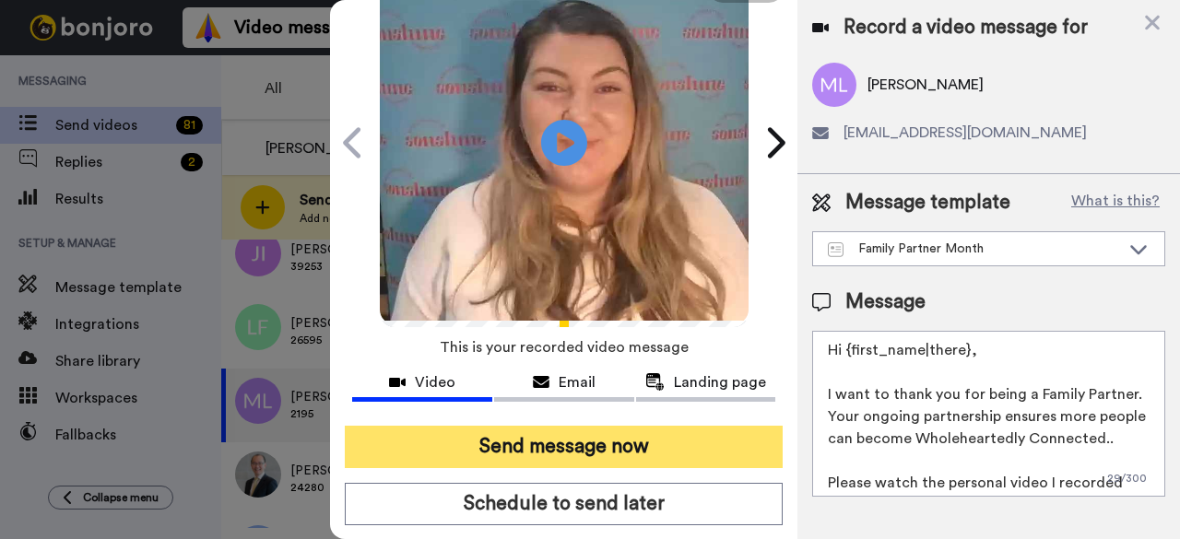
scroll to position [170, 0]
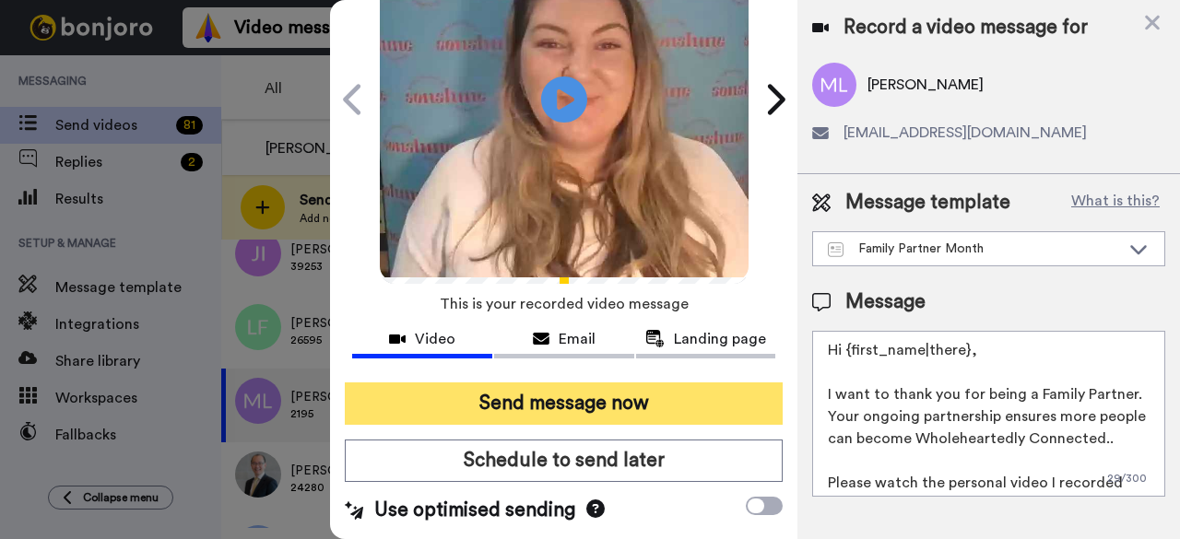
click at [613, 383] on button "Send message now" at bounding box center [564, 404] width 438 height 42
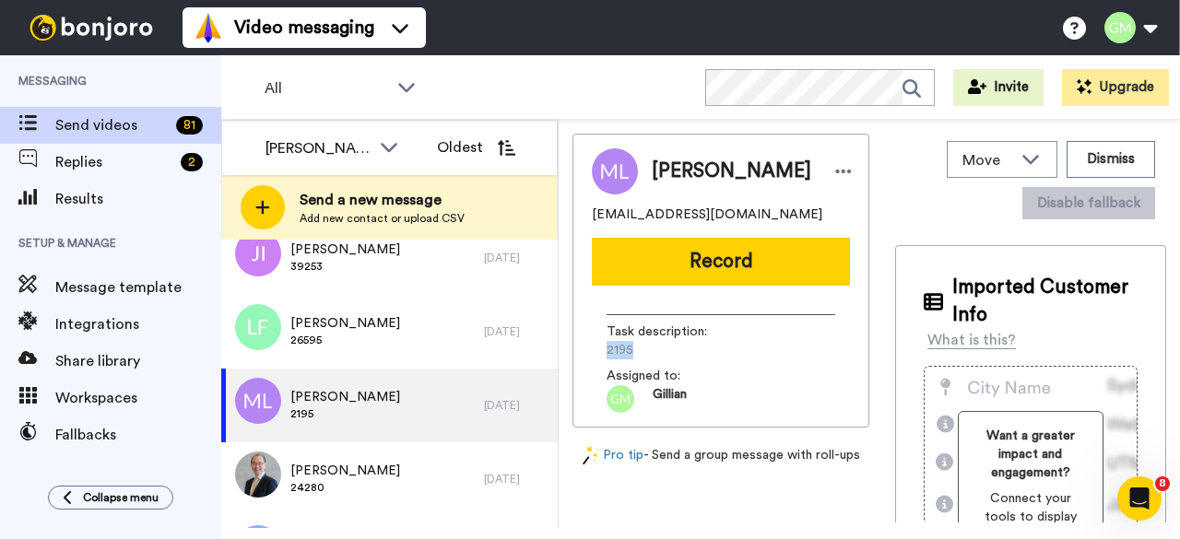
scroll to position [0, 0]
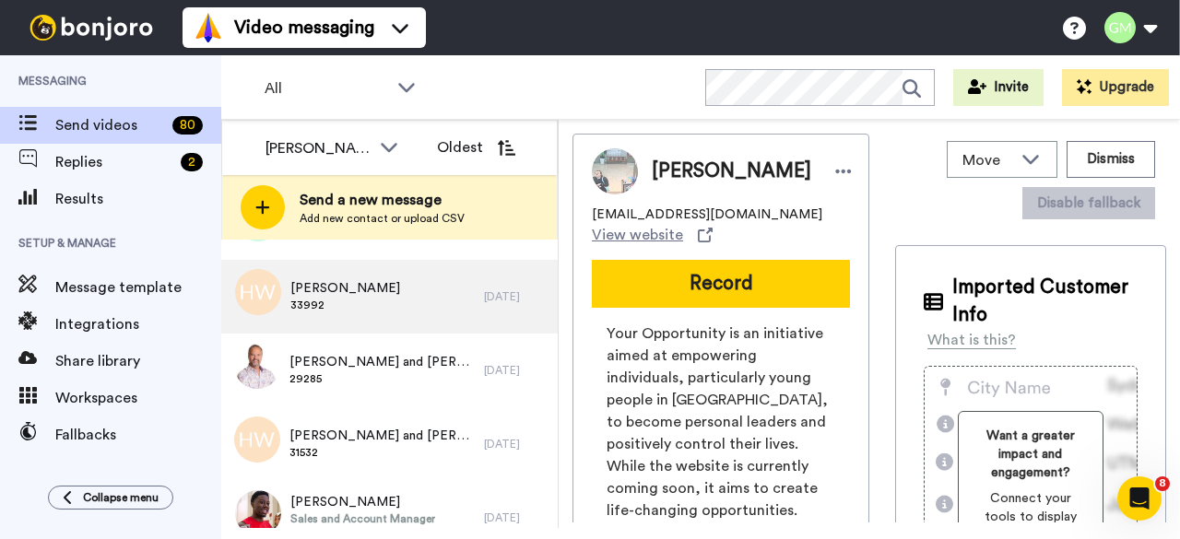
scroll to position [369, 0]
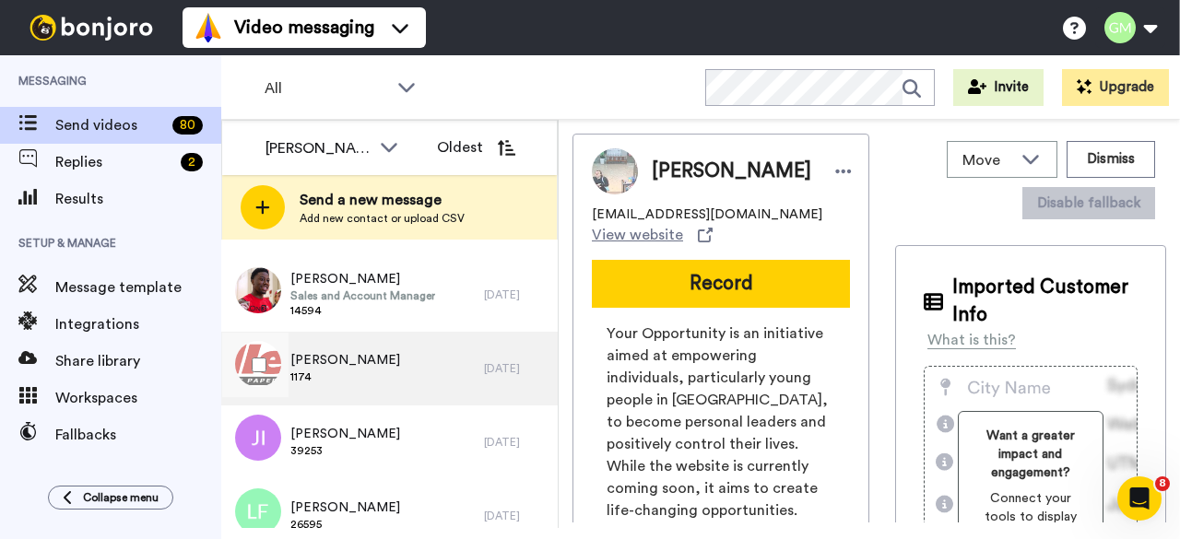
click at [396, 388] on div "[PERSON_NAME] 1174" at bounding box center [352, 369] width 263 height 74
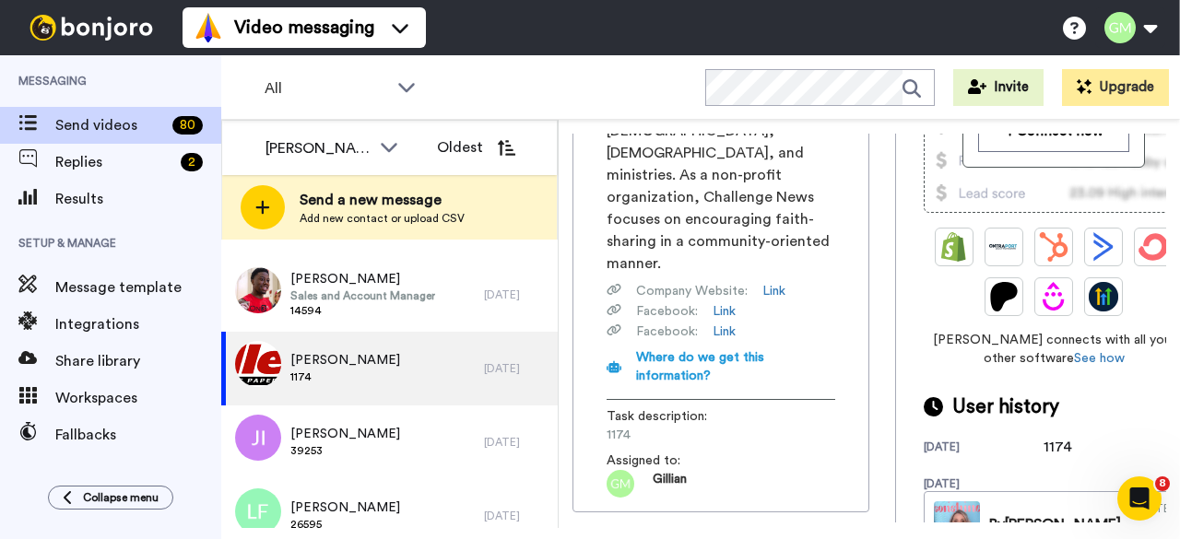
scroll to position [461, 0]
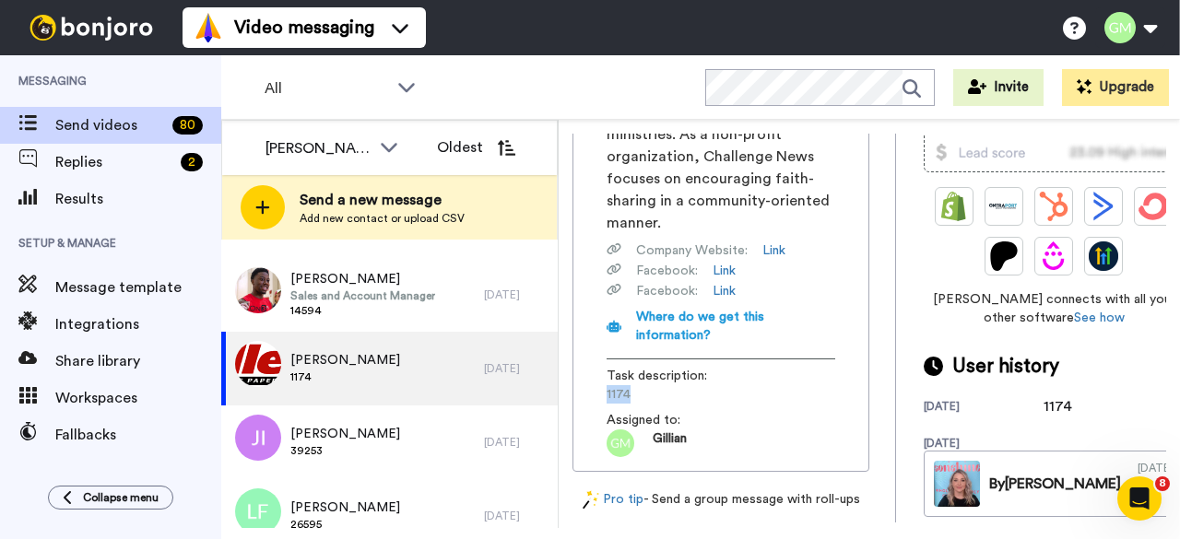
drag, startPoint x: 619, startPoint y: 382, endPoint x: 601, endPoint y: 385, distance: 17.7
click at [601, 385] on div "Challenge News exists to equip [DEMOGRAPHIC_DATA] to easily share the [DEMOGRAP…" at bounding box center [721, 168] width 258 height 577
copy span "1174"
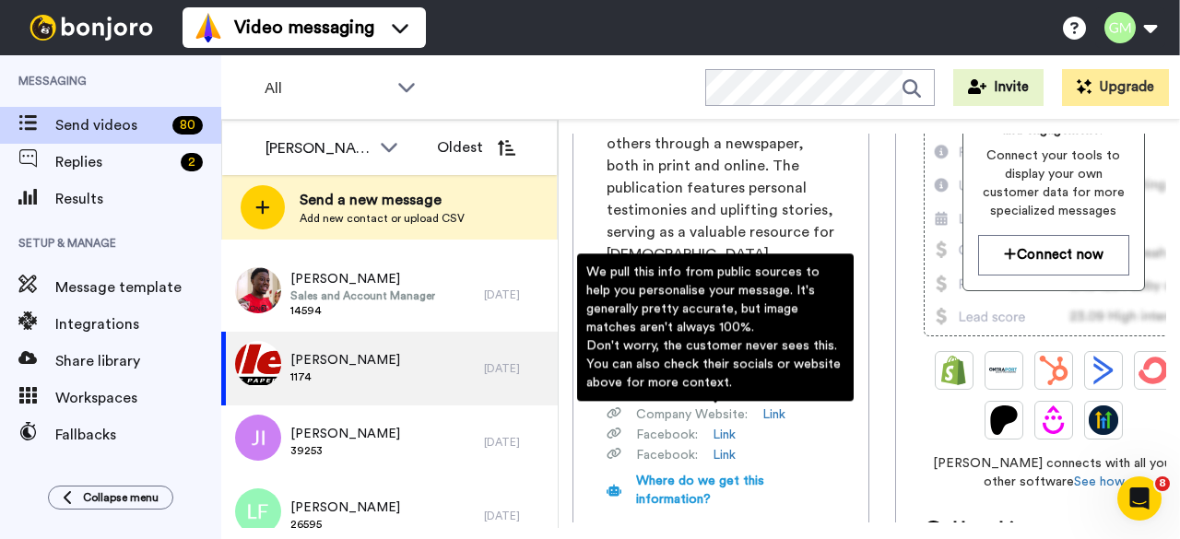
scroll to position [0, 0]
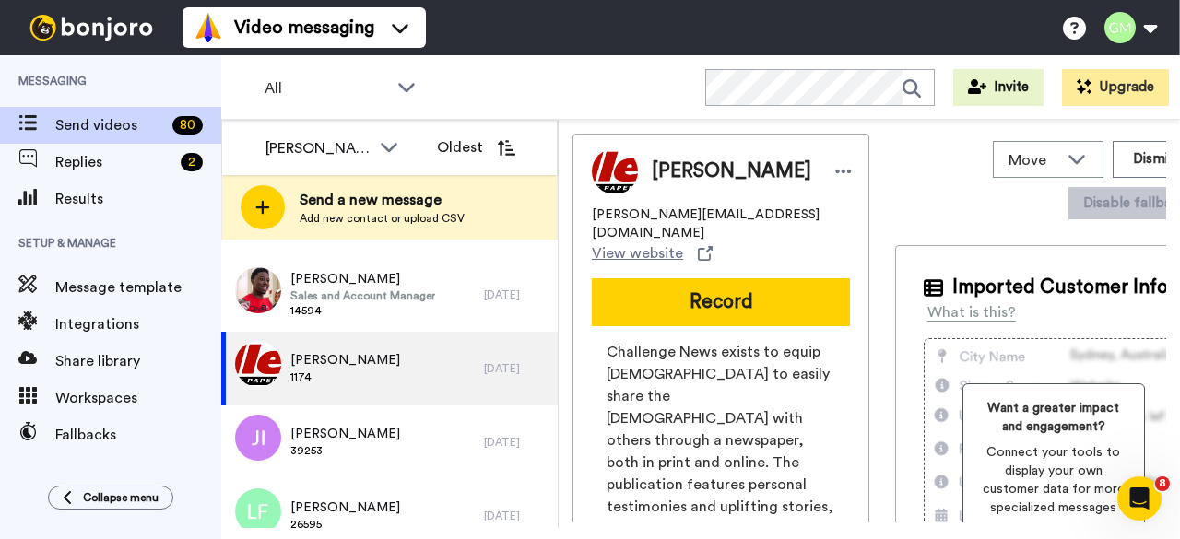
click at [716, 289] on button "Record" at bounding box center [721, 302] width 258 height 48
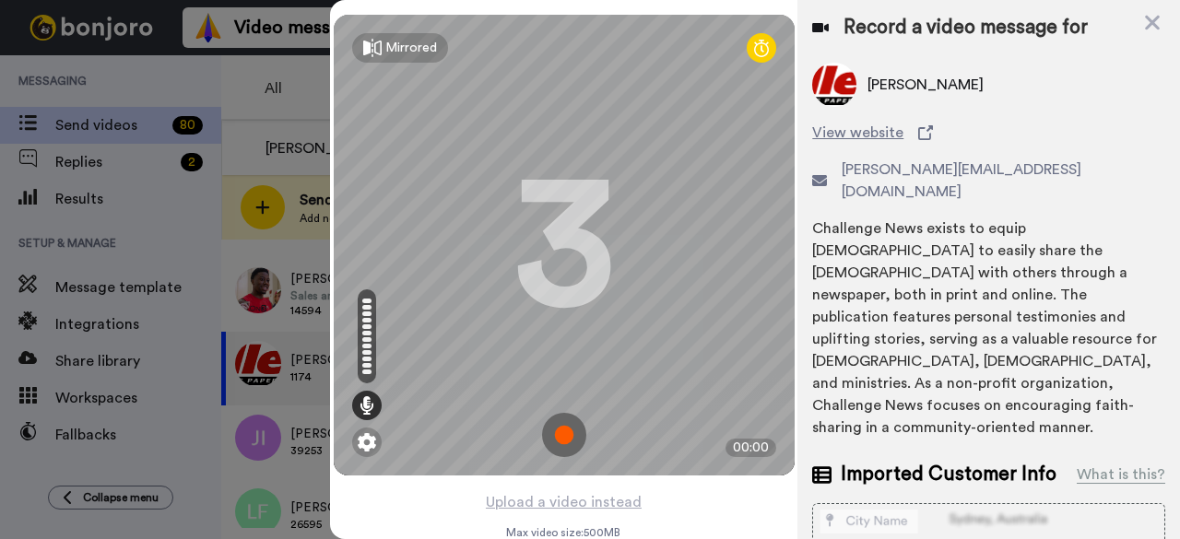
click at [548, 432] on img at bounding box center [564, 435] width 44 height 44
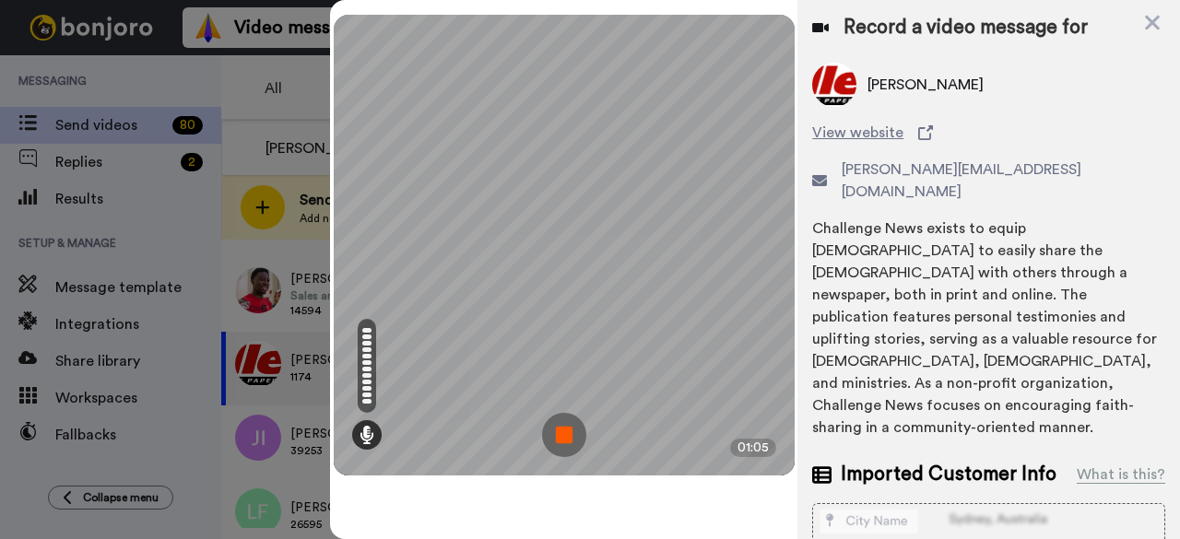
click at [566, 438] on img at bounding box center [564, 435] width 44 height 44
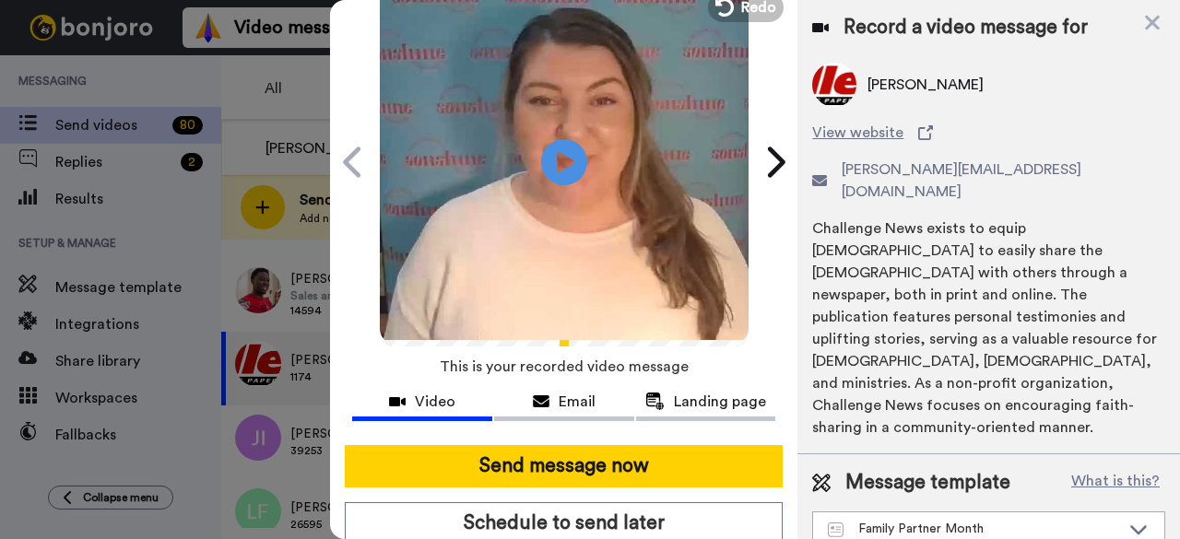
scroll to position [170, 0]
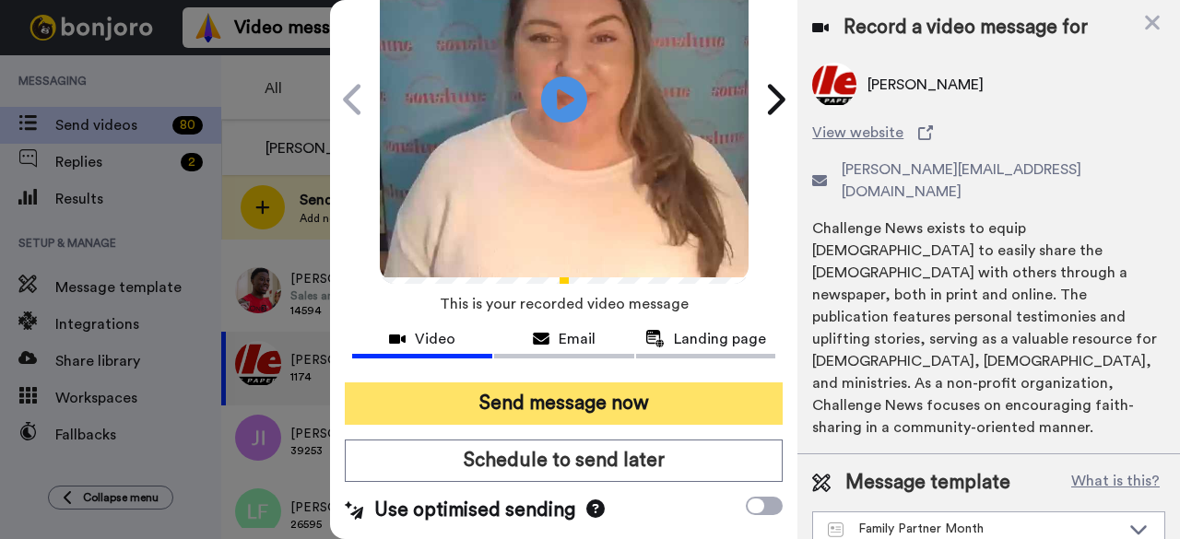
click at [562, 383] on button "Send message now" at bounding box center [564, 404] width 438 height 42
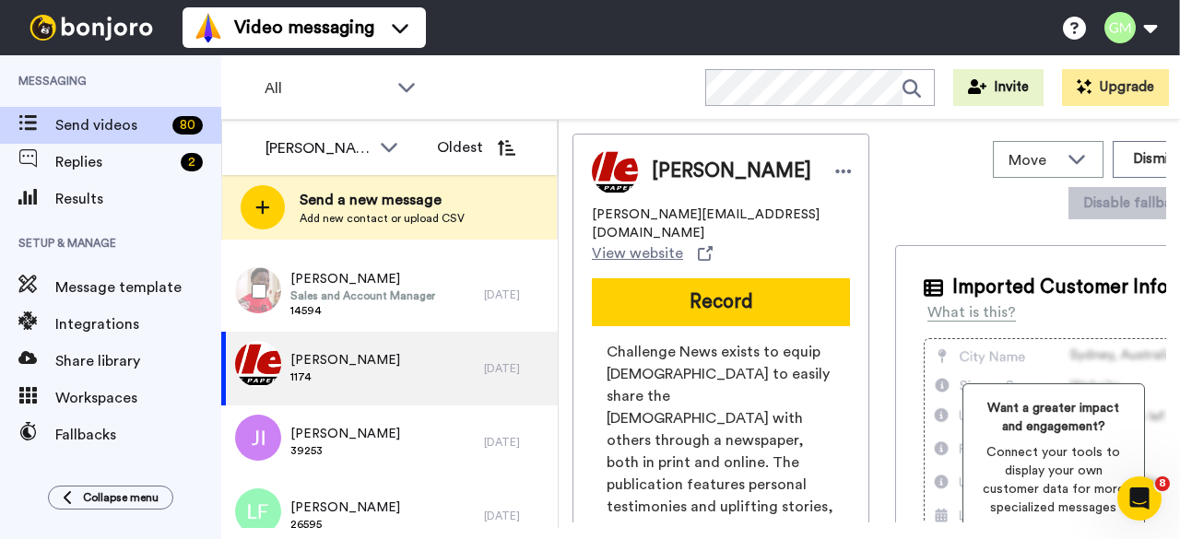
scroll to position [0, 0]
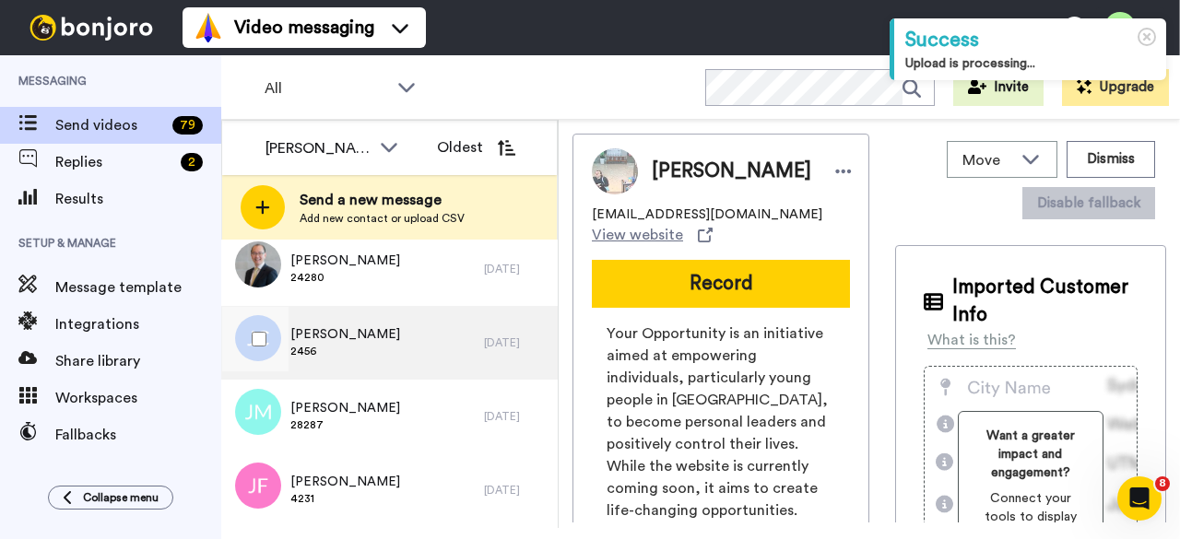
scroll to position [645, 0]
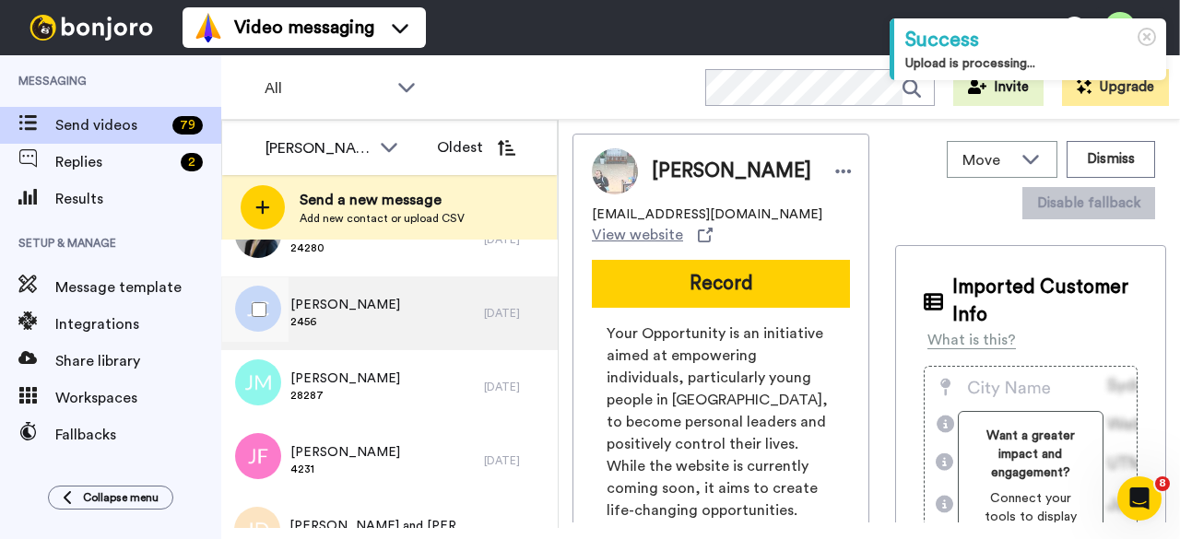
click at [380, 314] on div "[PERSON_NAME] 2456" at bounding box center [352, 314] width 263 height 74
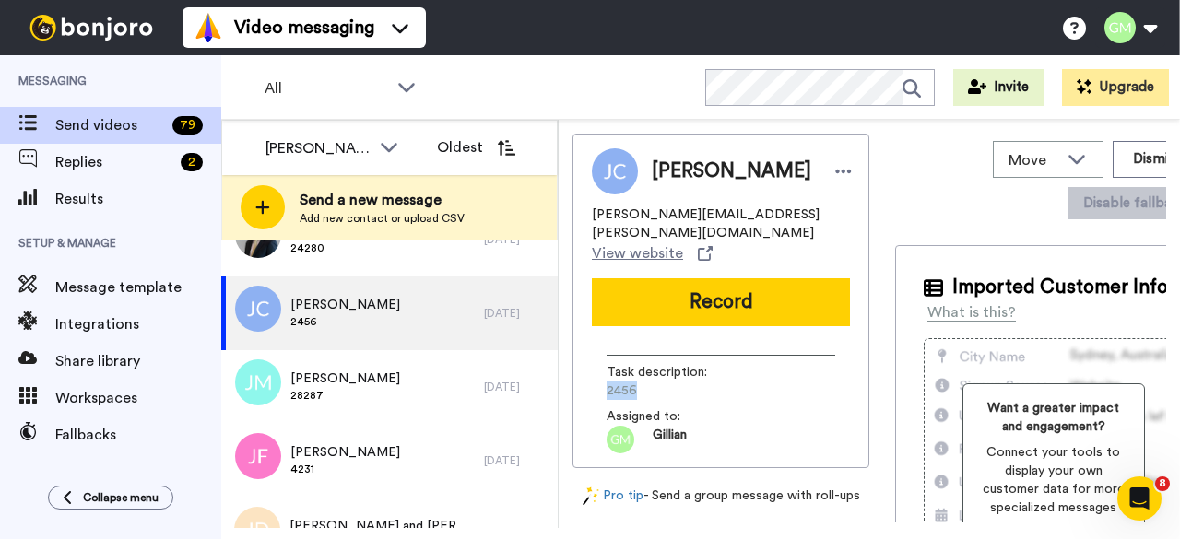
drag, startPoint x: 642, startPoint y: 366, endPoint x: 609, endPoint y: 373, distance: 33.8
click at [609, 382] on span "2456" at bounding box center [694, 391] width 175 height 18
copy span "2456"
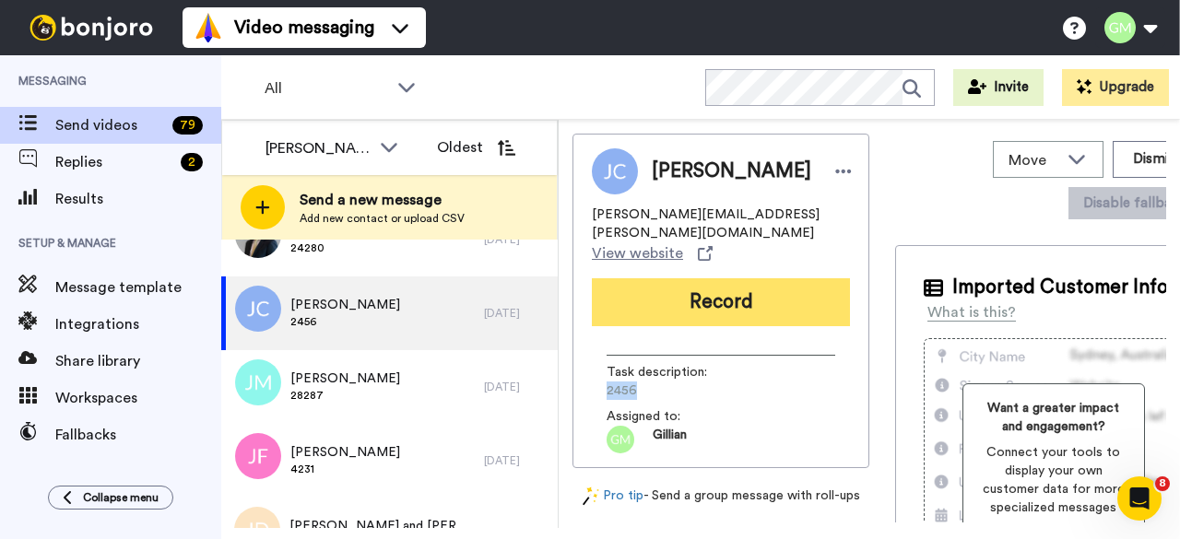
drag, startPoint x: 716, startPoint y: 310, endPoint x: 721, endPoint y: 296, distance: 14.6
click at [716, 306] on div "[PERSON_NAME] [PERSON_NAME][EMAIL_ADDRESS][PERSON_NAME][DOMAIN_NAME] View websi…" at bounding box center [721, 301] width 297 height 335
click at [714, 290] on button "Record" at bounding box center [721, 302] width 258 height 48
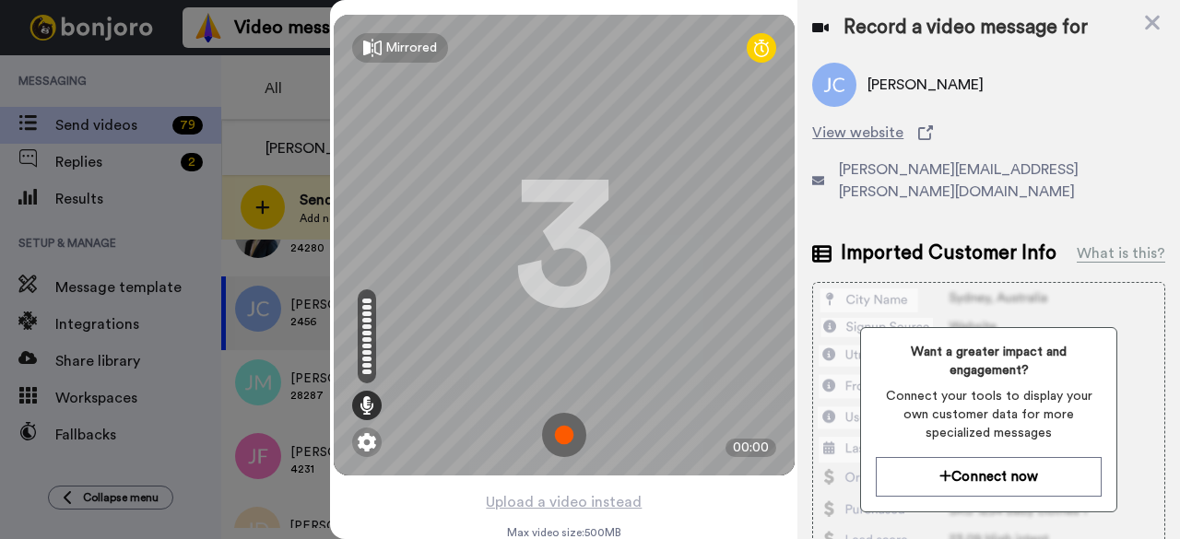
click at [564, 435] on img at bounding box center [564, 435] width 44 height 44
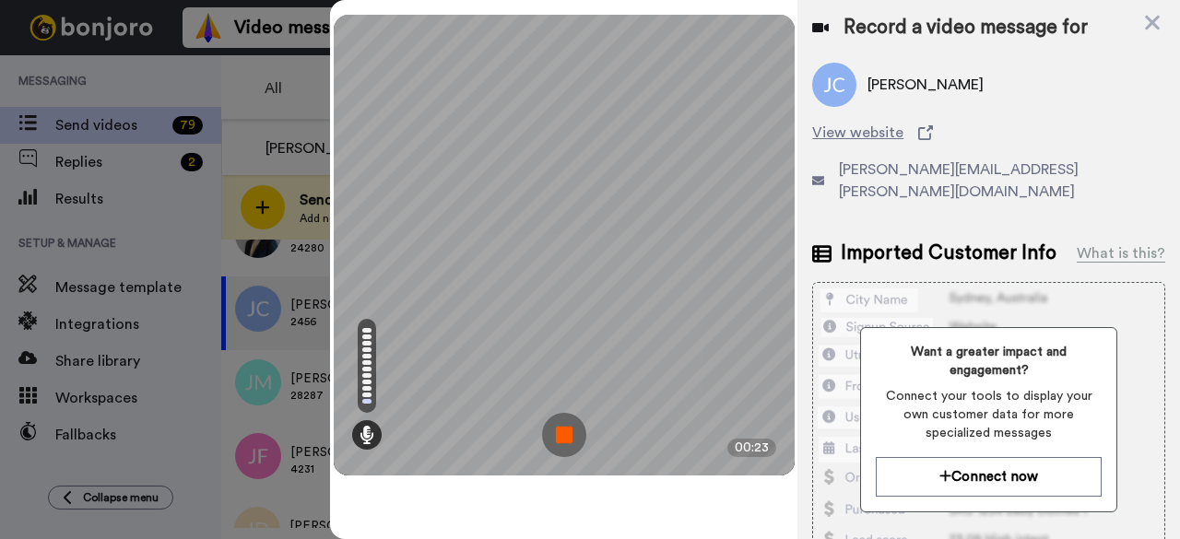
click at [561, 431] on img at bounding box center [564, 435] width 44 height 44
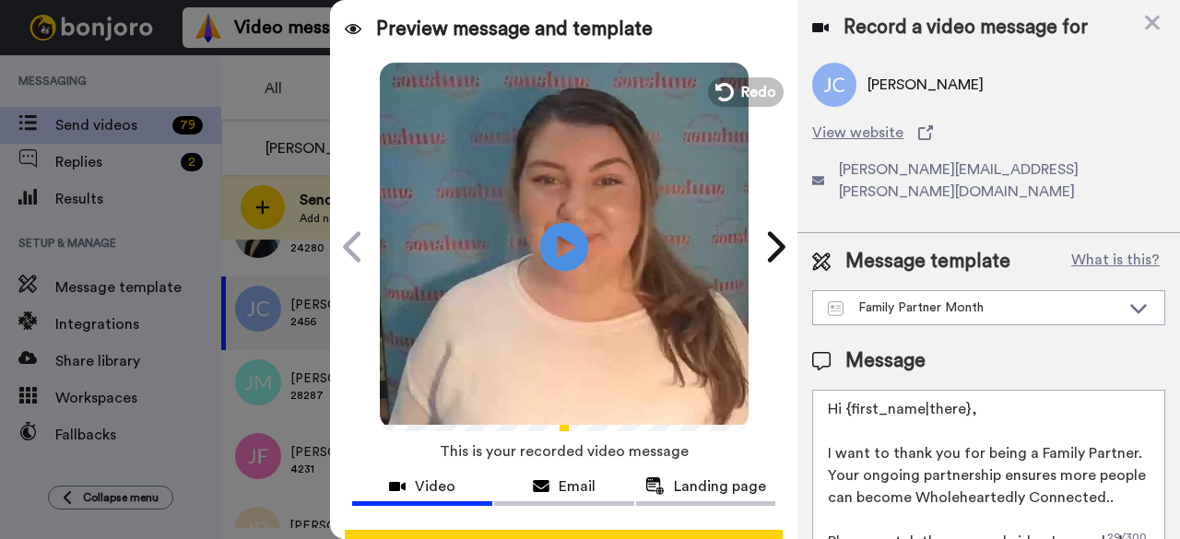
click at [560, 230] on icon at bounding box center [564, 246] width 49 height 49
click at [732, 95] on button "Redo" at bounding box center [746, 92] width 83 height 32
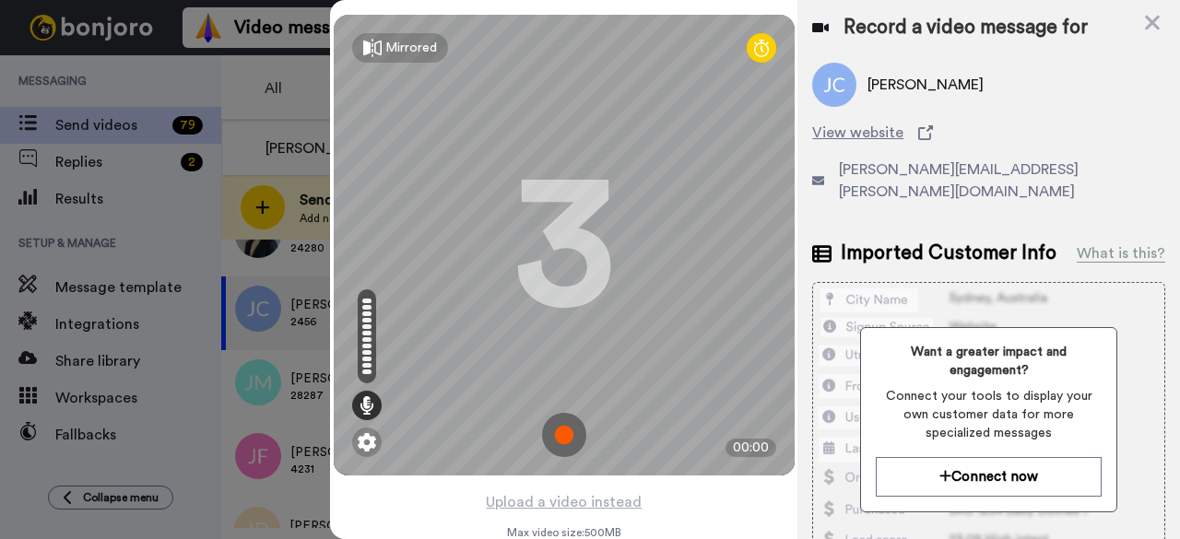
click at [566, 436] on img at bounding box center [564, 435] width 44 height 44
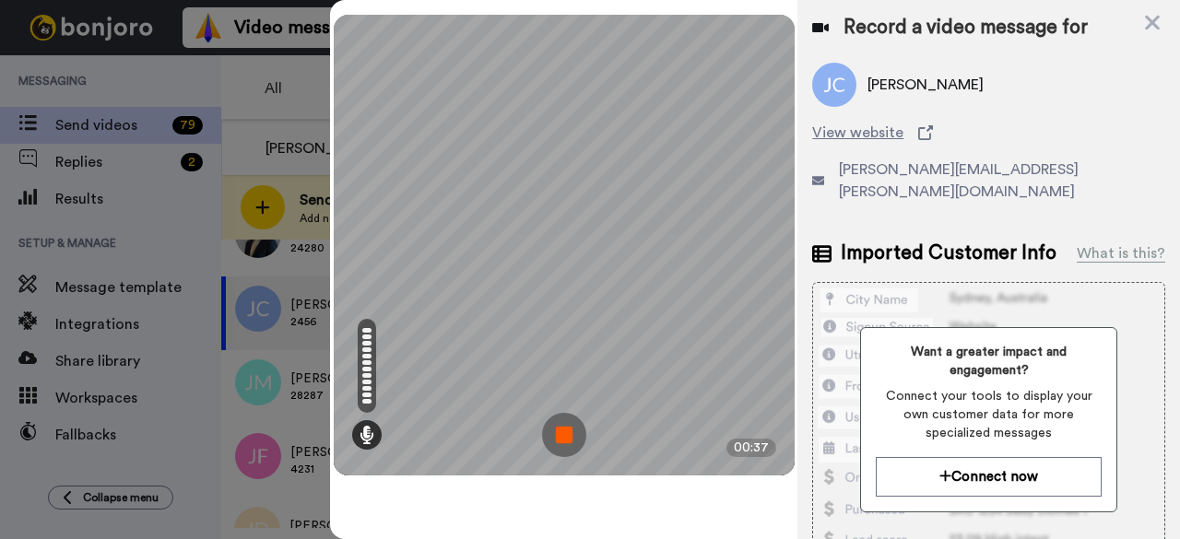
click at [577, 429] on img at bounding box center [564, 435] width 44 height 44
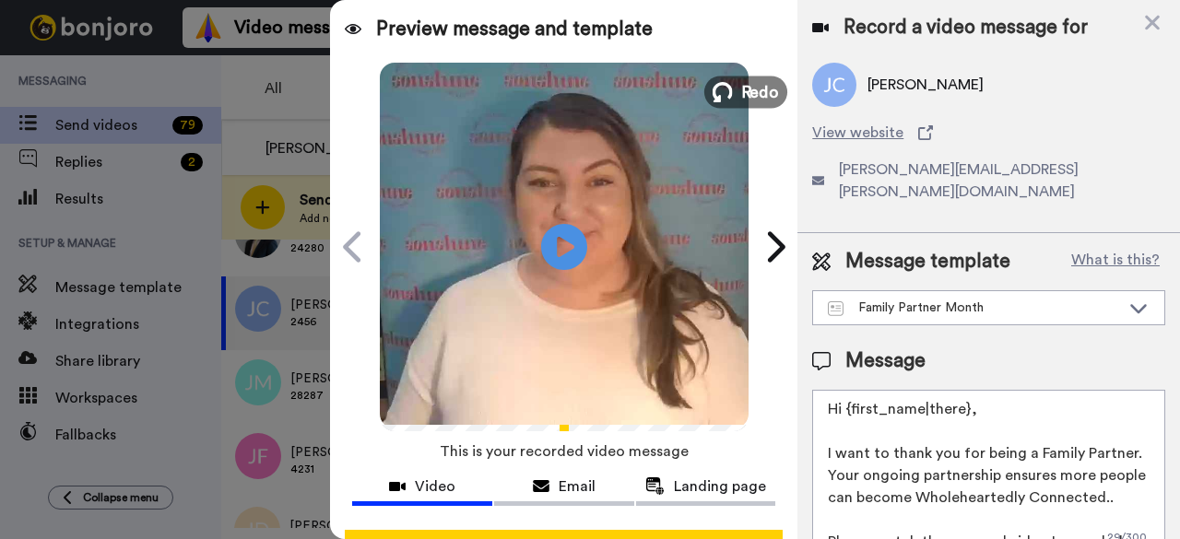
click at [719, 91] on icon at bounding box center [723, 92] width 20 height 20
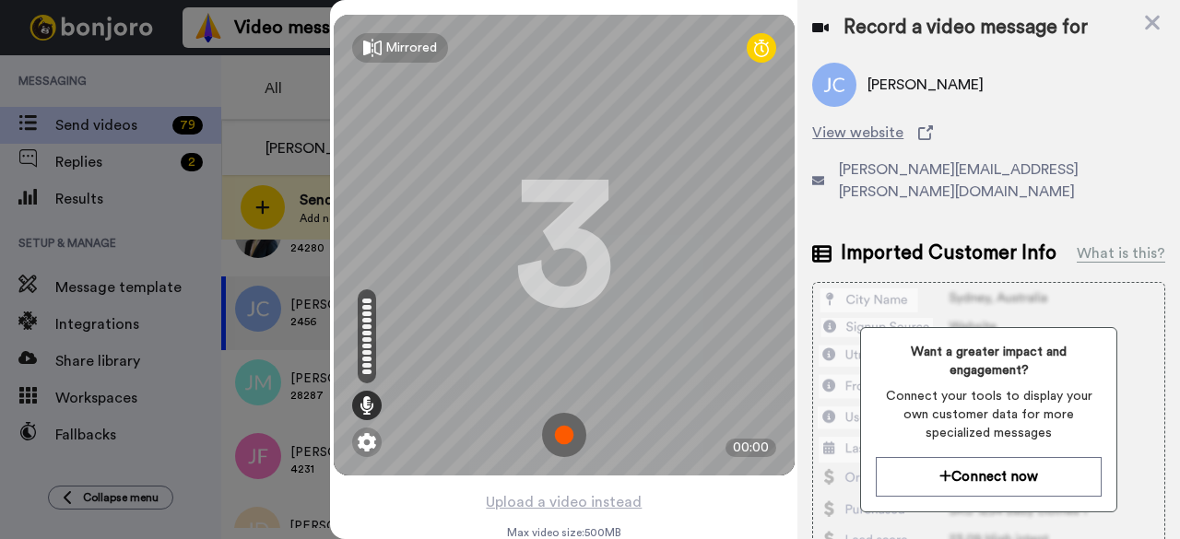
click at [557, 447] on img at bounding box center [564, 435] width 44 height 44
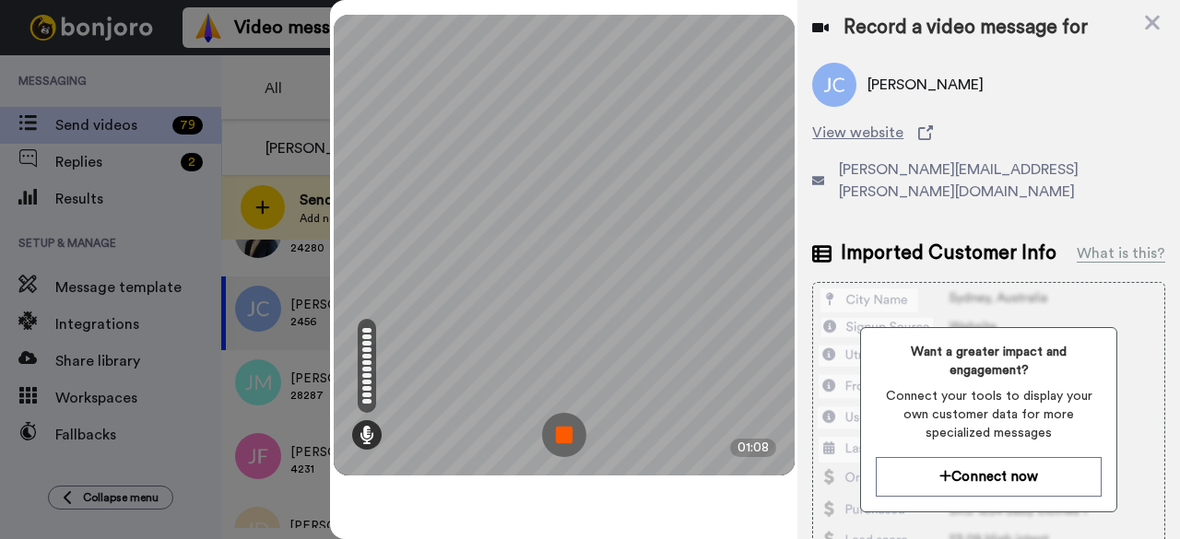
click at [551, 451] on img at bounding box center [564, 435] width 44 height 44
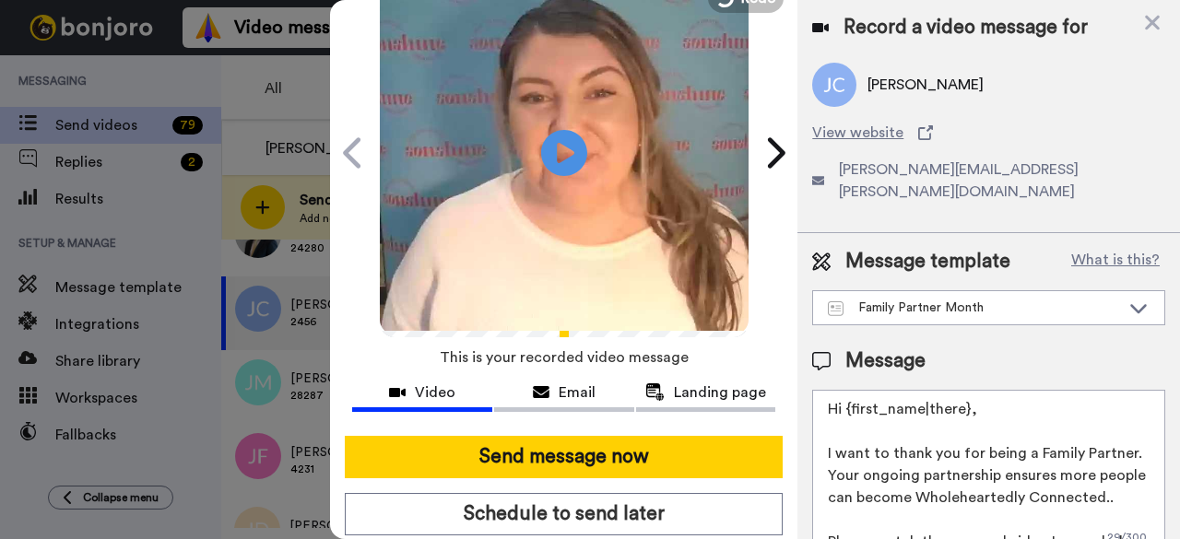
scroll to position [170, 0]
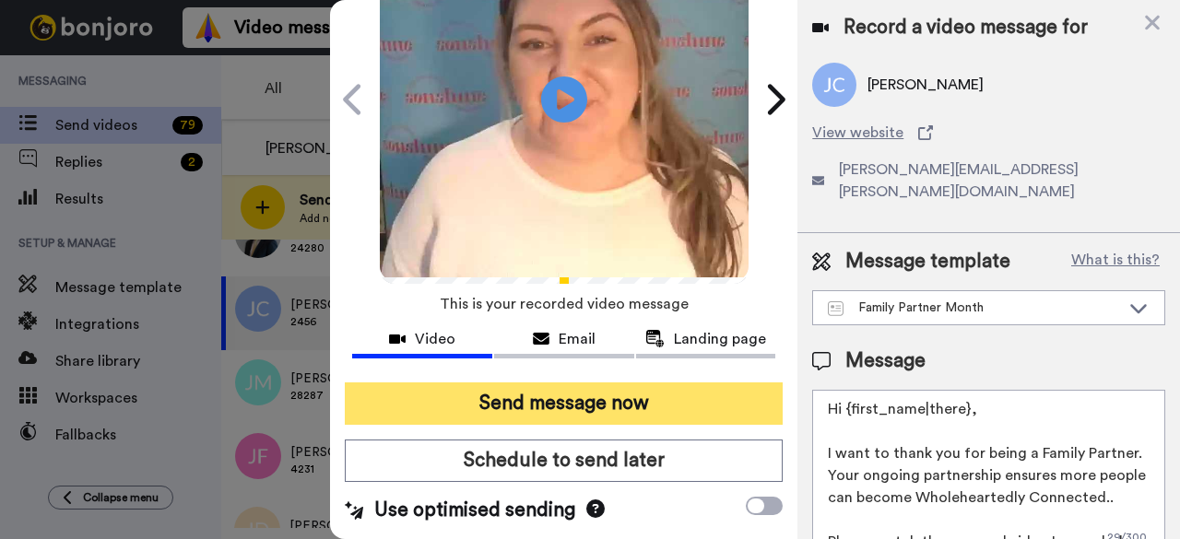
click at [614, 383] on button "Send message now" at bounding box center [564, 404] width 438 height 42
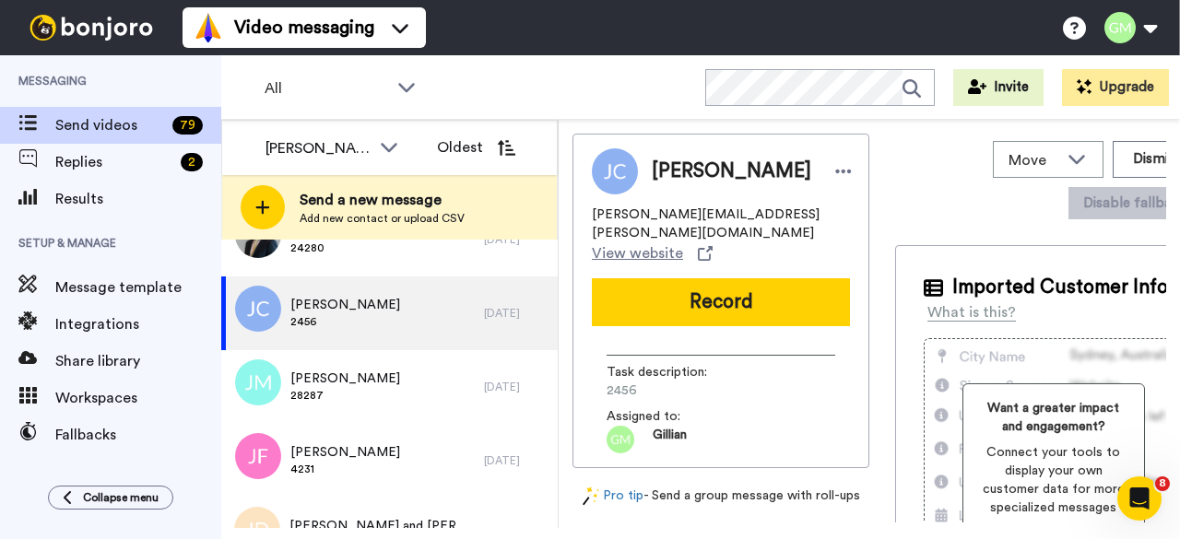
scroll to position [0, 0]
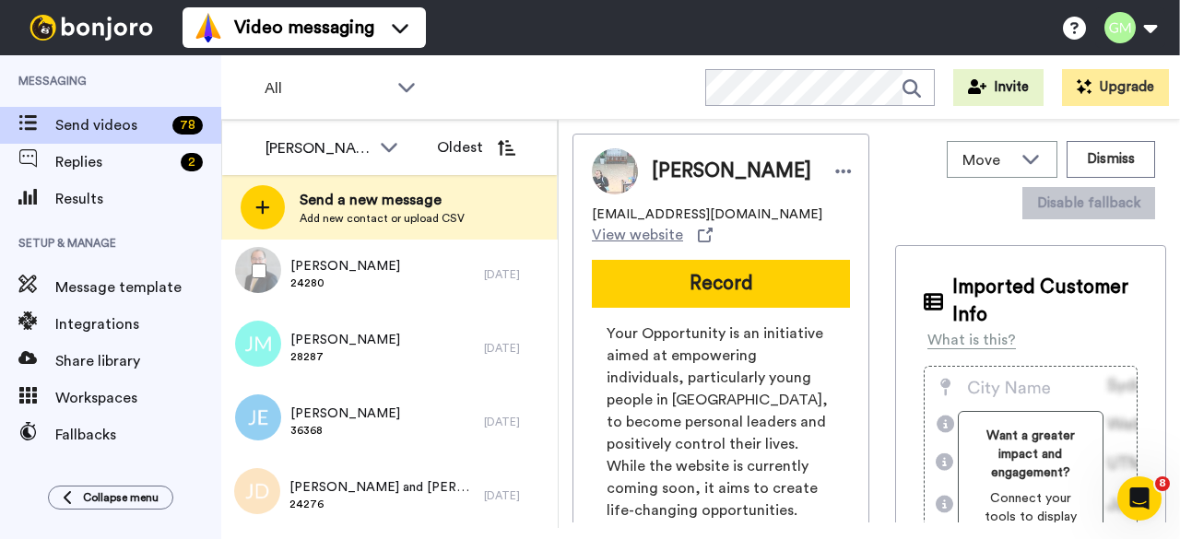
scroll to position [738, 0]
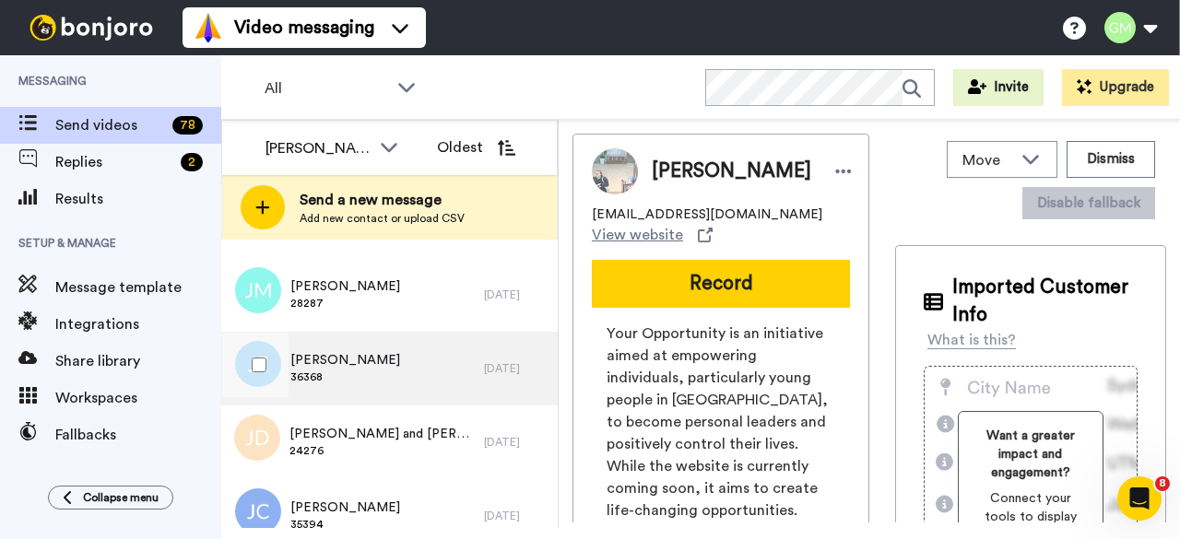
click at [337, 374] on span "36368" at bounding box center [345, 377] width 110 height 15
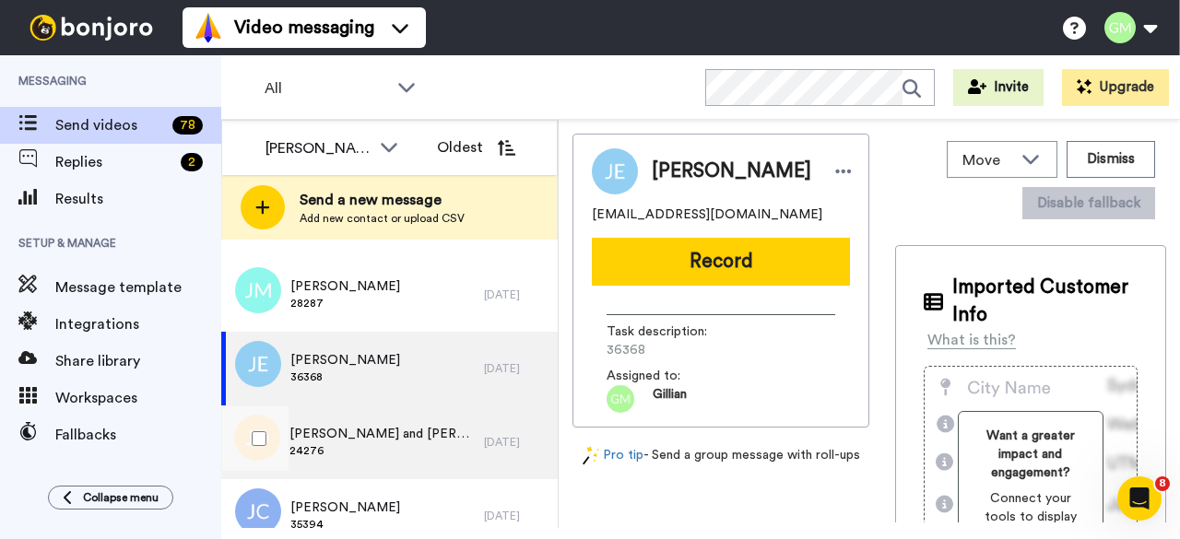
click at [369, 433] on span "[PERSON_NAME] and [PERSON_NAME]" at bounding box center [382, 434] width 185 height 18
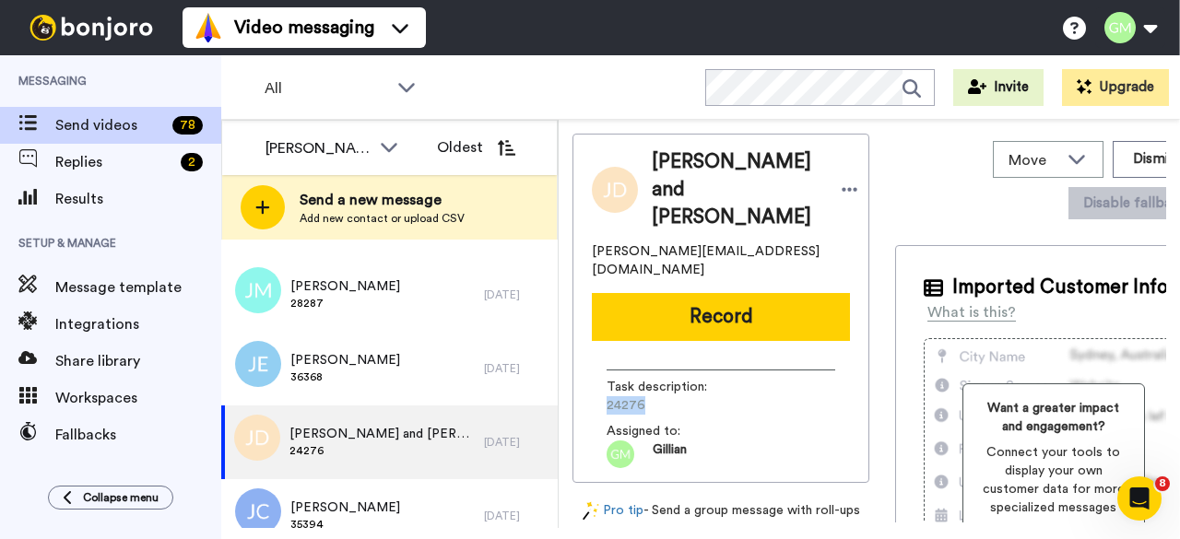
drag, startPoint x: 641, startPoint y: 359, endPoint x: 607, endPoint y: 362, distance: 34.3
click at [607, 397] on span "24276" at bounding box center [694, 406] width 175 height 18
copy span "24276"
click at [701, 293] on button "Record" at bounding box center [721, 317] width 258 height 48
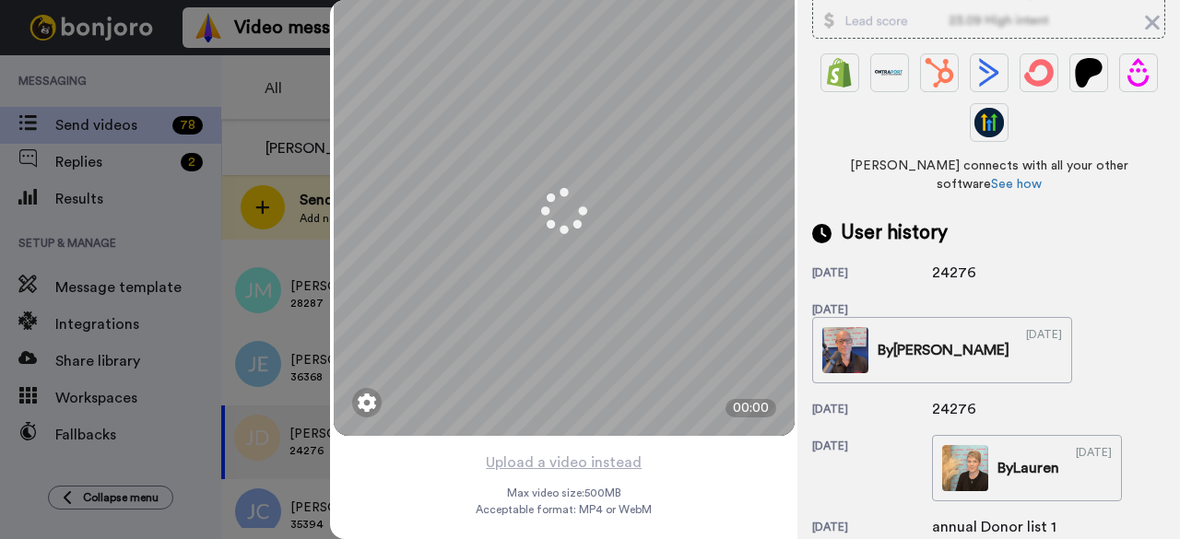
scroll to position [367, 0]
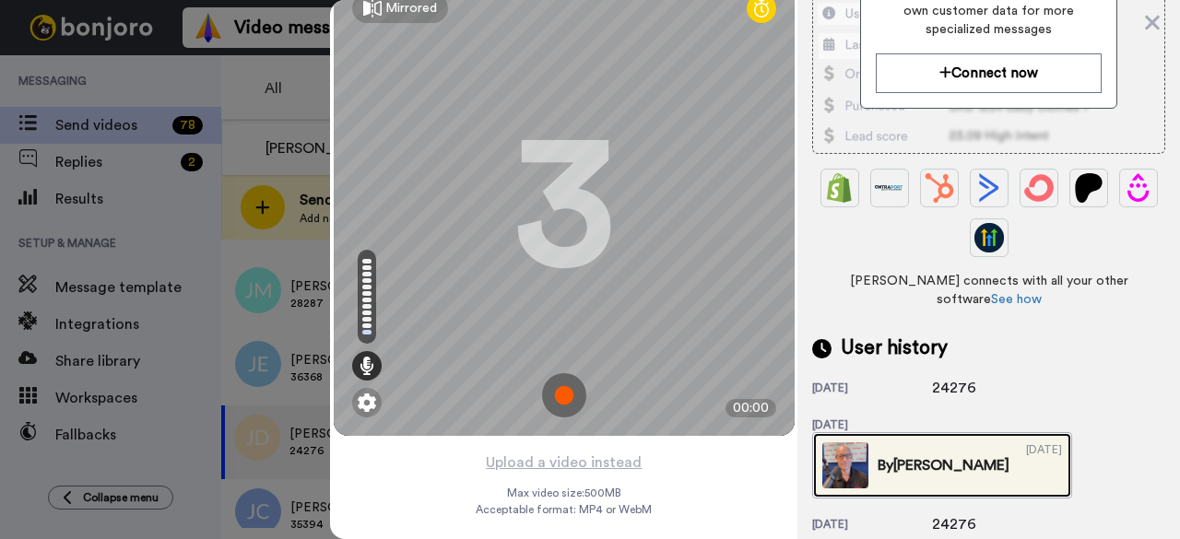
click at [869, 443] on img at bounding box center [846, 466] width 46 height 46
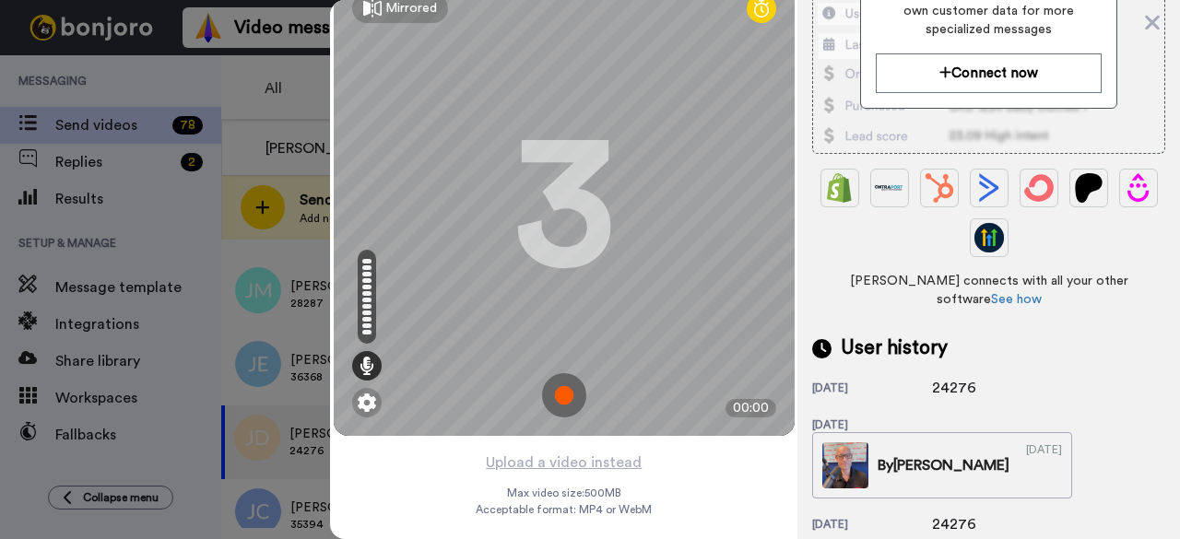
click at [562, 384] on img at bounding box center [564, 395] width 44 height 44
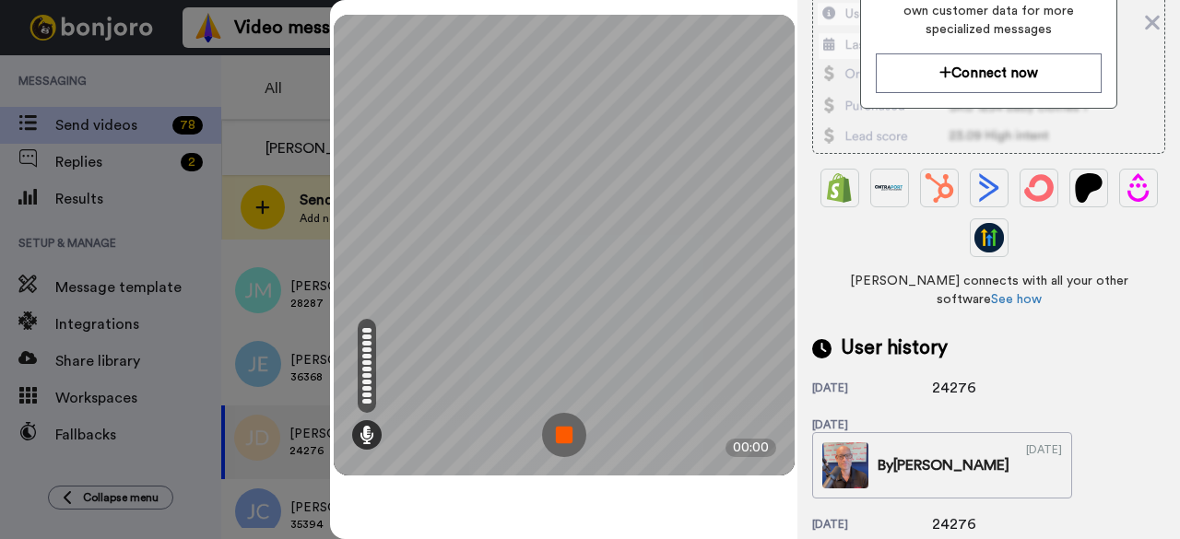
scroll to position [0, 0]
click at [558, 420] on img at bounding box center [564, 435] width 44 height 44
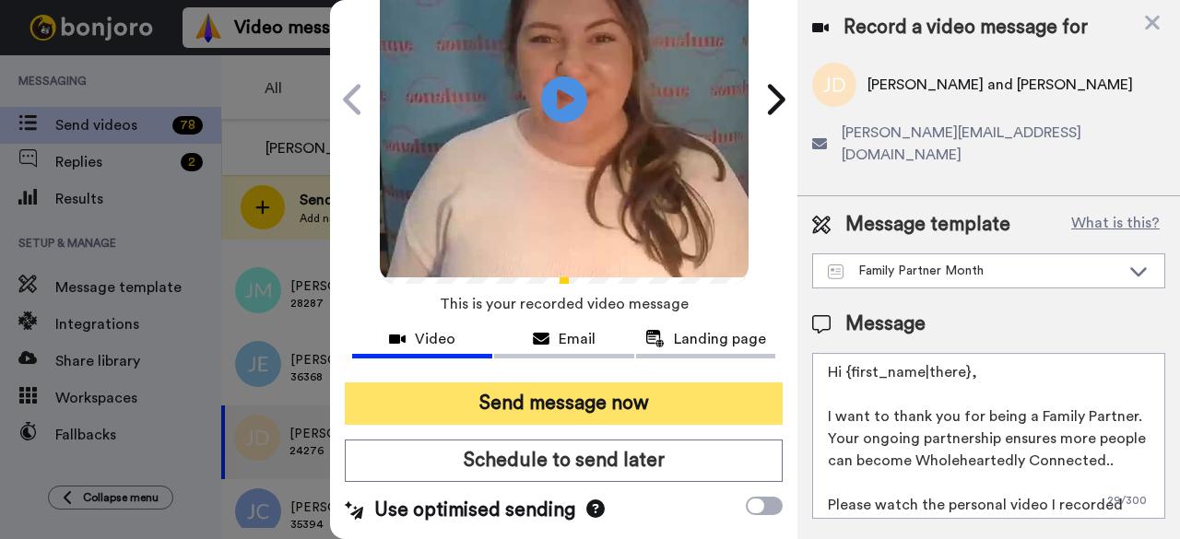
scroll to position [170, 0]
click at [548, 383] on button "Send message now" at bounding box center [564, 404] width 438 height 42
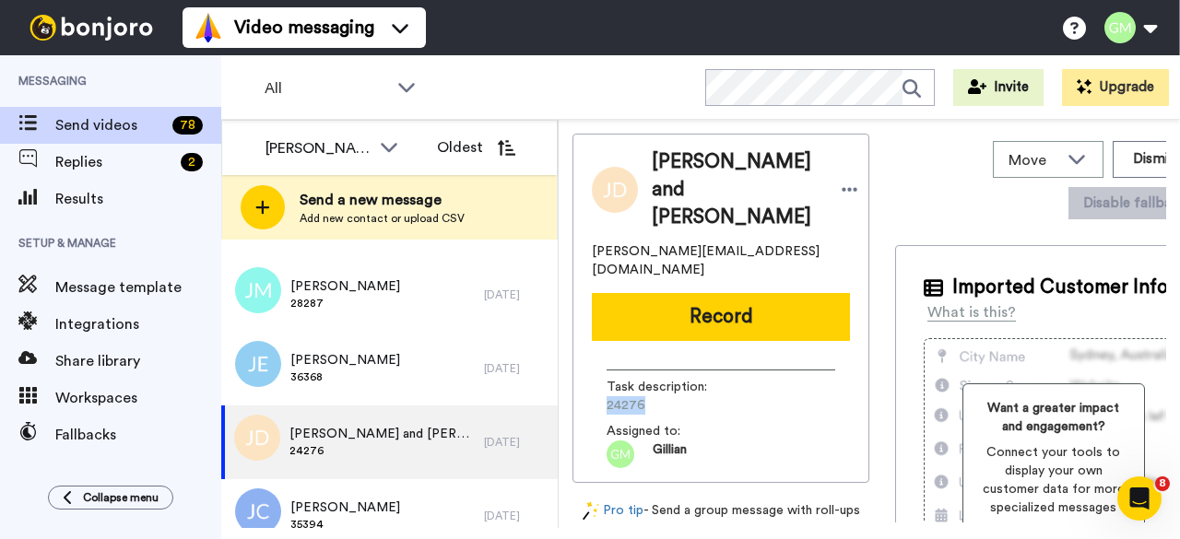
scroll to position [0, 0]
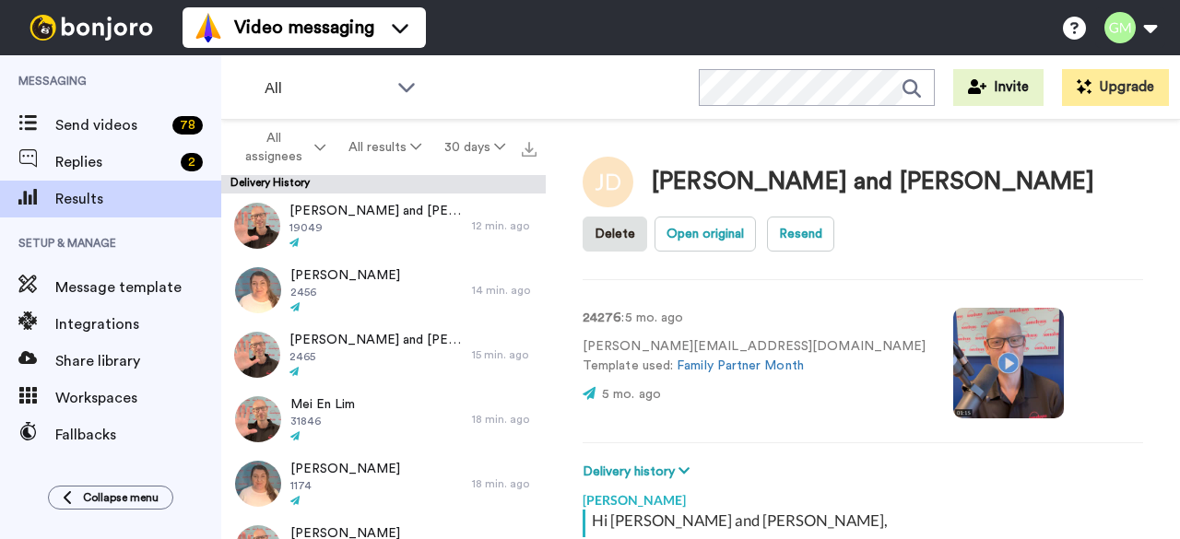
click at [953, 361] on video at bounding box center [1008, 363] width 111 height 111
click at [953, 365] on video at bounding box center [1008, 363] width 111 height 111
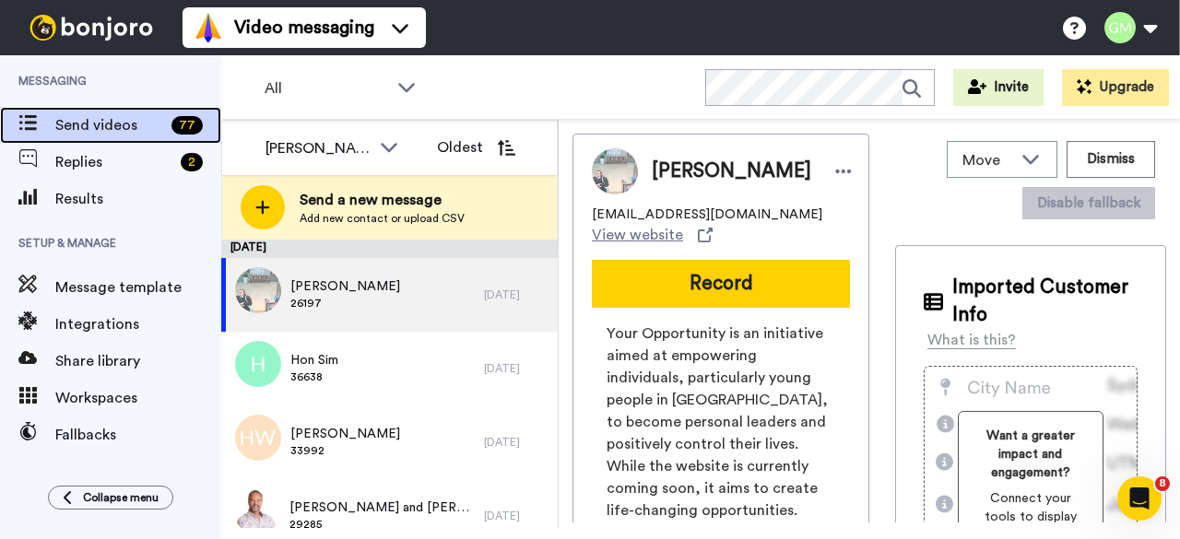
click at [164, 127] on span "Send videos" at bounding box center [109, 125] width 109 height 22
click at [518, 58] on div "All Invite Upgrade" at bounding box center [700, 87] width 959 height 65
